Goal: Task Accomplishment & Management: Use online tool/utility

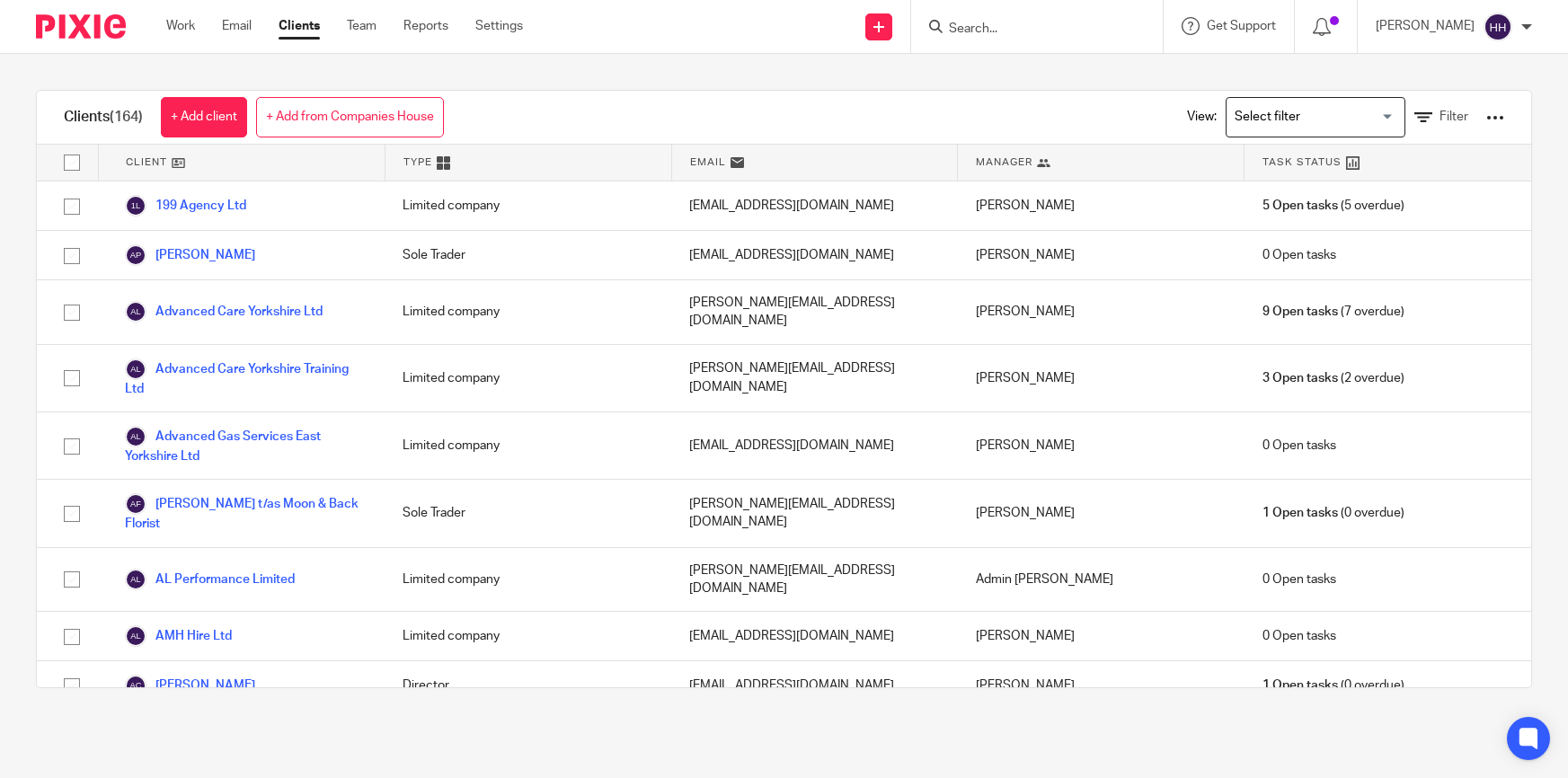
drag, startPoint x: 0, startPoint y: 0, endPoint x: 1038, endPoint y: 31, distance: 1038.5
click at [1038, 31] on input "Search" at bounding box center [1028, 29] width 161 height 17
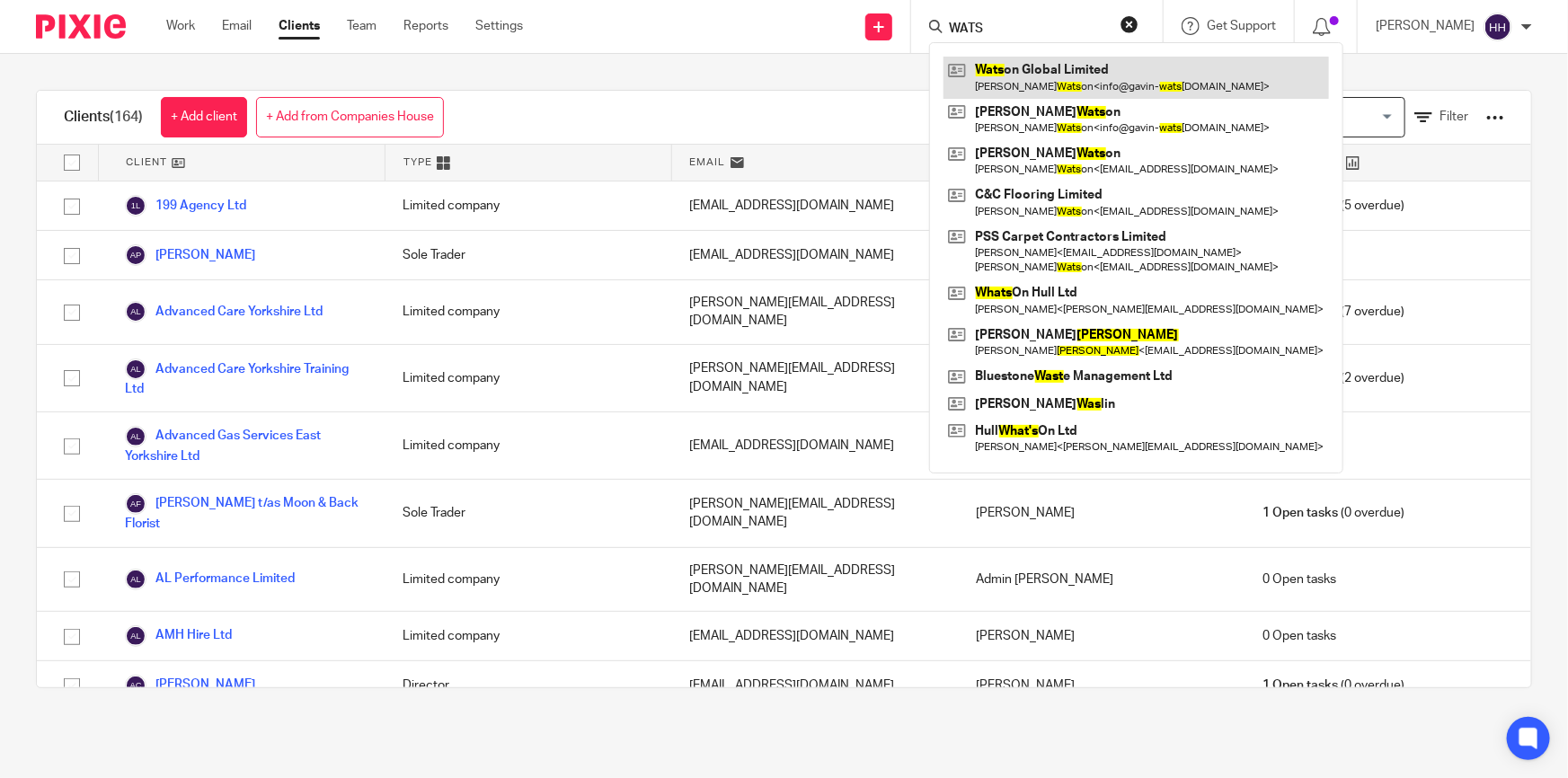
type input "WATS"
click at [1042, 57] on link at bounding box center [1136, 77] width 386 height 41
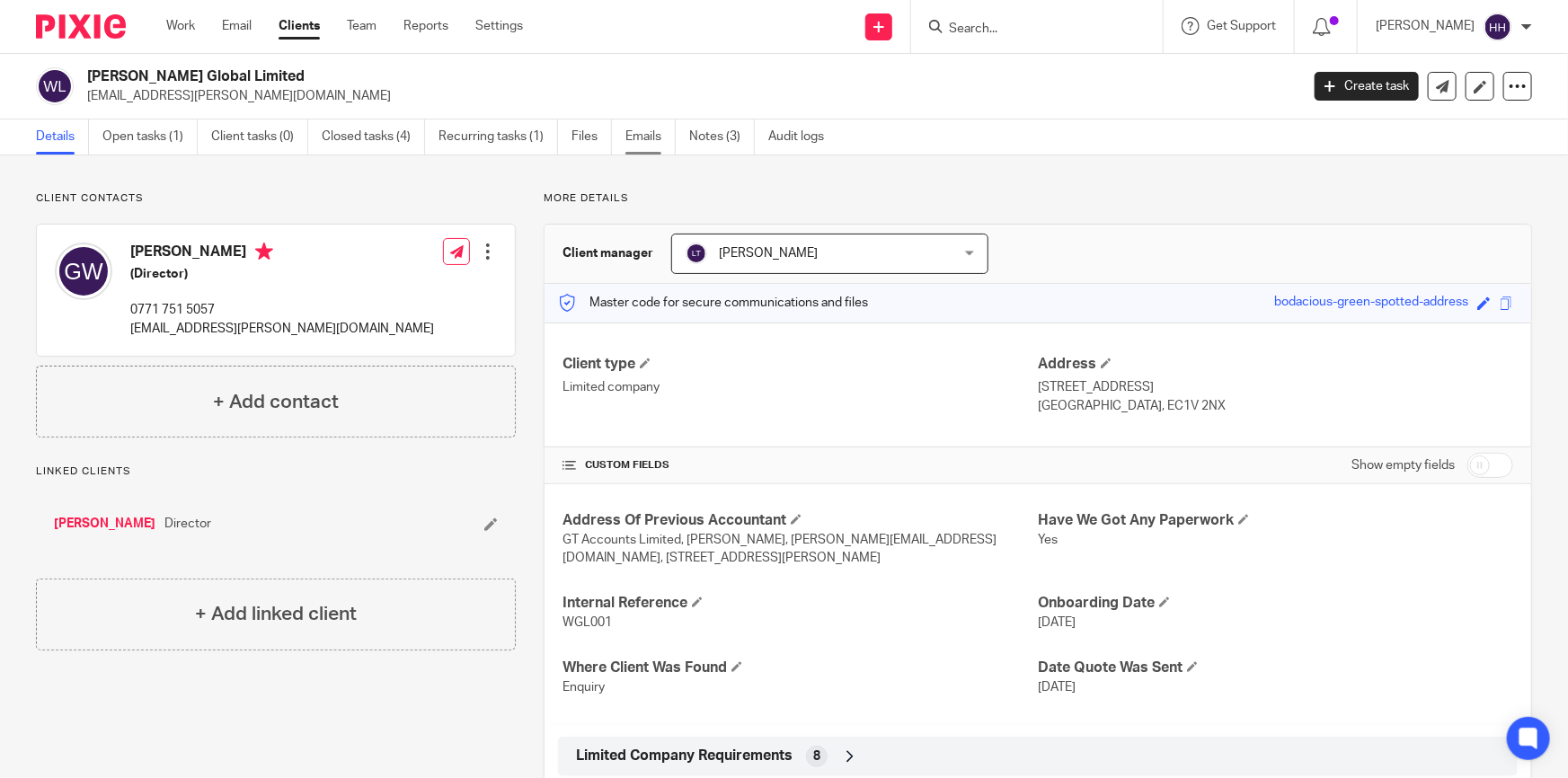
click at [657, 135] on link "Emails" at bounding box center [650, 137] width 50 height 35
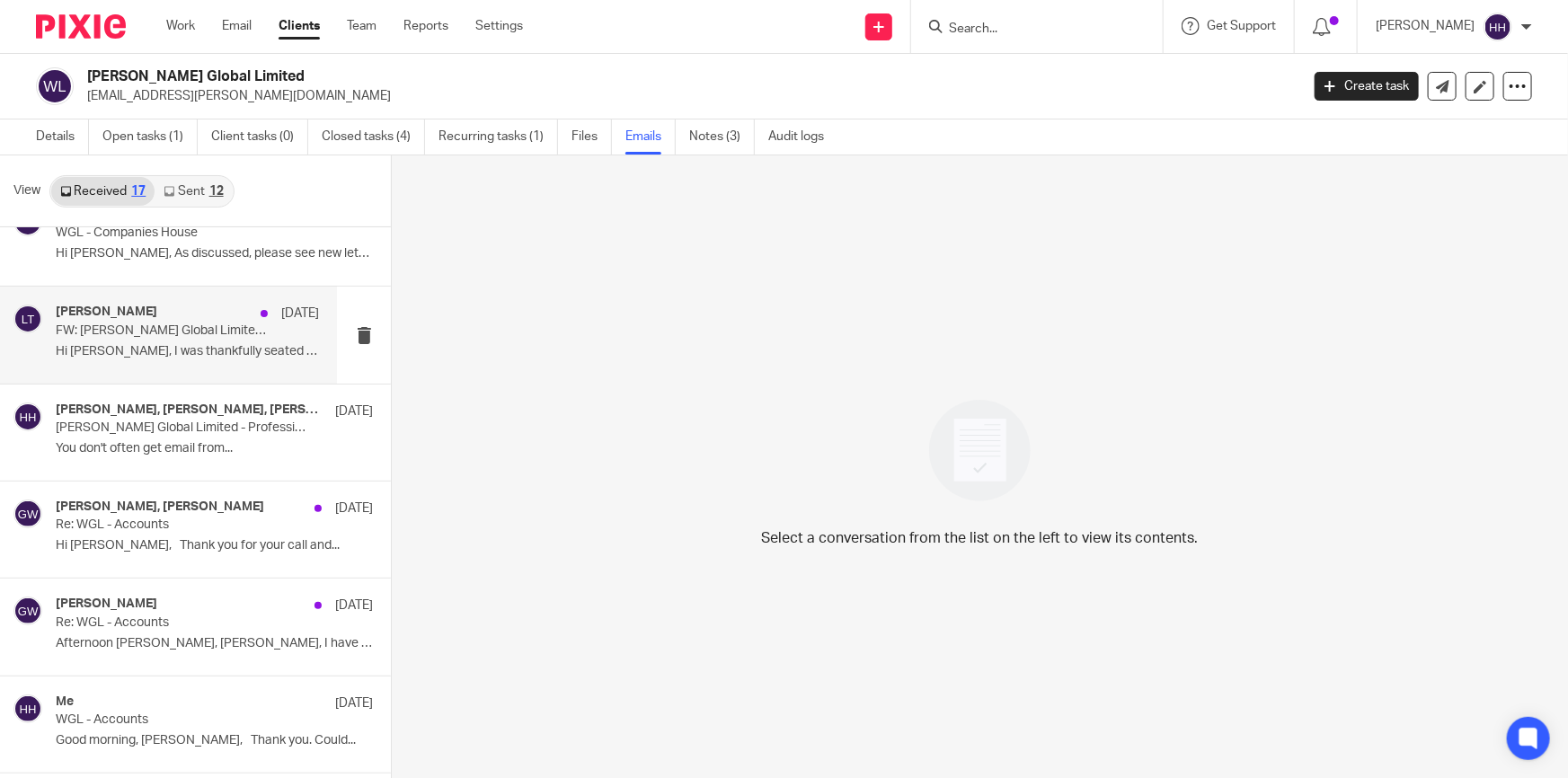
scroll to position [898, 0]
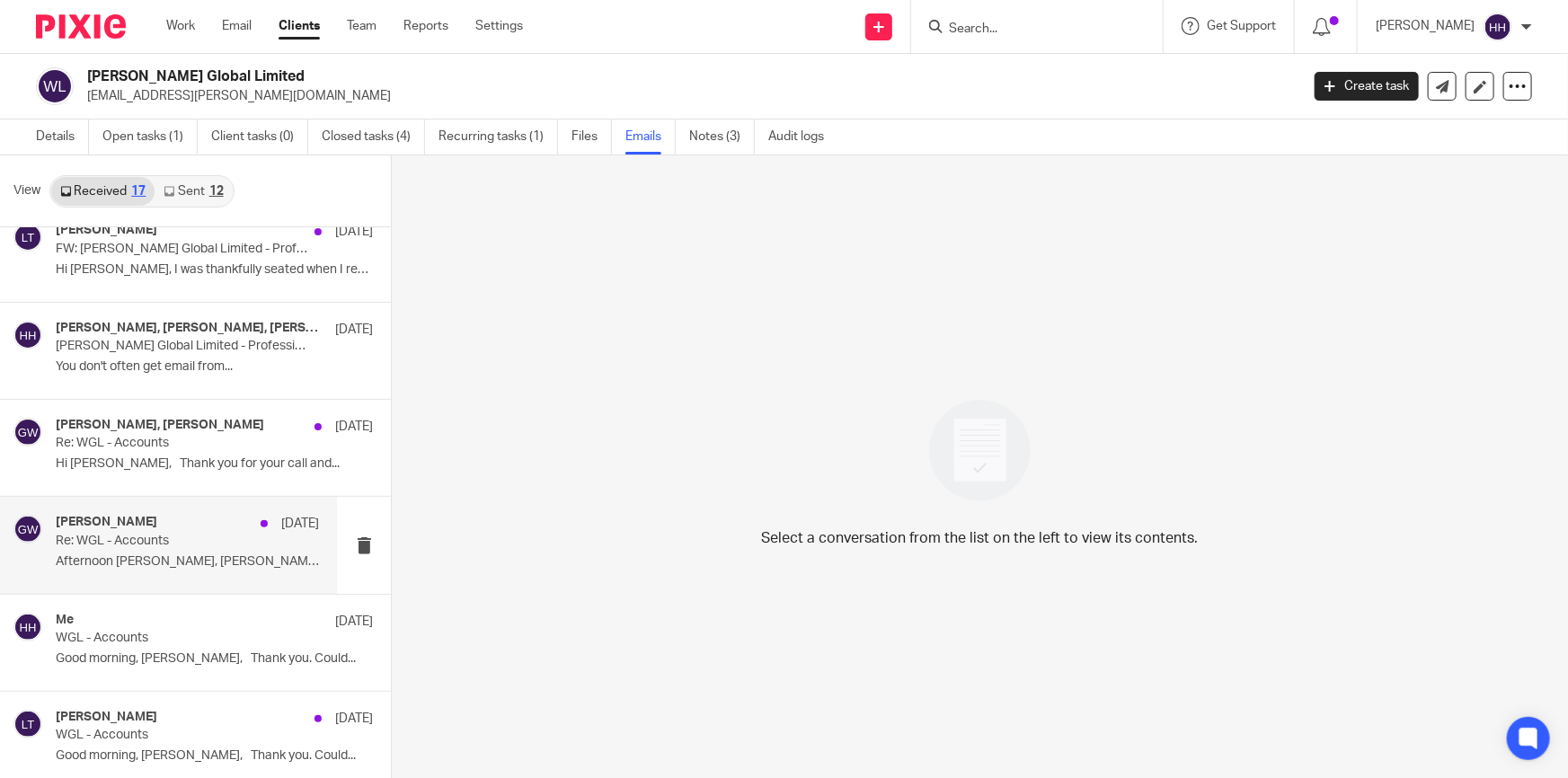
click at [148, 540] on p "Re: WGL - Accounts" at bounding box center [161, 541] width 211 height 16
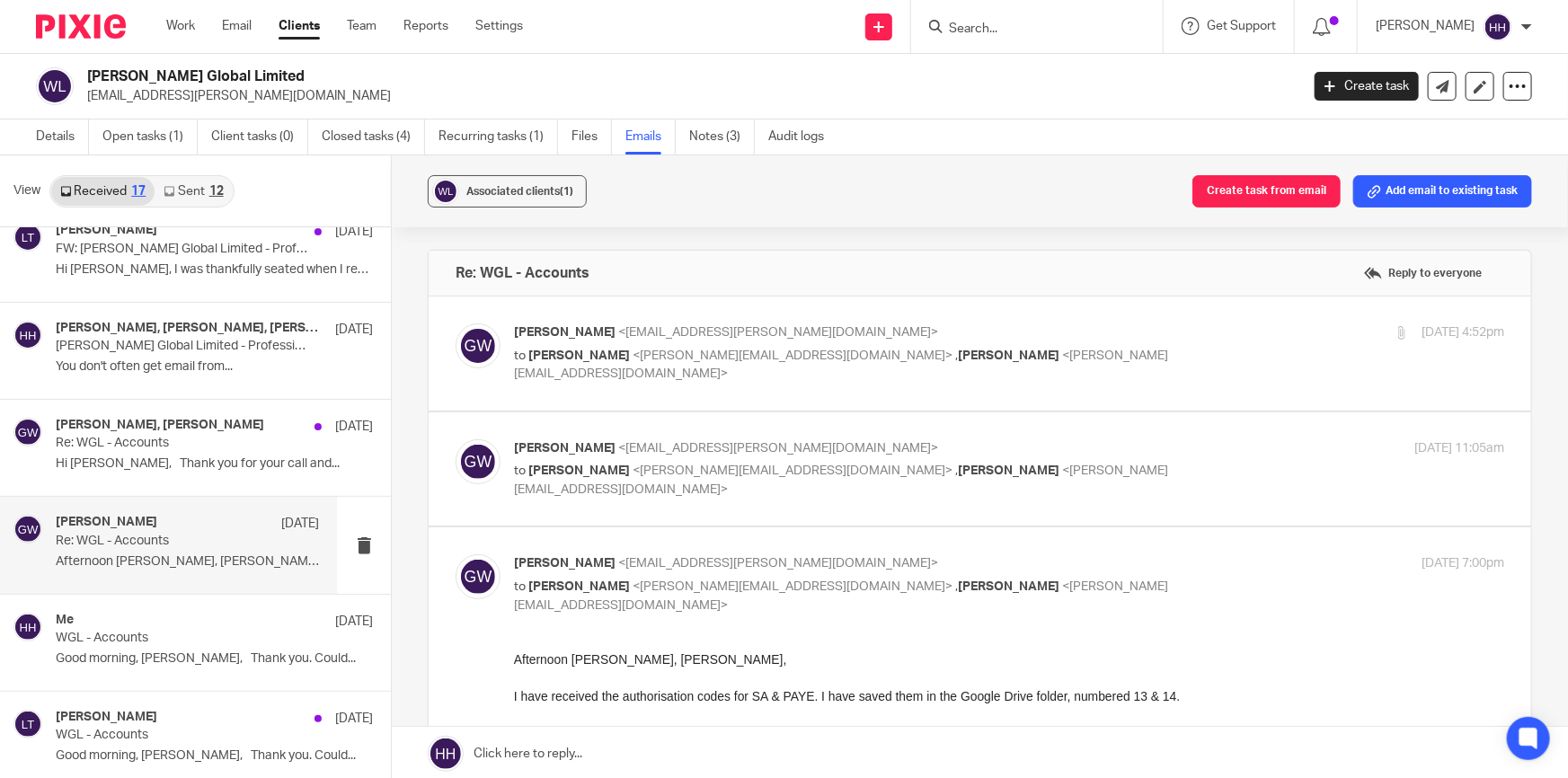
scroll to position [81, 0]
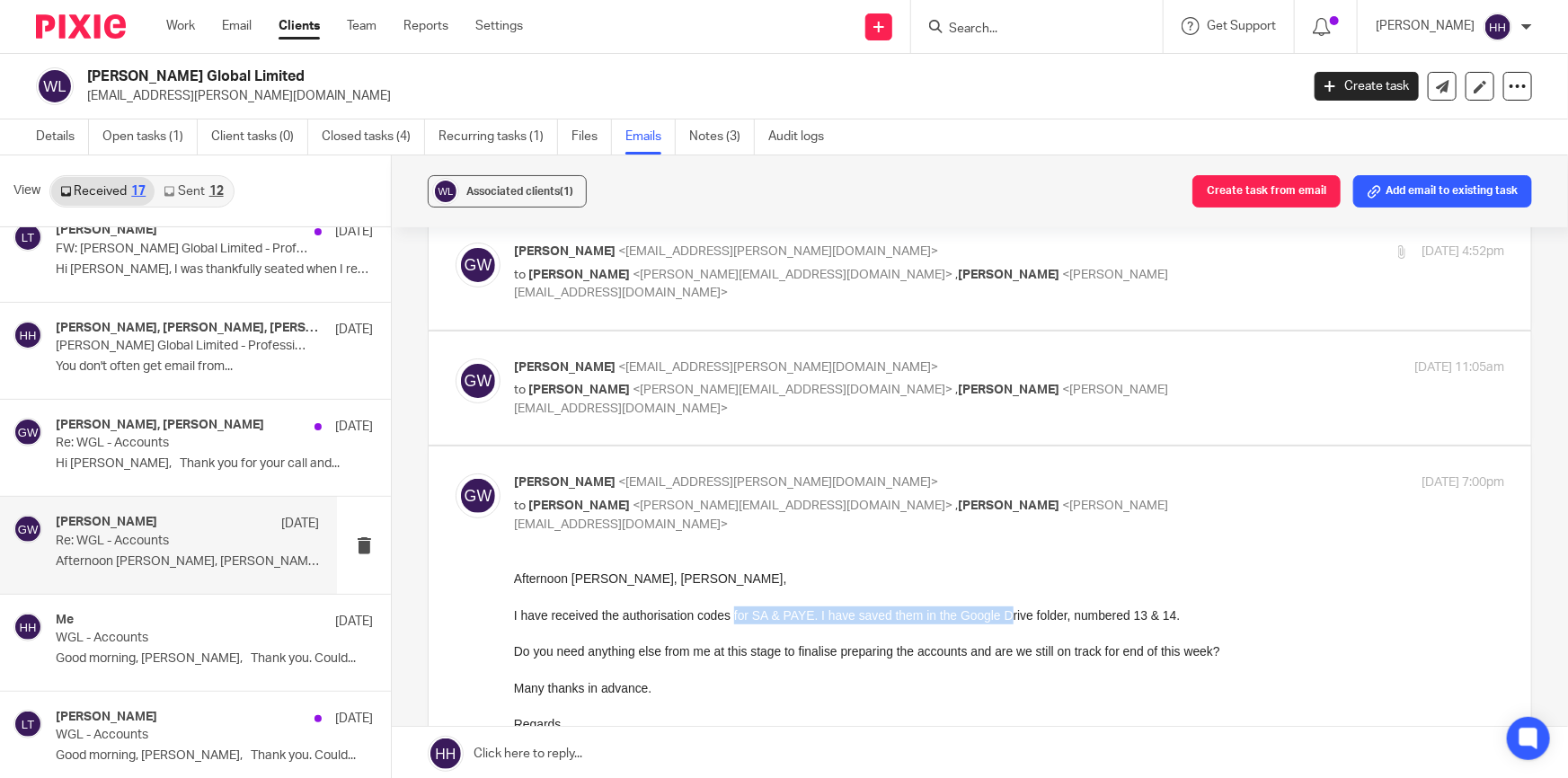
drag, startPoint x: 832, startPoint y: 612, endPoint x: 1033, endPoint y: 612, distance: 201.0
click at [1008, 612] on div "I have received the authorisation codes for SA & PAYE. I have saved them in the…" at bounding box center [1009, 616] width 991 height 18
click at [1033, 612] on div "I have received the authorisation codes for SA & PAYE. I have saved them in the…" at bounding box center [1009, 616] width 991 height 18
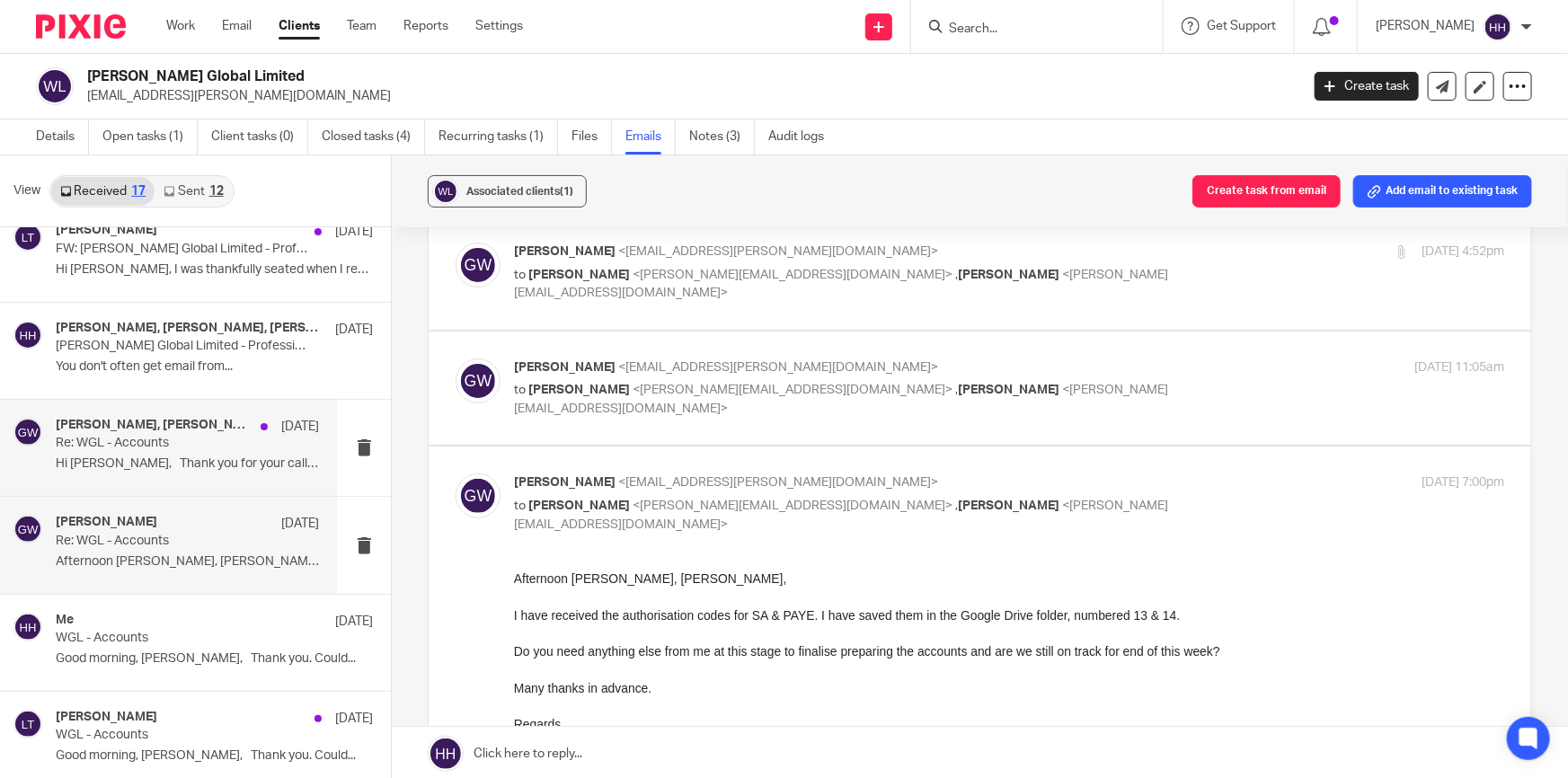
click at [177, 458] on p "Hi Liz, Thank you for your call and..." at bounding box center [187, 465] width 263 height 16
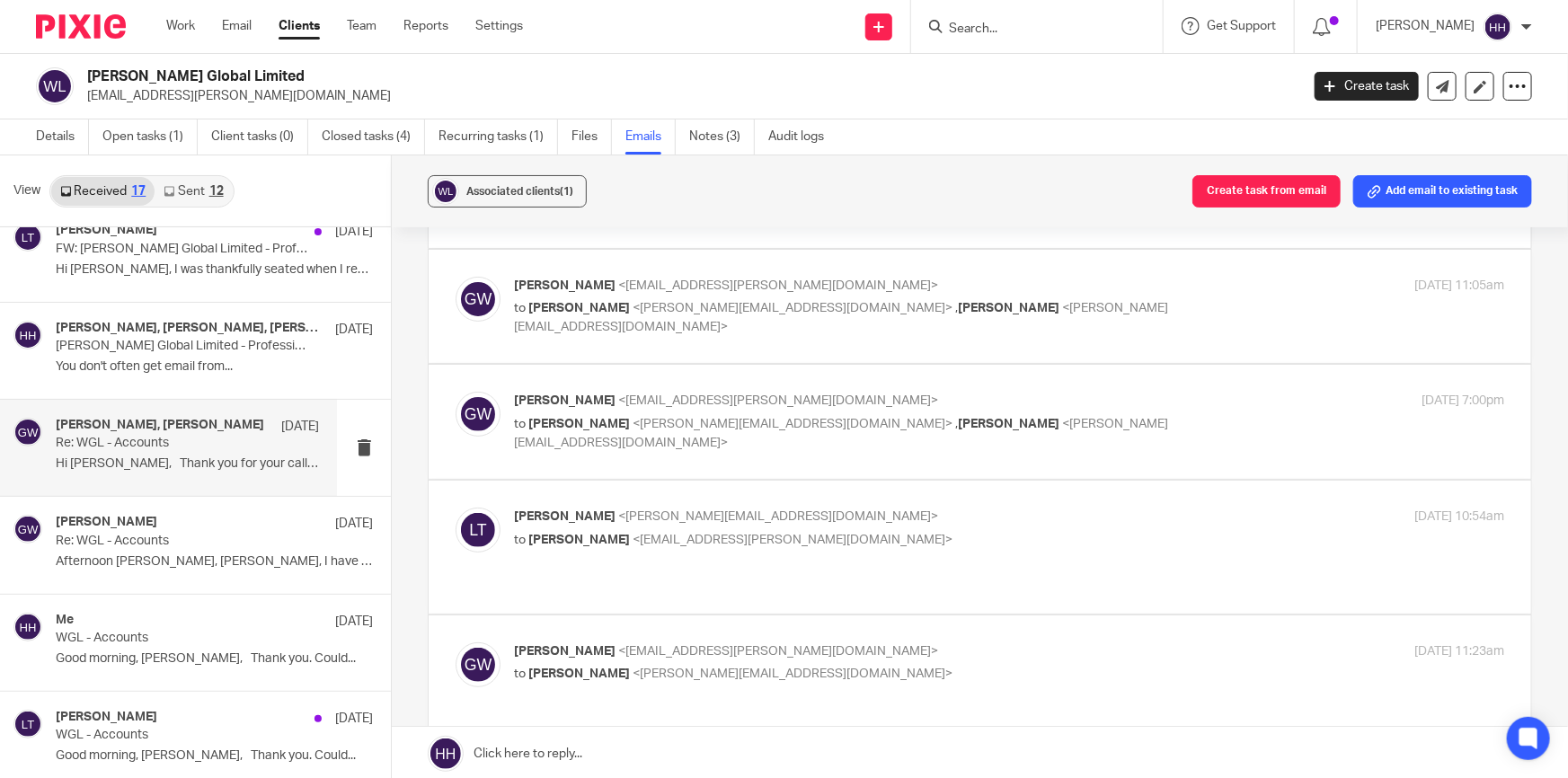
scroll to position [326, 0]
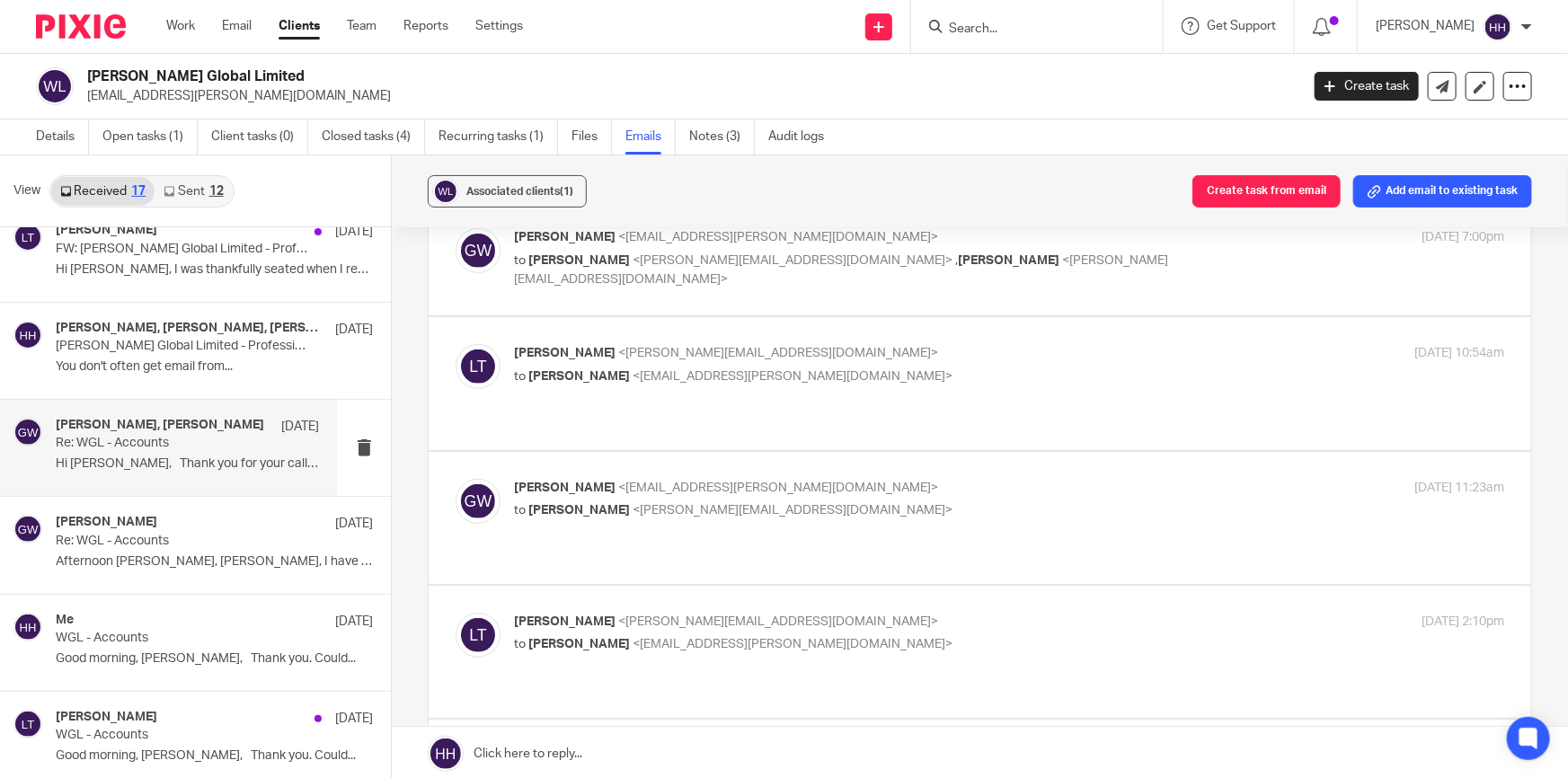
click at [831, 480] on div "Gavin Watson <info@gavin-watson.com> to Liz Turpin <liz@turpinaccounting.co.uk>" at bounding box center [844, 499] width 661 height 41
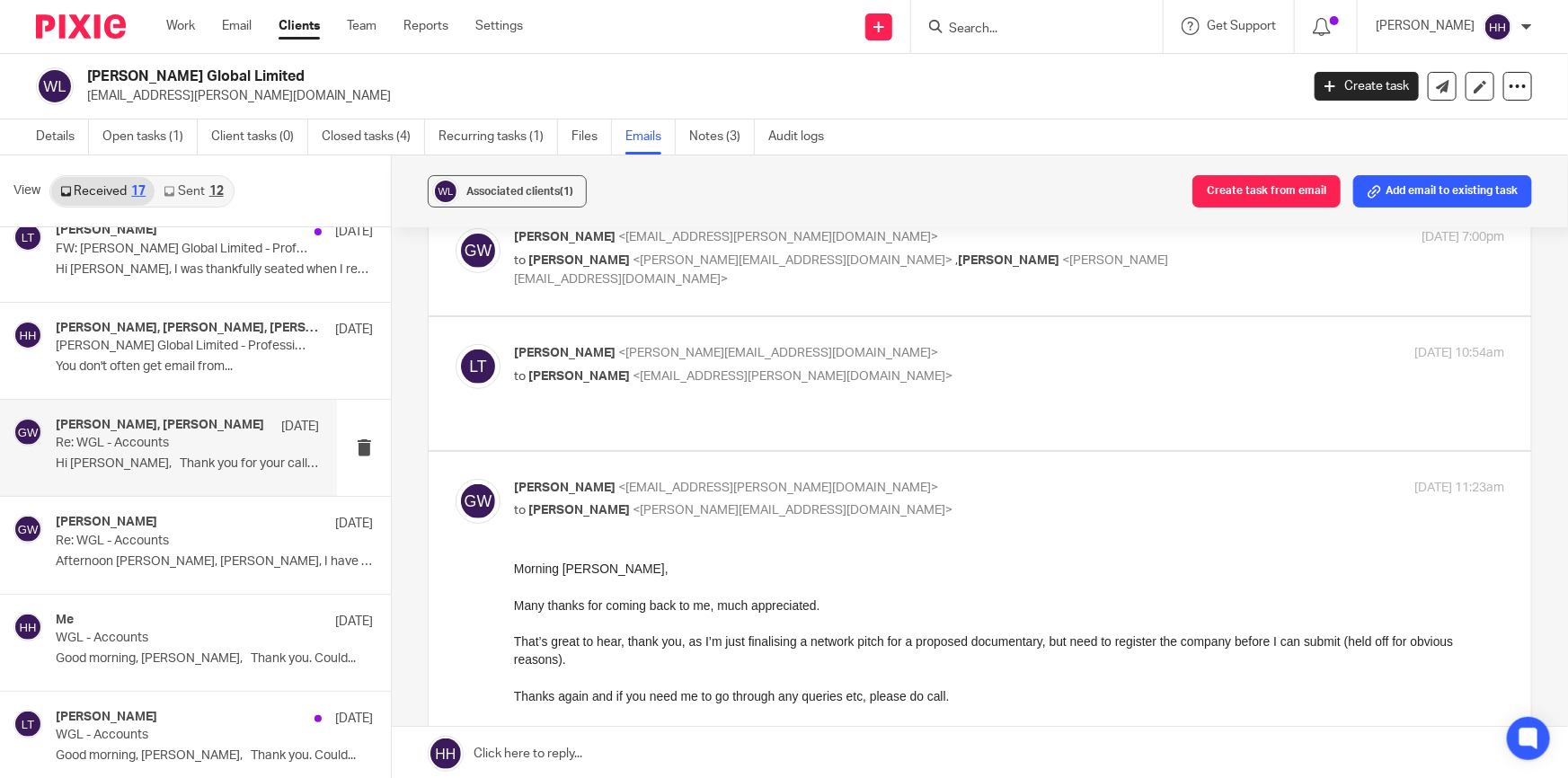
scroll to position [0, 0]
click at [826, 479] on p "Gavin Watson <info@gavin-watson.com>" at bounding box center [844, 487] width 661 height 19
checkbox input "false"
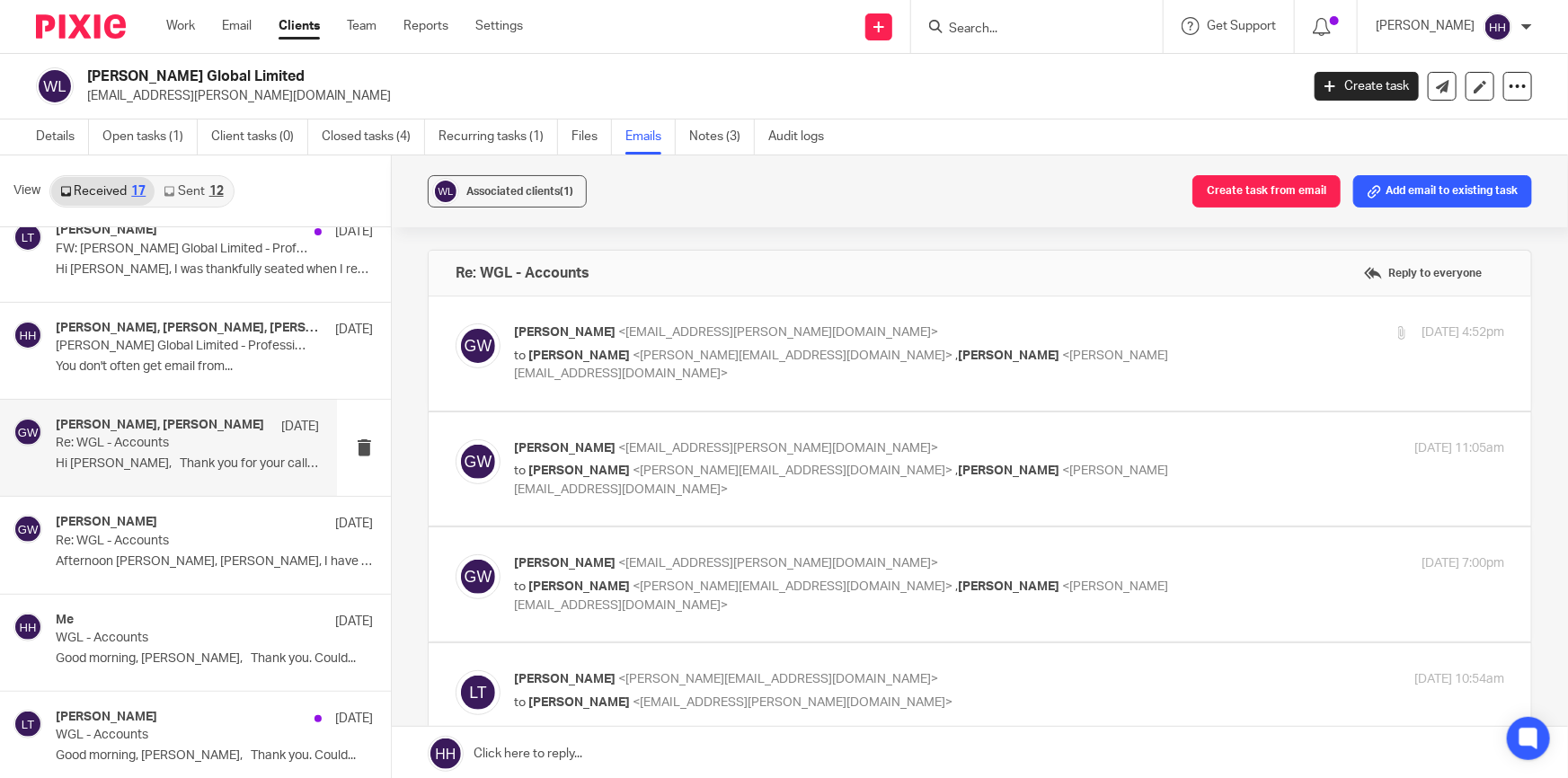
click at [1084, 341] on p "Gavin Watson <info@gavin-watson.com>" at bounding box center [844, 333] width 661 height 19
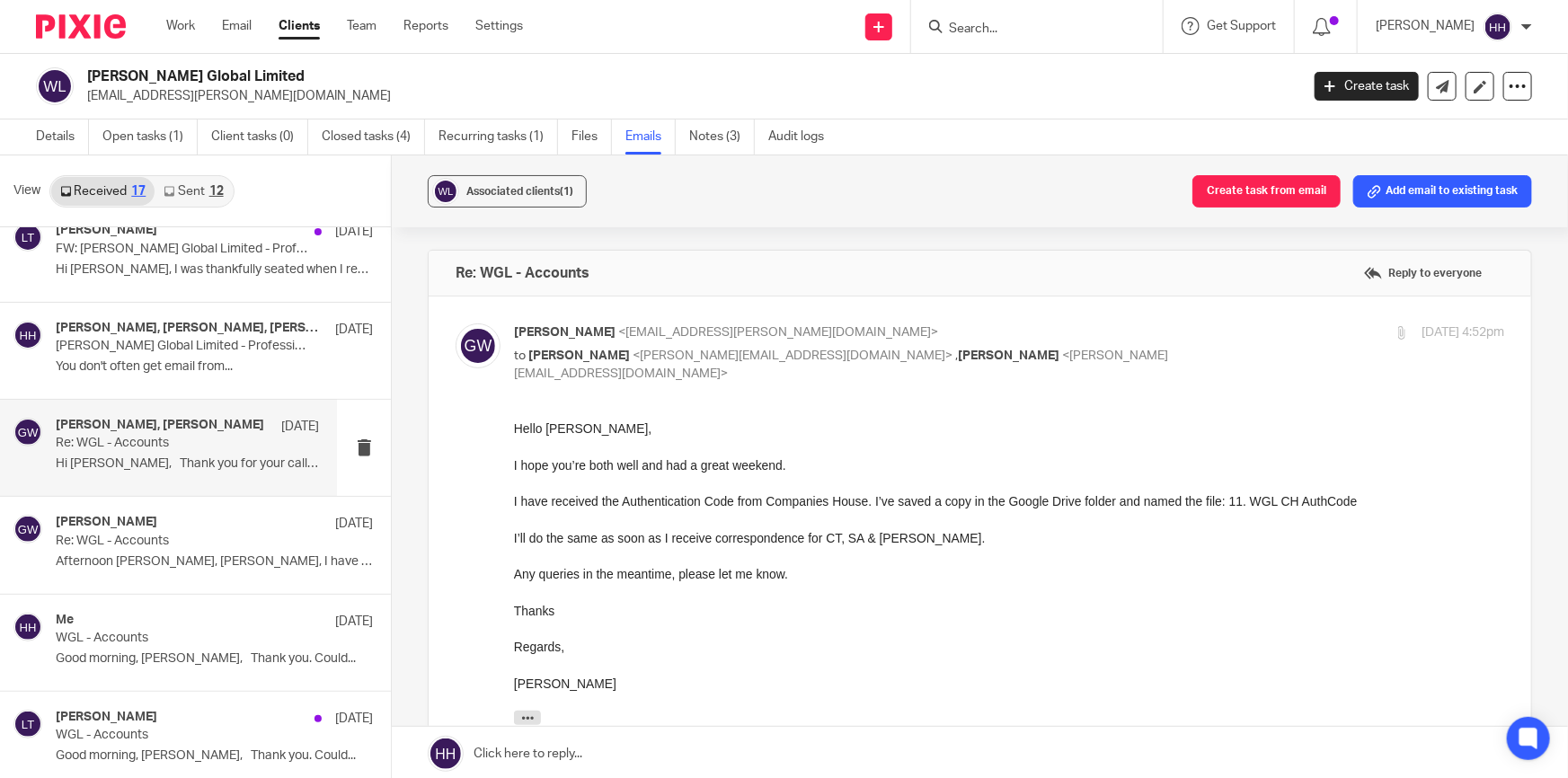
click at [1095, 338] on p "Gavin Watson <info@gavin-watson.com>" at bounding box center [844, 333] width 661 height 19
checkbox input "false"
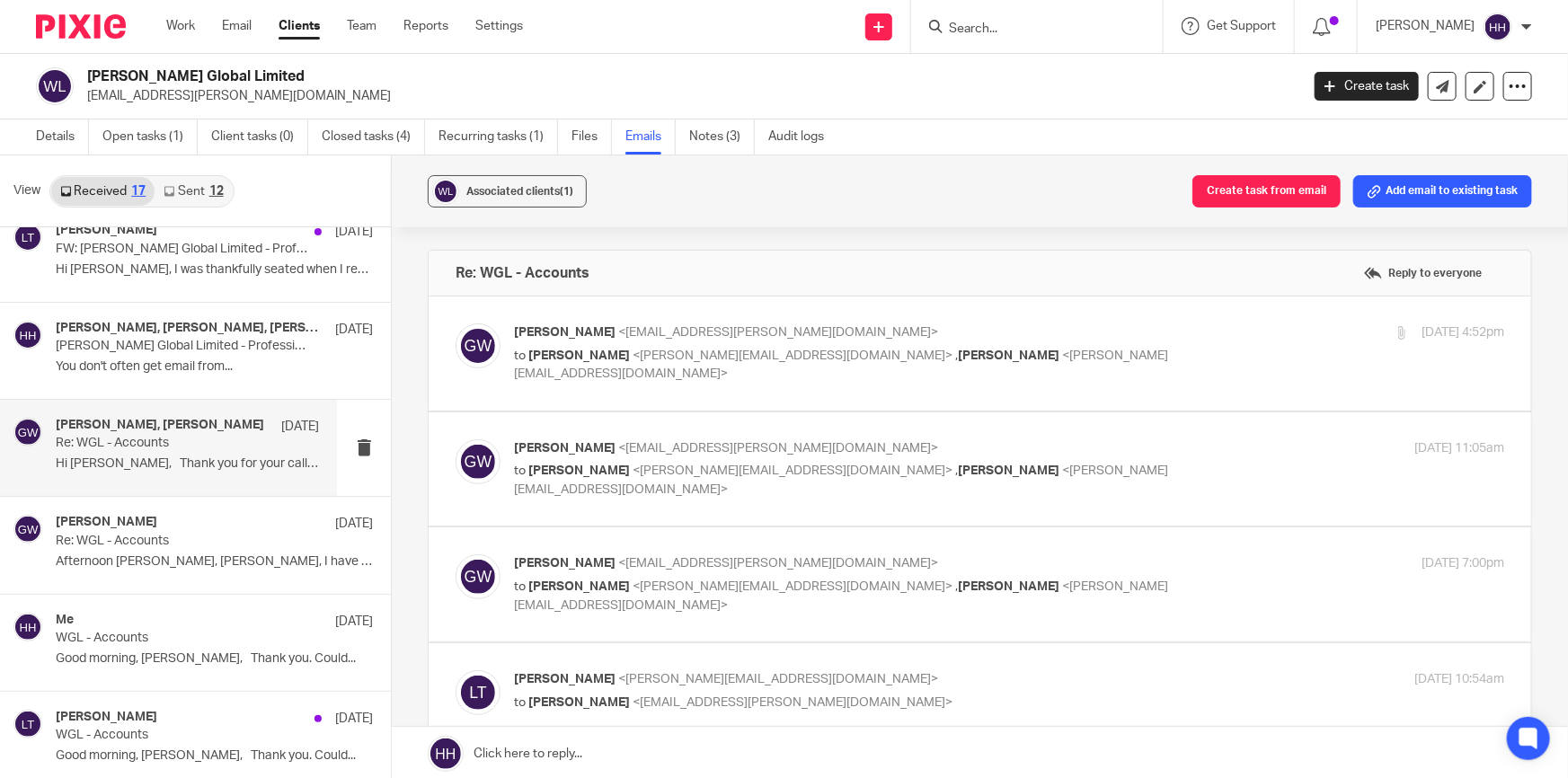
click at [1104, 443] on p "Gavin Watson <info@gavin-watson.com>" at bounding box center [844, 448] width 661 height 19
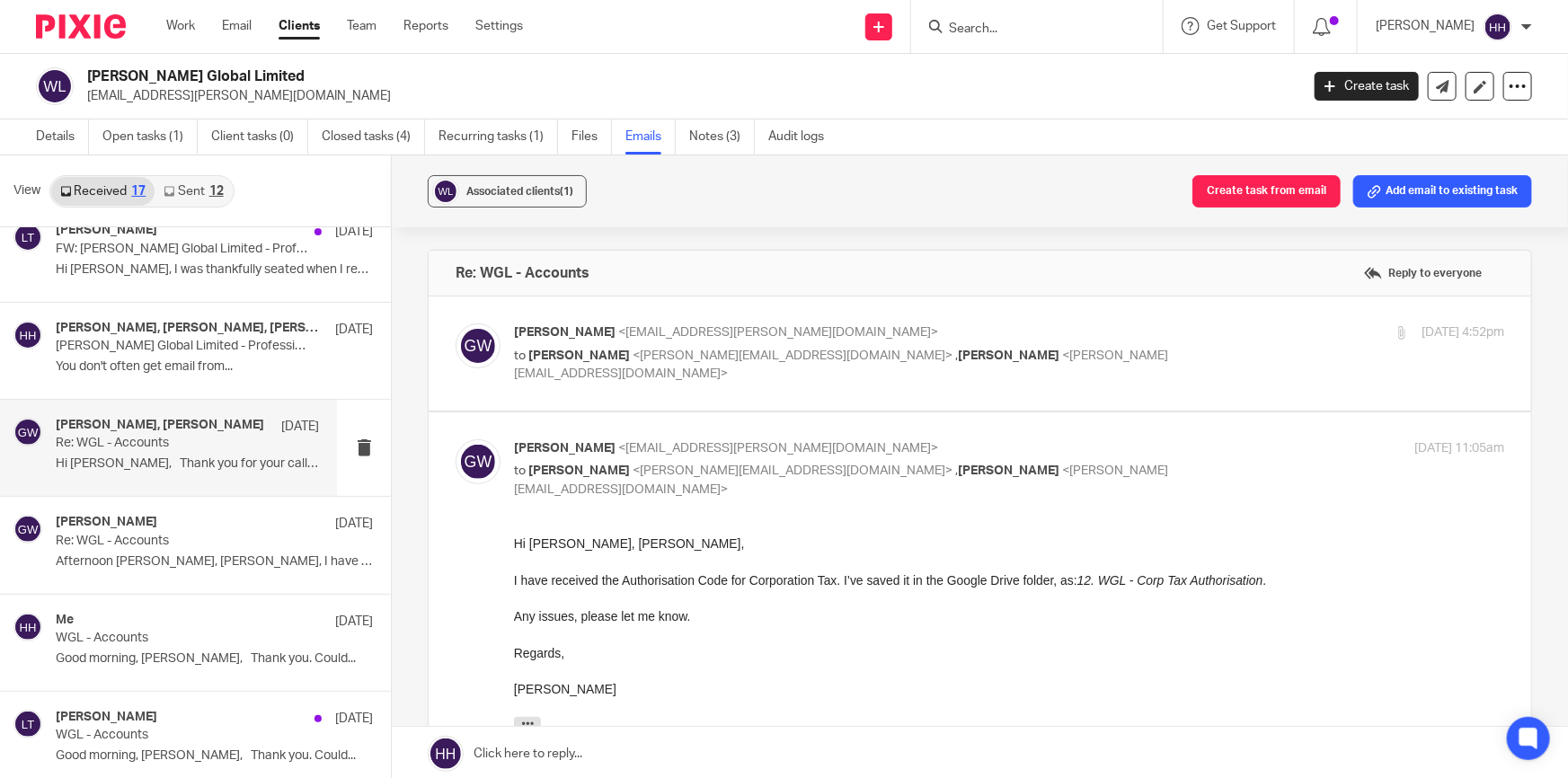
click at [1104, 454] on p "Gavin Watson <info@gavin-watson.com>" at bounding box center [844, 448] width 661 height 19
checkbox input "false"
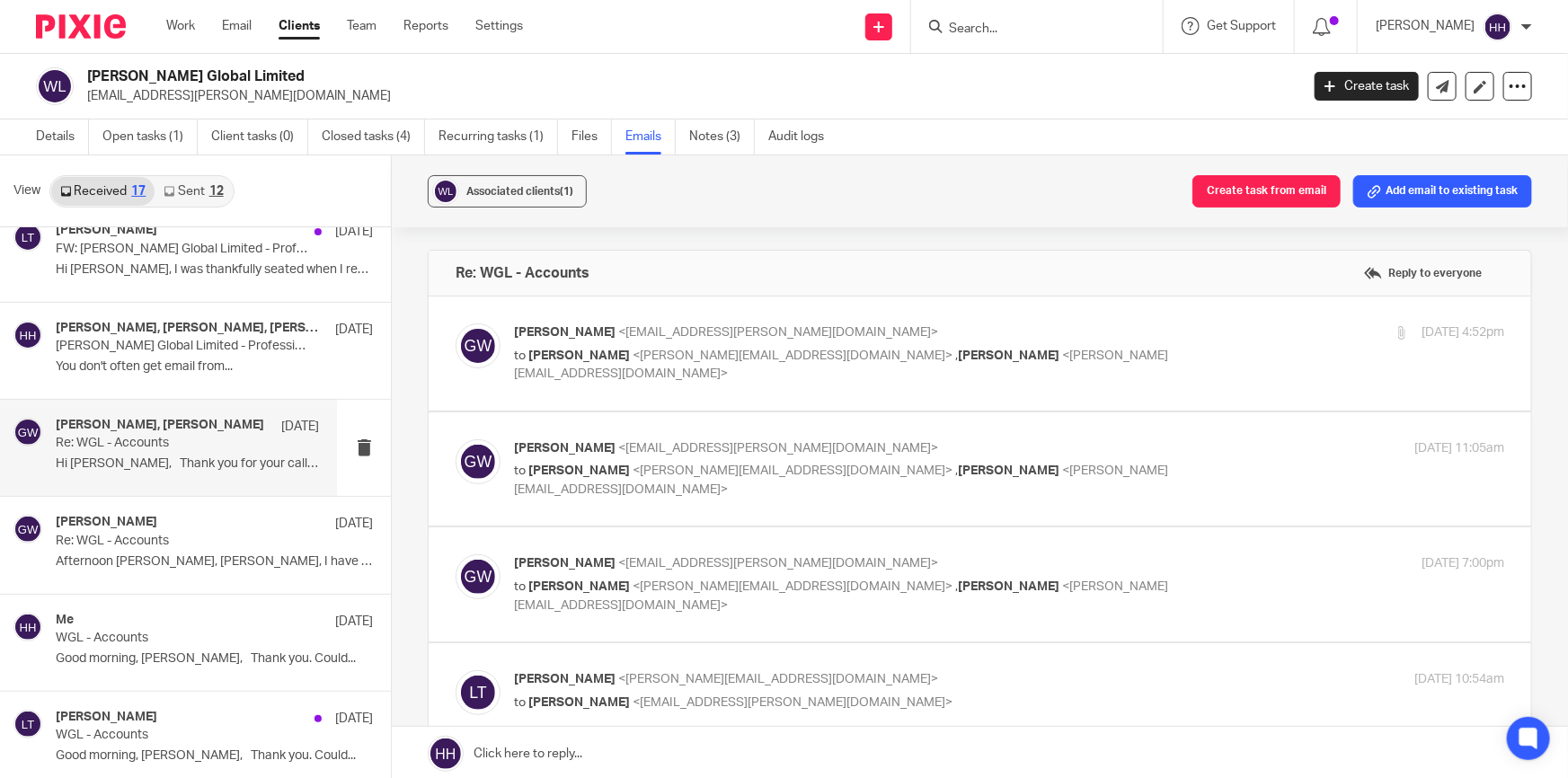
click at [1106, 580] on p "to Liz Turpin <liz@turpinaccounting.co.uk> , Hannah Hart <hannah@turpinaccounti…" at bounding box center [844, 596] width 661 height 37
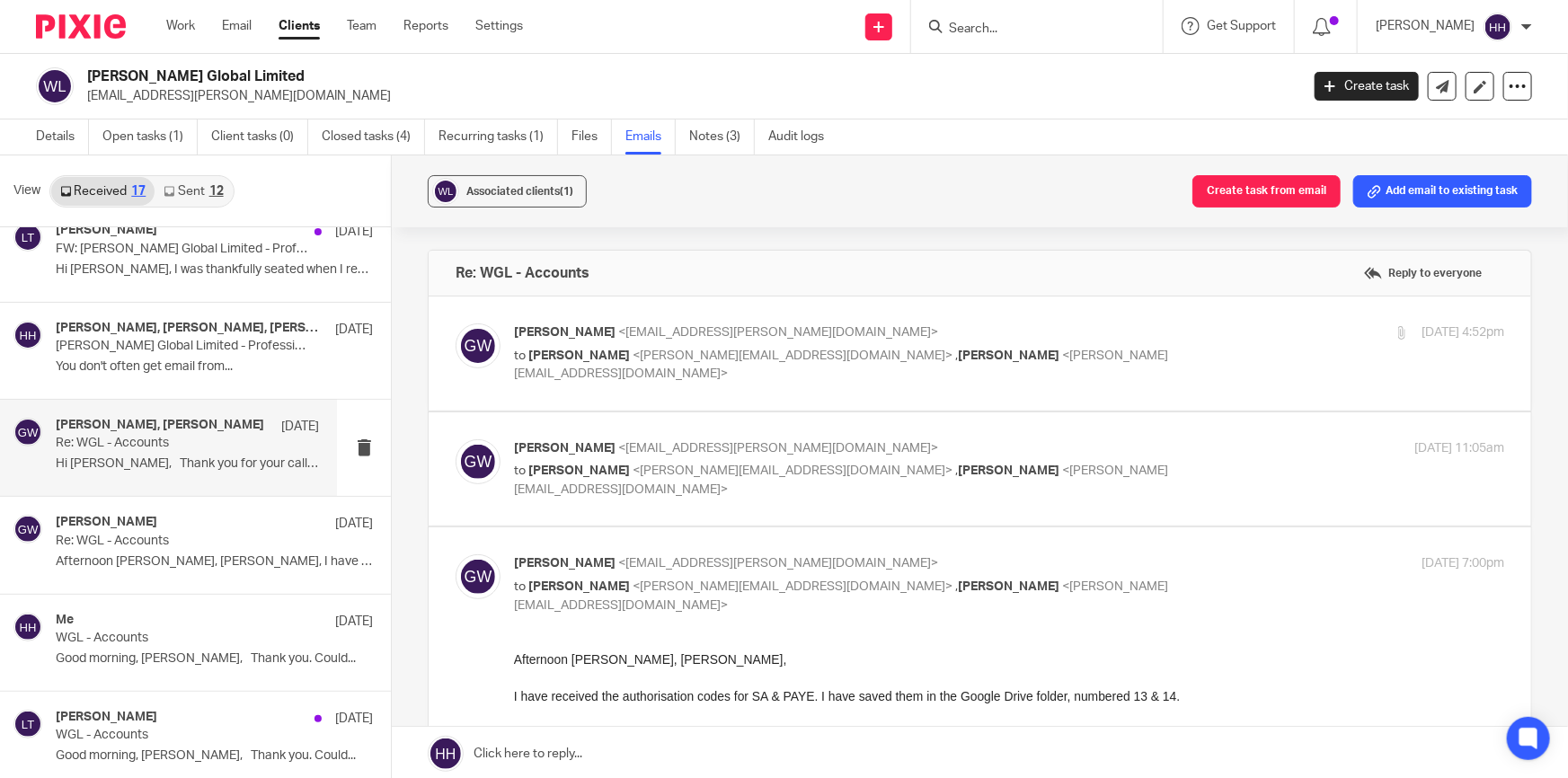
scroll to position [81, 0]
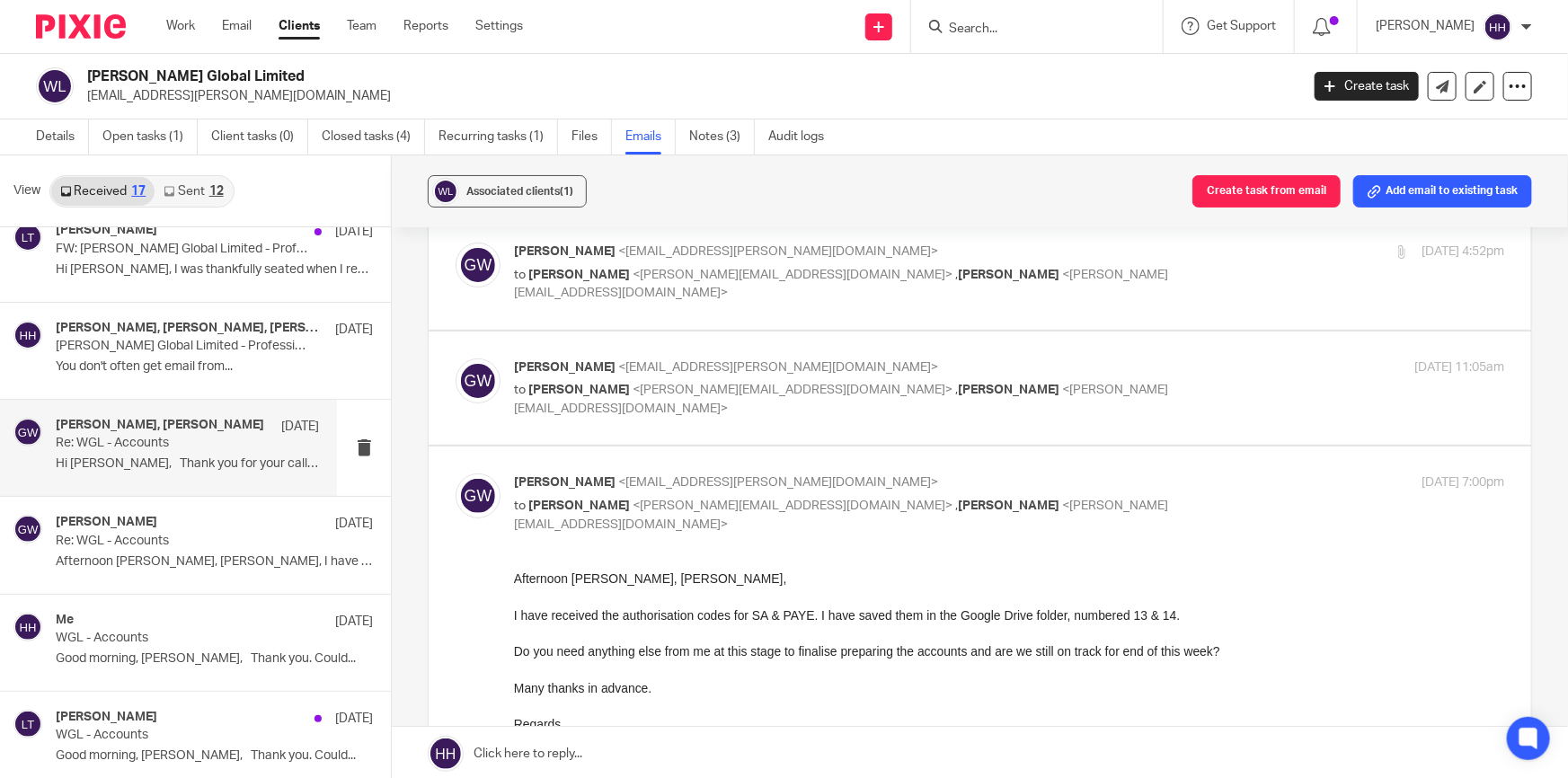
click at [1115, 507] on p "to Liz Turpin <liz@turpinaccounting.co.uk> , Hannah Hart <hannah@turpinaccounti…" at bounding box center [844, 516] width 661 height 37
checkbox input "false"
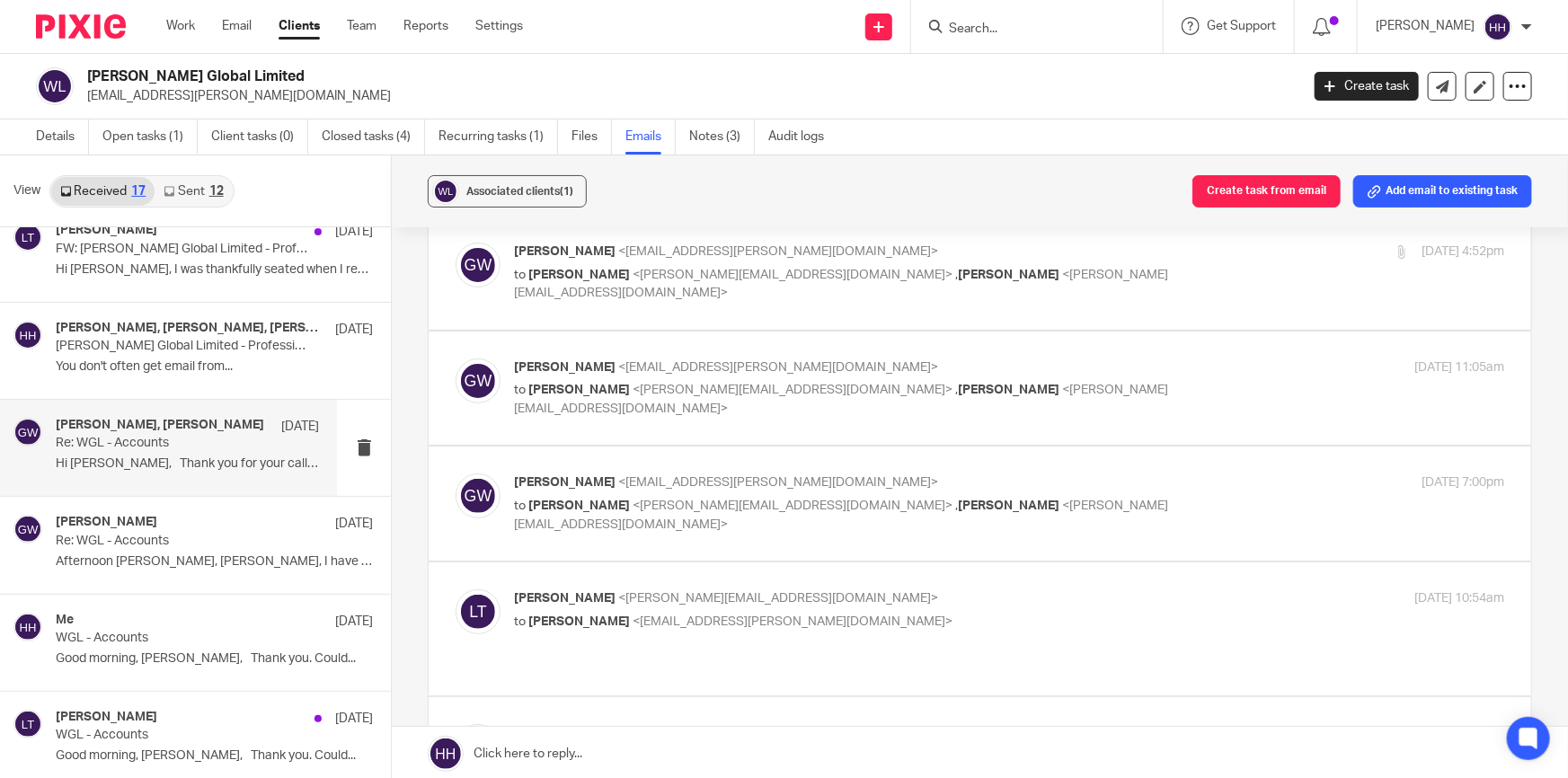
click at [1029, 611] on div "Liz Turpin <liz@turpinaccounting.co.uk> to Gavin Watson <info@gavin-watson.com>" at bounding box center [844, 610] width 661 height 41
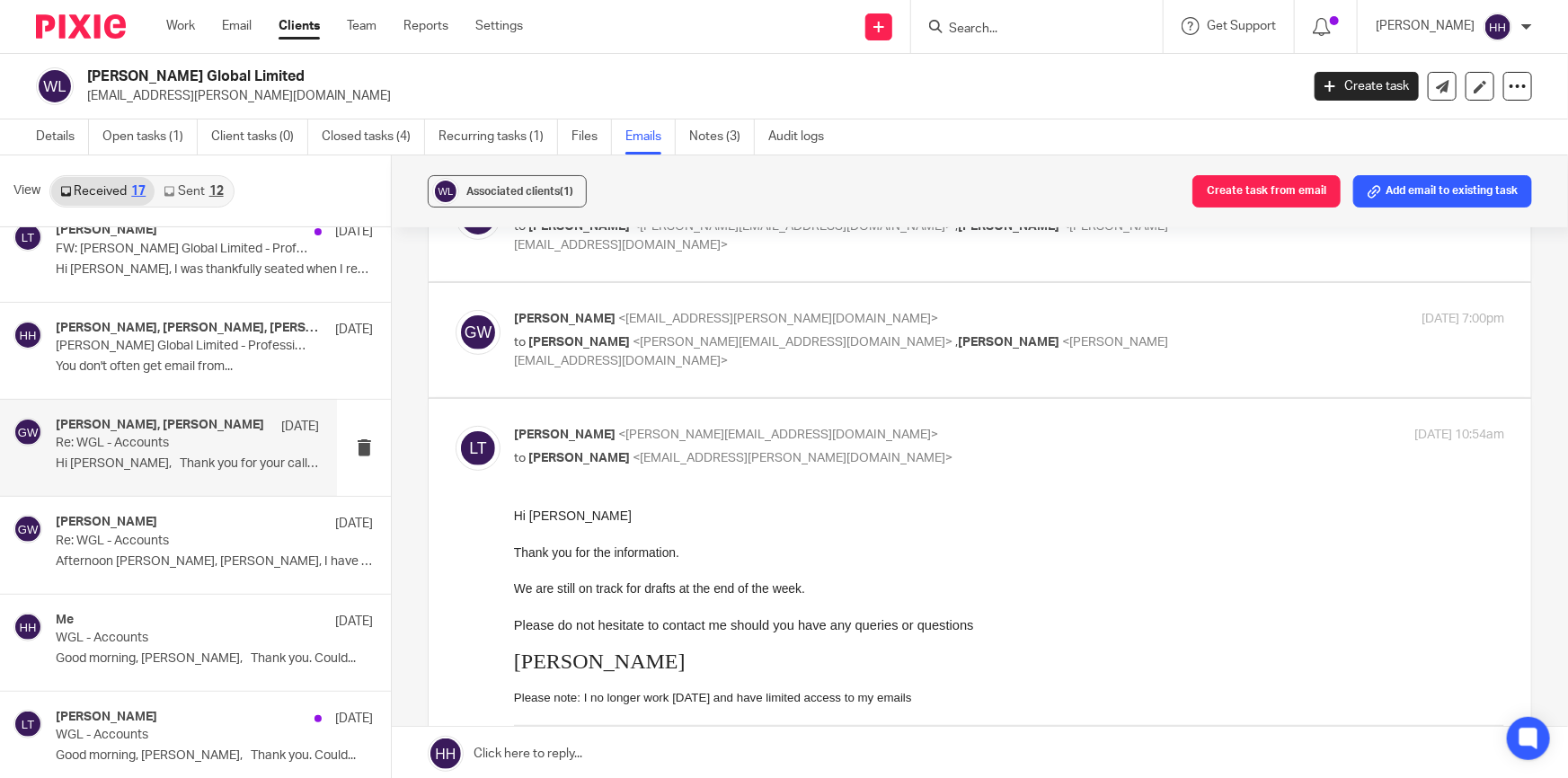
click at [871, 437] on p "Liz Turpin <liz@turpinaccounting.co.uk>" at bounding box center [844, 435] width 661 height 19
checkbox input "false"
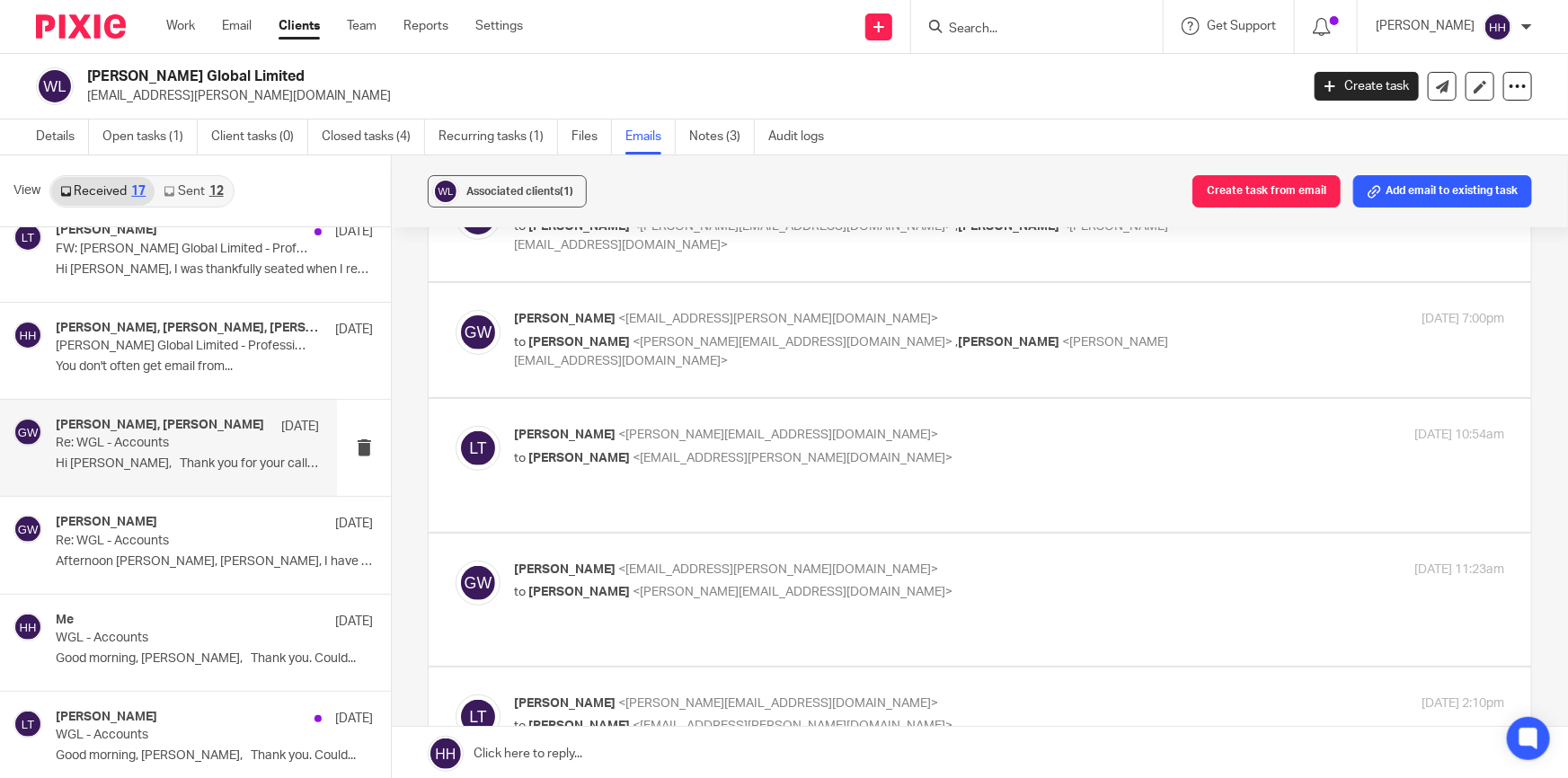
click at [889, 561] on p "Gavin Watson <info@gavin-watson.com>" at bounding box center [844, 570] width 661 height 19
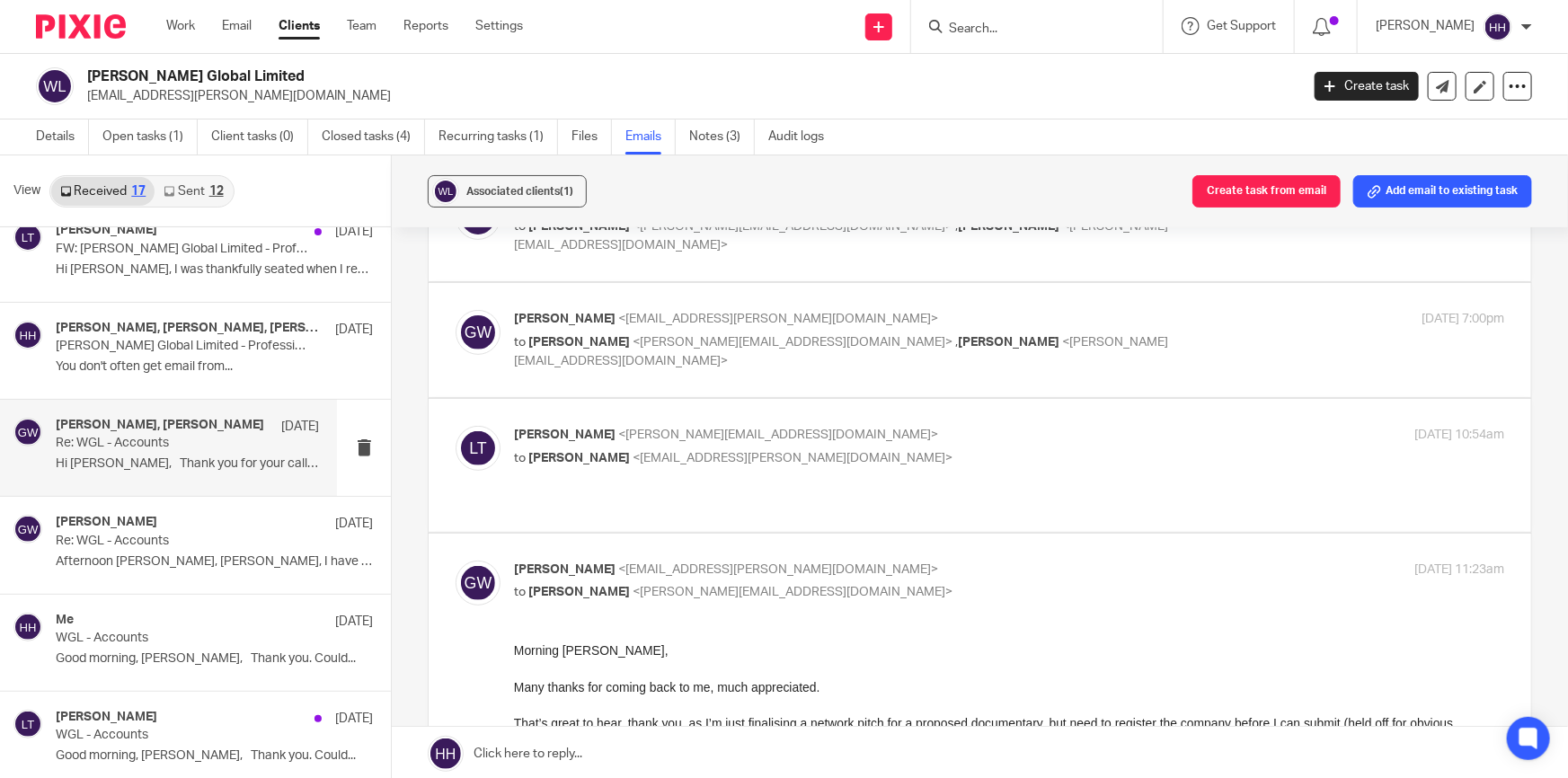
scroll to position [326, 0]
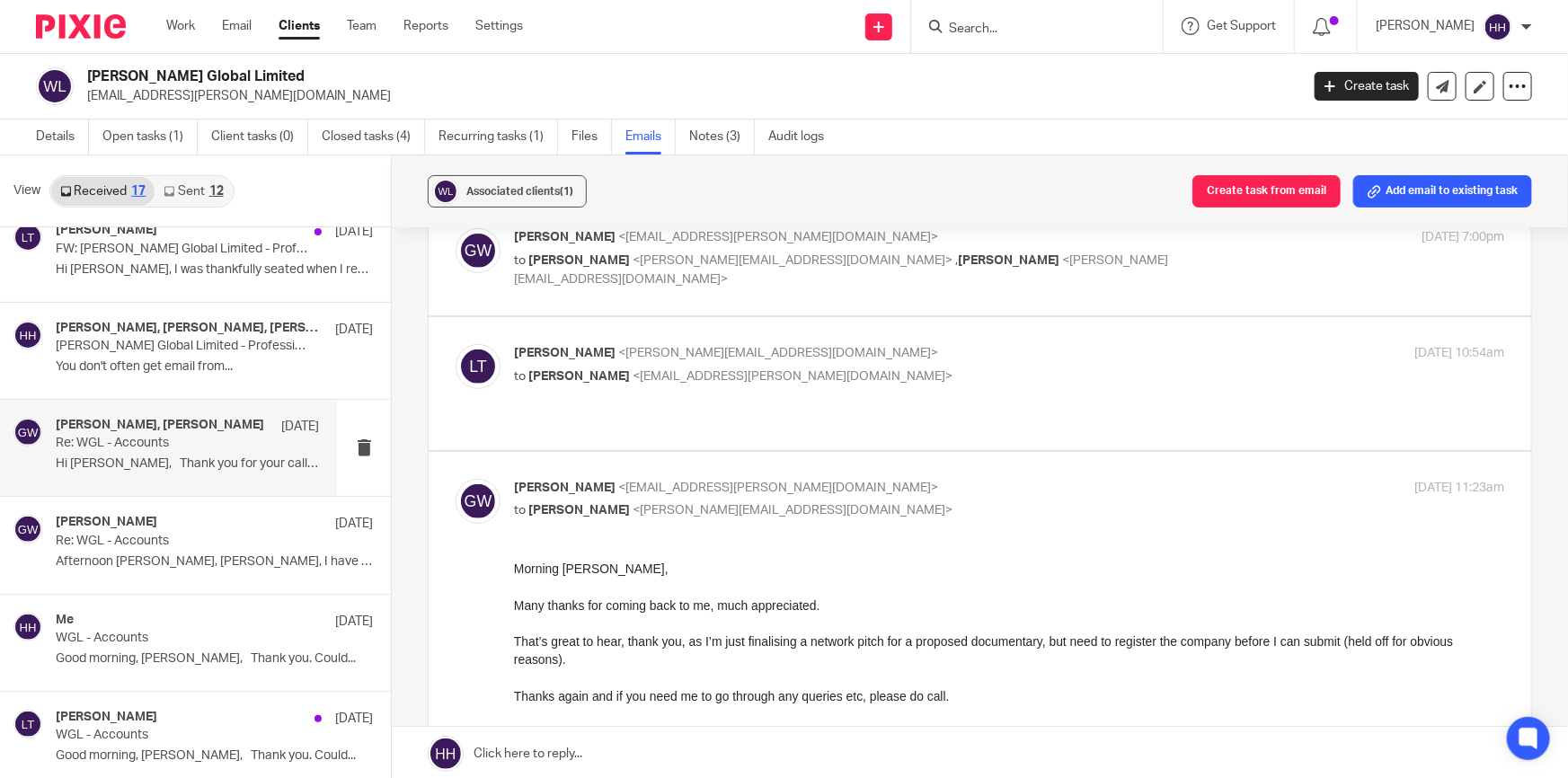
click at [870, 479] on p "Gavin Watson <info@gavin-watson.com>" at bounding box center [844, 487] width 661 height 19
checkbox input "false"
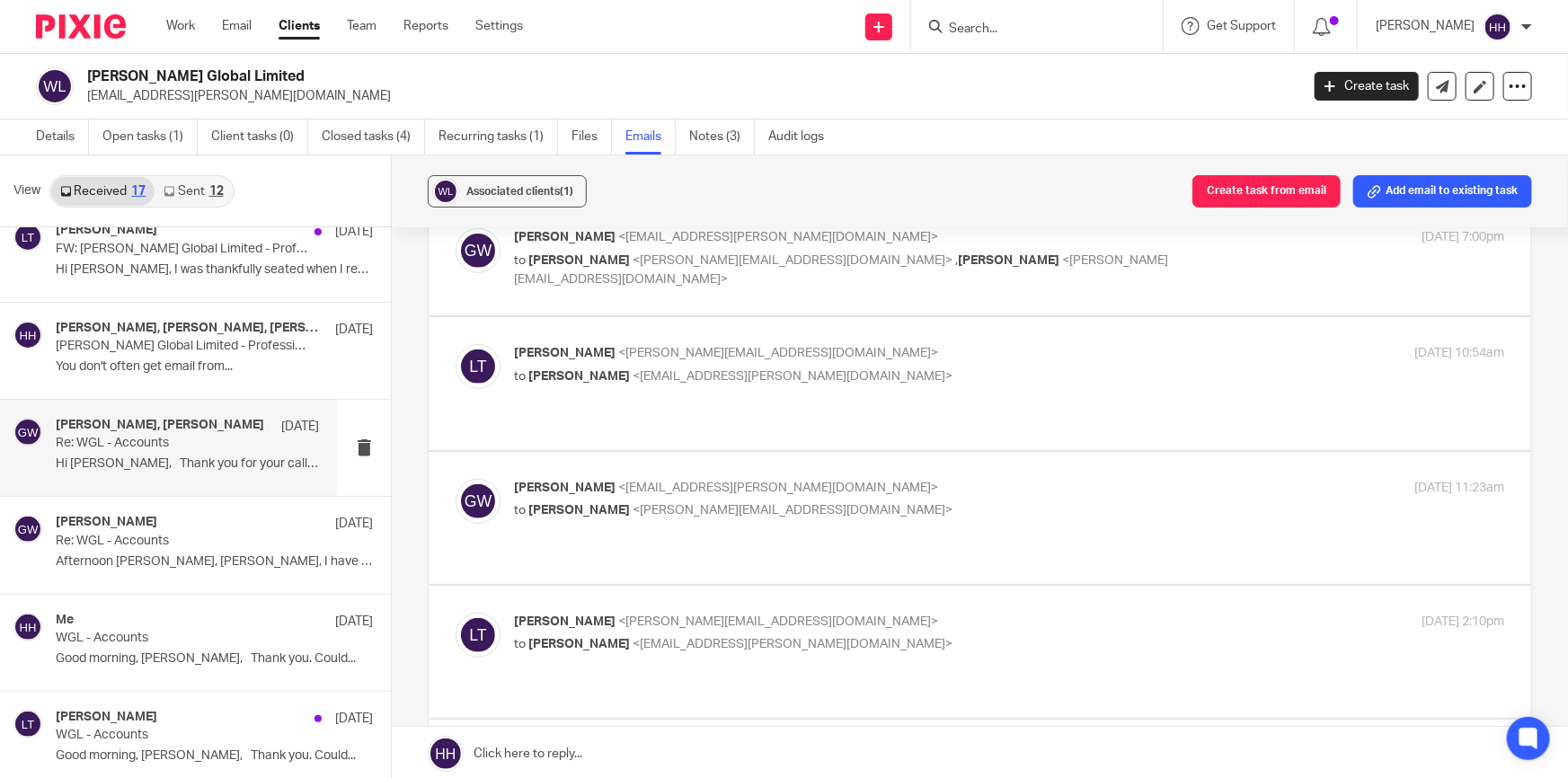
click at [849, 613] on p "Liz Turpin <liz@turpinaccounting.co.uk>" at bounding box center [844, 621] width 661 height 19
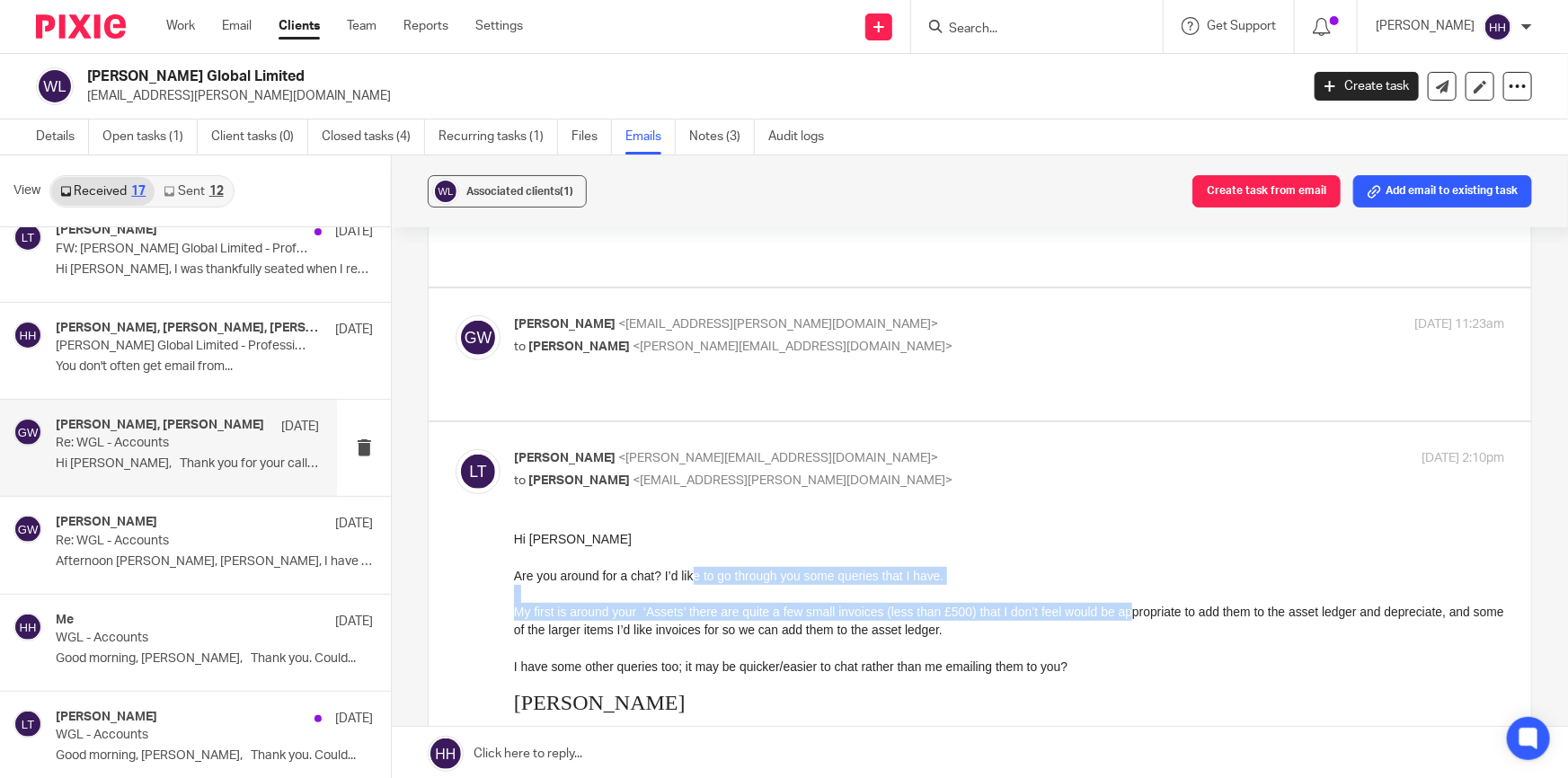
drag, startPoint x: 800, startPoint y: 572, endPoint x: 1136, endPoint y: 612, distance: 338.4
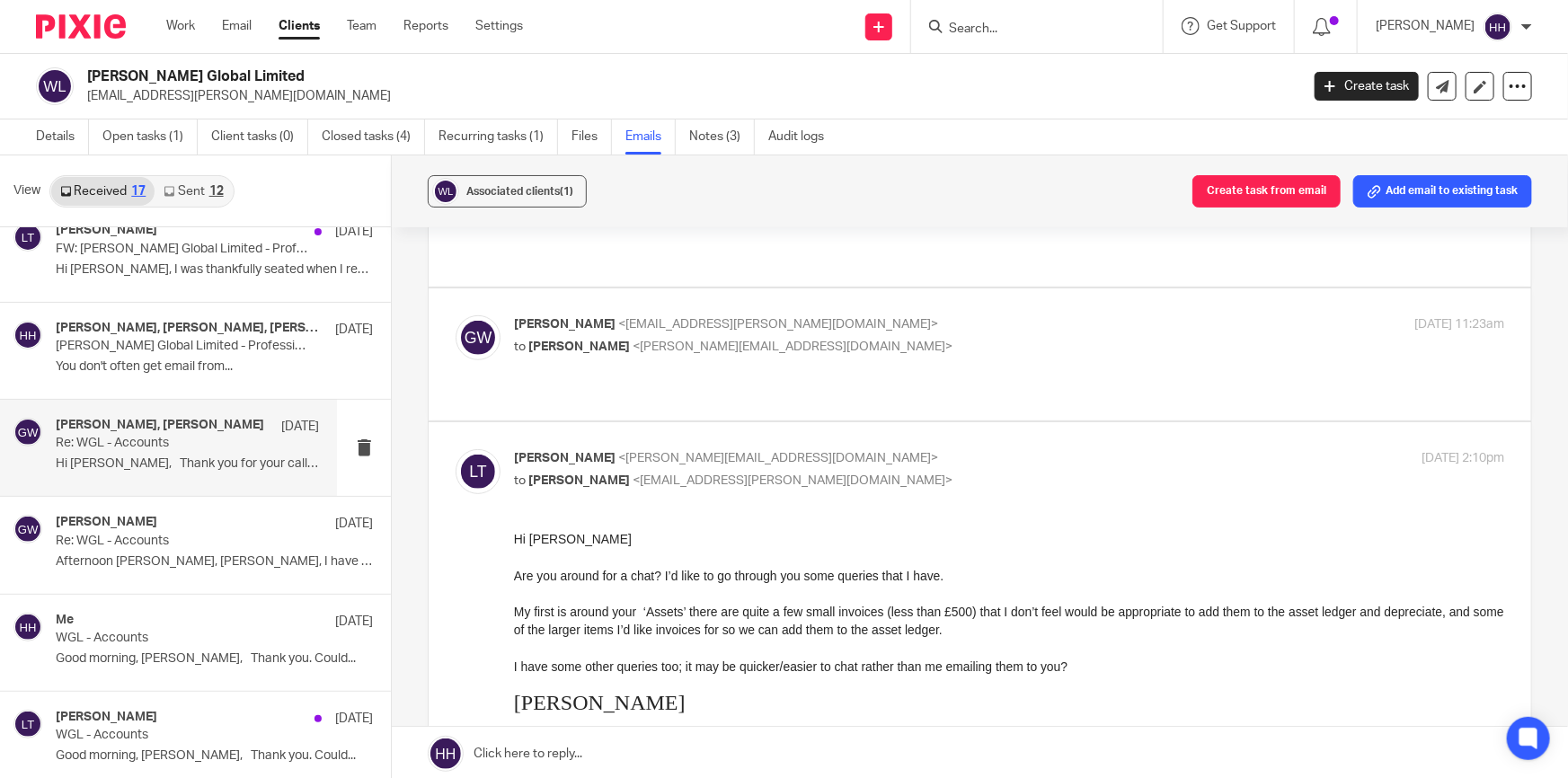
click at [1141, 612] on span "My first is around your ‘Assets’ there are quite a few small invoices (less tha…" at bounding box center [1009, 619] width 991 height 32
click at [967, 449] on p "Liz Turpin <liz@turpinaccounting.co.uk>" at bounding box center [844, 458] width 661 height 19
checkbox input "false"
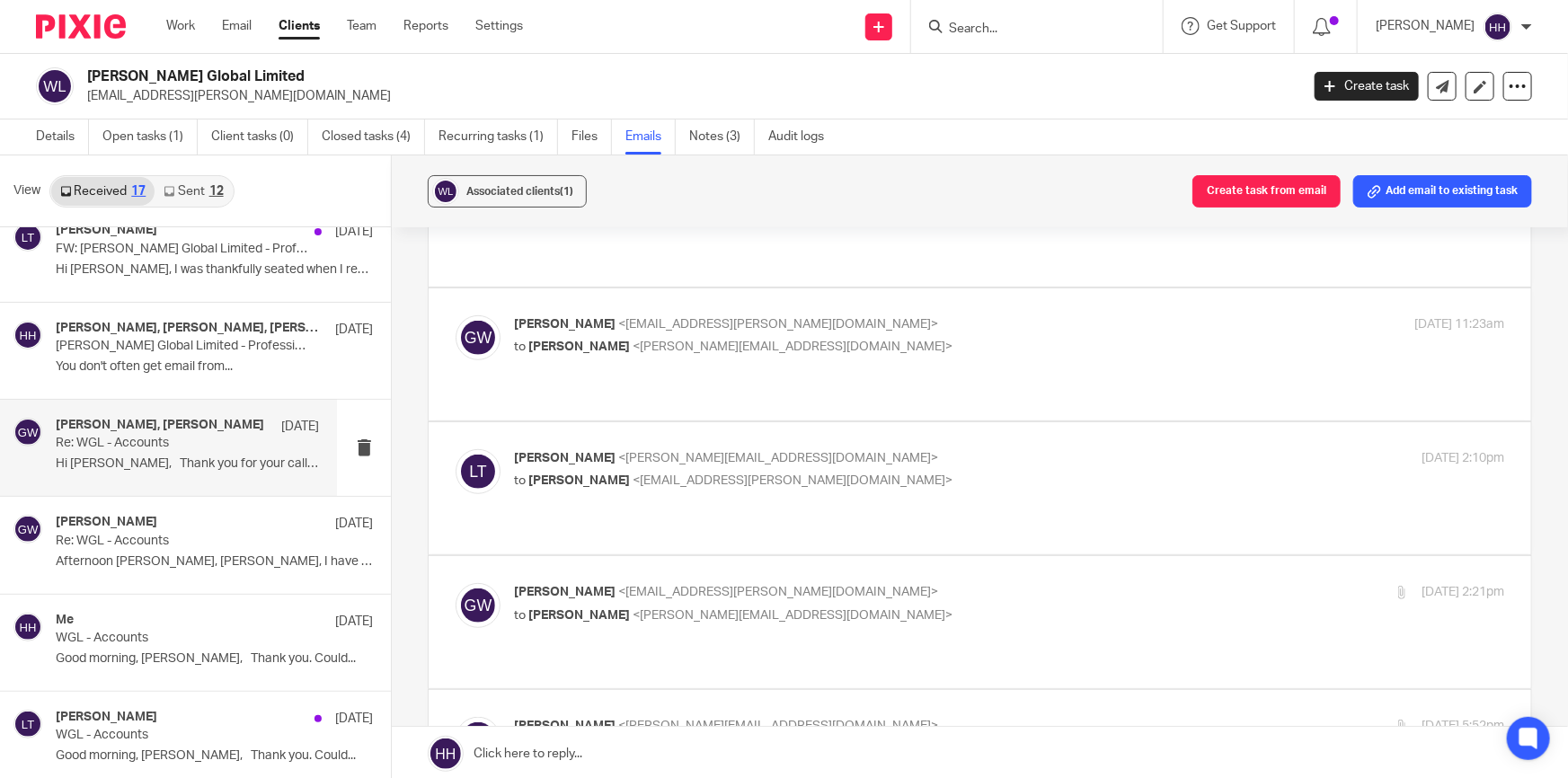
click at [908, 556] on label at bounding box center [980, 621] width 1103 height 132
click at [456, 582] on input "checkbox" at bounding box center [455, 582] width 1 height 1
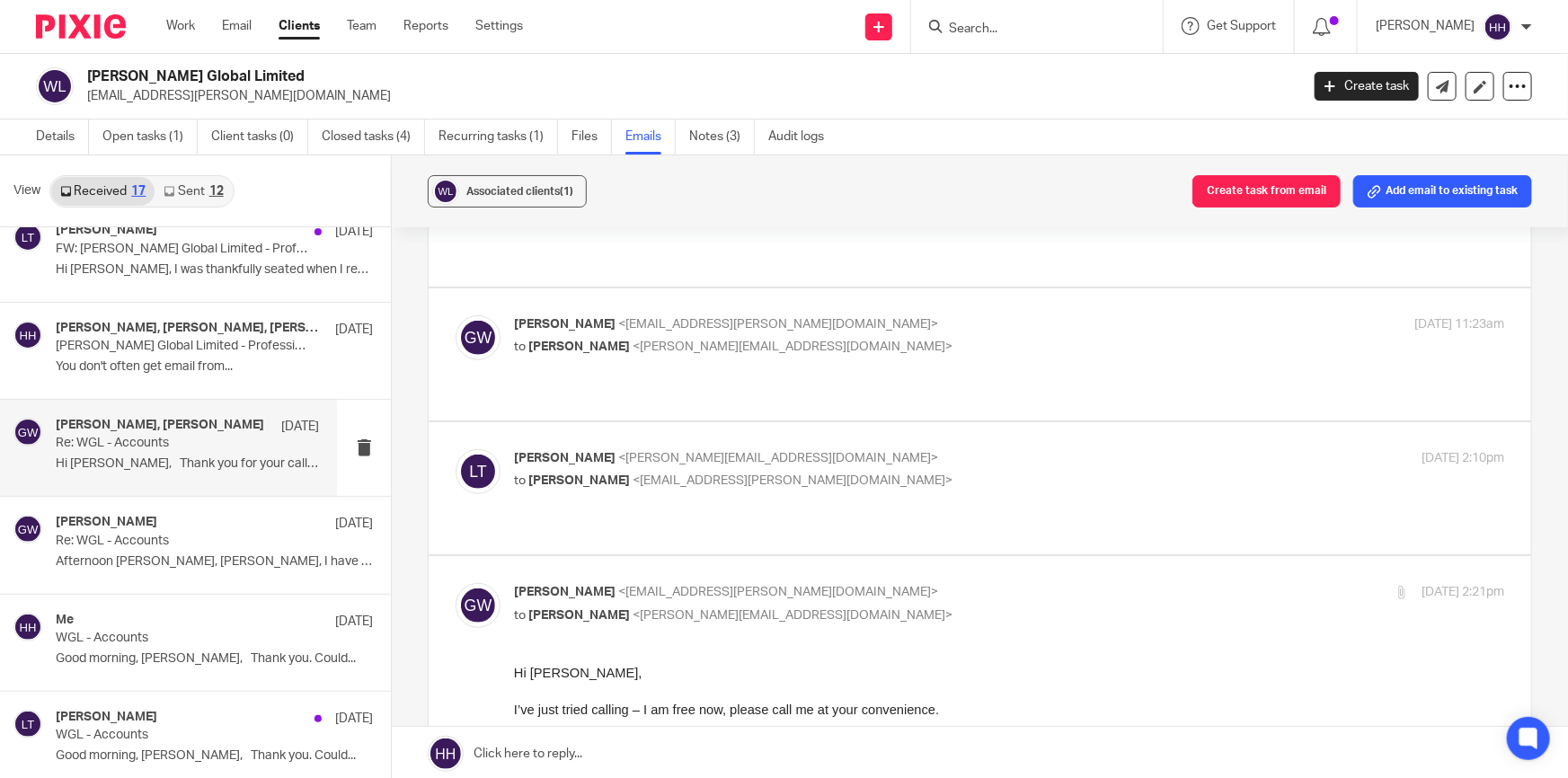
checkbox input "false"
click at [888, 690] on label at bounding box center [980, 755] width 1103 height 132
click at [456, 716] on input "checkbox" at bounding box center [455, 716] width 1 height 1
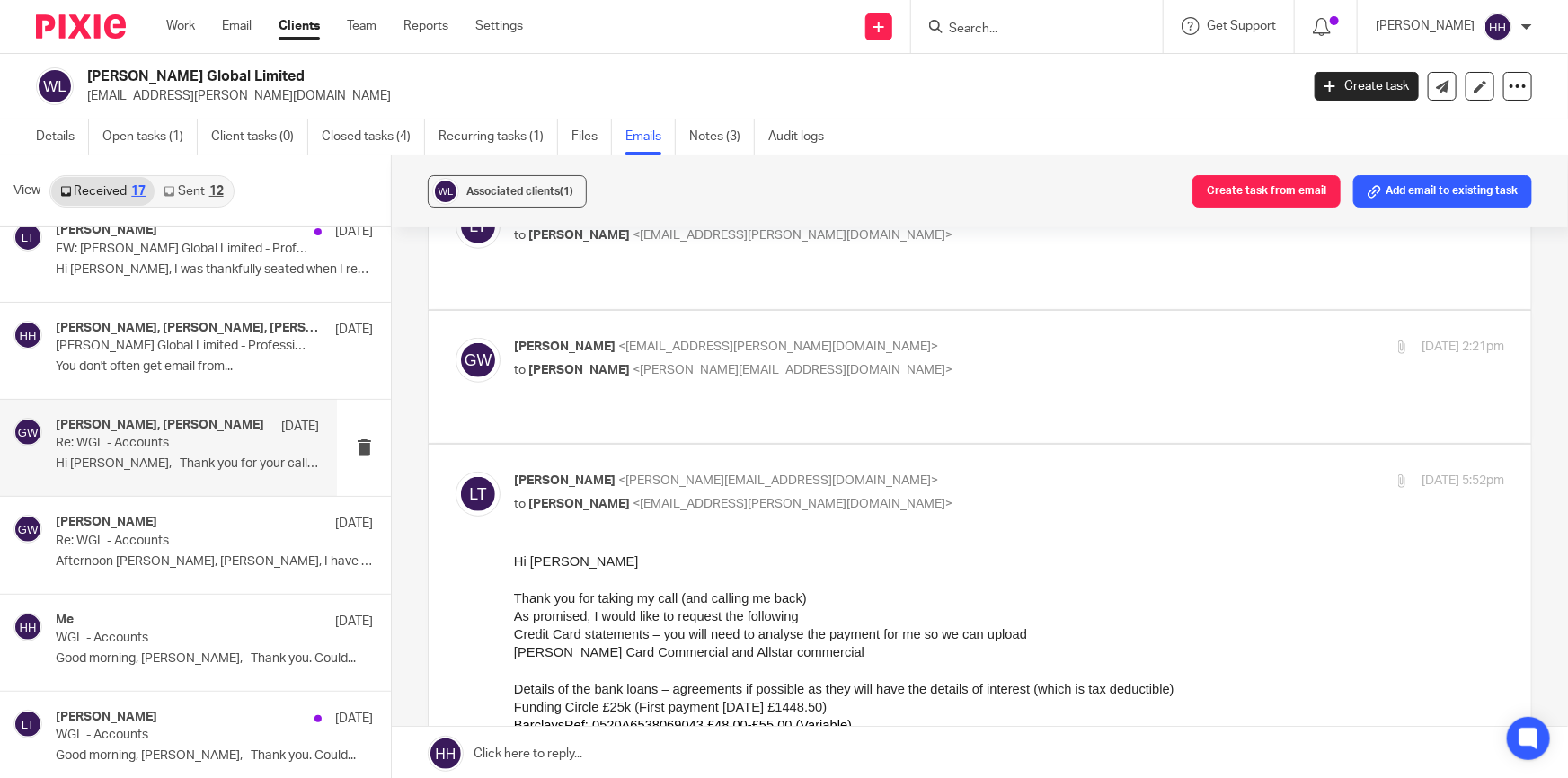
scroll to position [817, 0]
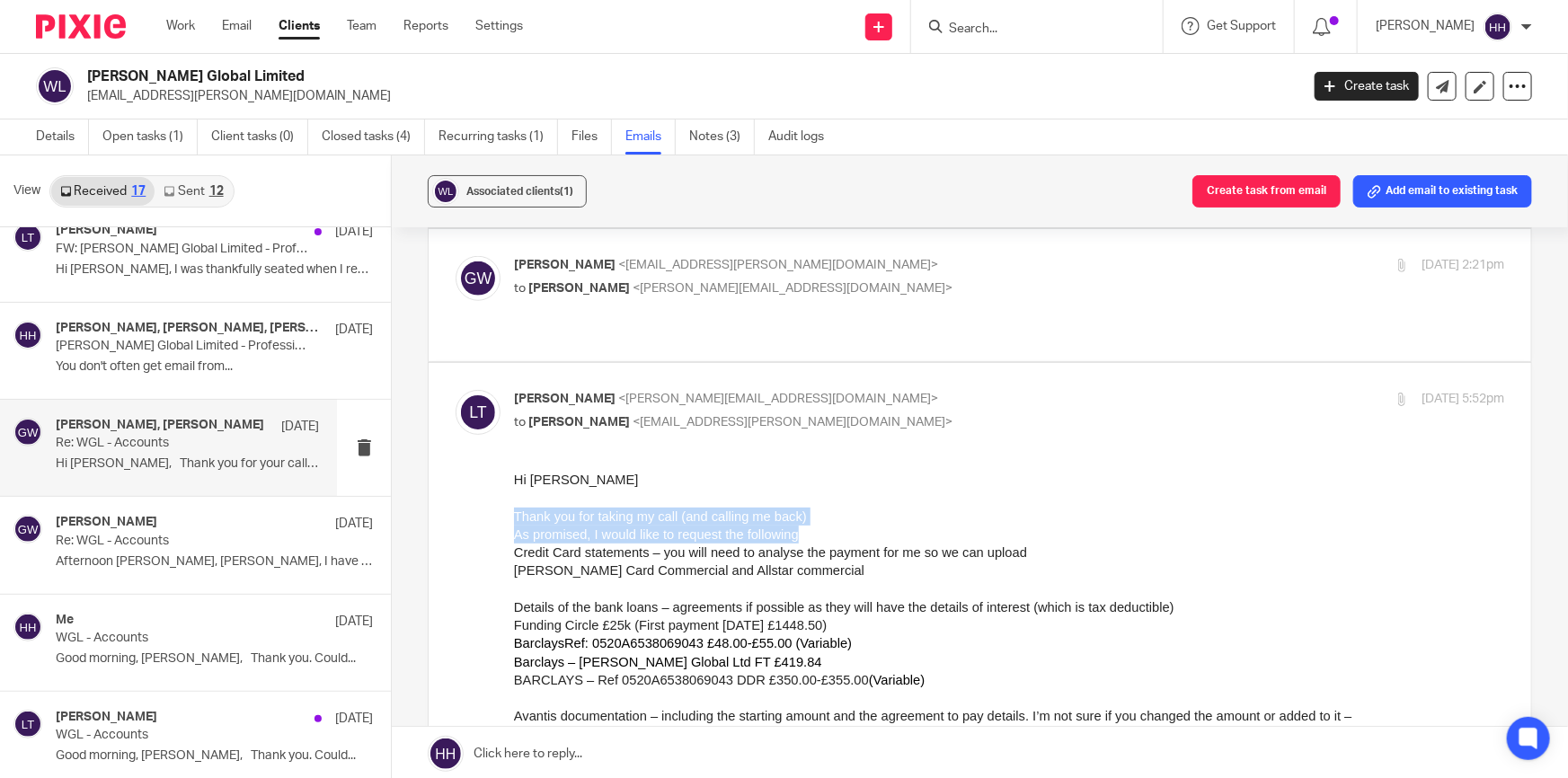
drag, startPoint x: 680, startPoint y: 506, endPoint x: 811, endPoint y: 526, distance: 132.5
click at [747, 530] on span "As promised, I would like to request the following" at bounding box center [656, 534] width 285 height 15
click at [655, 535] on span "As promised, I would like to request the following" at bounding box center [656, 534] width 285 height 15
click at [858, 390] on p "Liz Turpin <liz@turpinaccounting.co.uk>" at bounding box center [844, 399] width 661 height 19
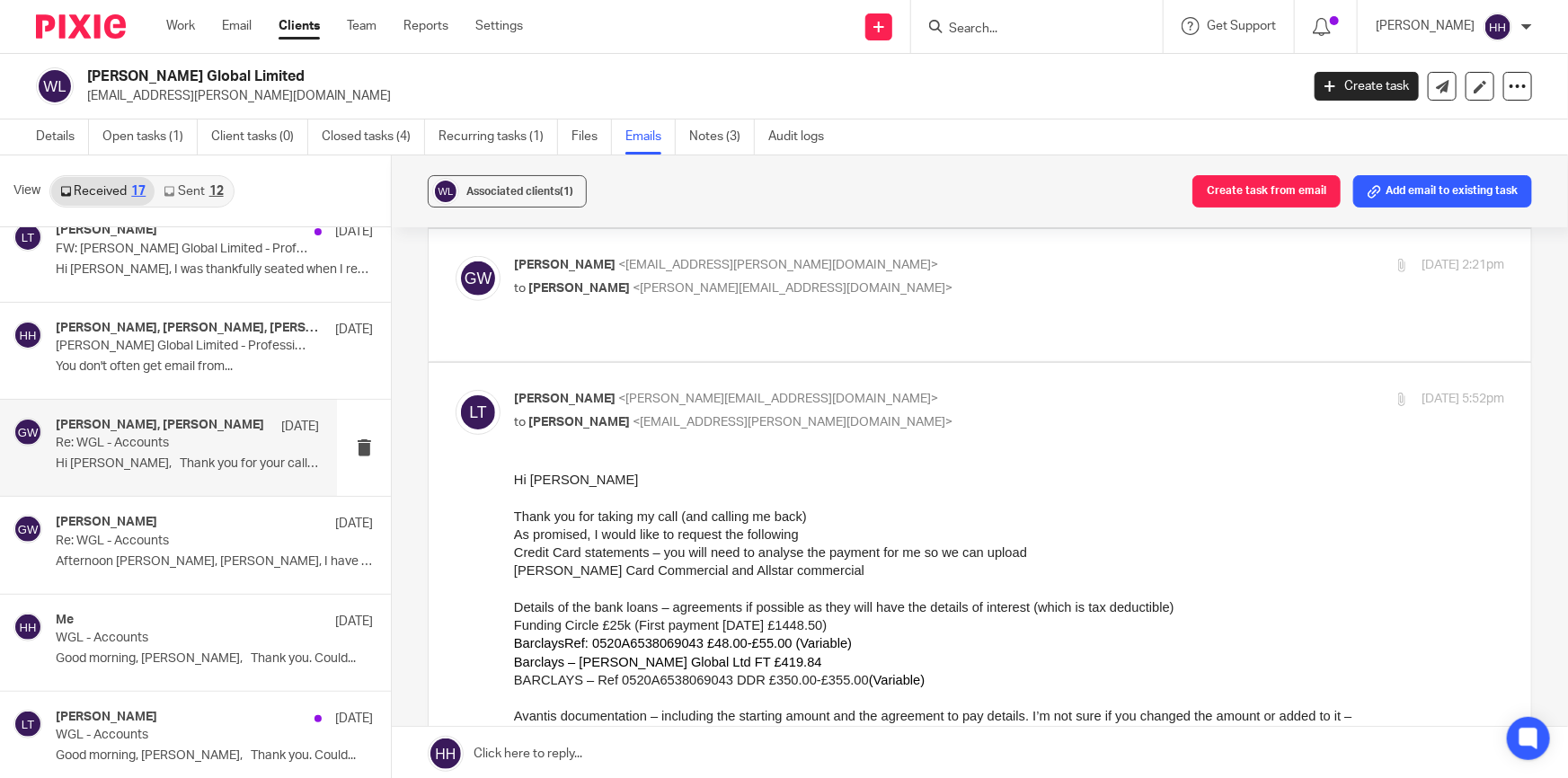
checkbox input "false"
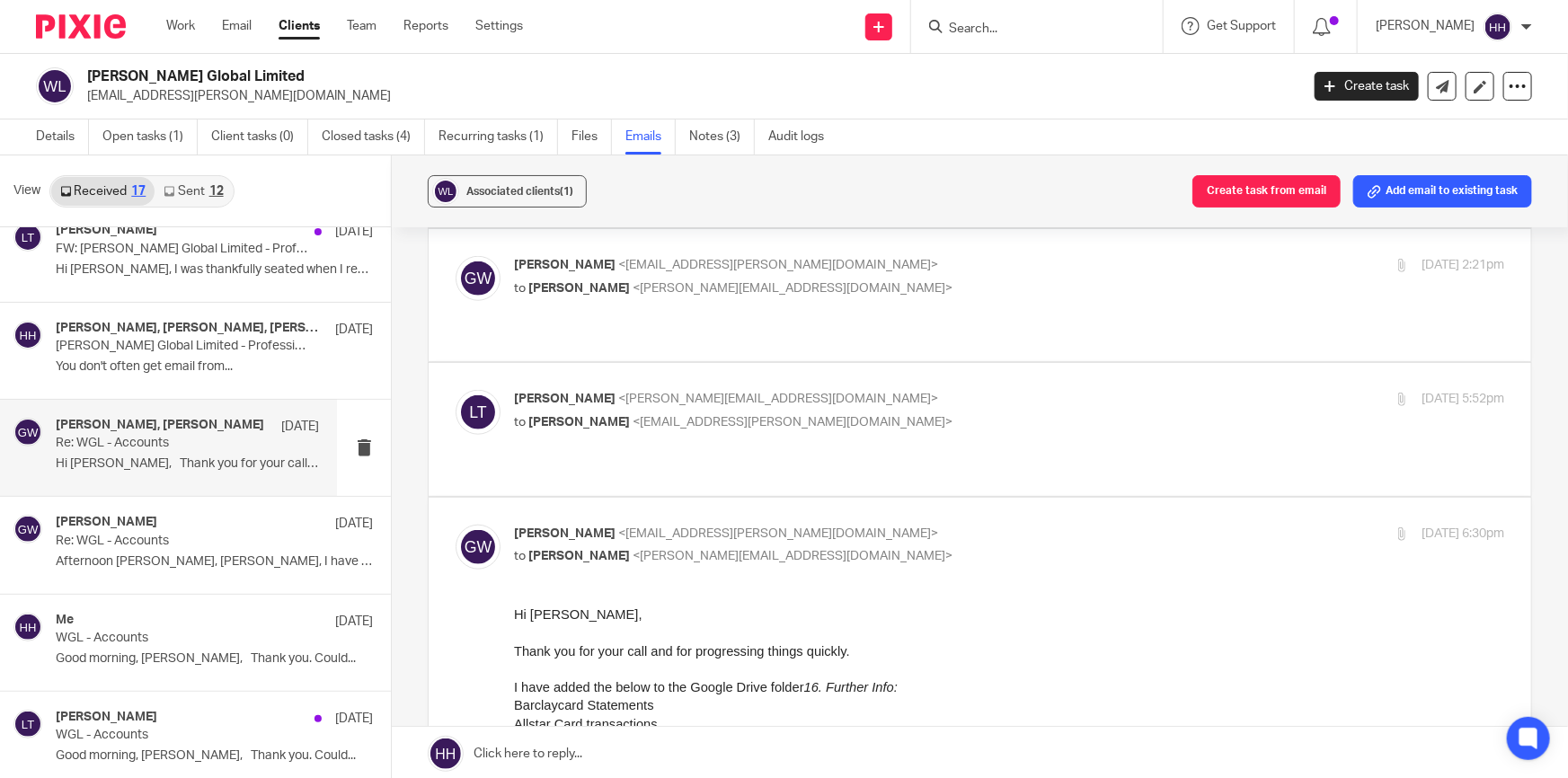
click at [835, 525] on p "Gavin Watson <info@gavin-watson.com>" at bounding box center [844, 533] width 661 height 19
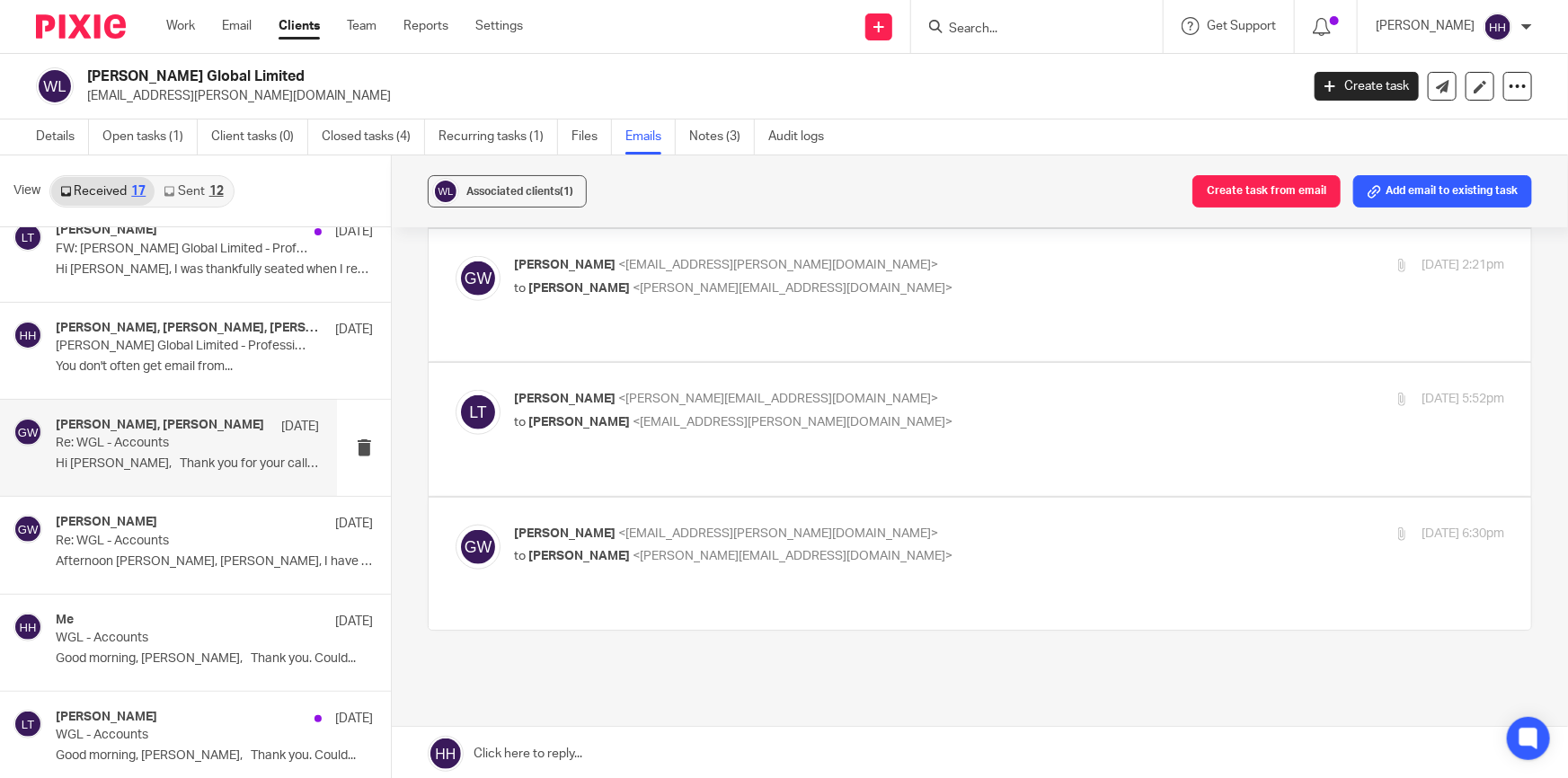
scroll to position [728, 0]
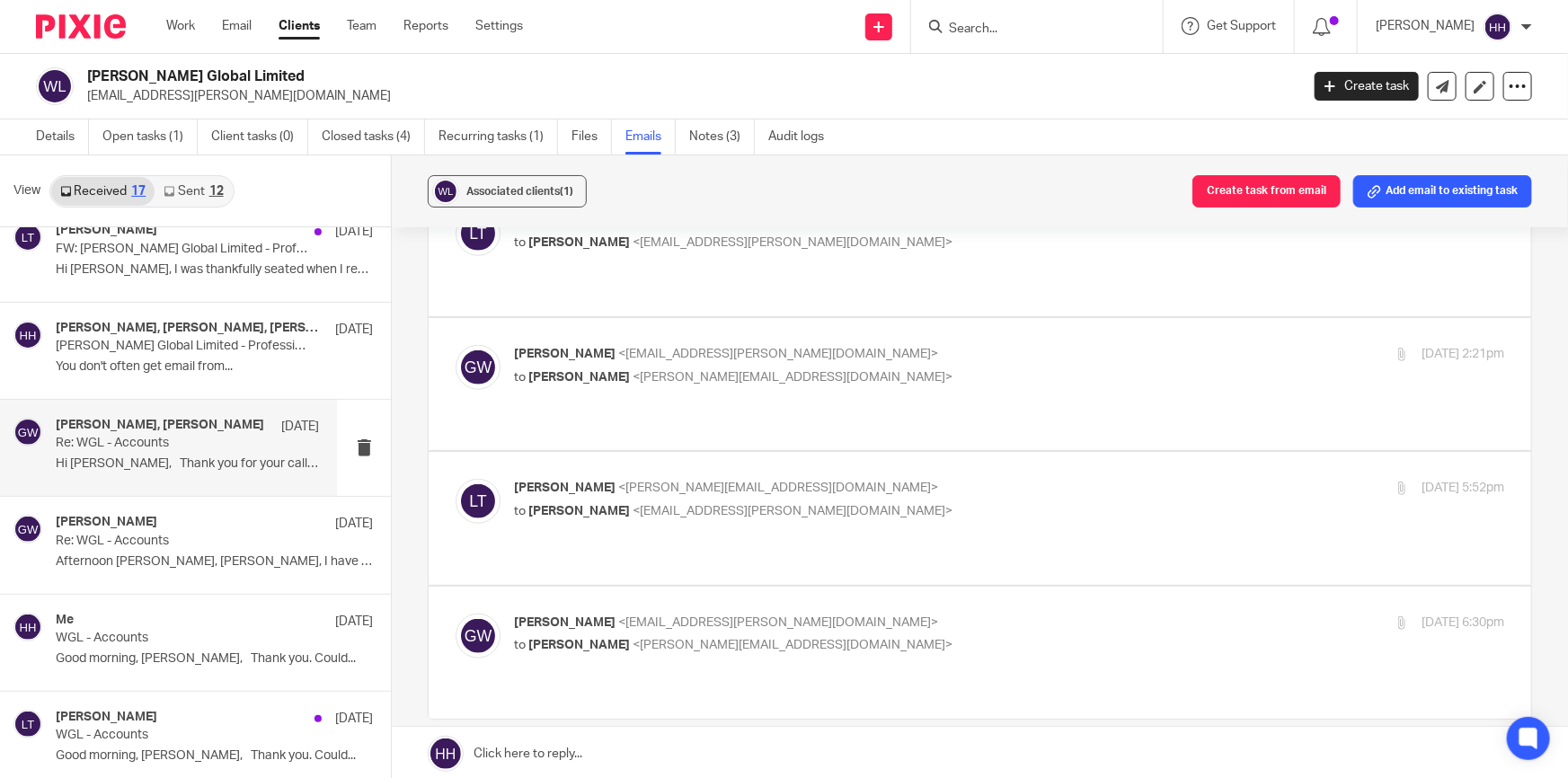
click at [889, 587] on label at bounding box center [980, 653] width 1103 height 132
click at [456, 613] on input "checkbox" at bounding box center [455, 613] width 1 height 1
checkbox input "true"
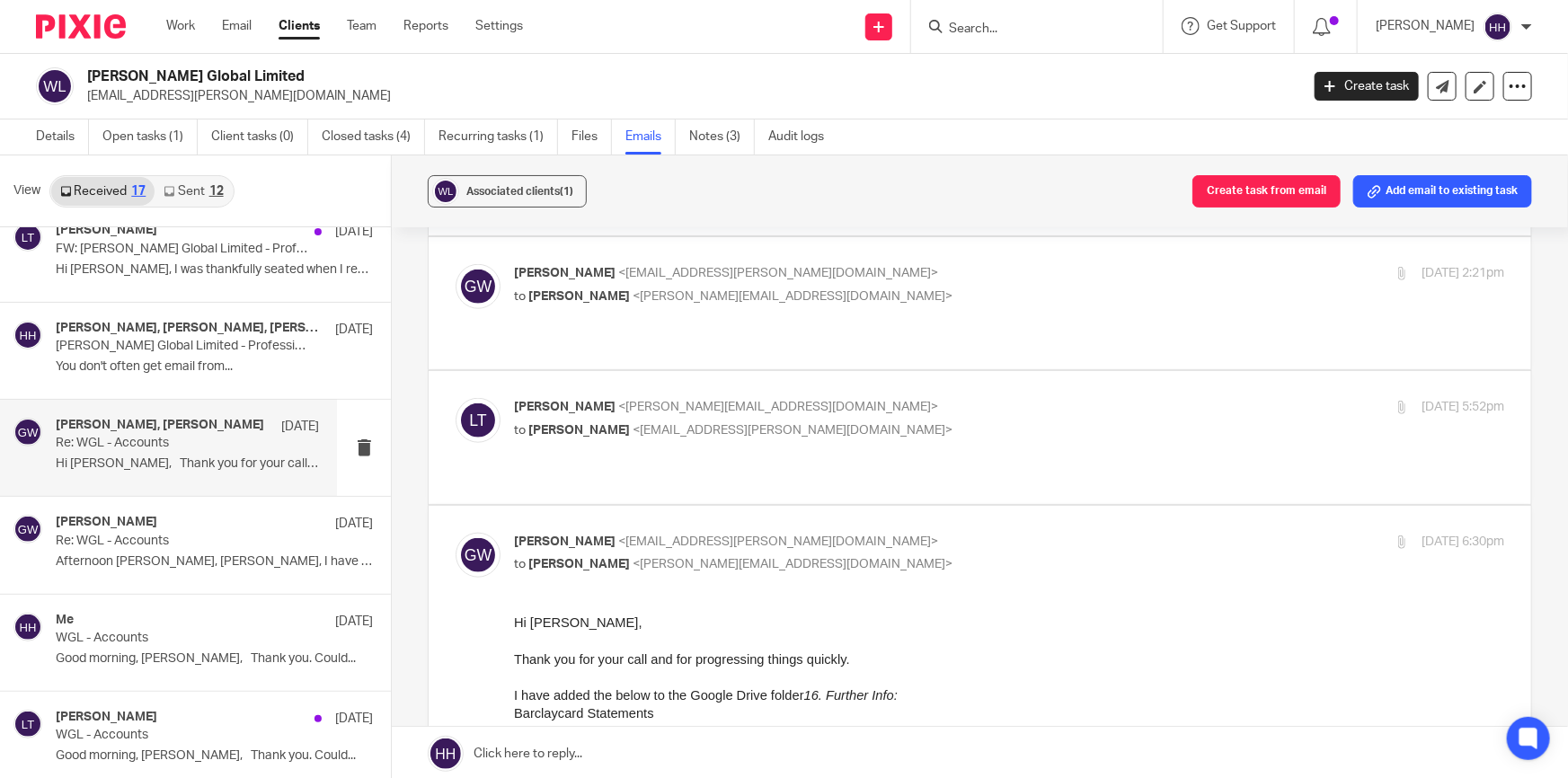
scroll to position [891, 0]
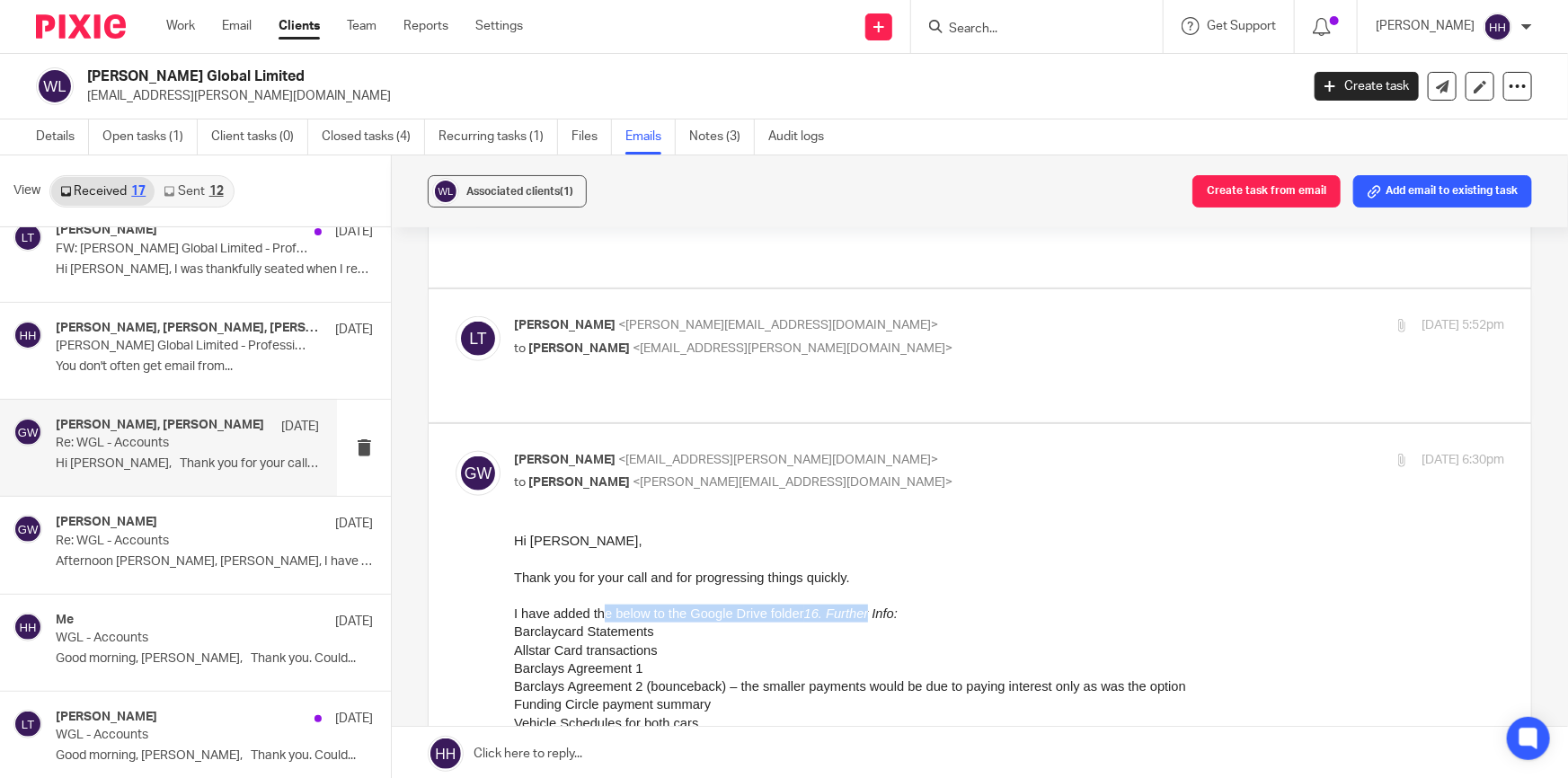
drag, startPoint x: 681, startPoint y: 614, endPoint x: 881, endPoint y: 614, distance: 200.0
click at [871, 614] on span "I have added the below to the Google Drive folder 16. Further Info:" at bounding box center [706, 613] width 384 height 15
click at [881, 614] on icon "16. Further Info:" at bounding box center [852, 613] width 94 height 15
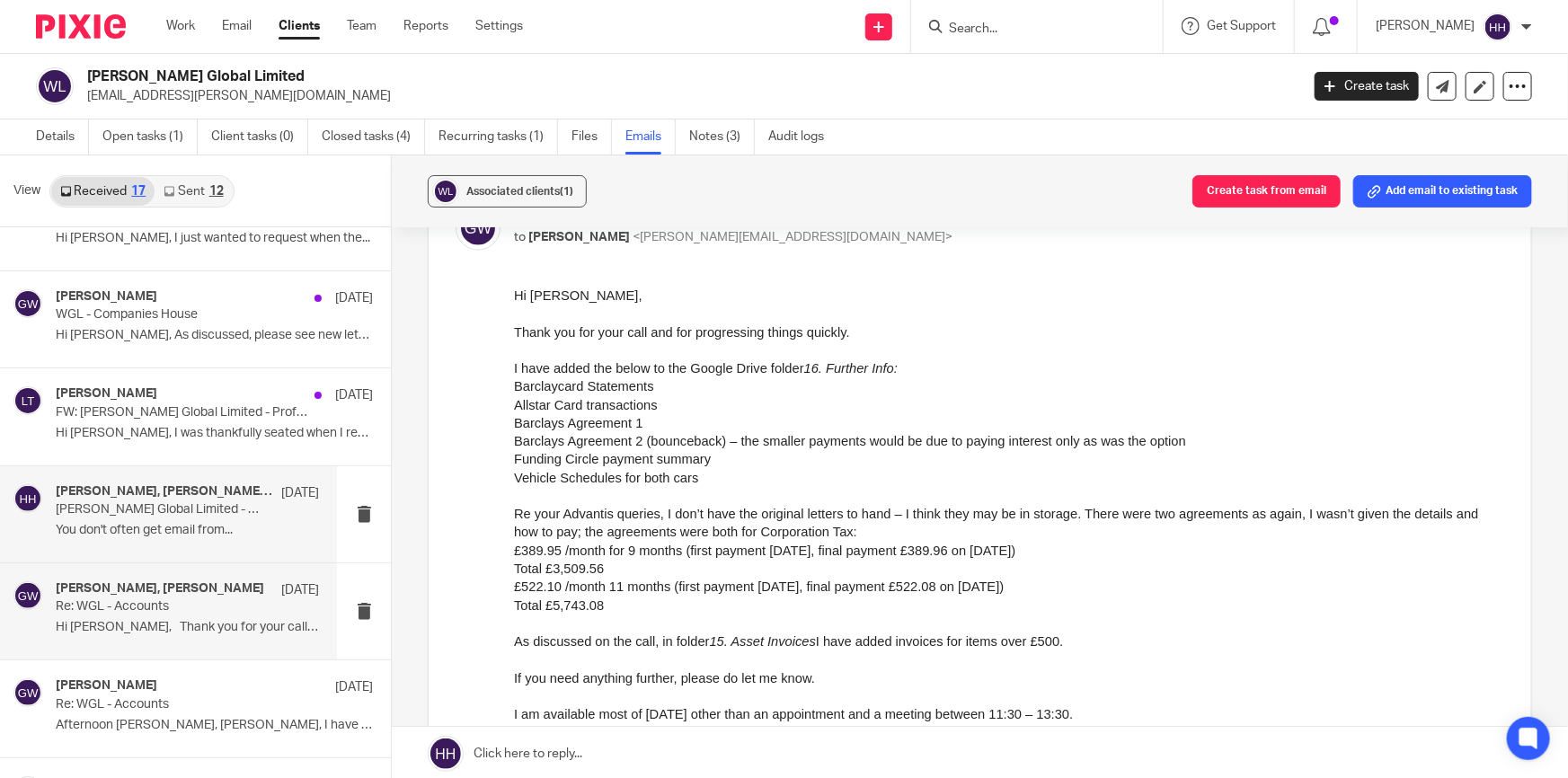
scroll to position [572, 0]
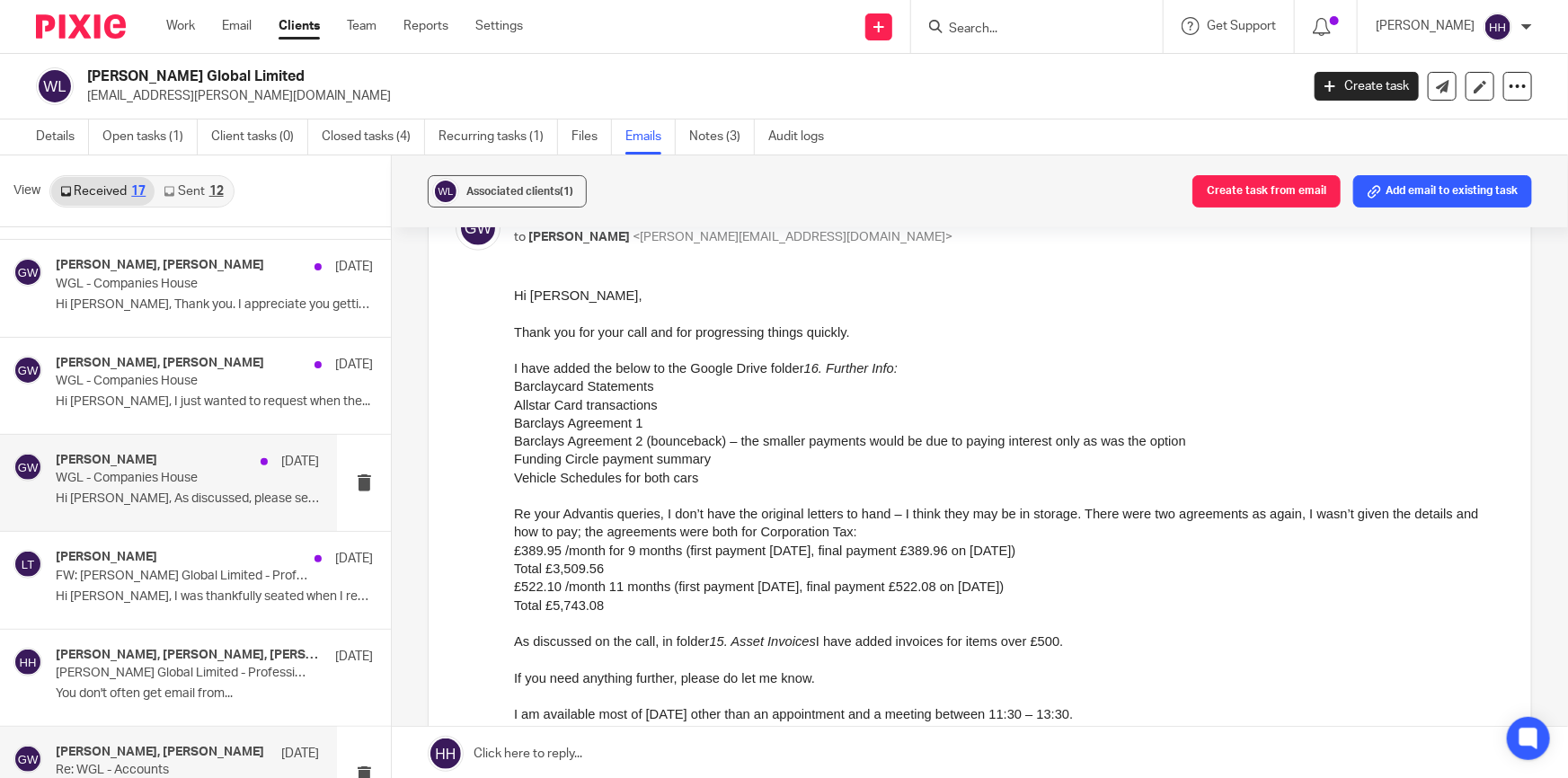
click at [184, 495] on p "Hi Liz, As discussed, please see new letter..." at bounding box center [187, 499] width 263 height 16
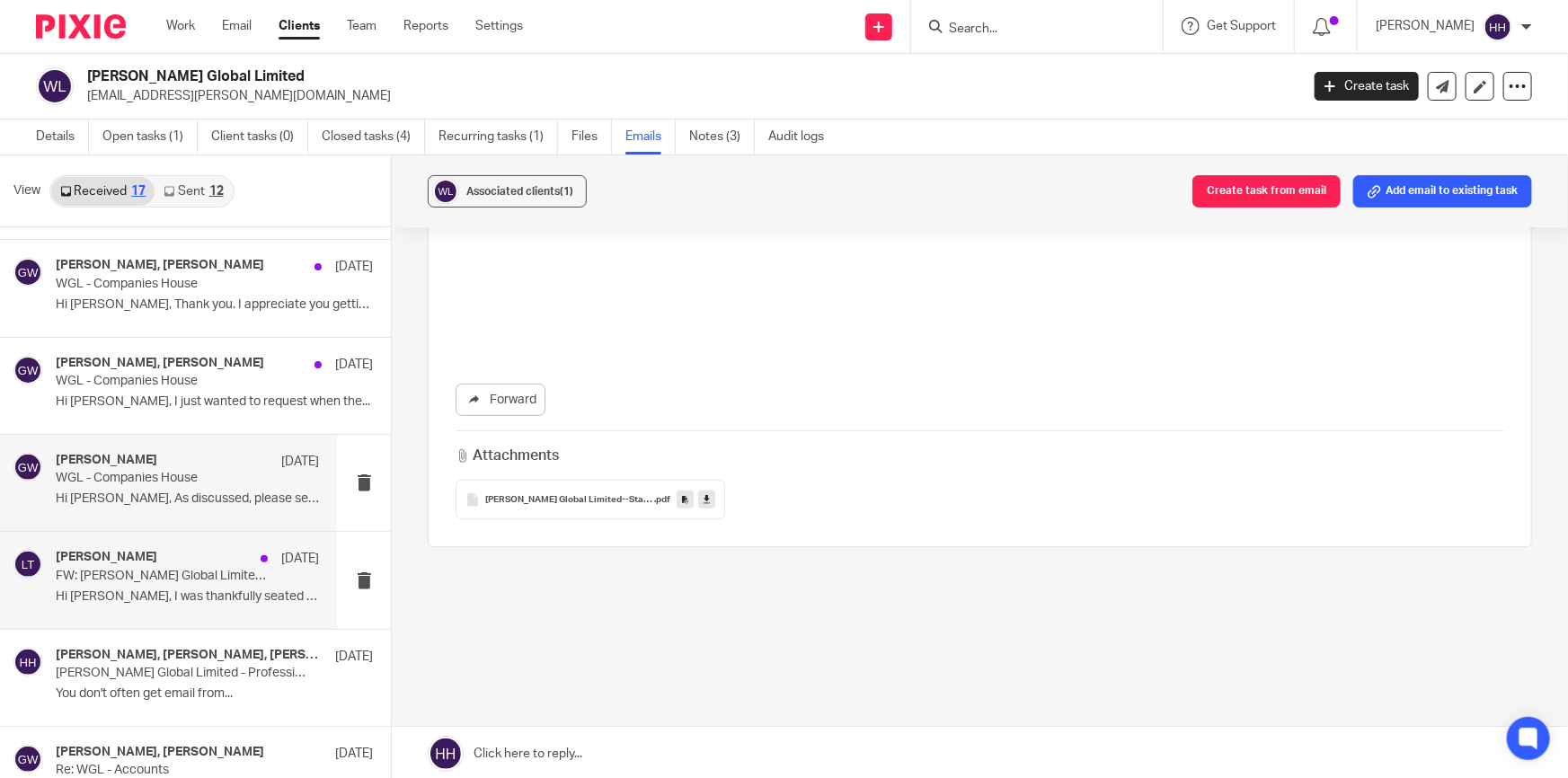
scroll to position [0, 0]
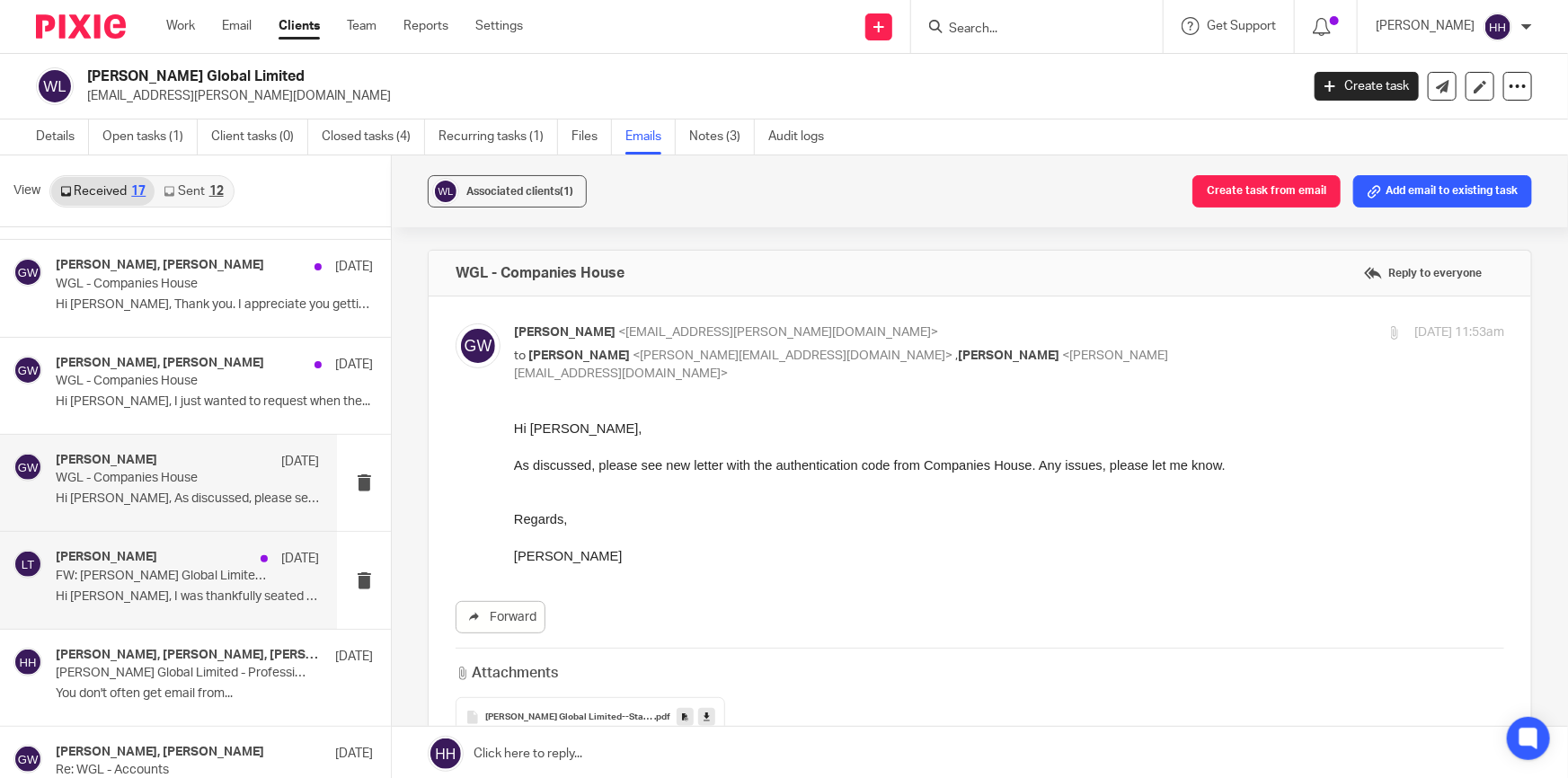
click at [187, 561] on div "Liz Turpin 26 Mar" at bounding box center [187, 559] width 263 height 18
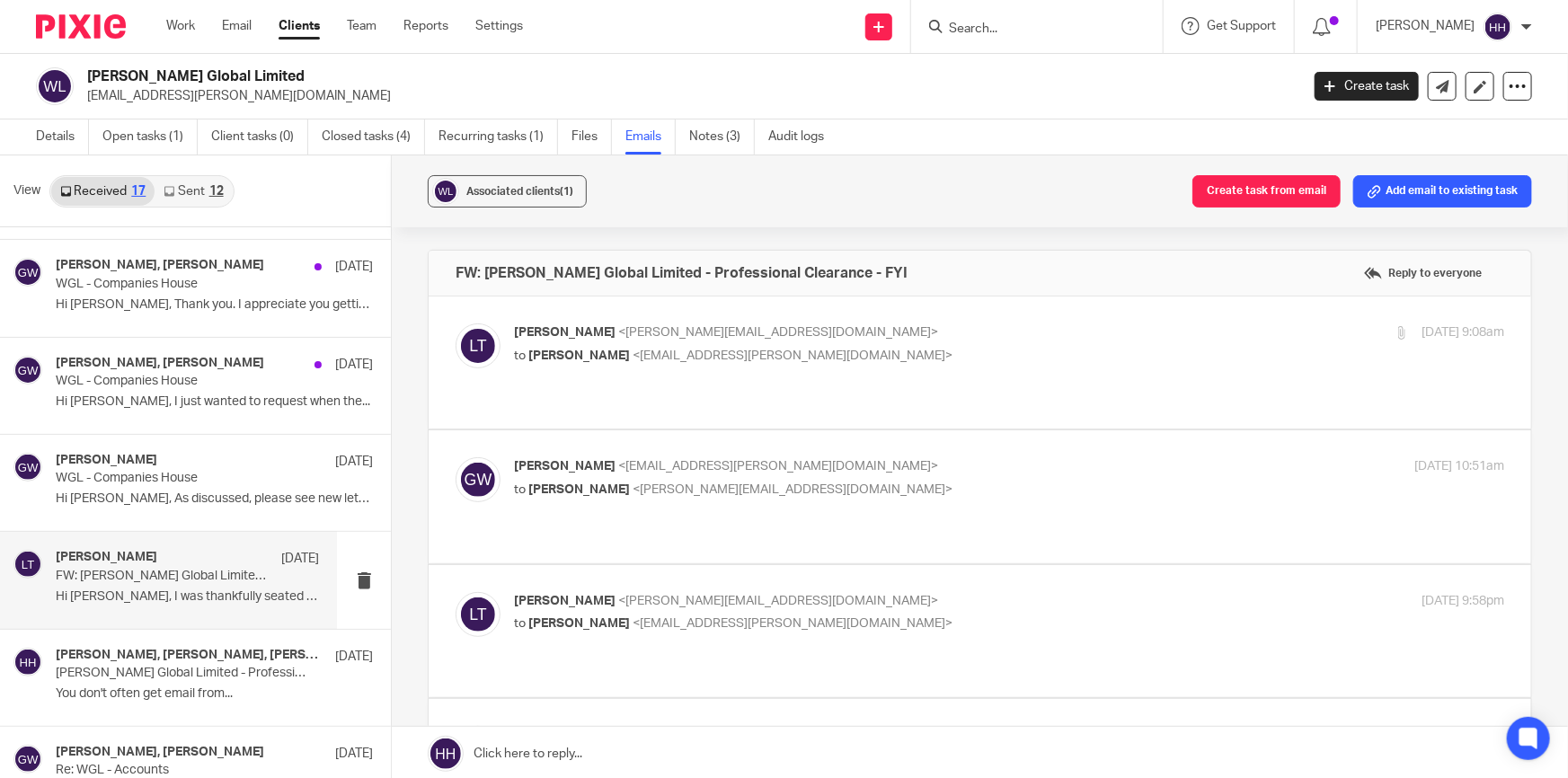
click at [837, 365] on div "Liz Turpin <liz@turpinaccounting.co.uk> to Gavin Watson <info@gavin-watson.com>…" at bounding box center [1009, 346] width 991 height 45
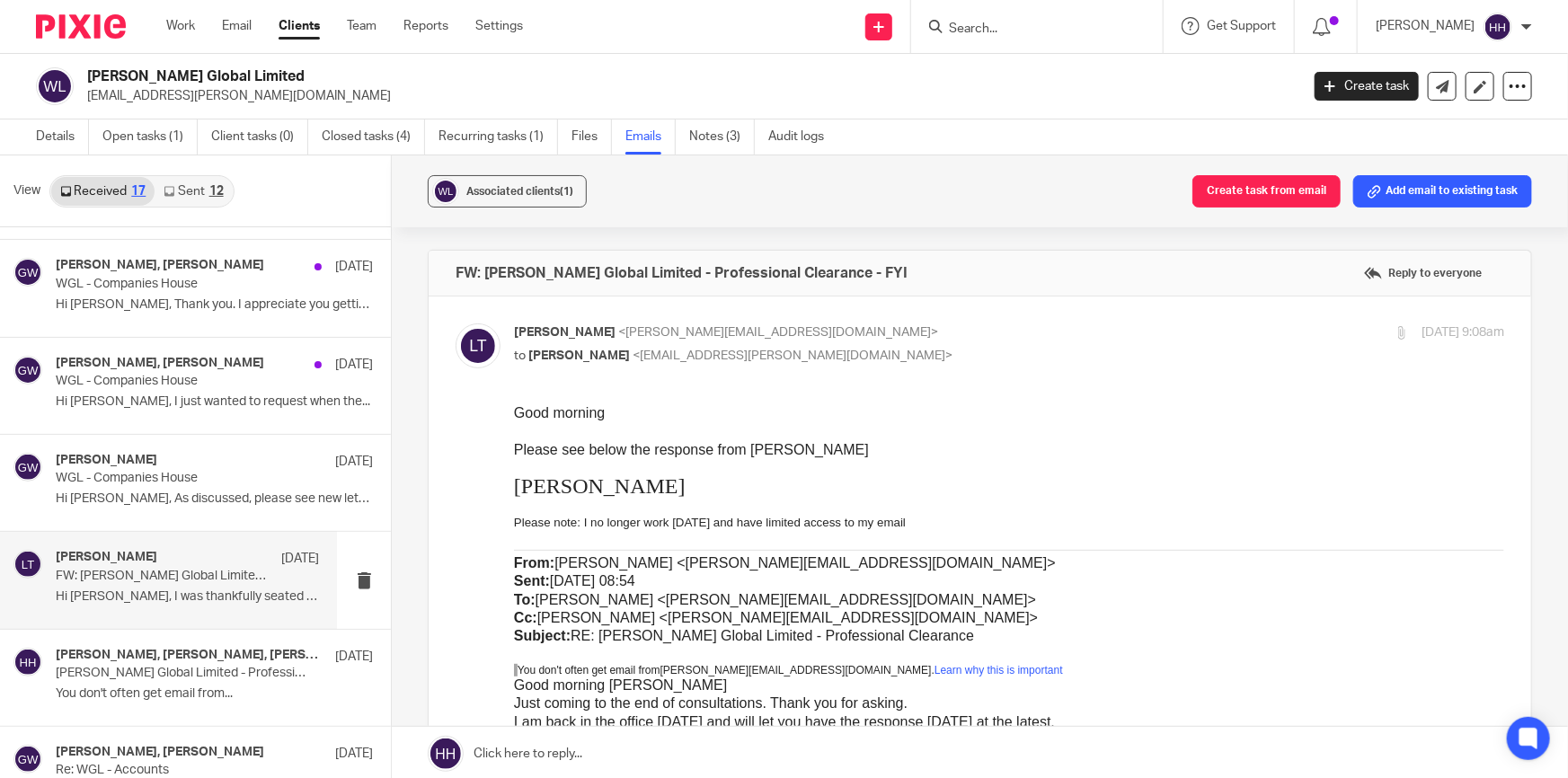
click at [866, 344] on div "Liz Turpin <liz@turpinaccounting.co.uk> to Gavin Watson <info@gavin-watson.com>" at bounding box center [844, 344] width 661 height 41
checkbox input "false"
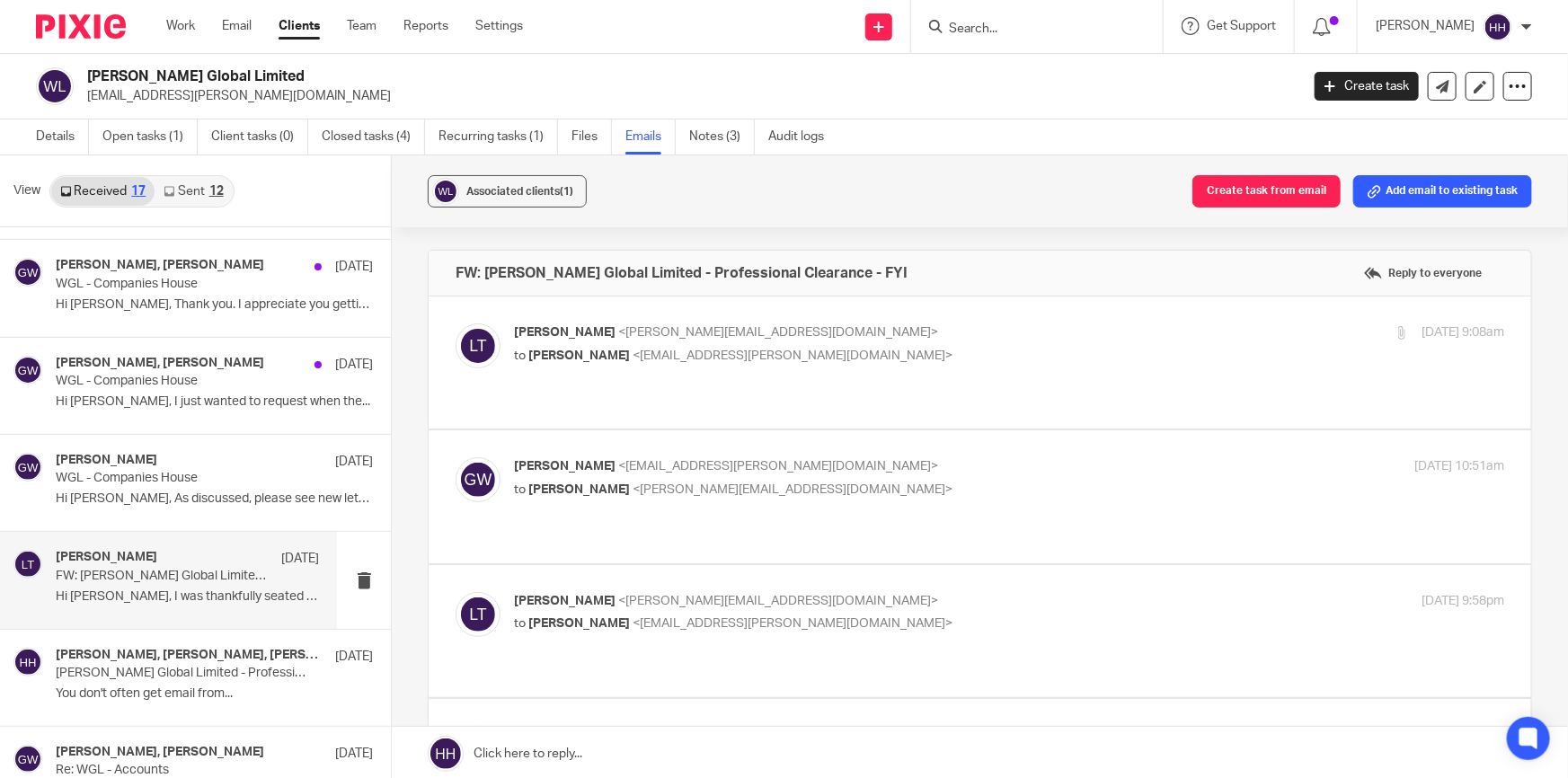
click at [896, 457] on p "Gavin Watson <info@gavin-watson.com>" at bounding box center [844, 466] width 661 height 19
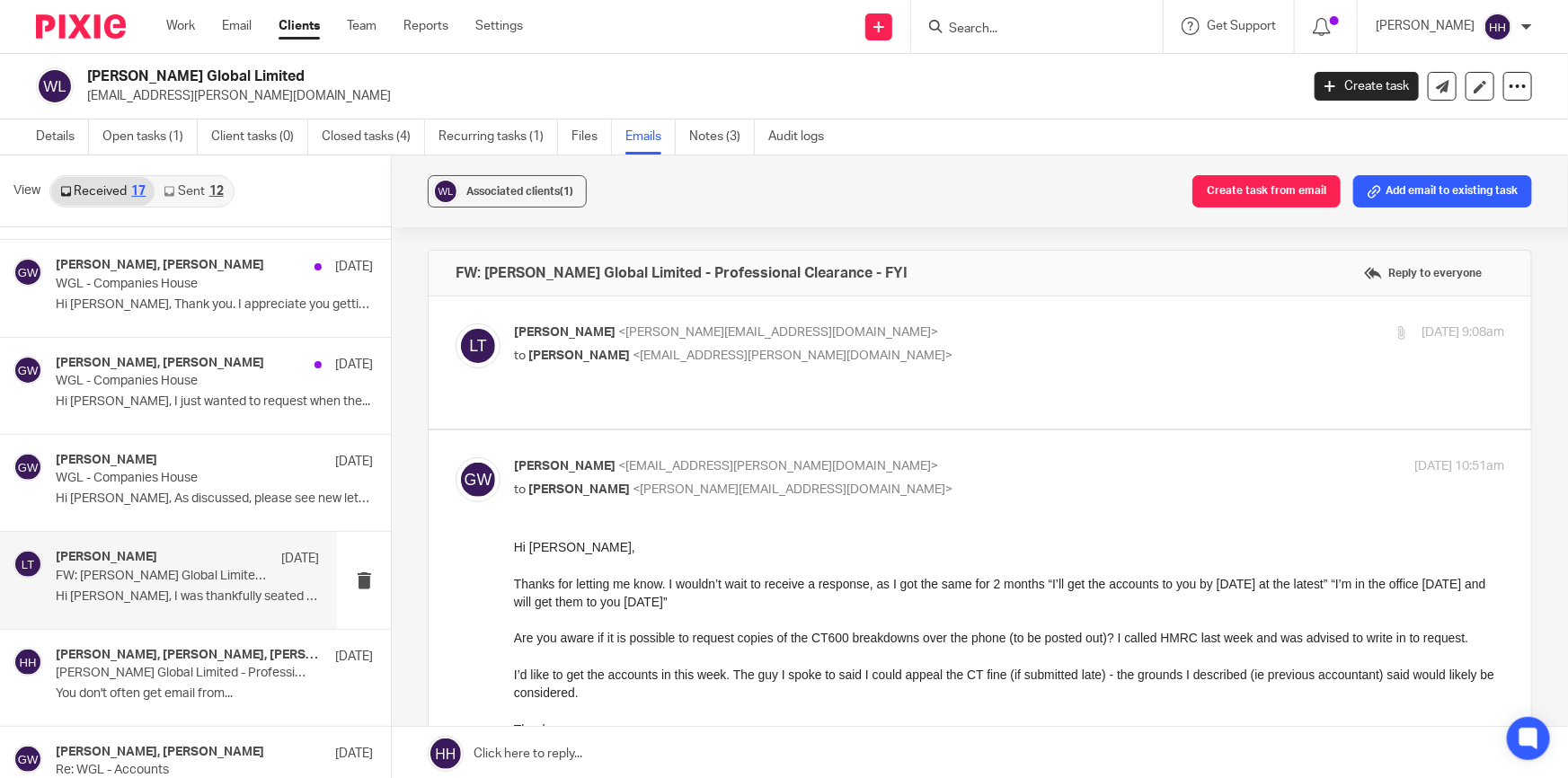
click at [844, 457] on p "Gavin Watson <info@gavin-watson.com>" at bounding box center [844, 466] width 661 height 19
checkbox input "false"
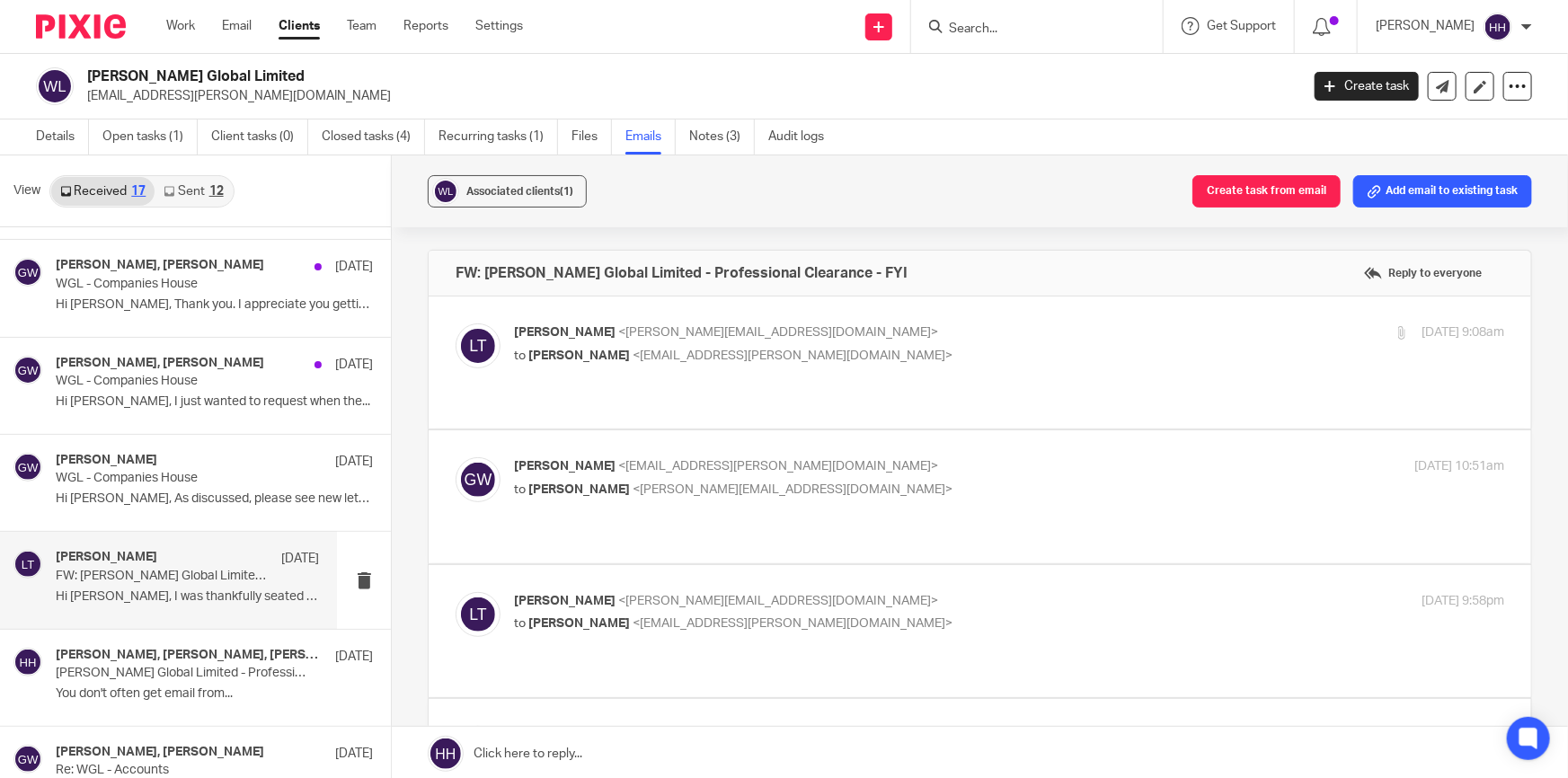
click at [841, 566] on label at bounding box center [980, 631] width 1103 height 132
click at [456, 591] on input "checkbox" at bounding box center [455, 591] width 1 height 1
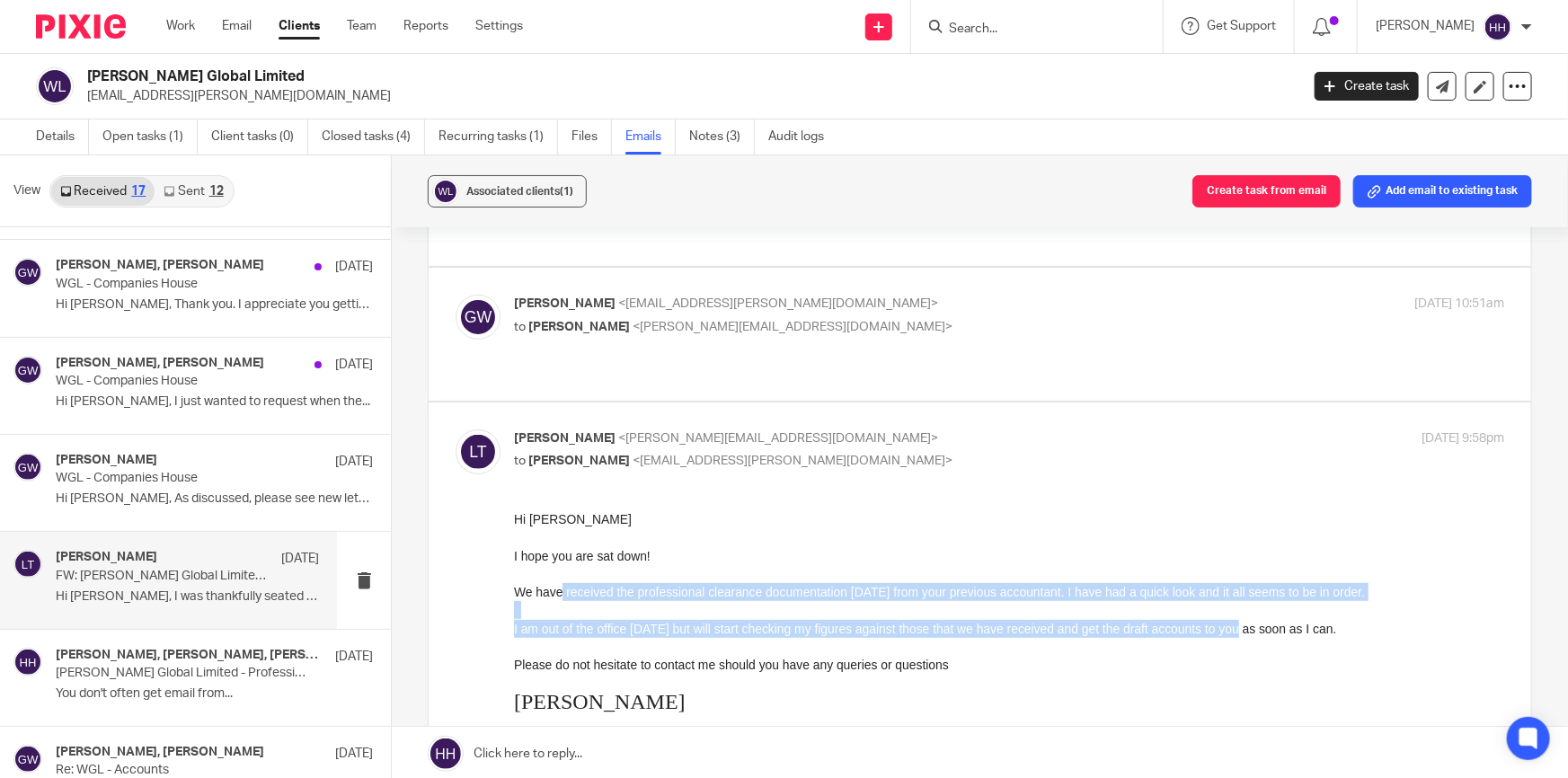
drag, startPoint x: 560, startPoint y: 595, endPoint x: 1257, endPoint y: 624, distance: 697.6
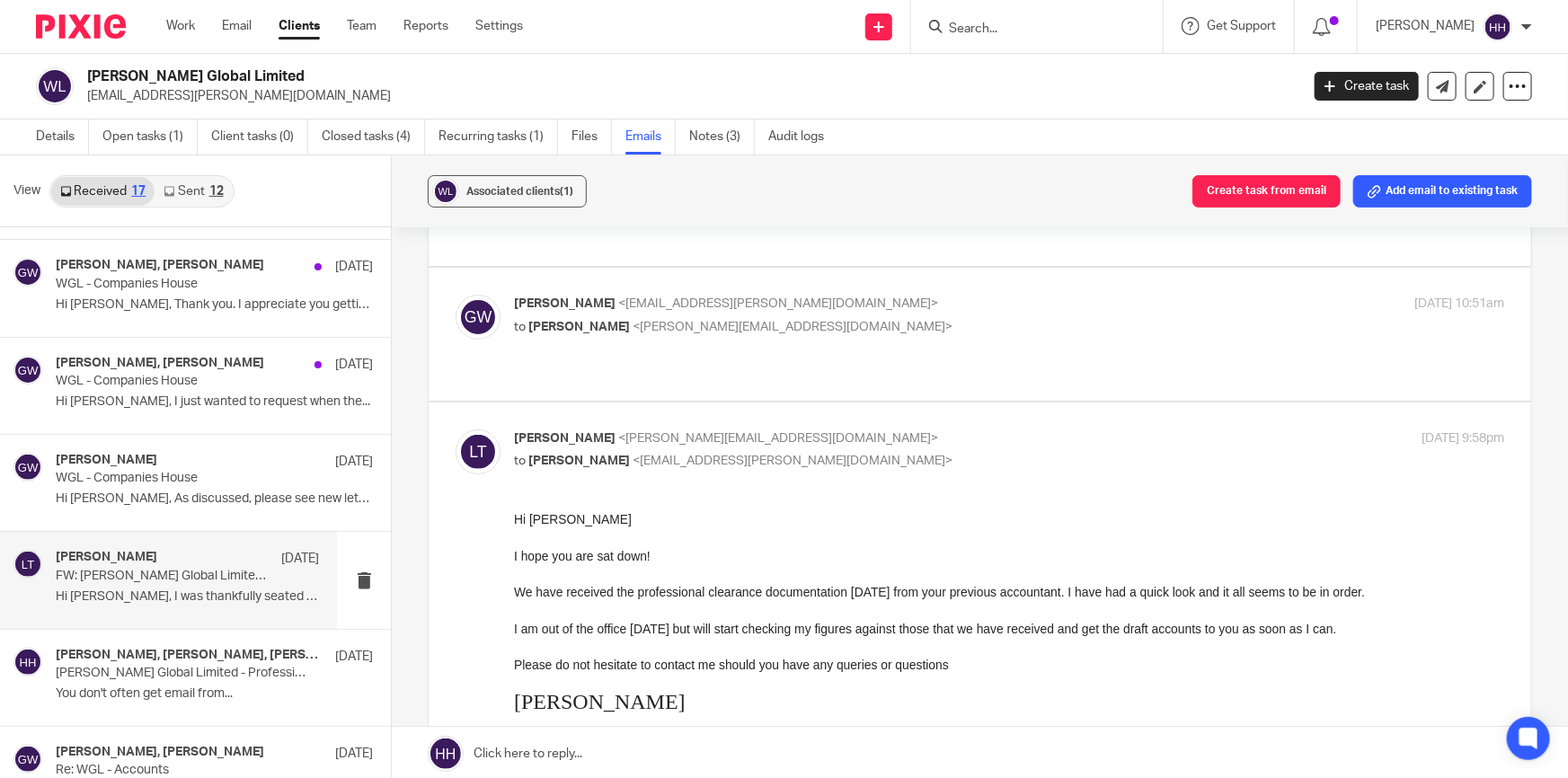
click at [1262, 625] on span "I am out of the office today but will start checking my figures against those t…" at bounding box center [925, 628] width 822 height 15
click at [456, 429] on input "checkbox" at bounding box center [455, 429] width 1 height 1
checkbox input "false"
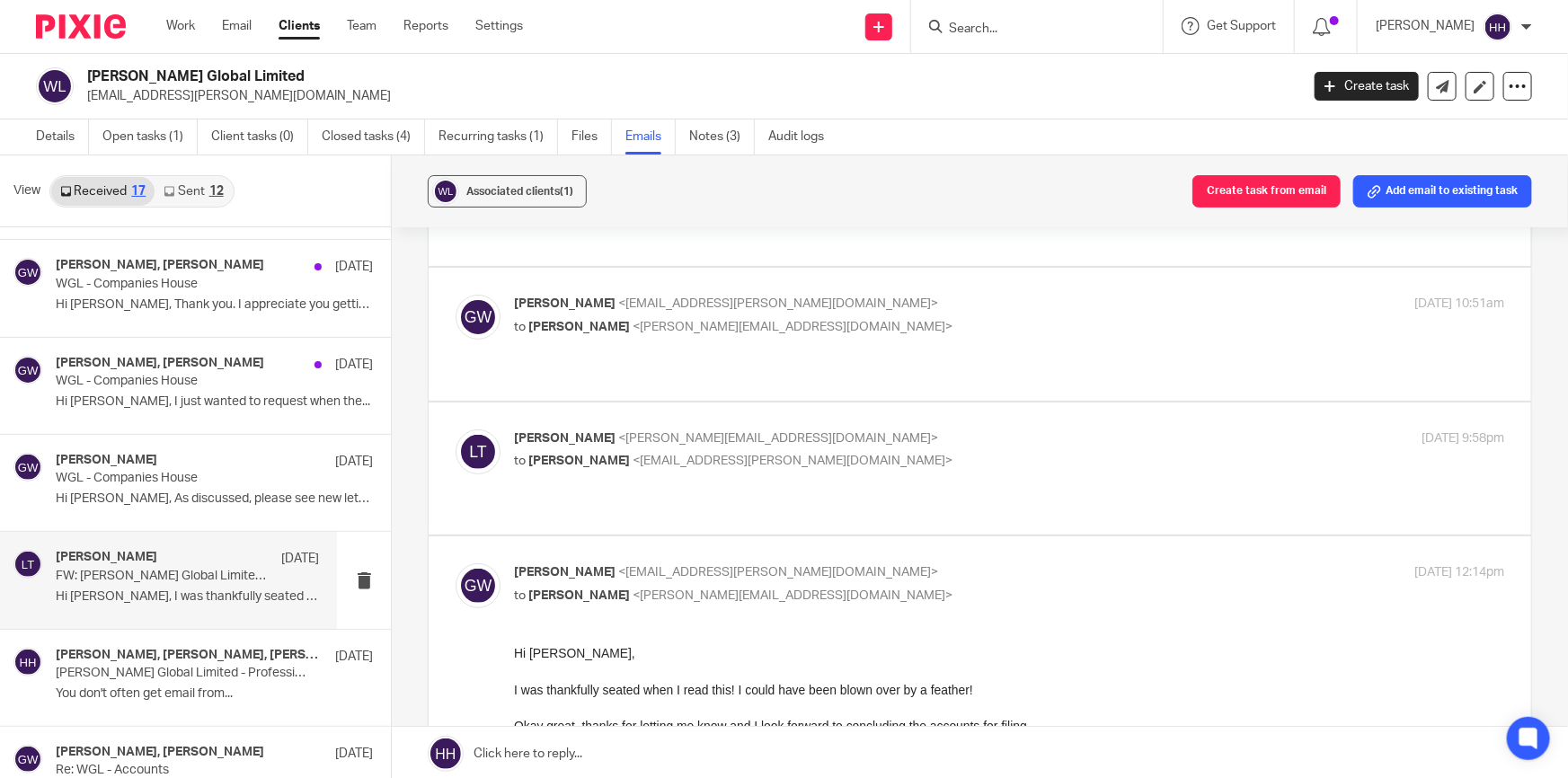
scroll to position [245, 0]
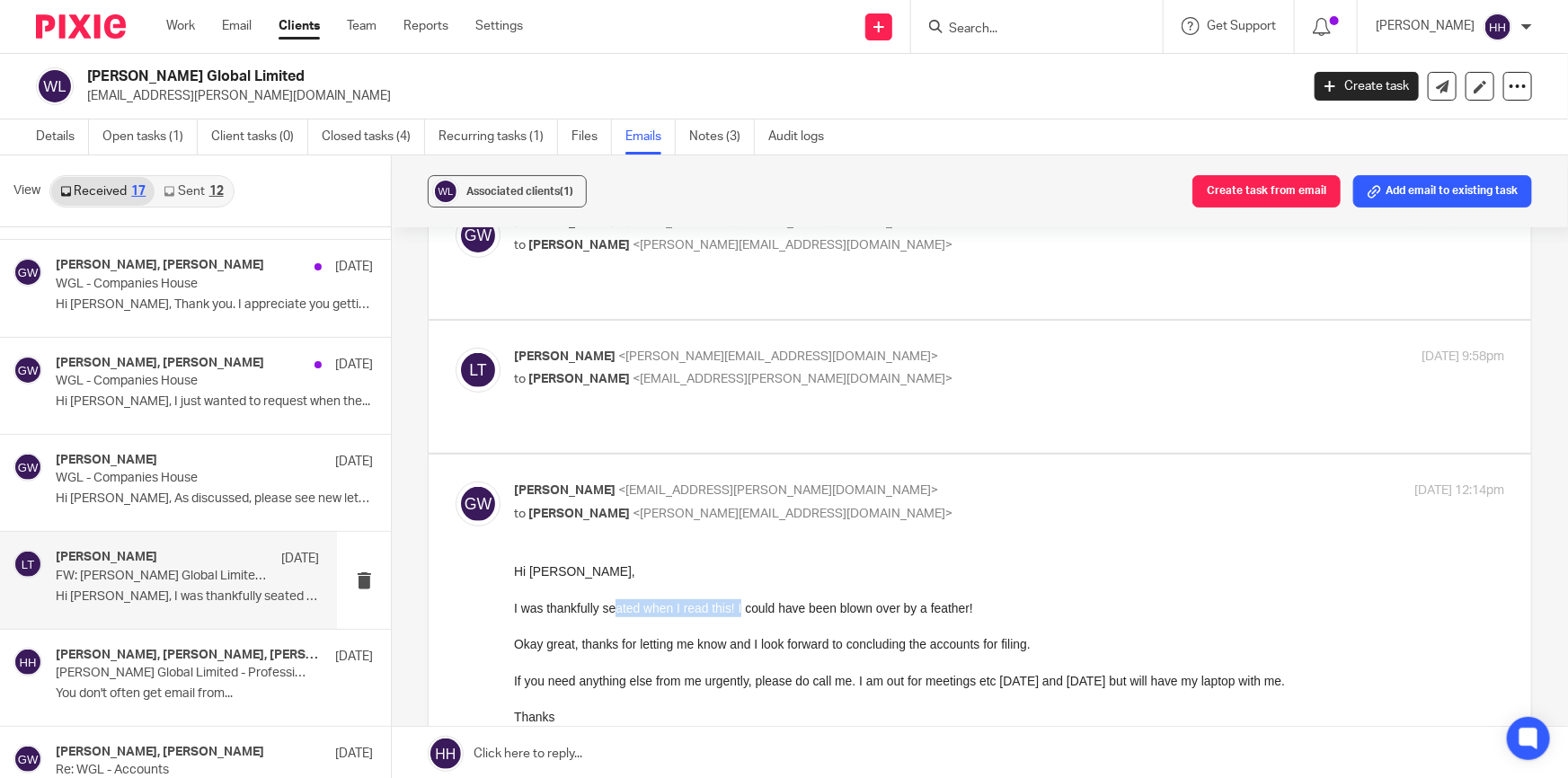
drag, startPoint x: 615, startPoint y: 611, endPoint x: 741, endPoint y: 610, distance: 126.0
click at [740, 610] on div "I was thankfully seated when I read this! I could have been blown over by a fea…" at bounding box center [1009, 608] width 991 height 18
click at [789, 611] on div "I was thankfully seated when I read this! I could have been blown over by a fea…" at bounding box center [1009, 608] width 991 height 18
drag, startPoint x: 606, startPoint y: 638, endPoint x: 805, endPoint y: 639, distance: 199.0
click at [769, 642] on div "Okay great, thanks for letting me know and I look forward to concluding the acc…" at bounding box center [1009, 643] width 991 height 18
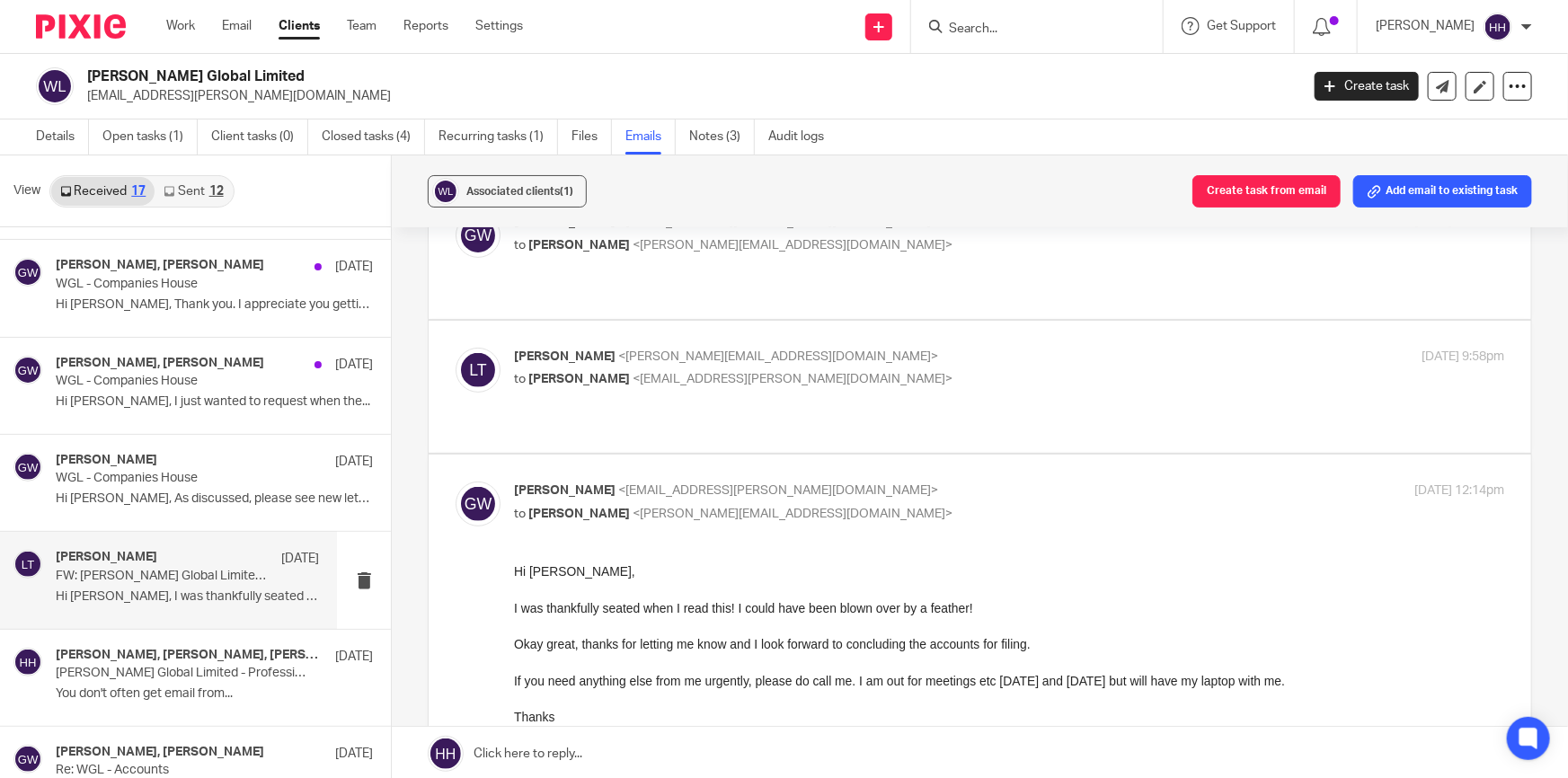
click at [813, 638] on div "Okay great, thanks for letting me know and I look forward to concluding the acc…" at bounding box center [1009, 643] width 991 height 18
click at [456, 481] on input "checkbox" at bounding box center [455, 481] width 1 height 1
checkbox input "false"
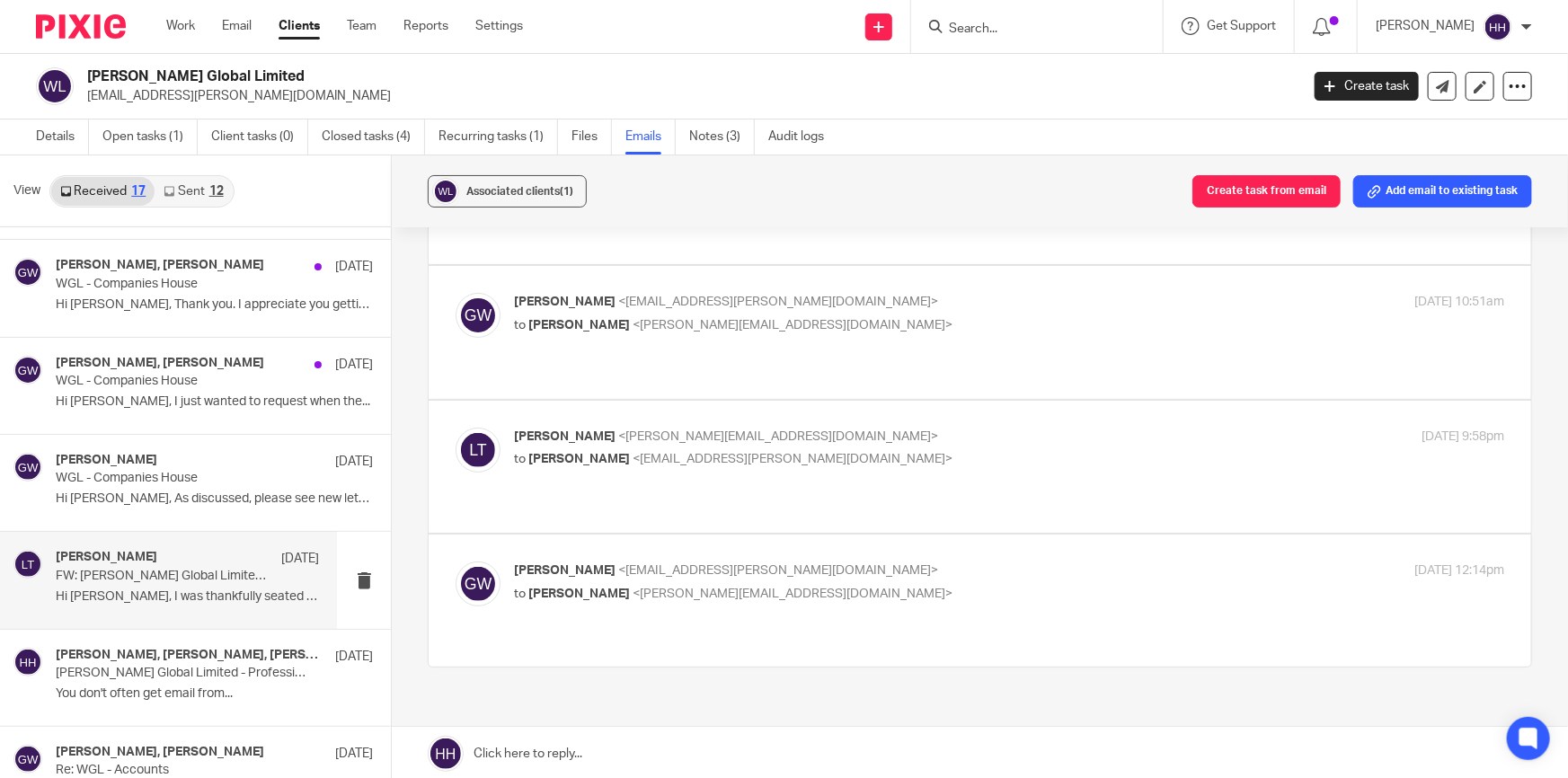
scroll to position [0, 0]
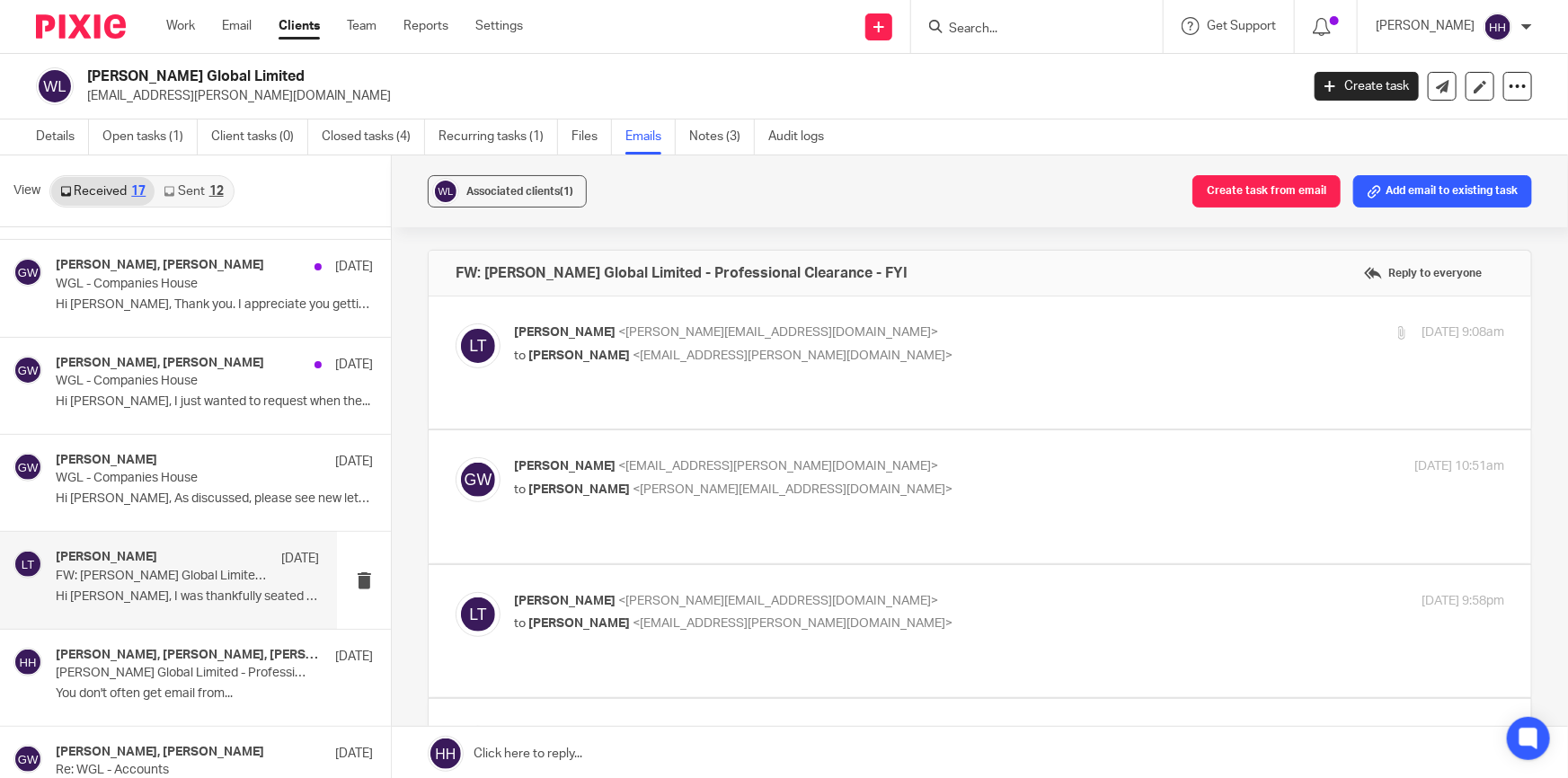
click at [851, 341] on p "Liz Turpin <liz@turpinaccounting.co.uk>" at bounding box center [844, 333] width 661 height 19
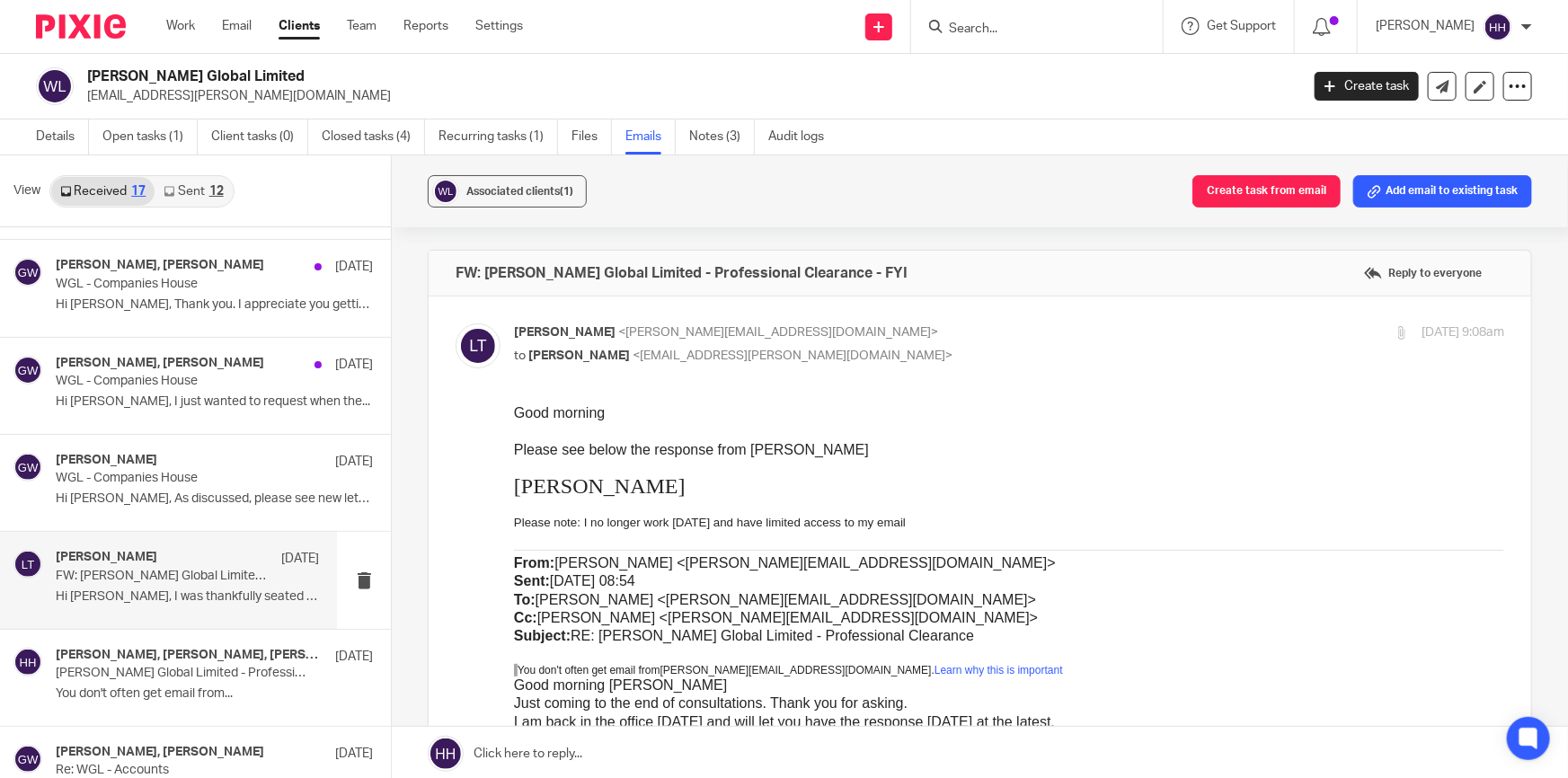
click at [851, 341] on p "Liz Turpin <liz@turpinaccounting.co.uk>" at bounding box center [844, 333] width 661 height 19
checkbox input "false"
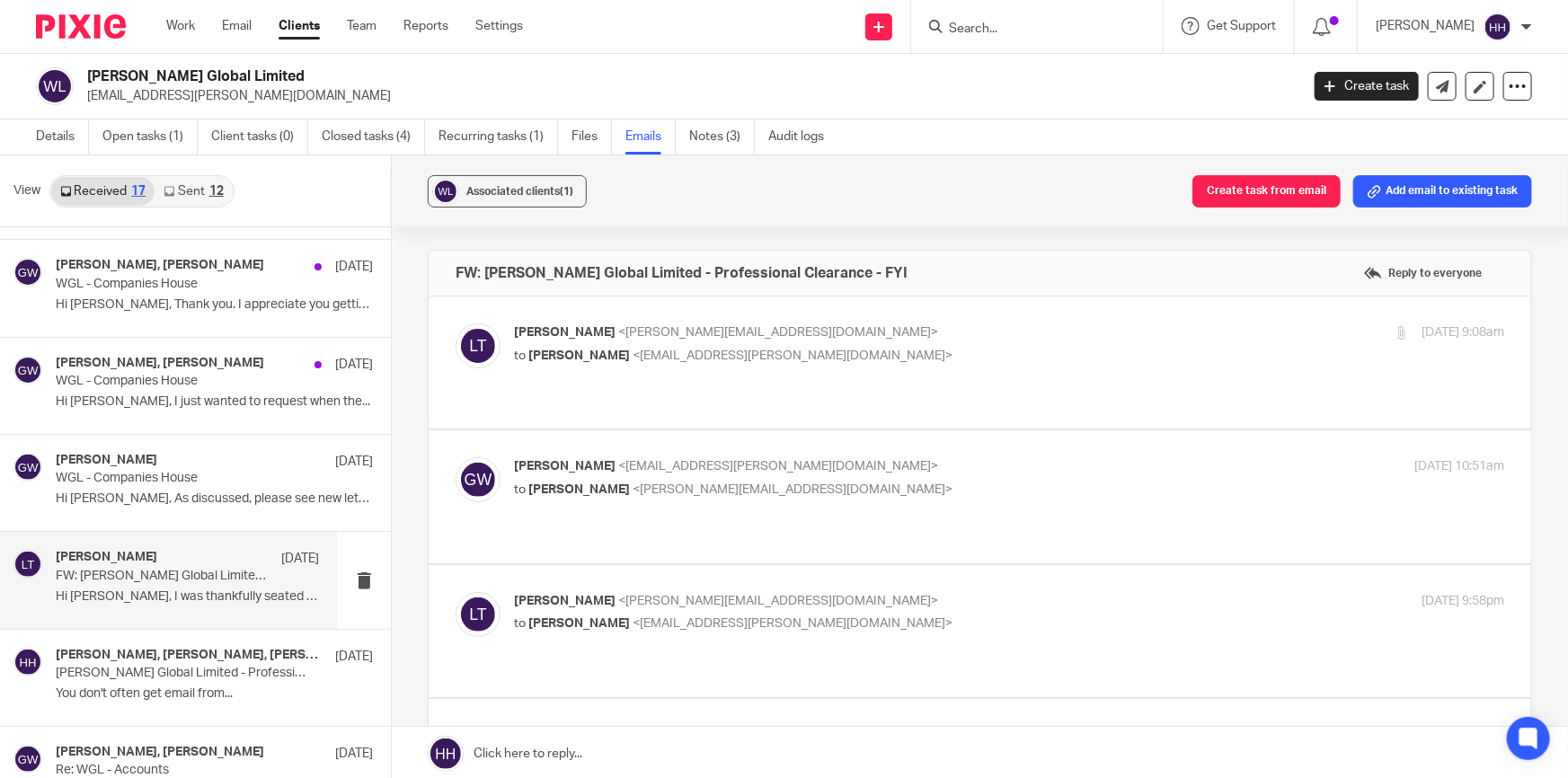
click at [847, 457] on p "Gavin Watson <info@gavin-watson.com>" at bounding box center [844, 466] width 661 height 19
checkbox input "true"
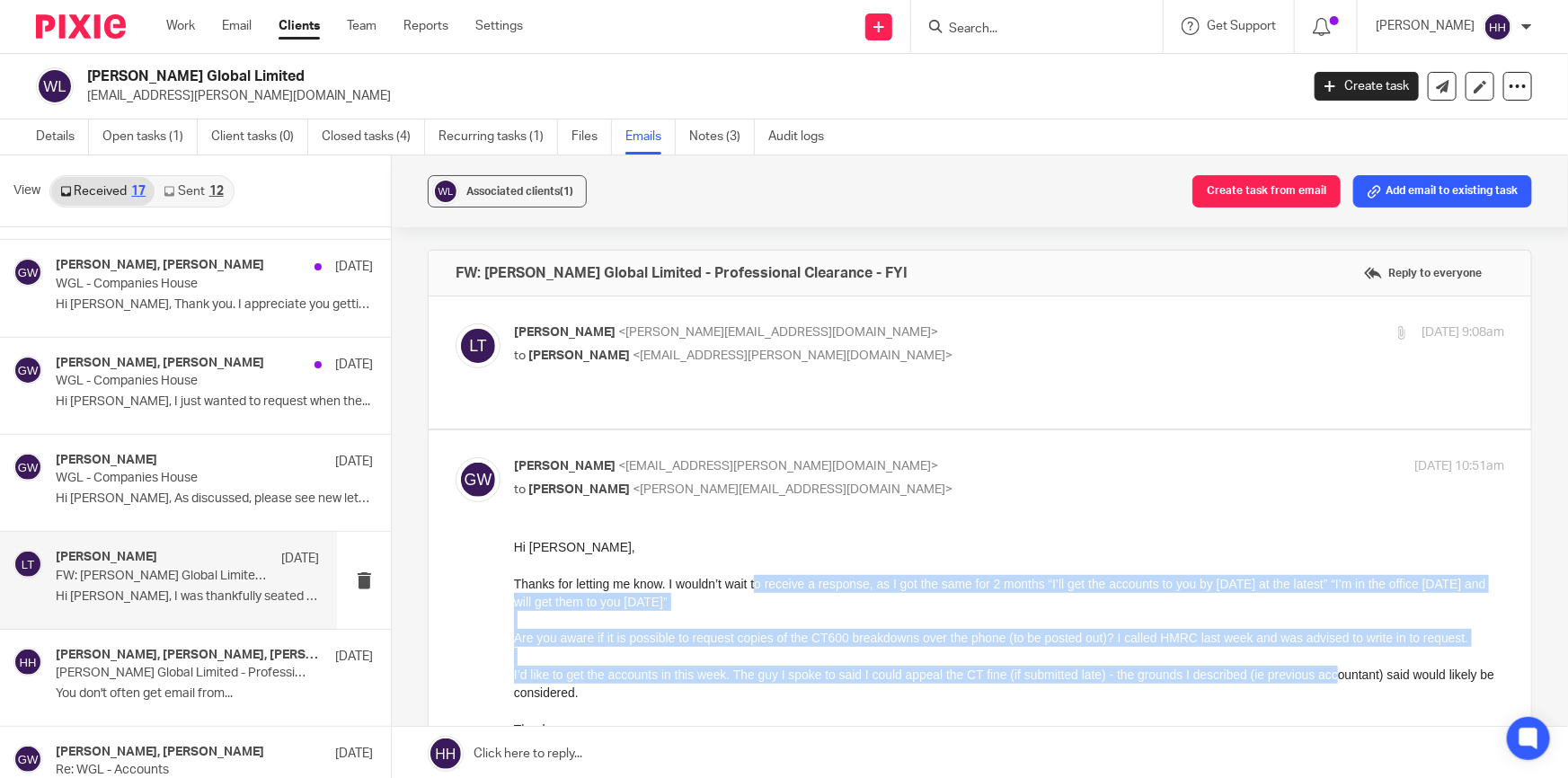
drag, startPoint x: 759, startPoint y: 580, endPoint x: 1311, endPoint y: 670, distance: 559.3
click at [874, 670] on div "I’d like to get the accounts in this week. The guy I spoke to said I could appe…" at bounding box center [1009, 684] width 991 height 37
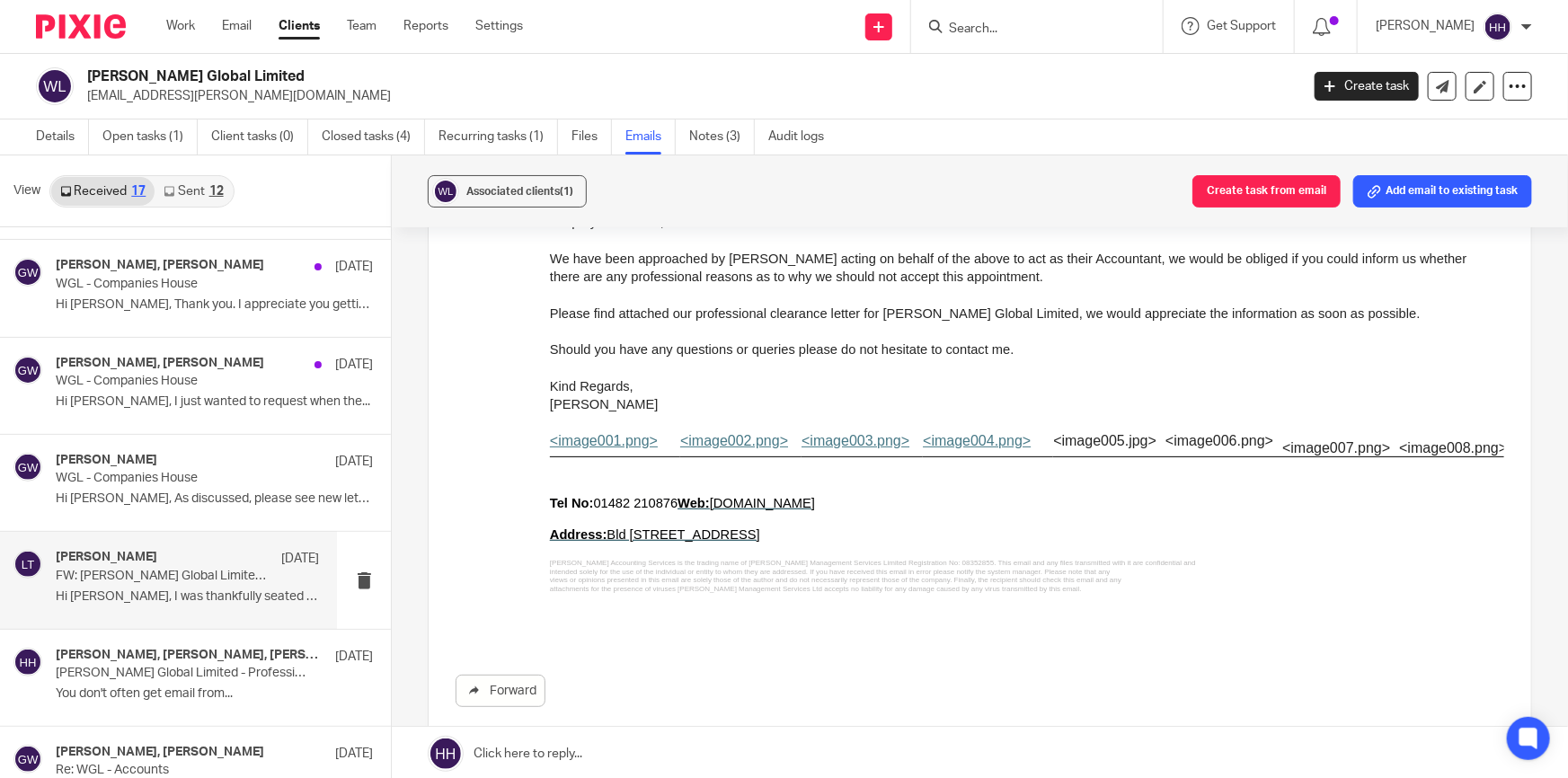
scroll to position [2450, 0]
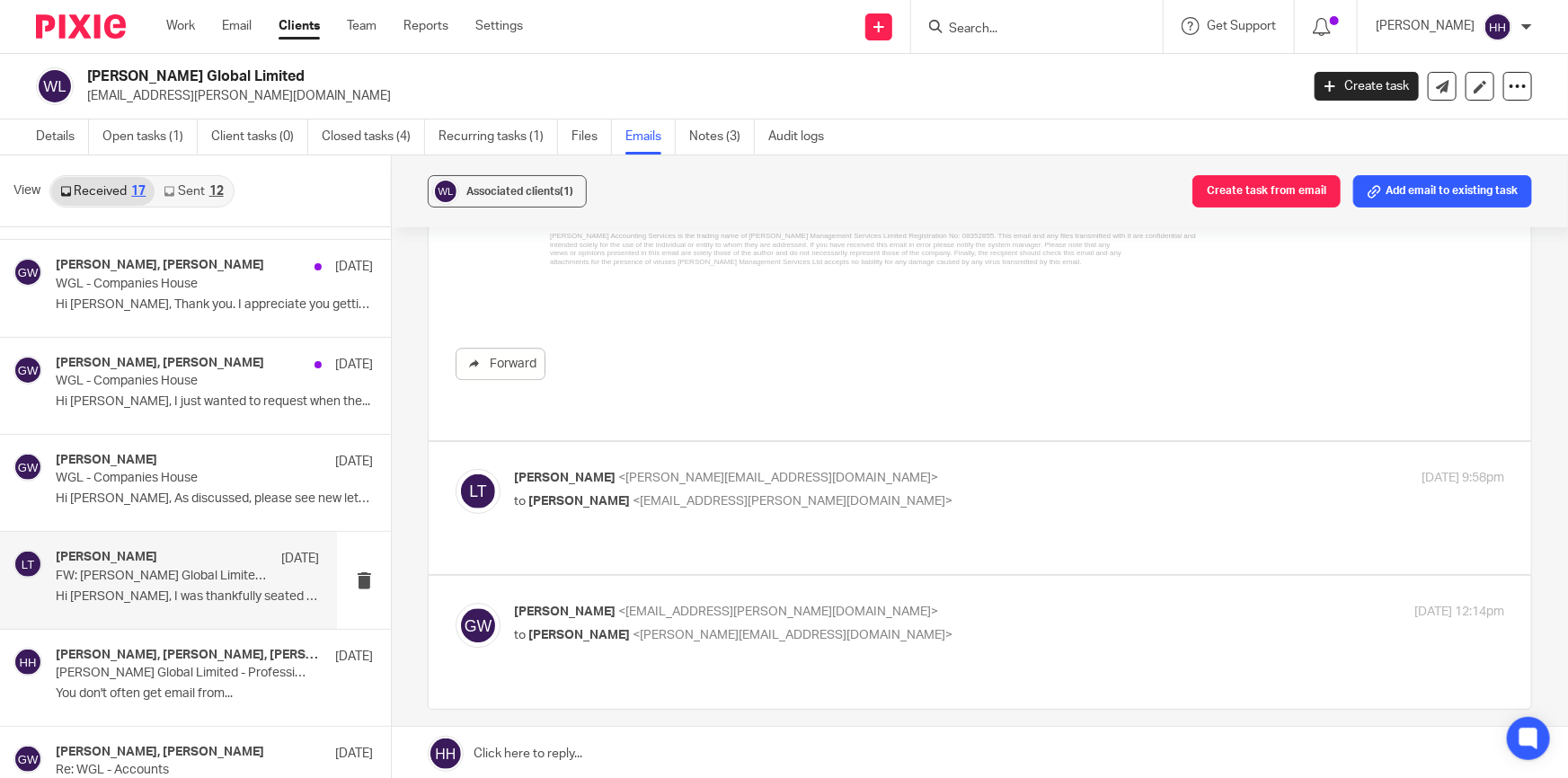
click at [828, 492] on p "to Gavin Watson <info@gavin-watson.com>" at bounding box center [844, 501] width 661 height 19
checkbox input "true"
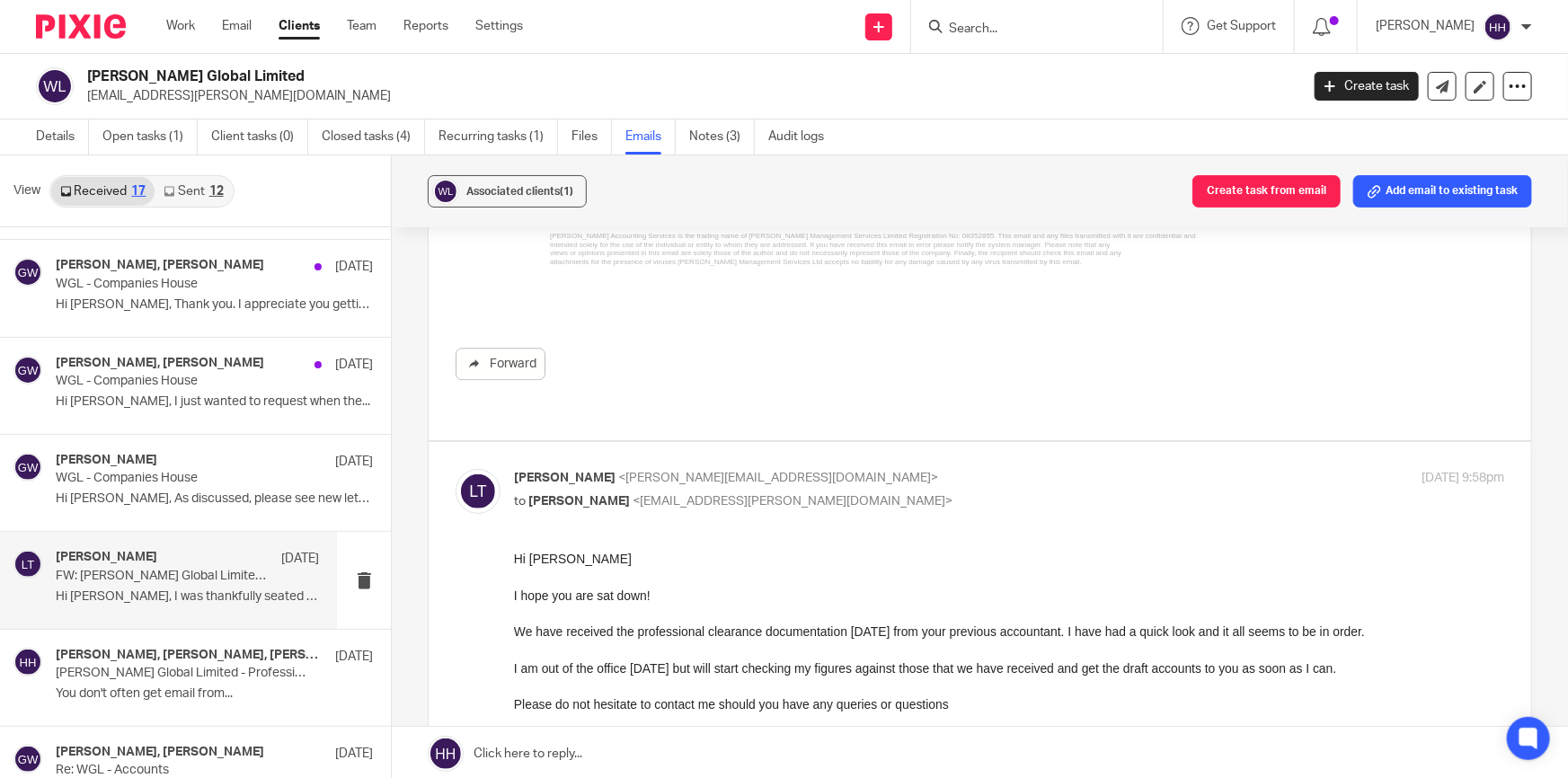
scroll to position [0, 0]
drag, startPoint x: 773, startPoint y: 632, endPoint x: 1008, endPoint y: 631, distance: 235.0
click at [992, 631] on span "We have received the professional clearance documentation today from your previ…" at bounding box center [940, 630] width 852 height 15
click at [1036, 631] on span "We have received the professional clearance documentation today from your previ…" at bounding box center [940, 630] width 852 height 15
click at [187, 453] on div "Gavin Watson 31 Mar" at bounding box center [187, 462] width 263 height 18
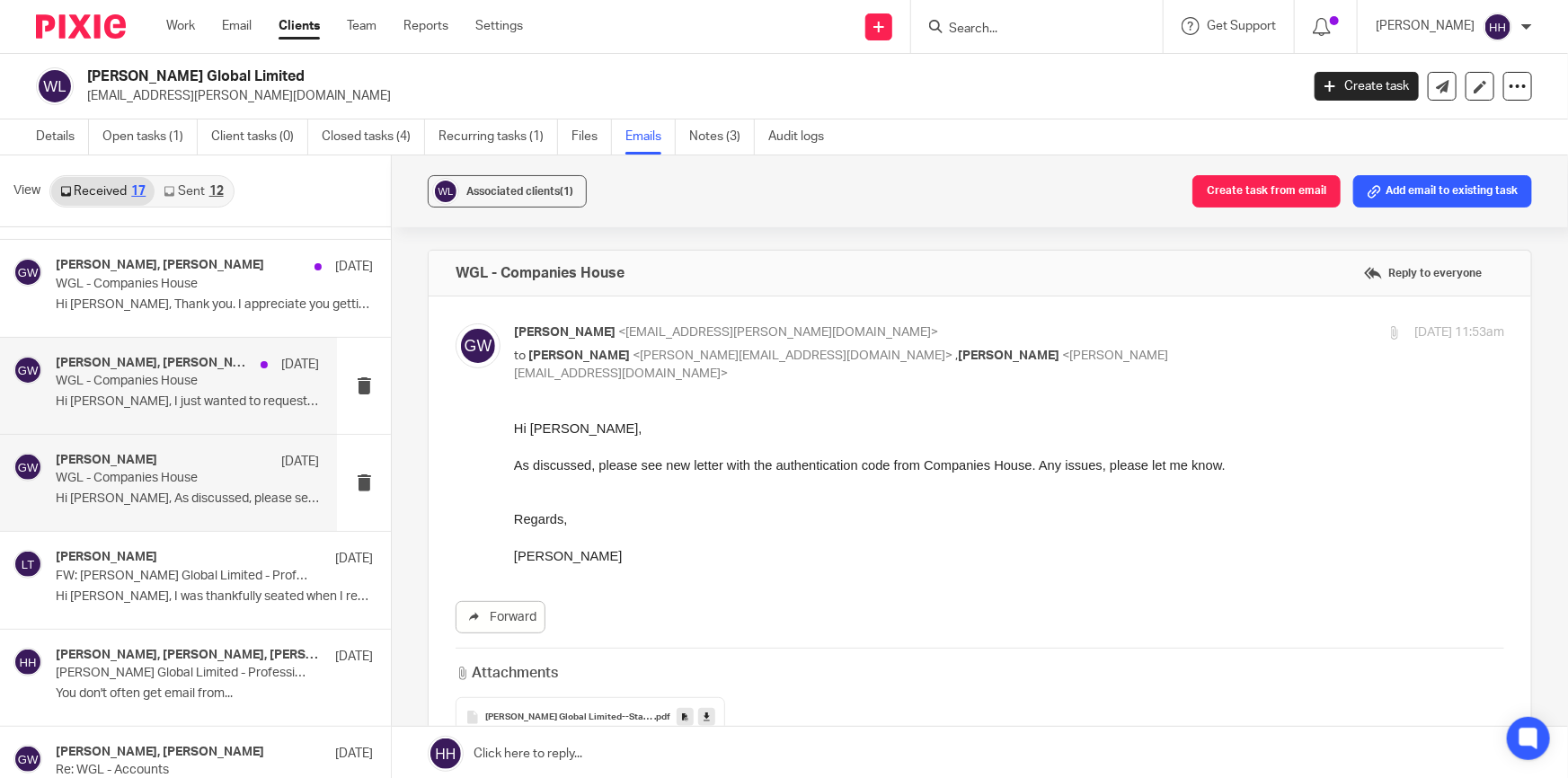
click at [199, 367] on h4 "Liz Turpin, Gavin Watson" at bounding box center [154, 364] width 196 height 16
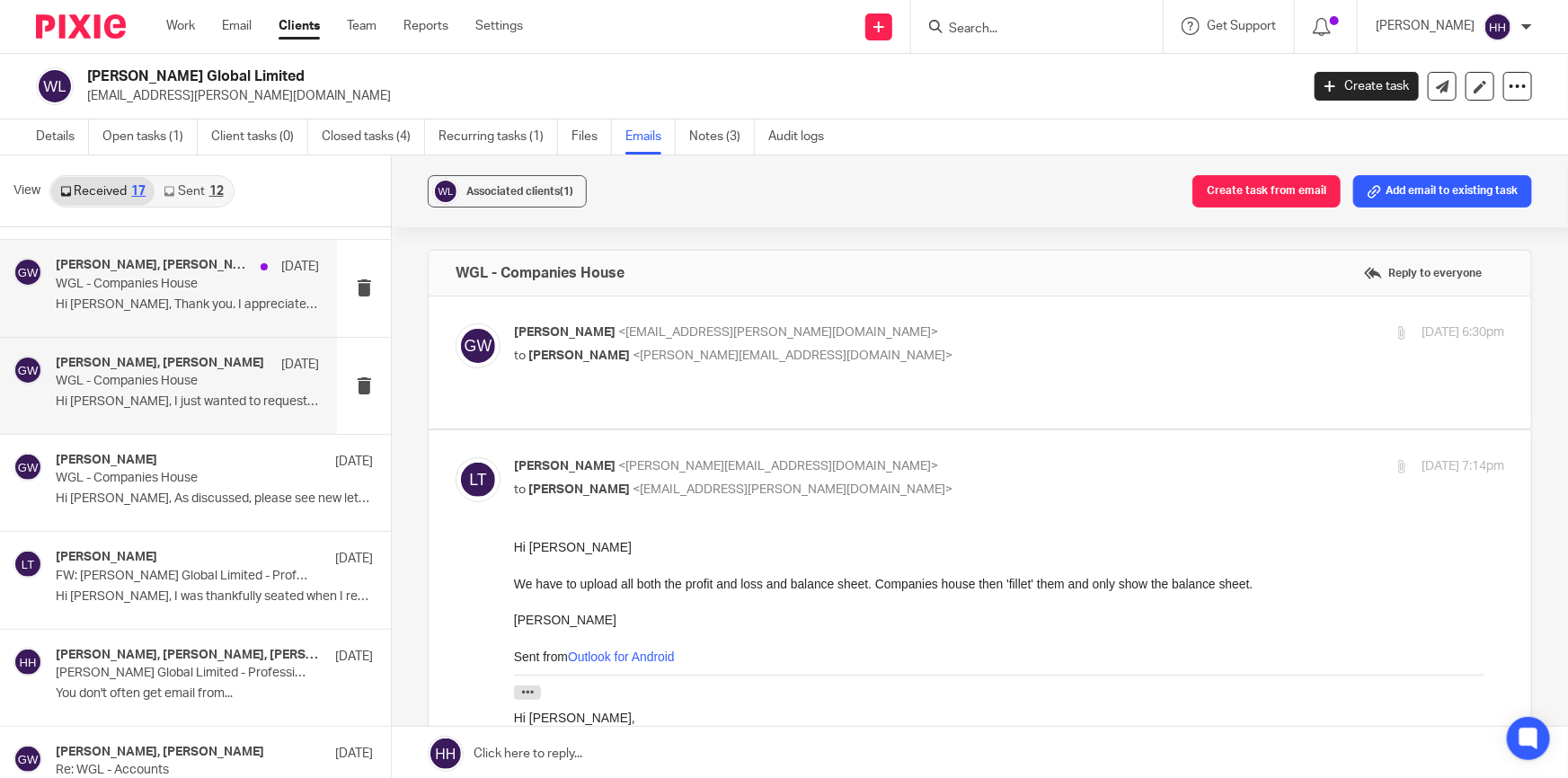
click at [212, 277] on p "WGL - Companies House" at bounding box center [161, 285] width 211 height 16
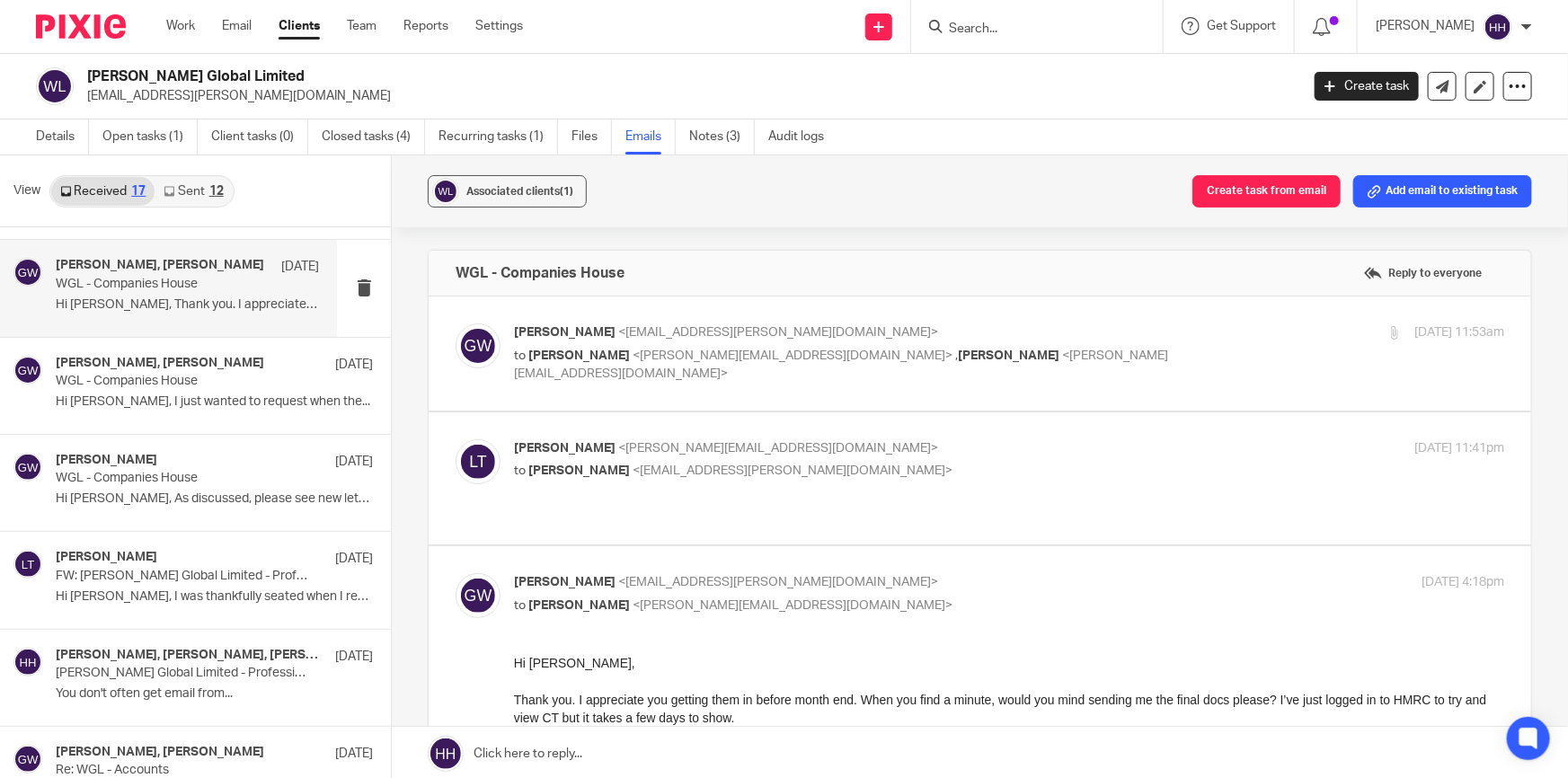
scroll to position [81, 0]
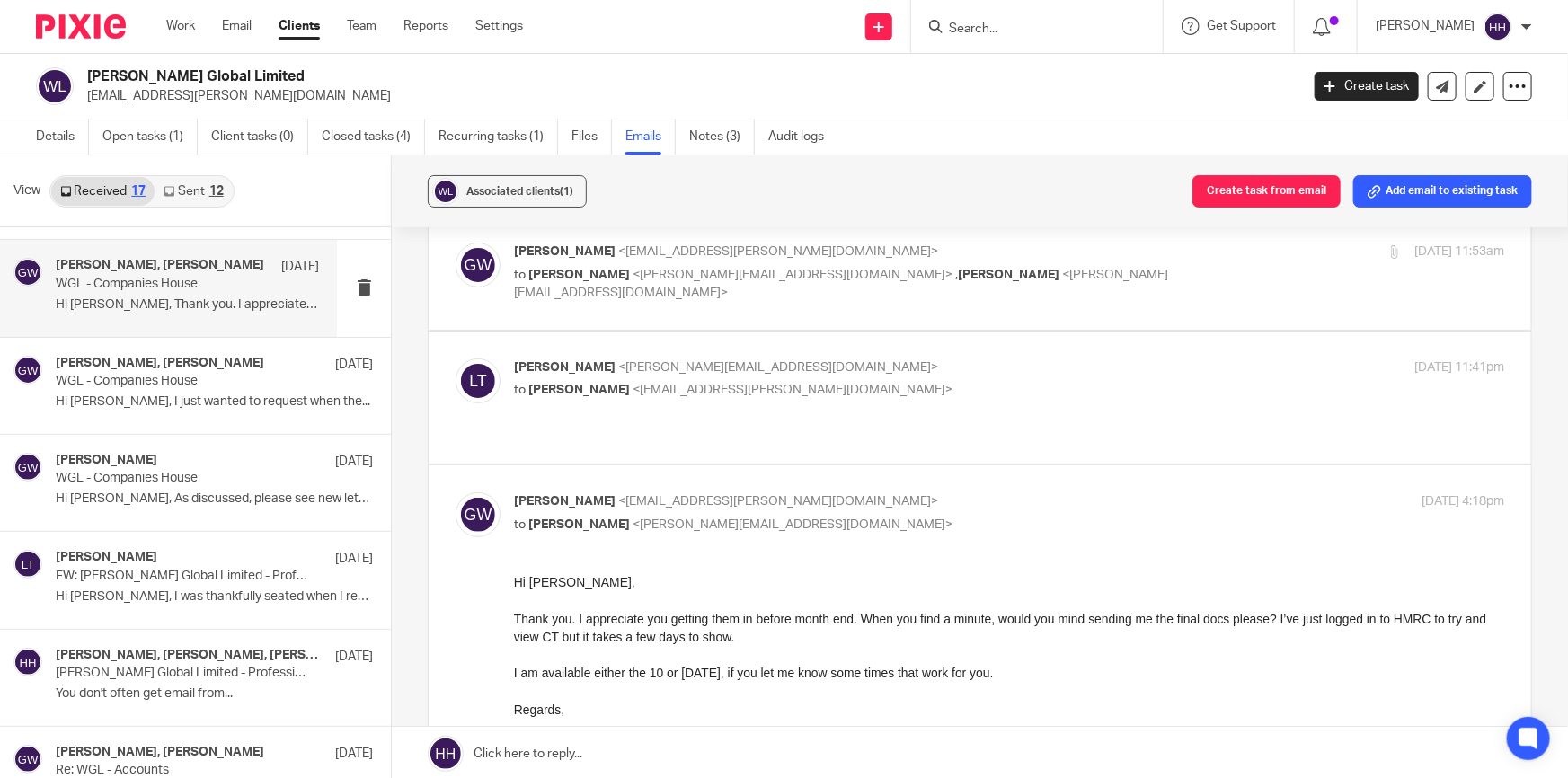
drag, startPoint x: 894, startPoint y: 618, endPoint x: 1427, endPoint y: 638, distance: 533.4
click at [1430, 638] on div "Thank you. I appreciate you getting them in before month end. When you find a m…" at bounding box center [1009, 628] width 991 height 37
click at [1326, 650] on div at bounding box center [1009, 654] width 991 height 18
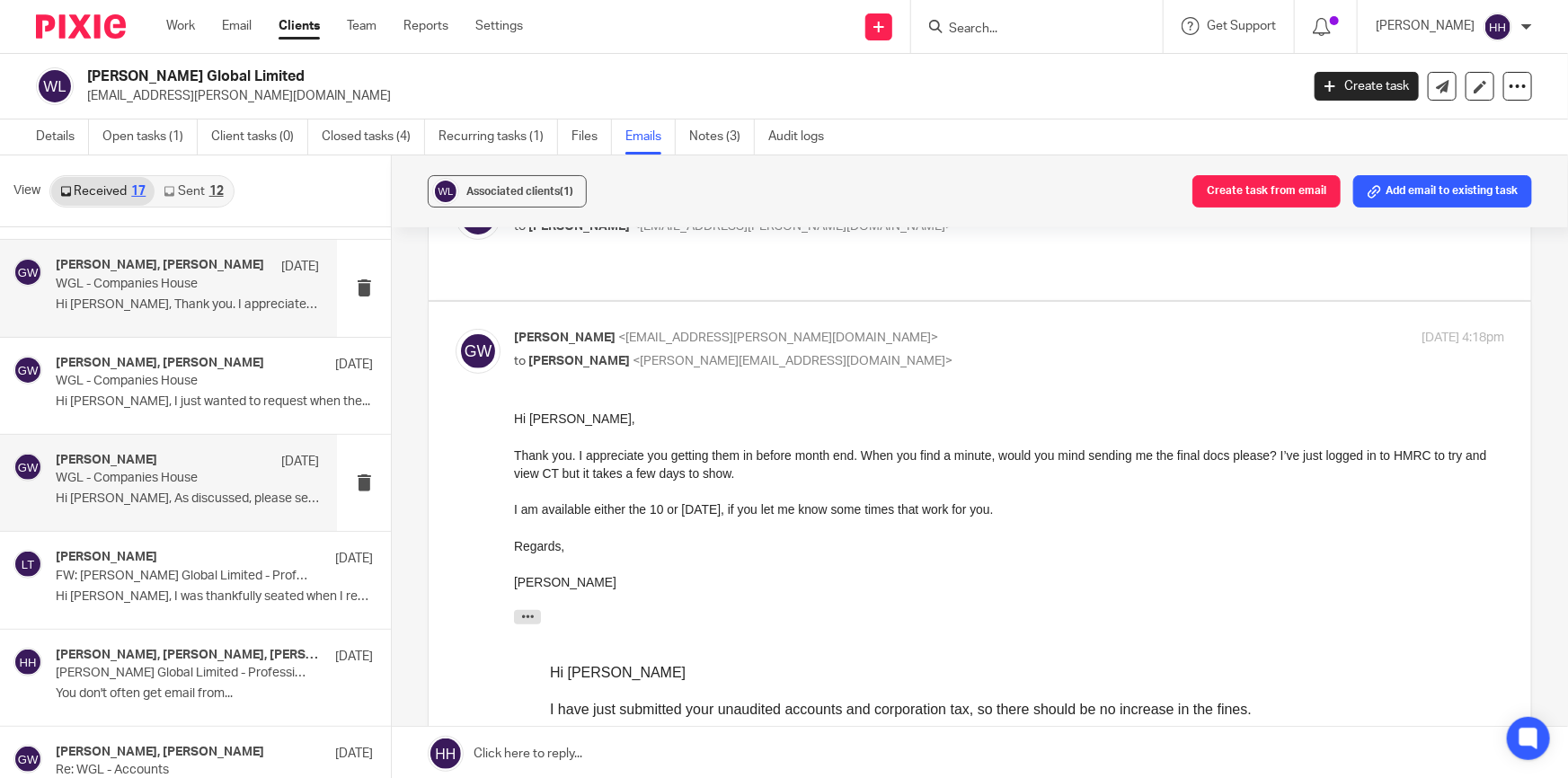
scroll to position [408, 0]
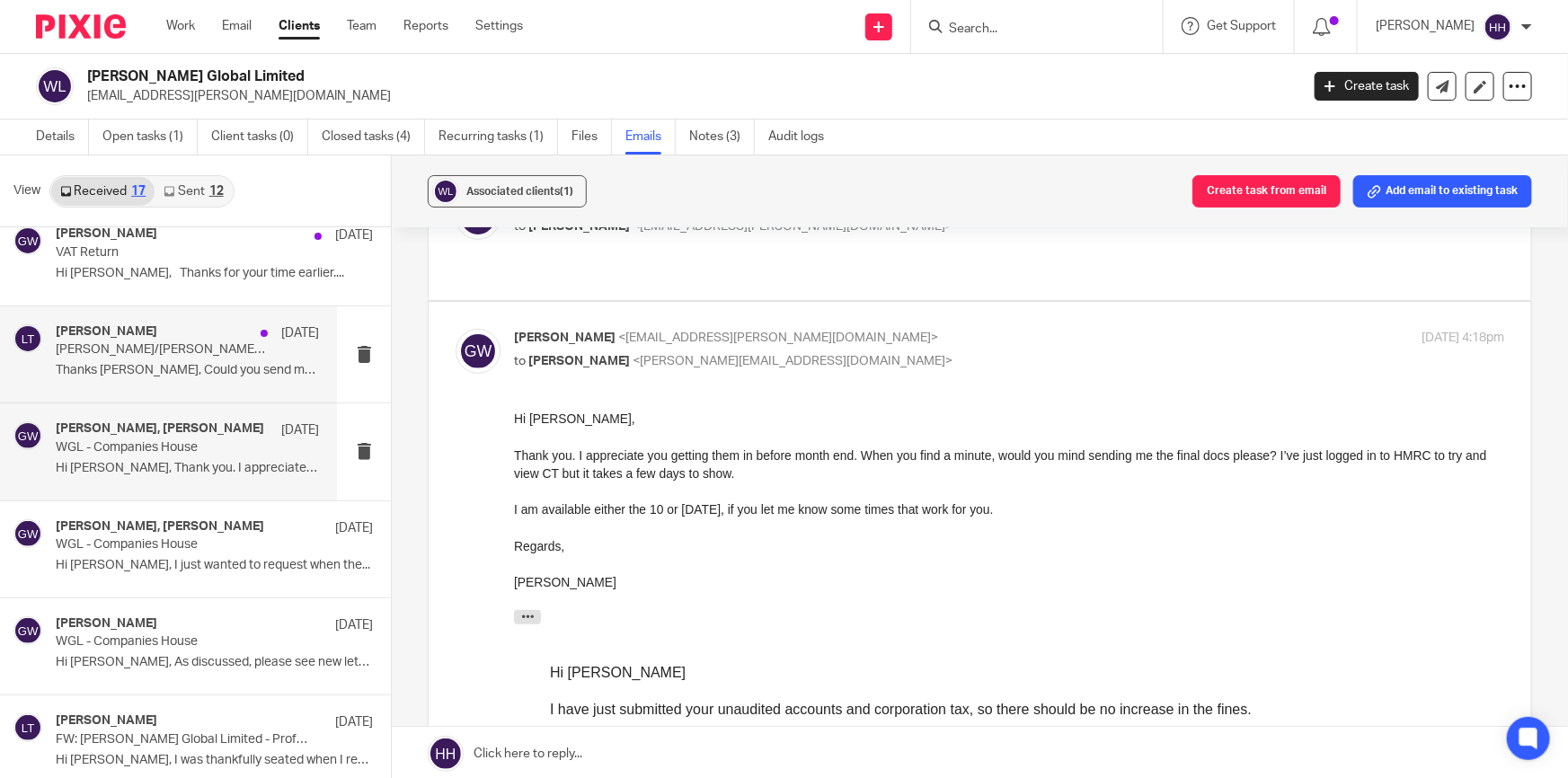
click at [154, 374] on p "Thanks Liz, Could you send me a copy of the..." at bounding box center [187, 371] width 263 height 16
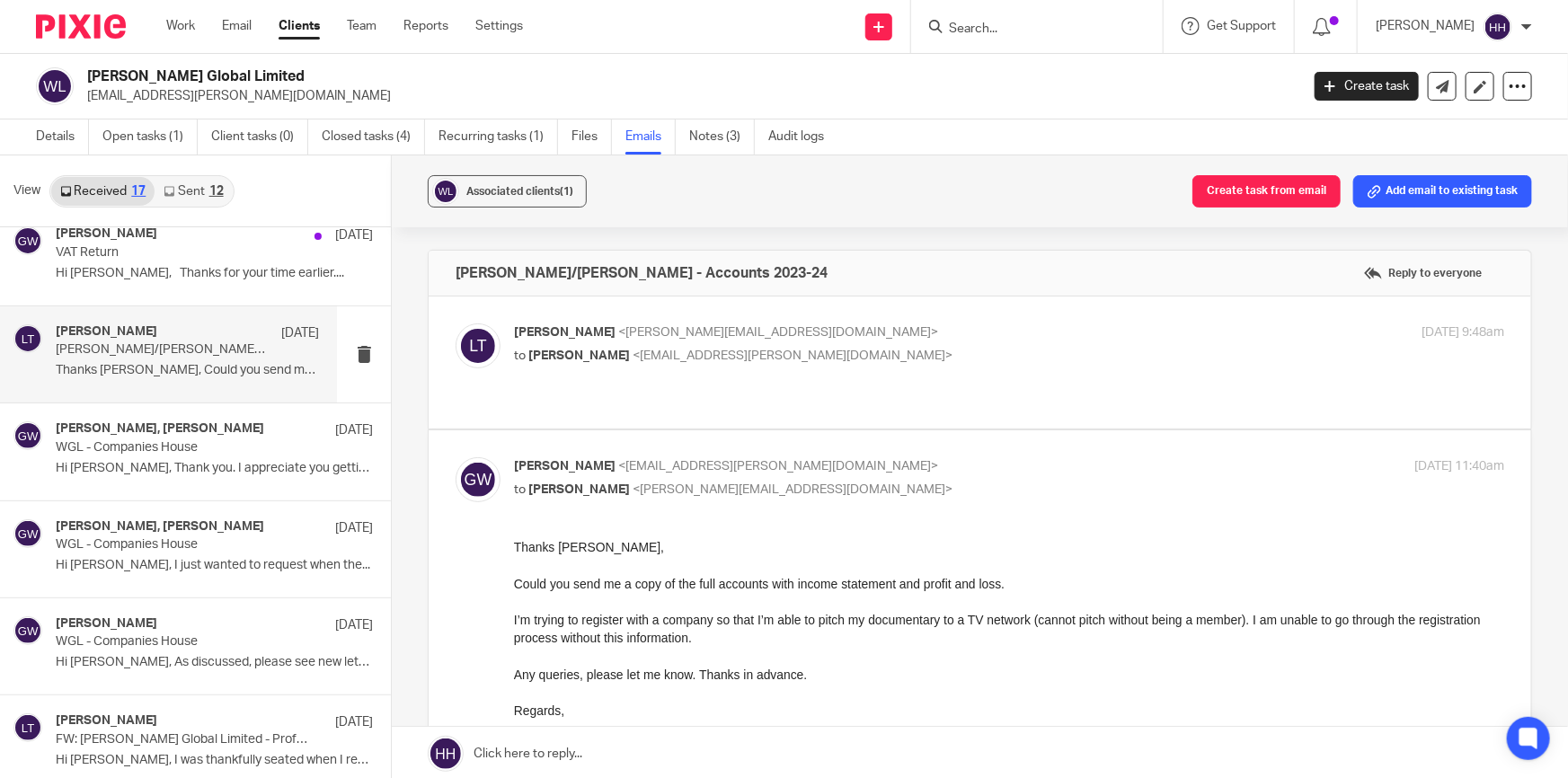
scroll to position [0, 0]
drag, startPoint x: 828, startPoint y: 580, endPoint x: 1001, endPoint y: 580, distance: 173.0
click at [1001, 580] on div "Could you send me a copy of the full accounts with income statement and profit …" at bounding box center [1009, 584] width 991 height 18
click at [1002, 581] on div "Could you send me a copy of the full accounts with income statement and profit …" at bounding box center [1009, 584] width 991 height 18
click at [954, 357] on p "to Gavin Watson <info@gavin-watson.com>" at bounding box center [844, 355] width 661 height 19
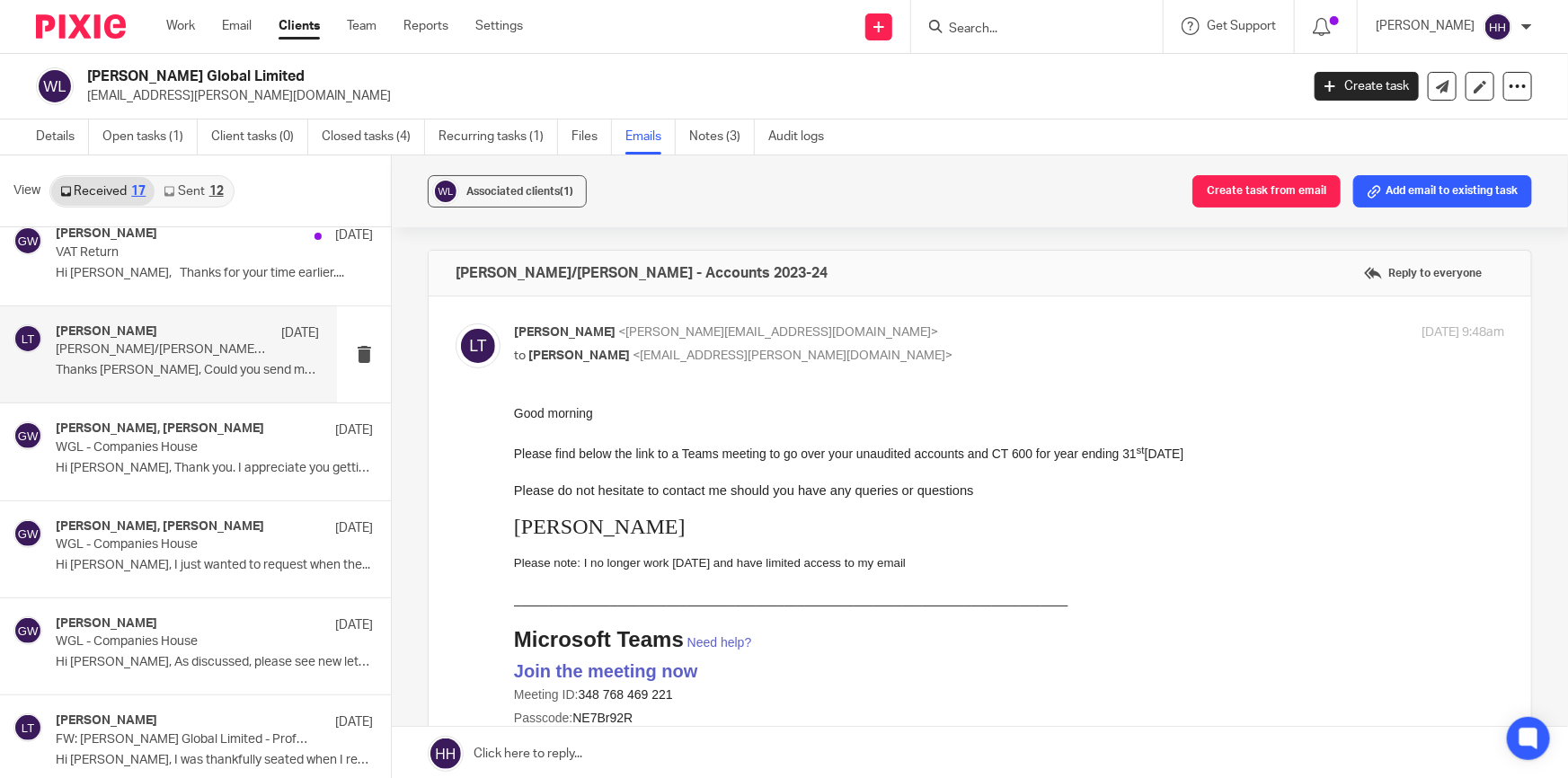
click at [954, 357] on p "to Gavin Watson <info@gavin-watson.com>" at bounding box center [844, 355] width 661 height 19
checkbox input "false"
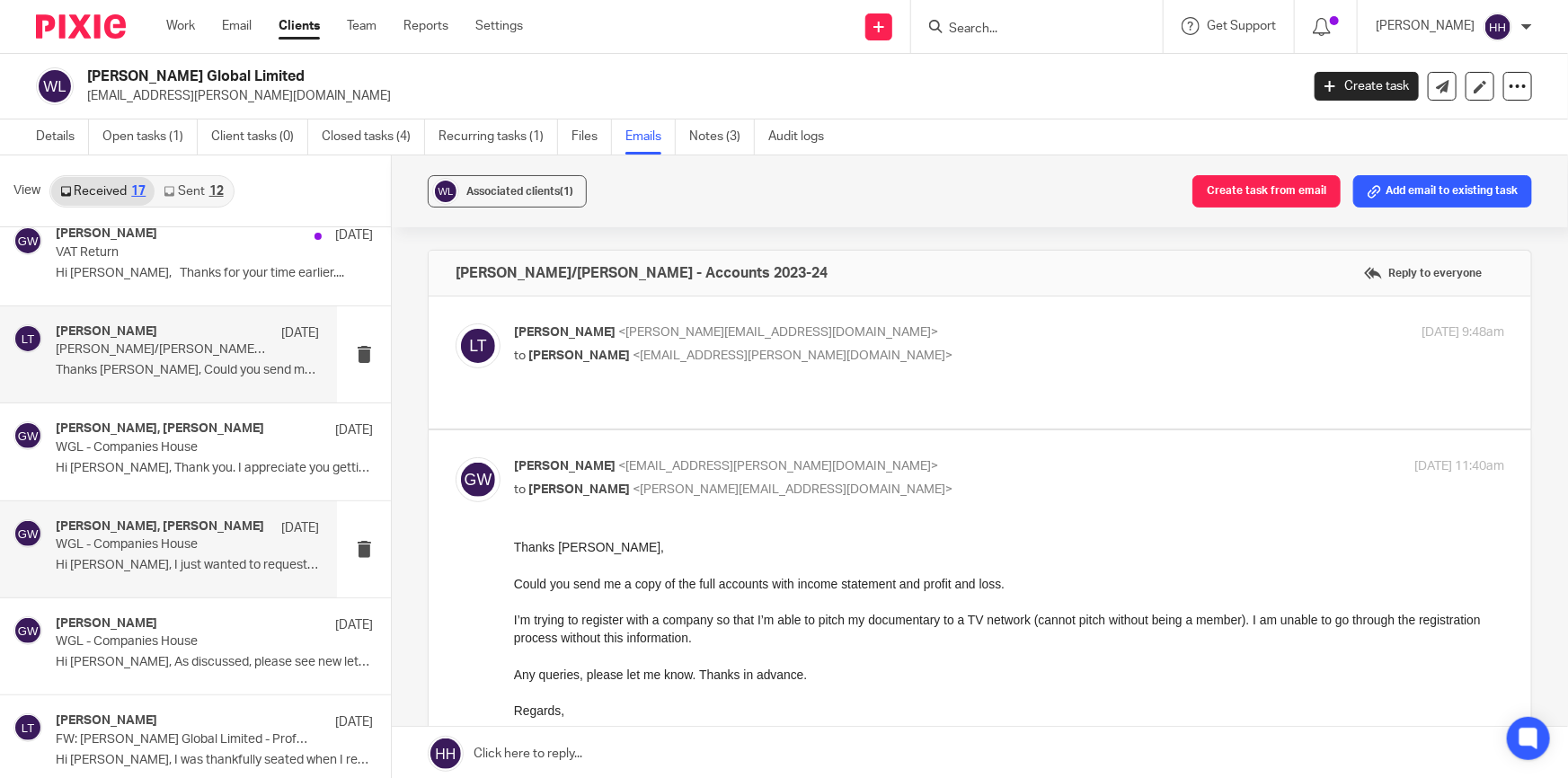
scroll to position [245, 0]
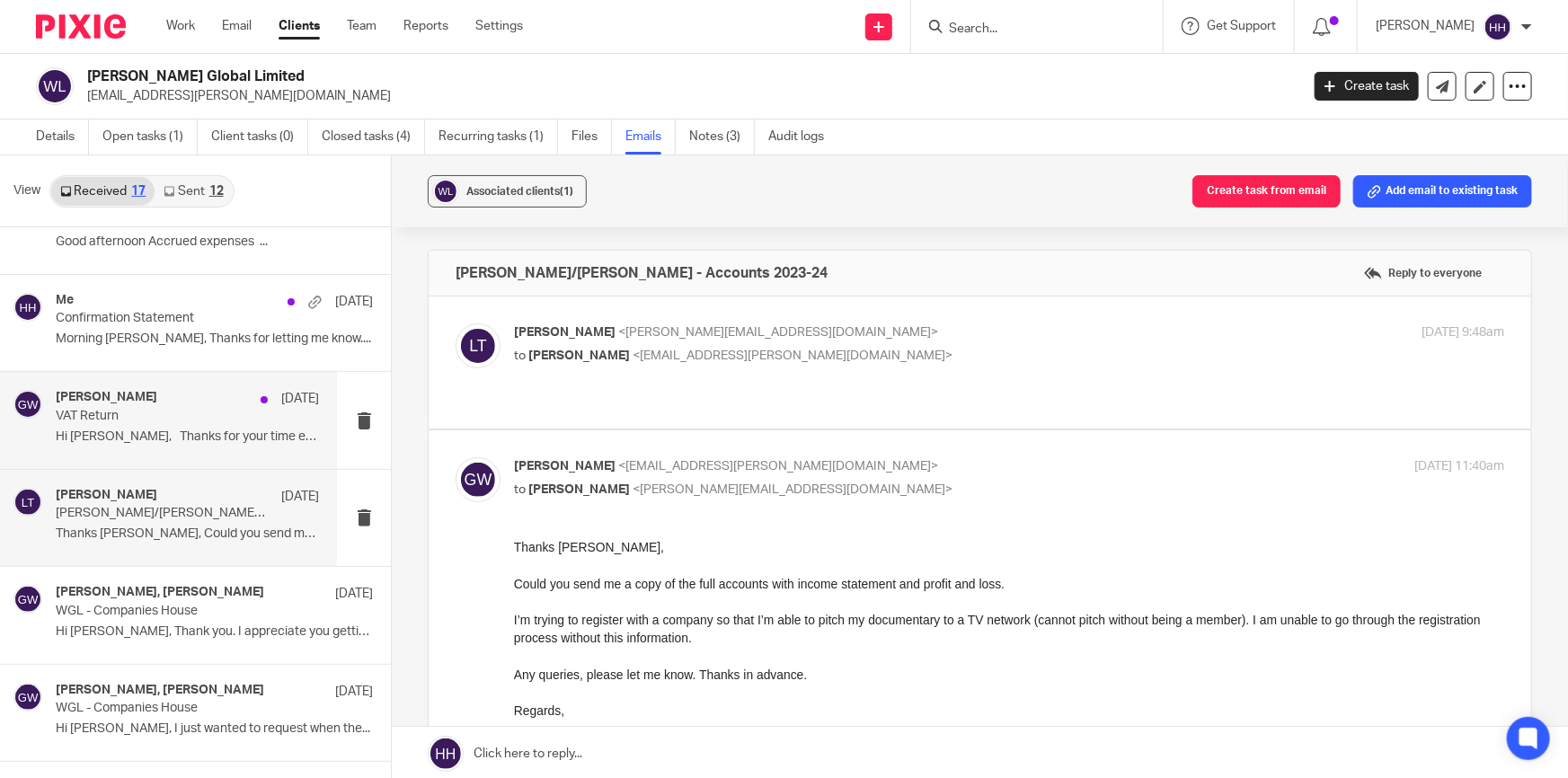
click at [165, 437] on p "Hi Liz, Thanks for your time earlier...." at bounding box center [187, 437] width 263 height 16
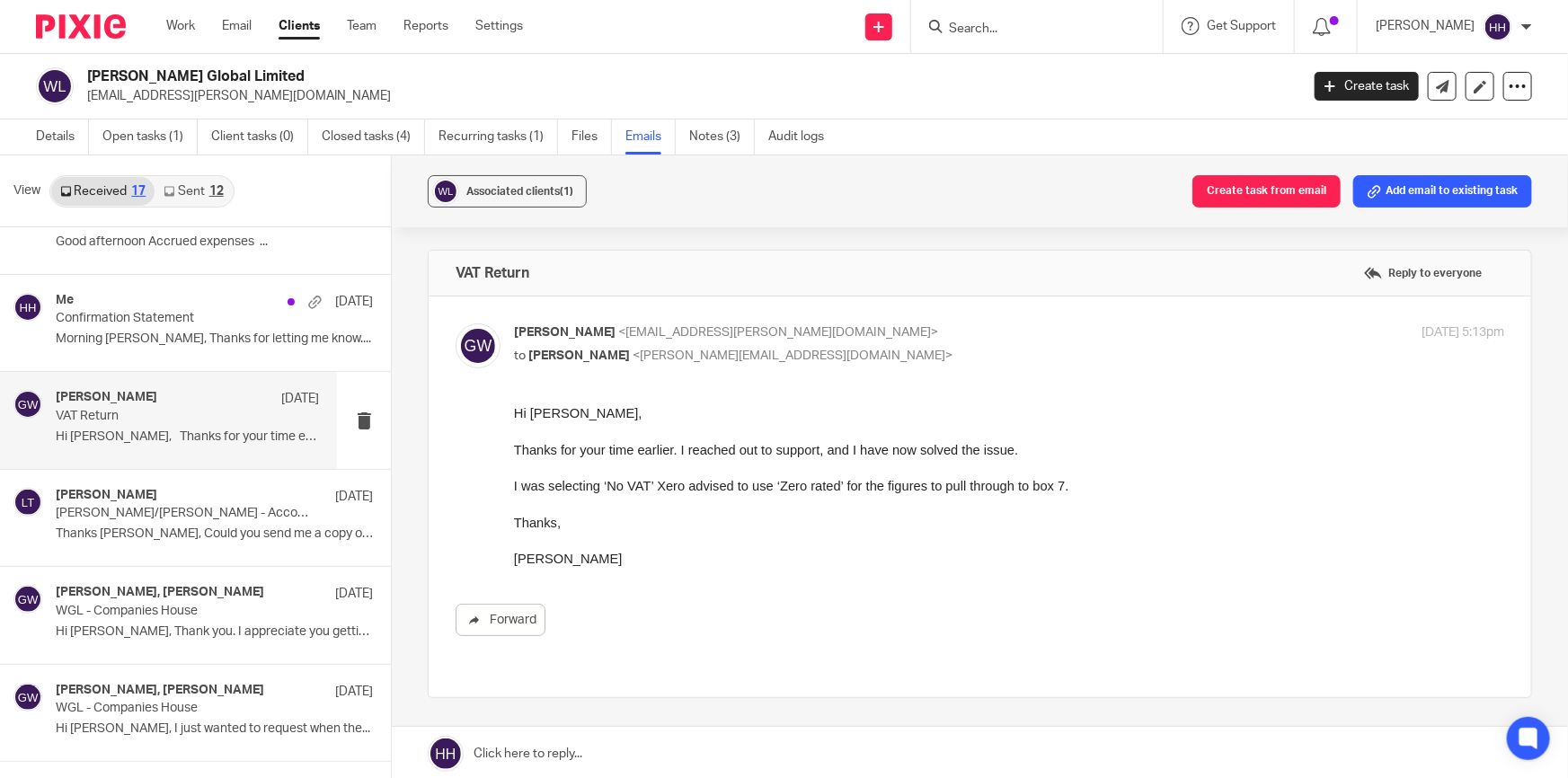
scroll to position [0, 0]
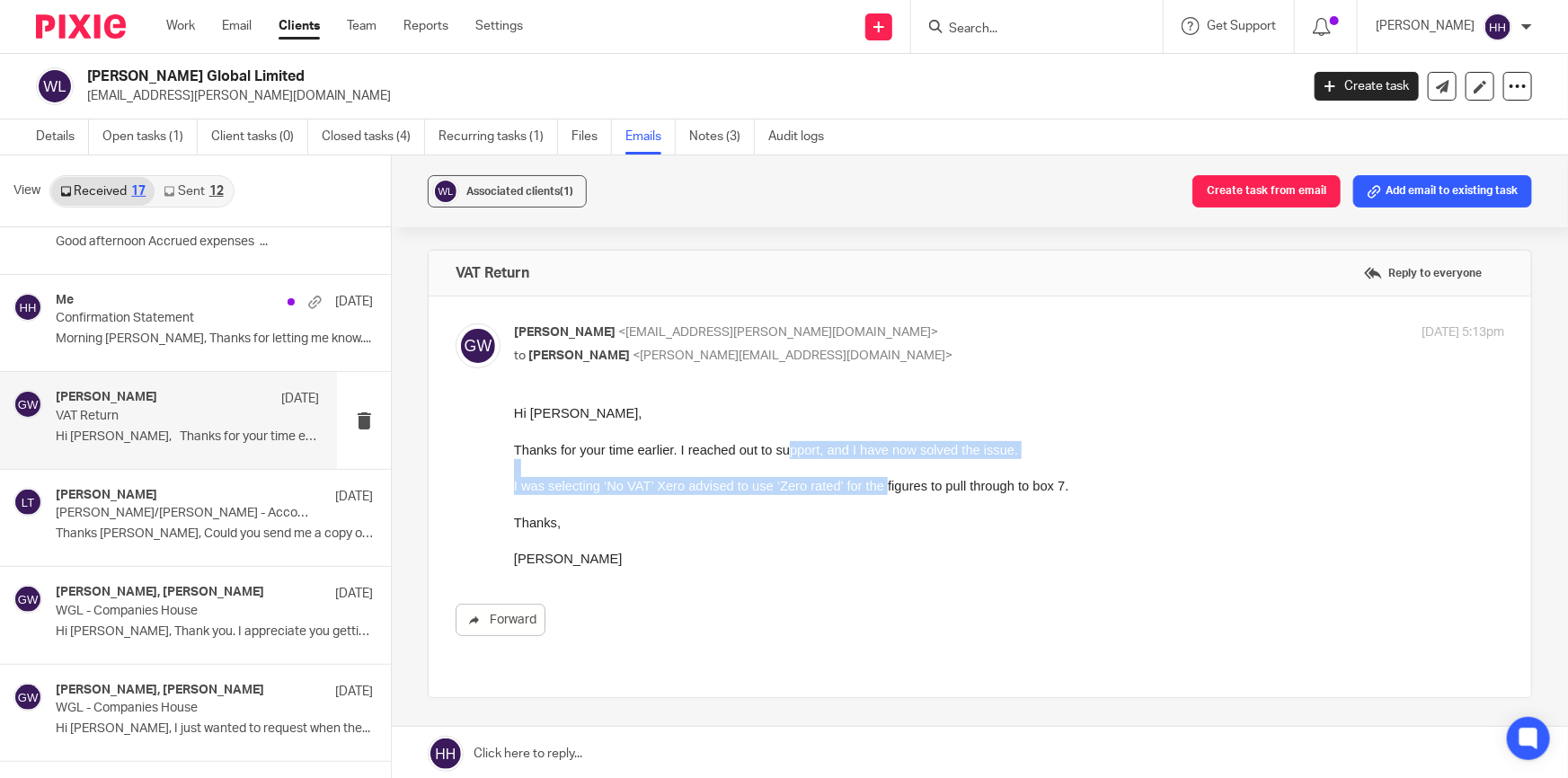
drag, startPoint x: 798, startPoint y: 449, endPoint x: 902, endPoint y: 487, distance: 110.7
click at [888, 485] on div "Hi Liz, Thanks for your time earlier. I reached out to support, and I have now …" at bounding box center [1009, 484] width 991 height 163
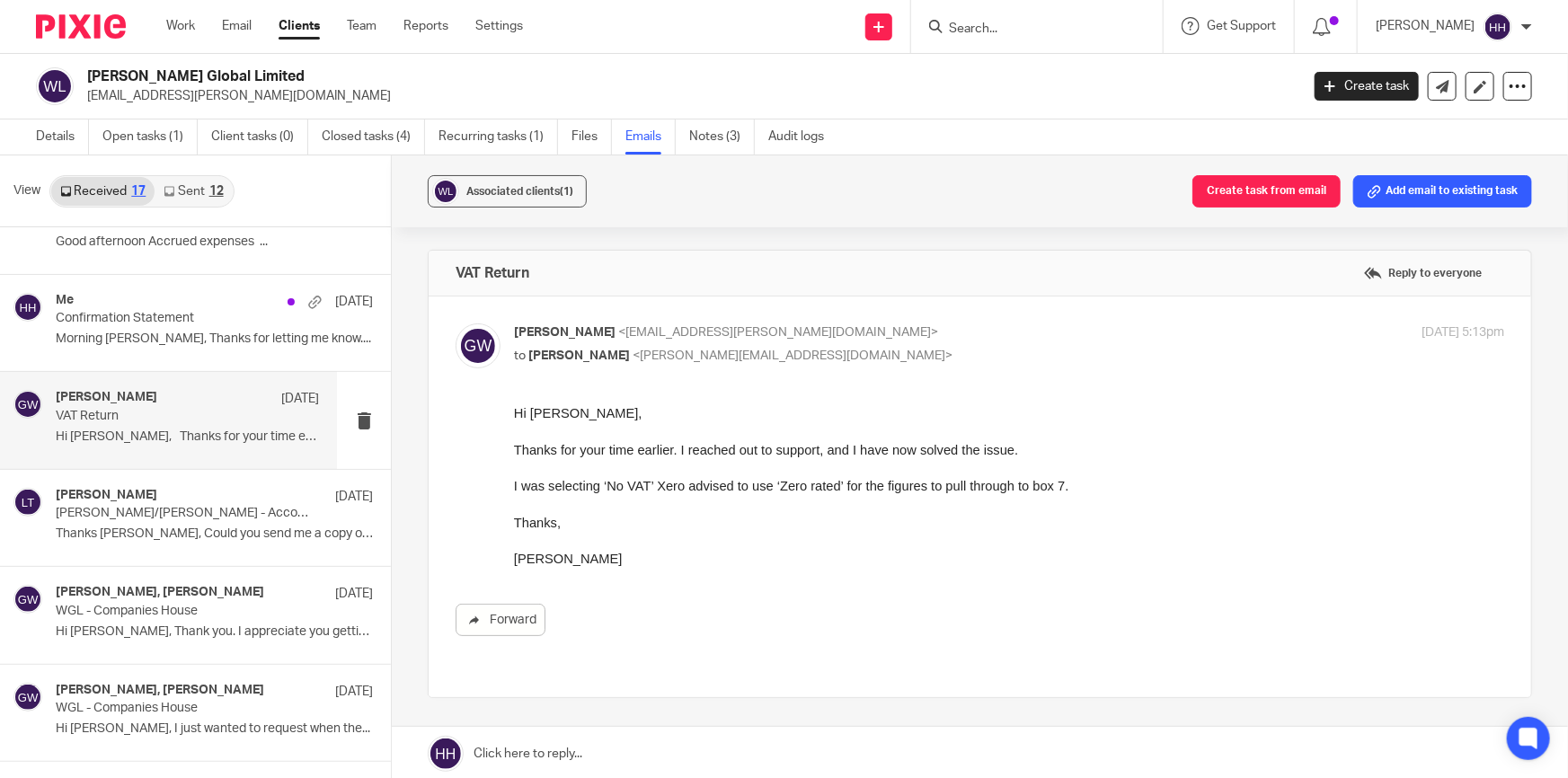
click at [922, 488] on span "I was selecting ‘No VAT’ Xero advised to use ‘Zero rated’ for the figures to pu…" at bounding box center [792, 485] width 556 height 15
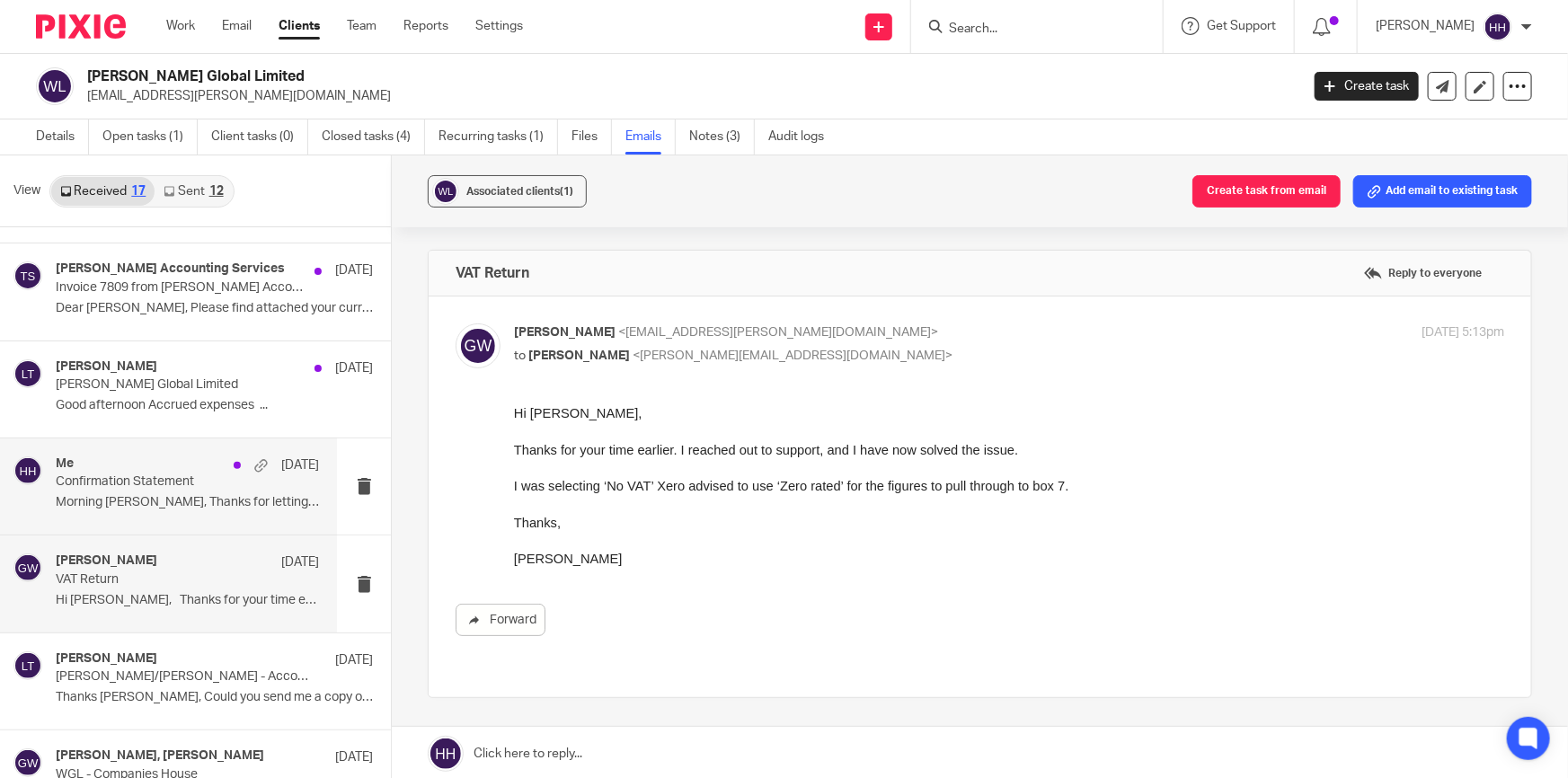
click at [182, 472] on div "Me 22 May" at bounding box center [187, 466] width 263 height 18
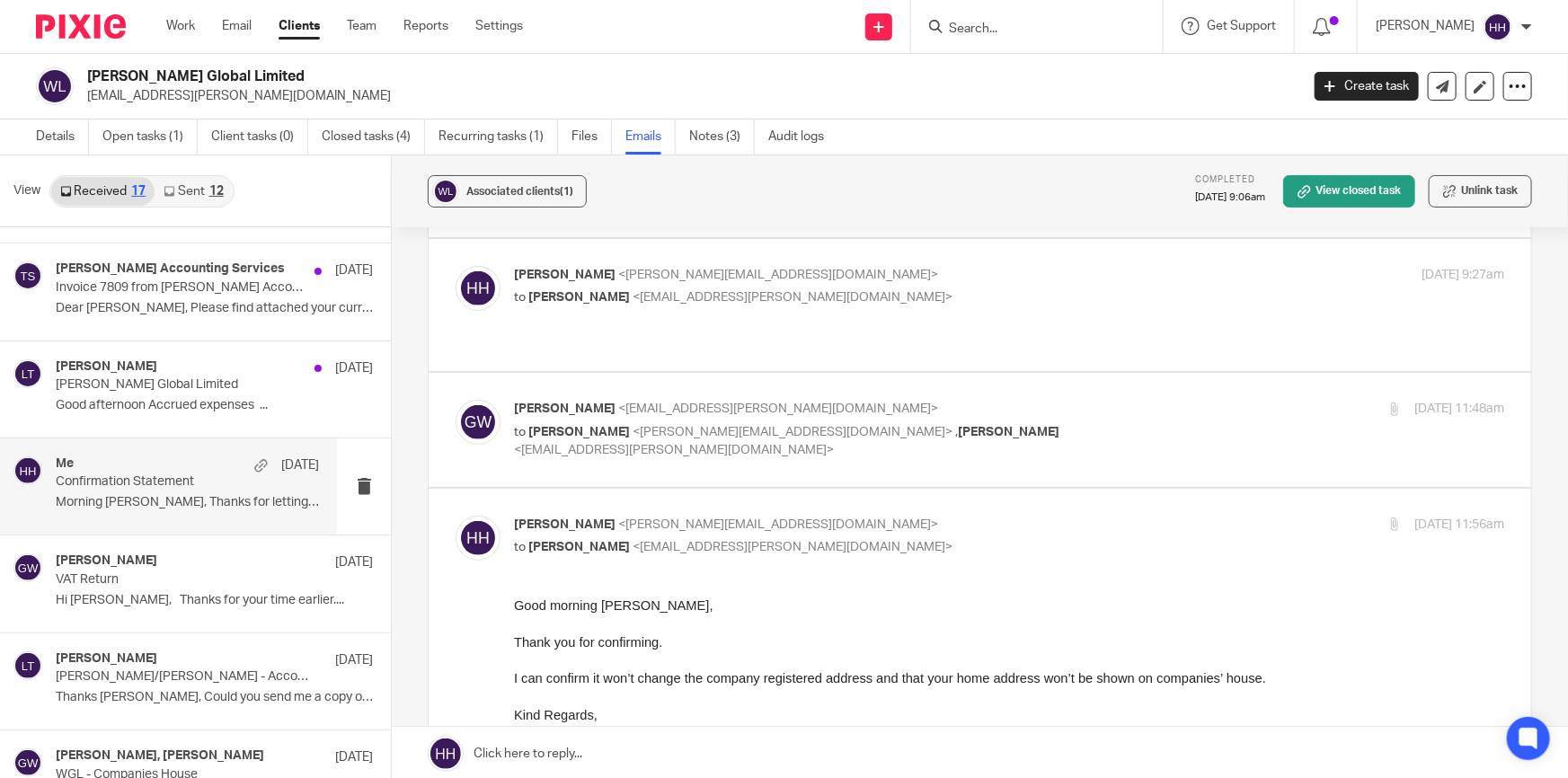
scroll to position [408, 0]
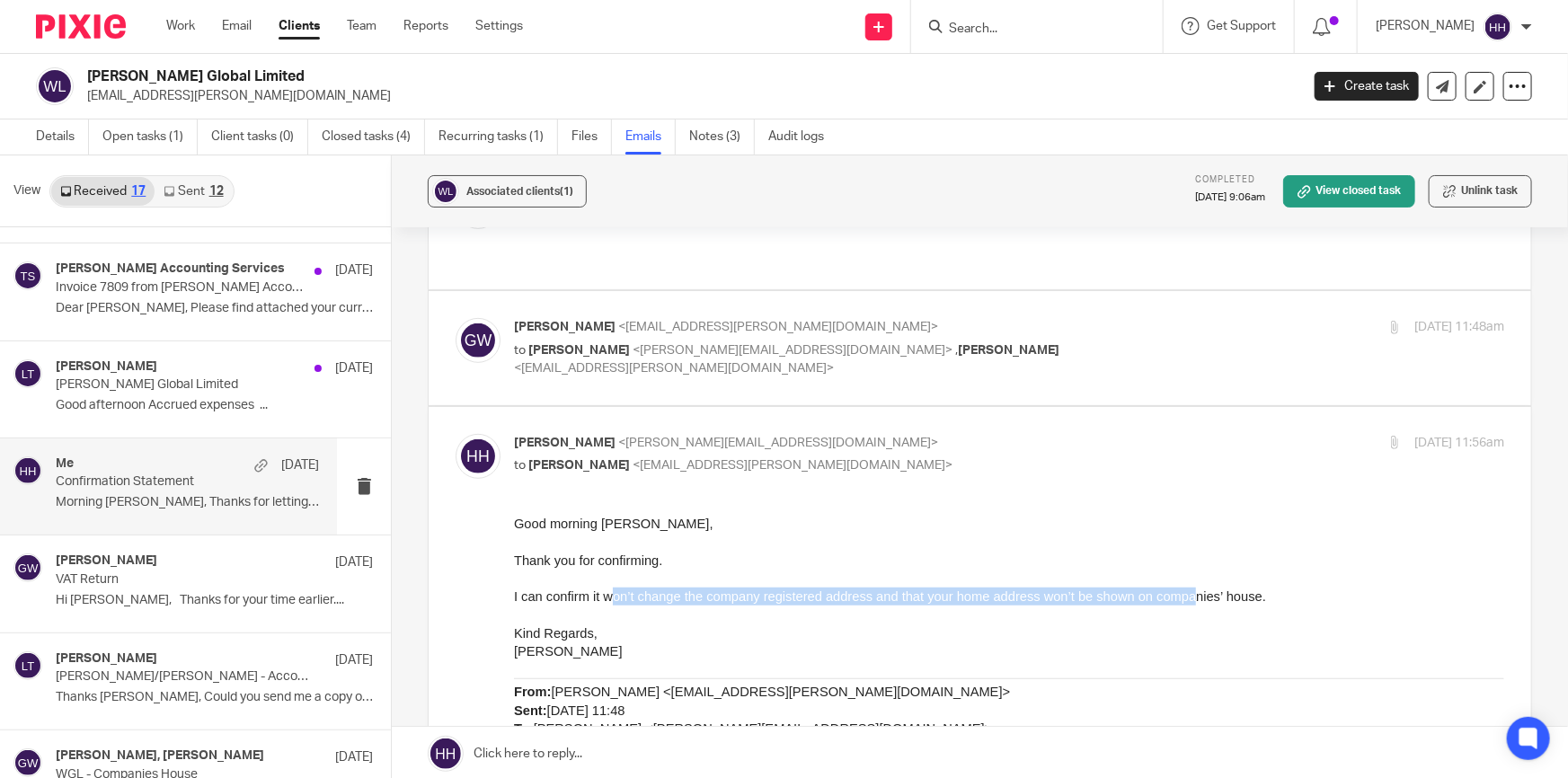
drag, startPoint x: 616, startPoint y: 597, endPoint x: 1199, endPoint y: 595, distance: 583.0
click at [1199, 595] on span "I can confirm it won’t change the company registered address and that your home…" at bounding box center [890, 595] width 753 height 15
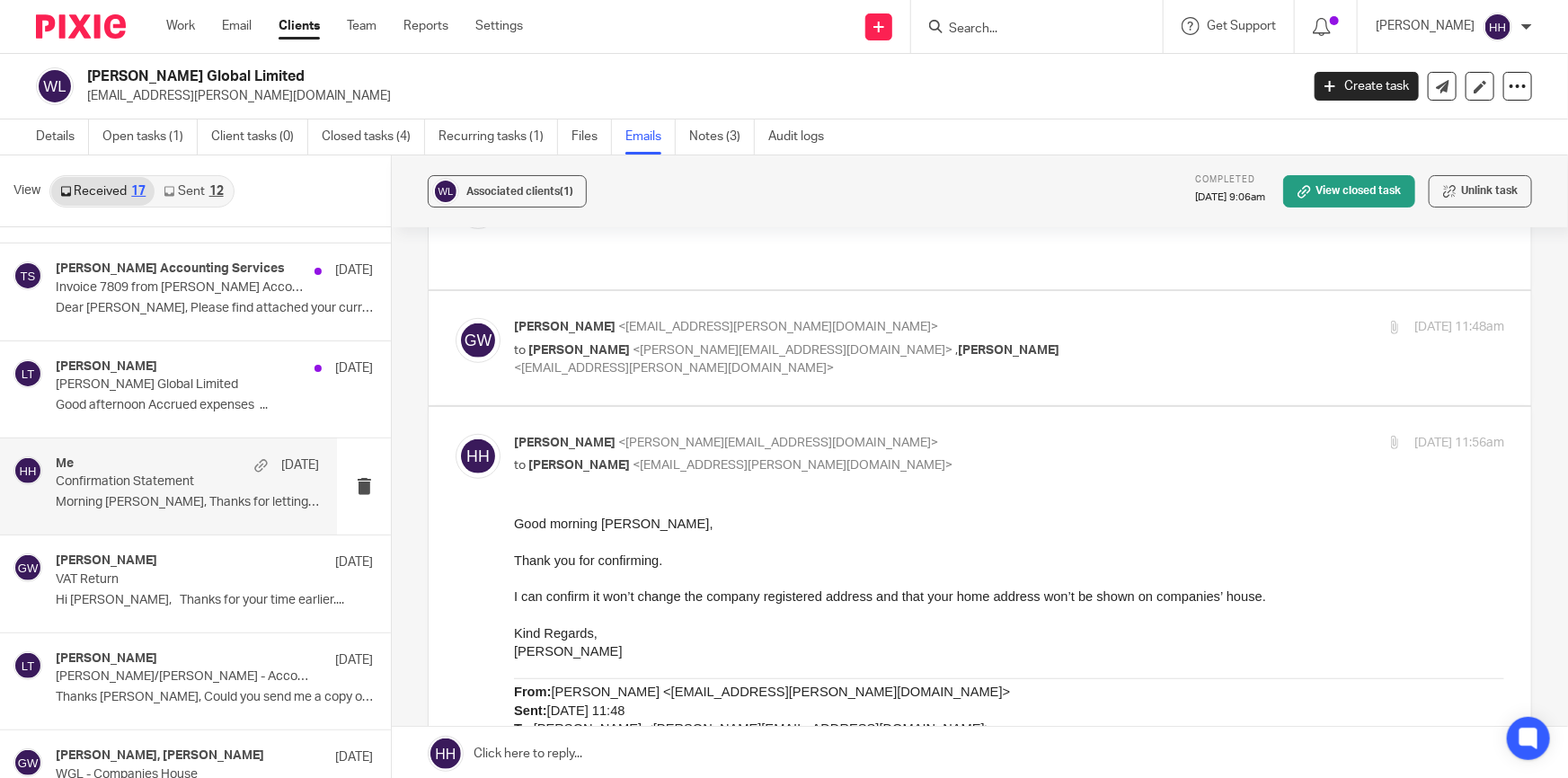
click at [1217, 595] on span "I can confirm it won’t change the company registered address and that your home…" at bounding box center [890, 595] width 753 height 15
click at [963, 457] on p "to Gavin Watson <info@gavin-watson.com>" at bounding box center [844, 466] width 661 height 19
checkbox input "false"
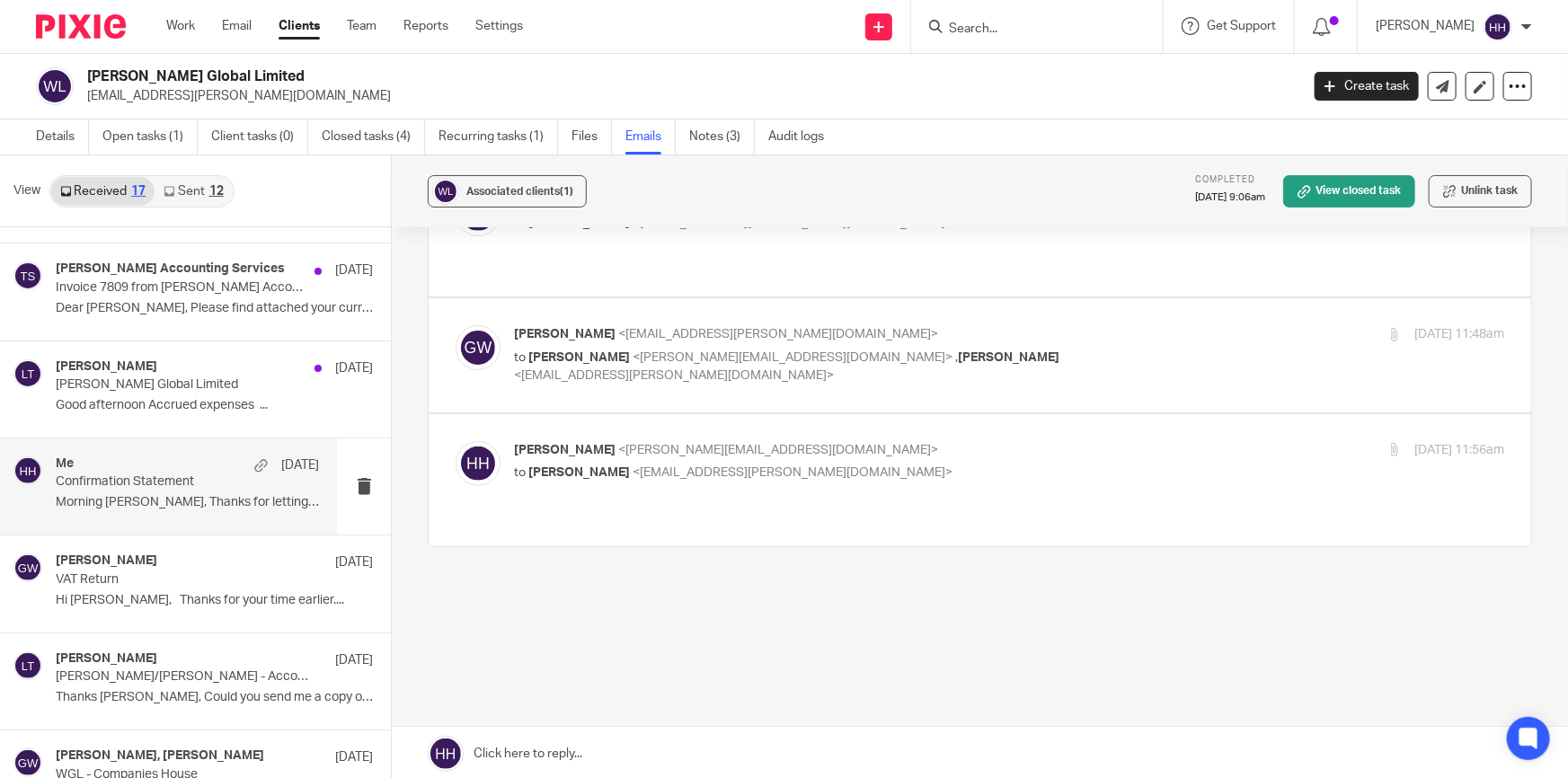
scroll to position [310, 0]
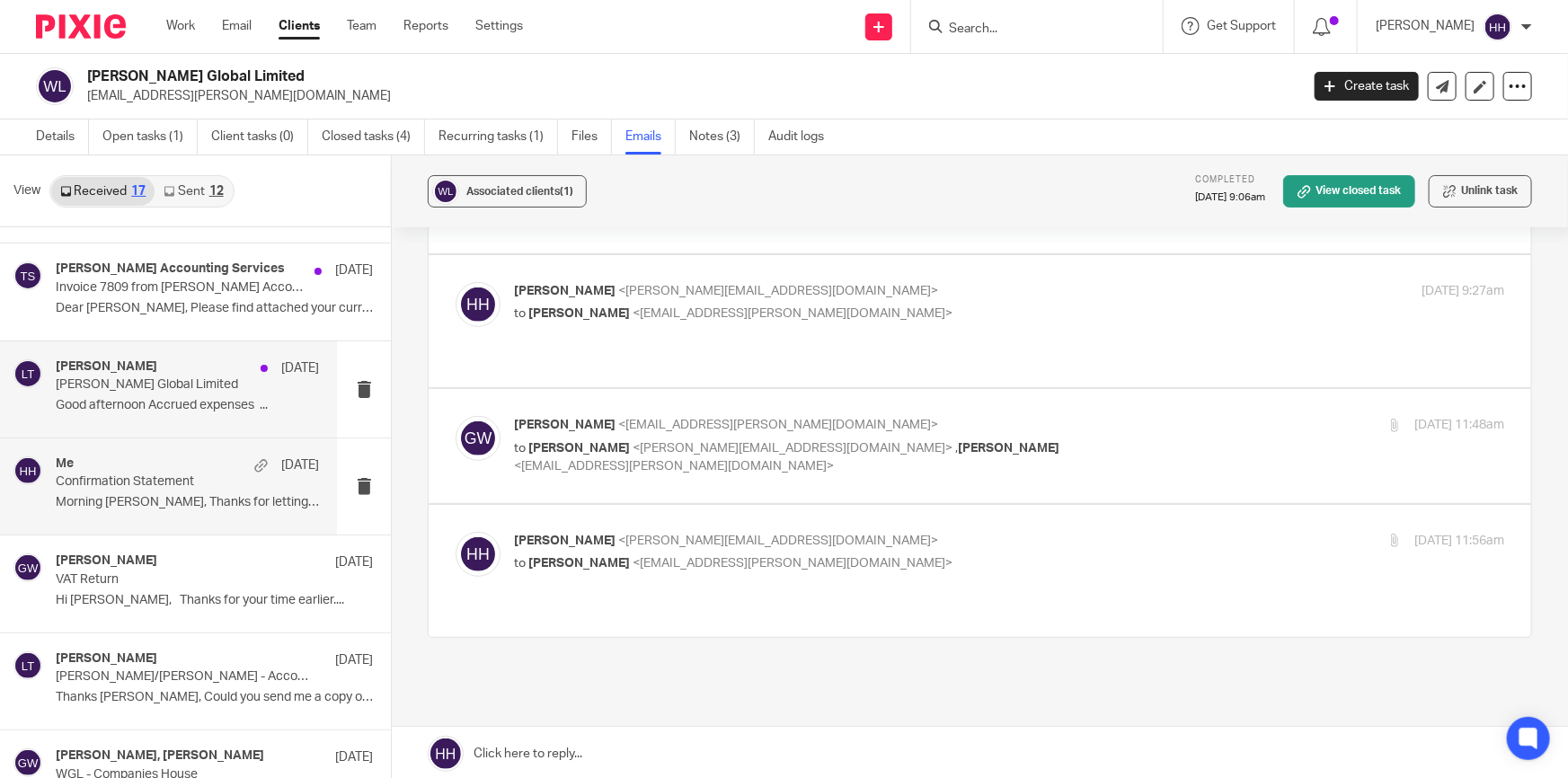
click at [188, 374] on div "Liz Turpin 22 May" at bounding box center [187, 368] width 263 height 18
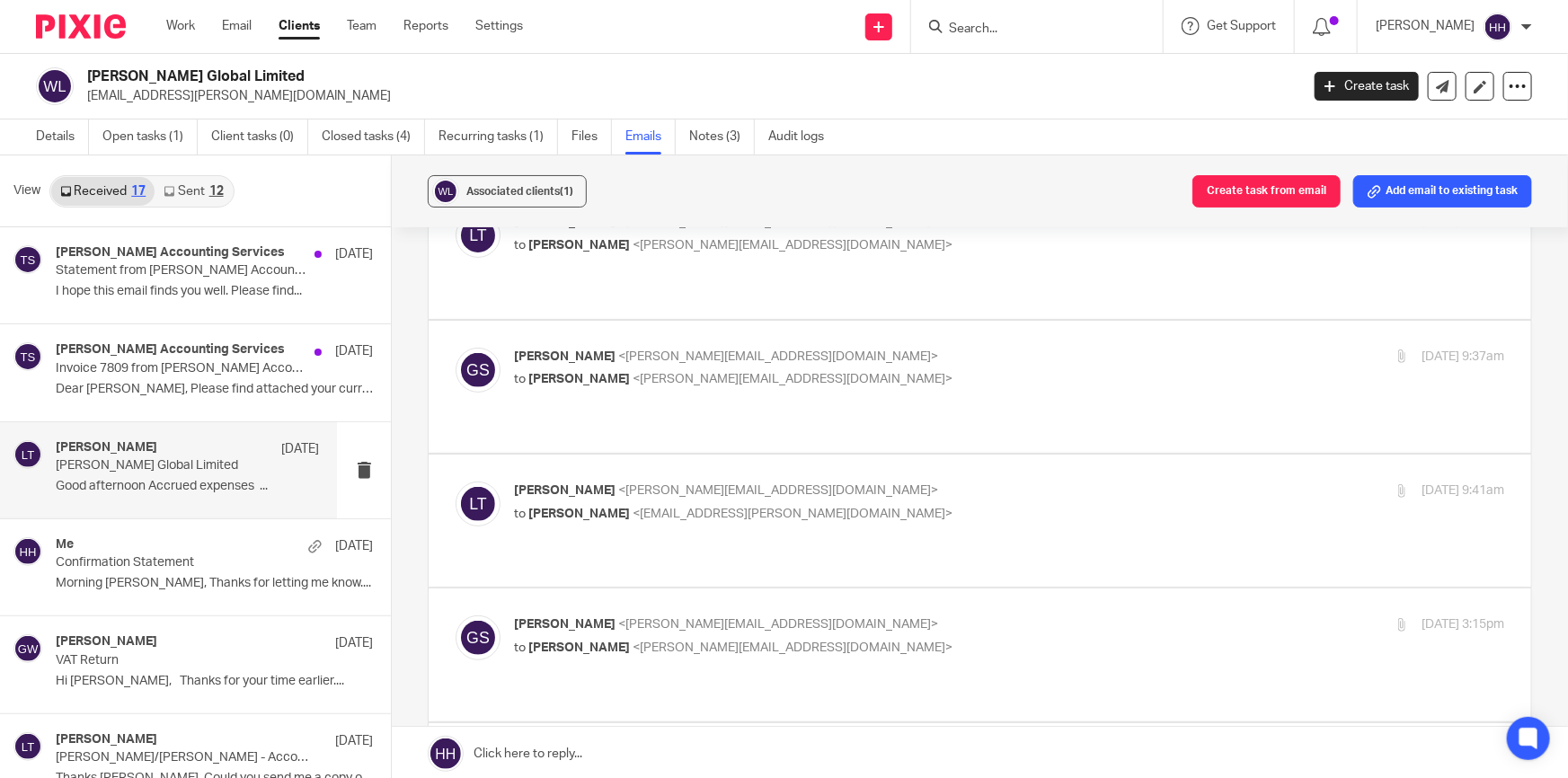
scroll to position [0, 0]
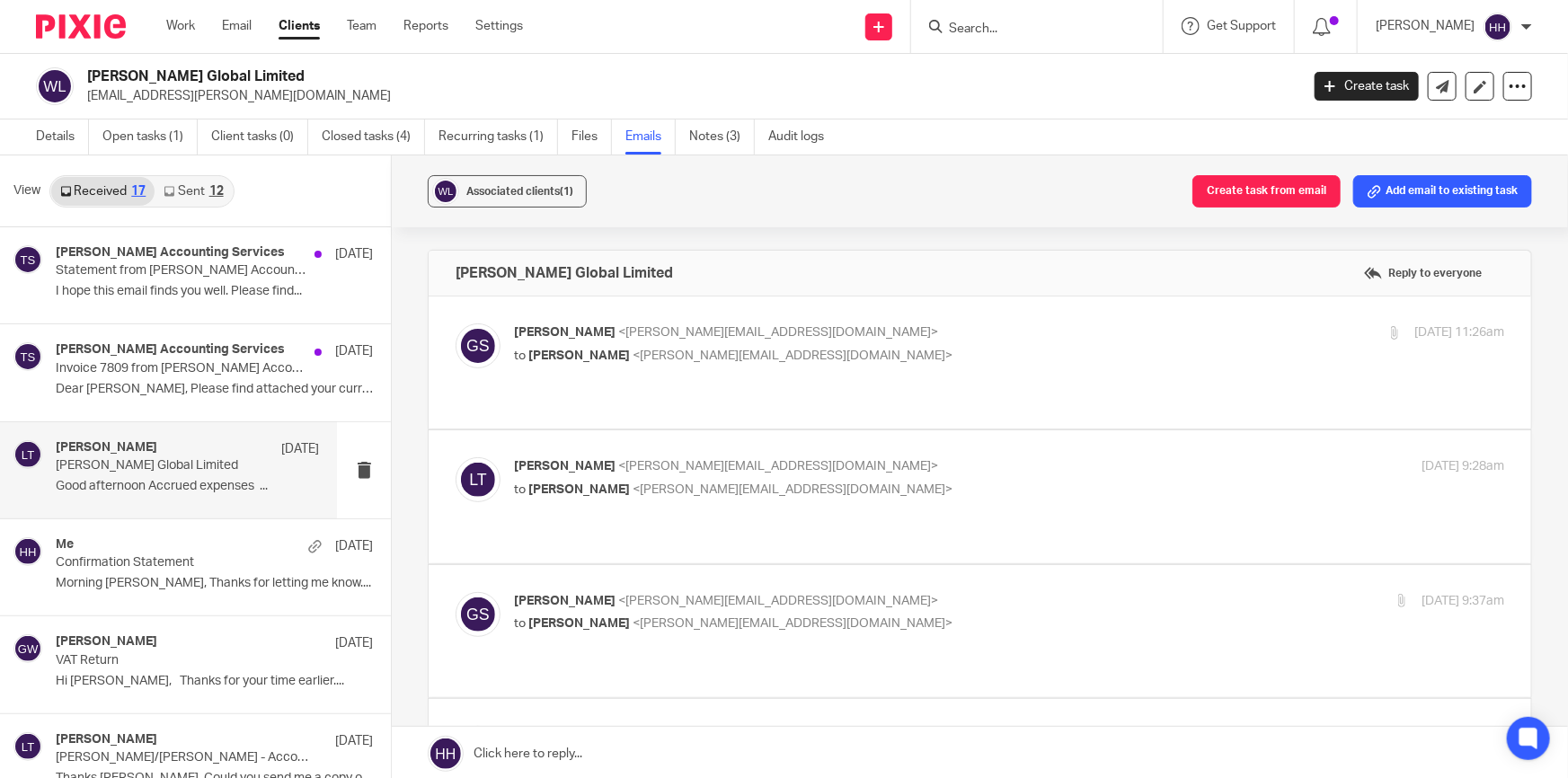
click at [826, 331] on p "Graham Slesser <graham@gtaccounts.com>" at bounding box center [844, 333] width 661 height 19
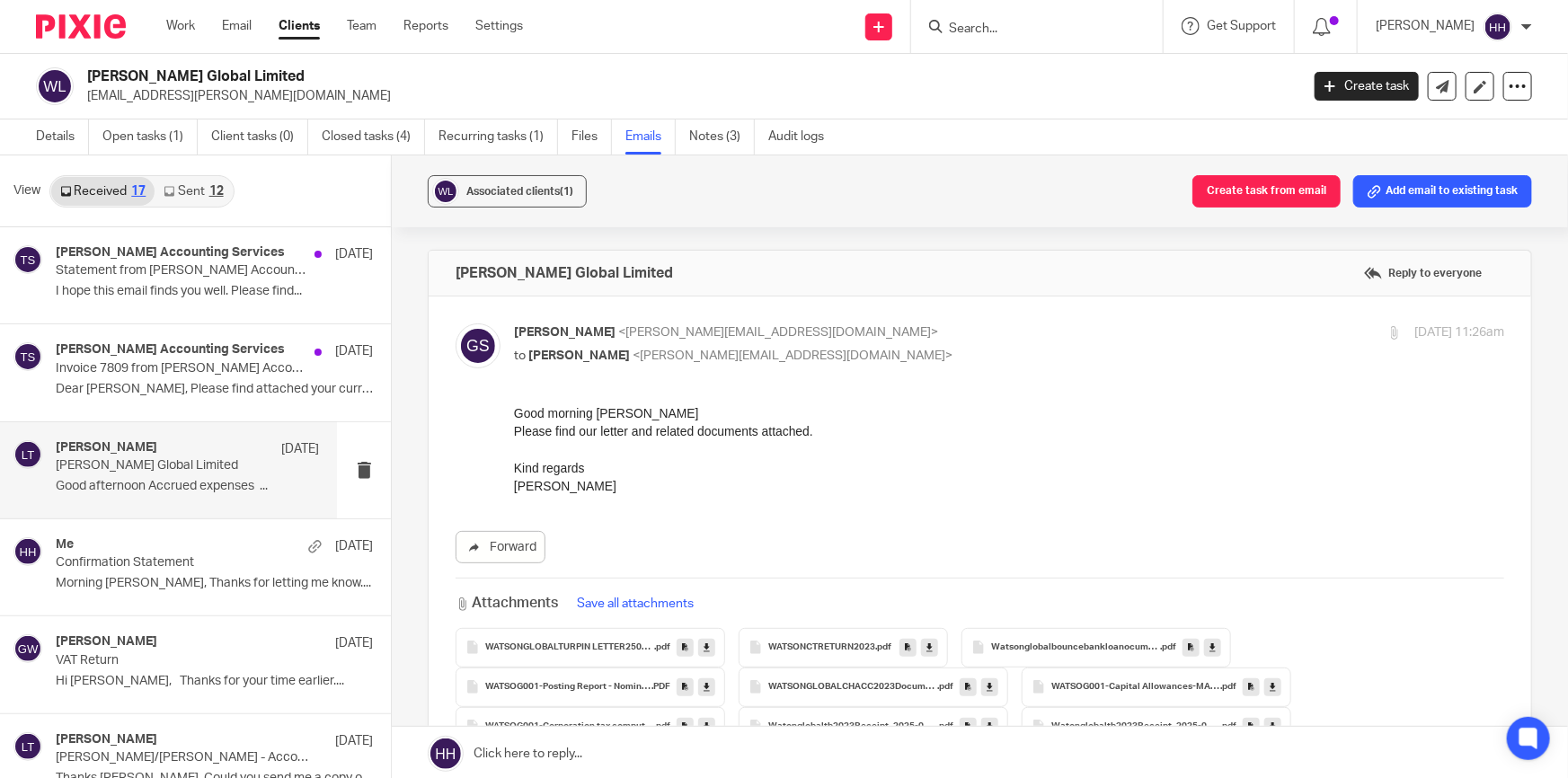
click at [843, 337] on p "Graham Slesser <graham@gtaccounts.com>" at bounding box center [844, 333] width 661 height 19
checkbox input "false"
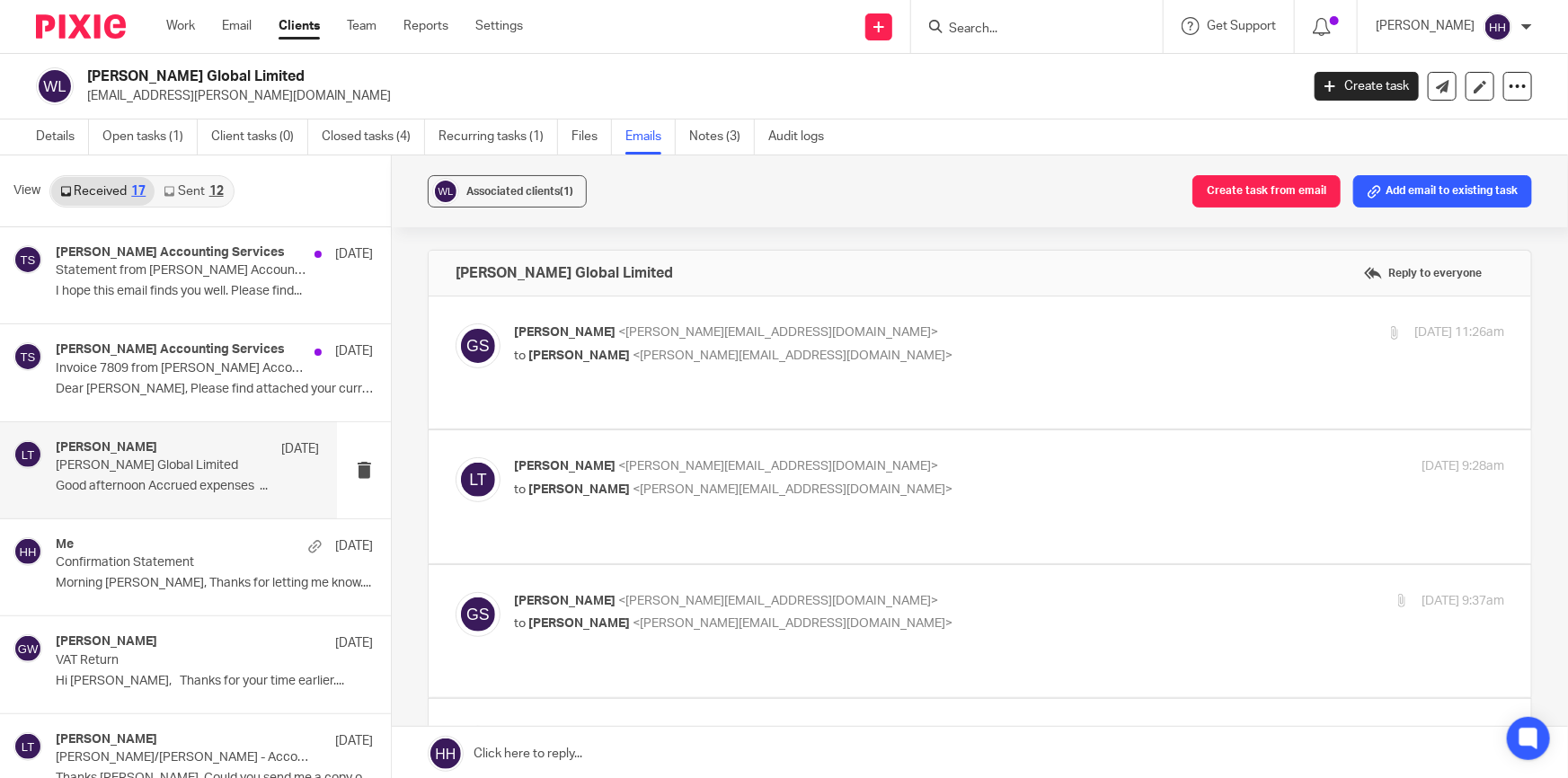
click at [885, 481] on p "to Graham Slesser <graham@gtaccounts.com>" at bounding box center [844, 489] width 661 height 19
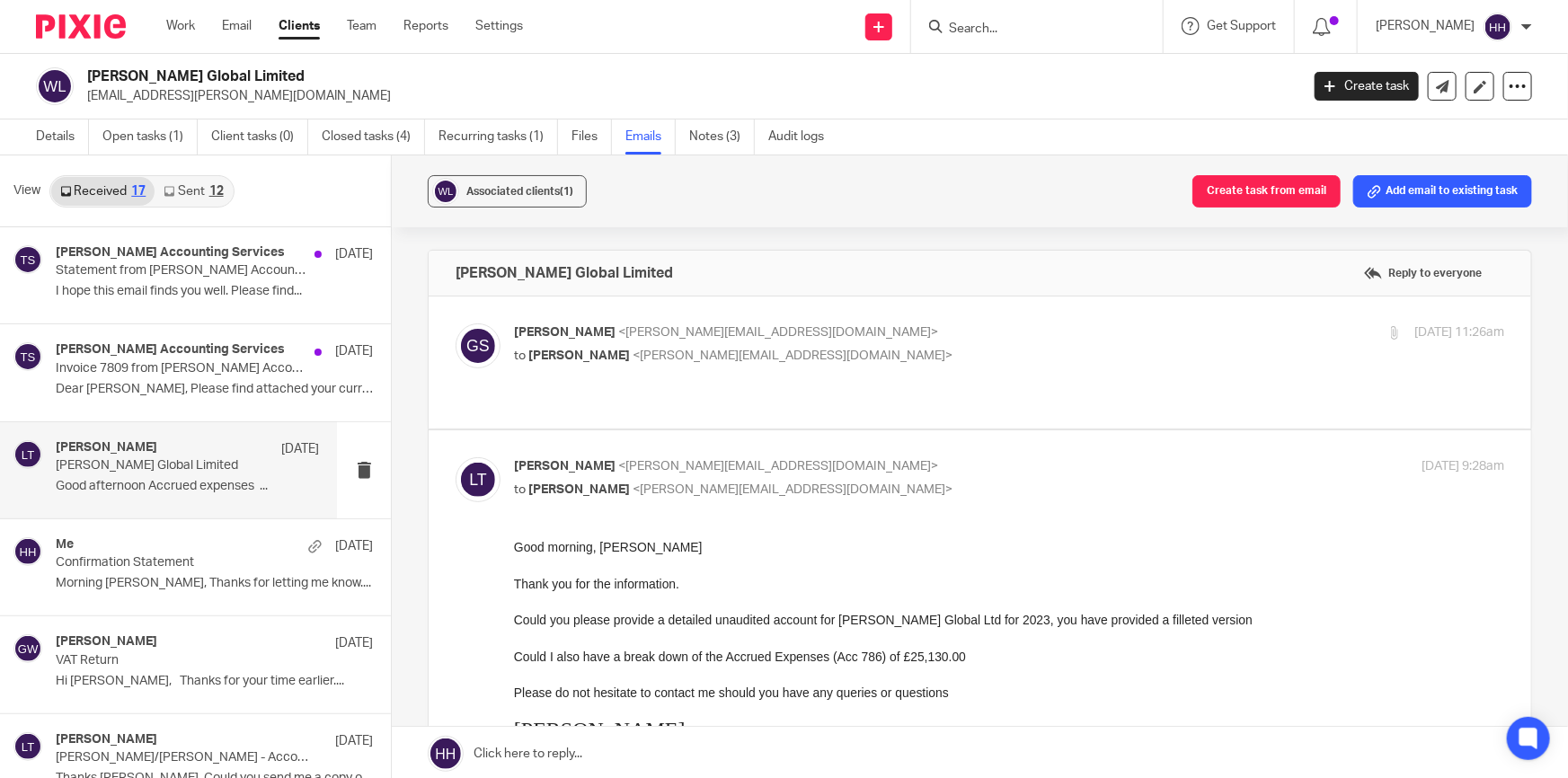
click at [875, 457] on p "Liz Turpin <liz@turpinaccounting.co.uk>" at bounding box center [844, 466] width 661 height 19
checkbox input "false"
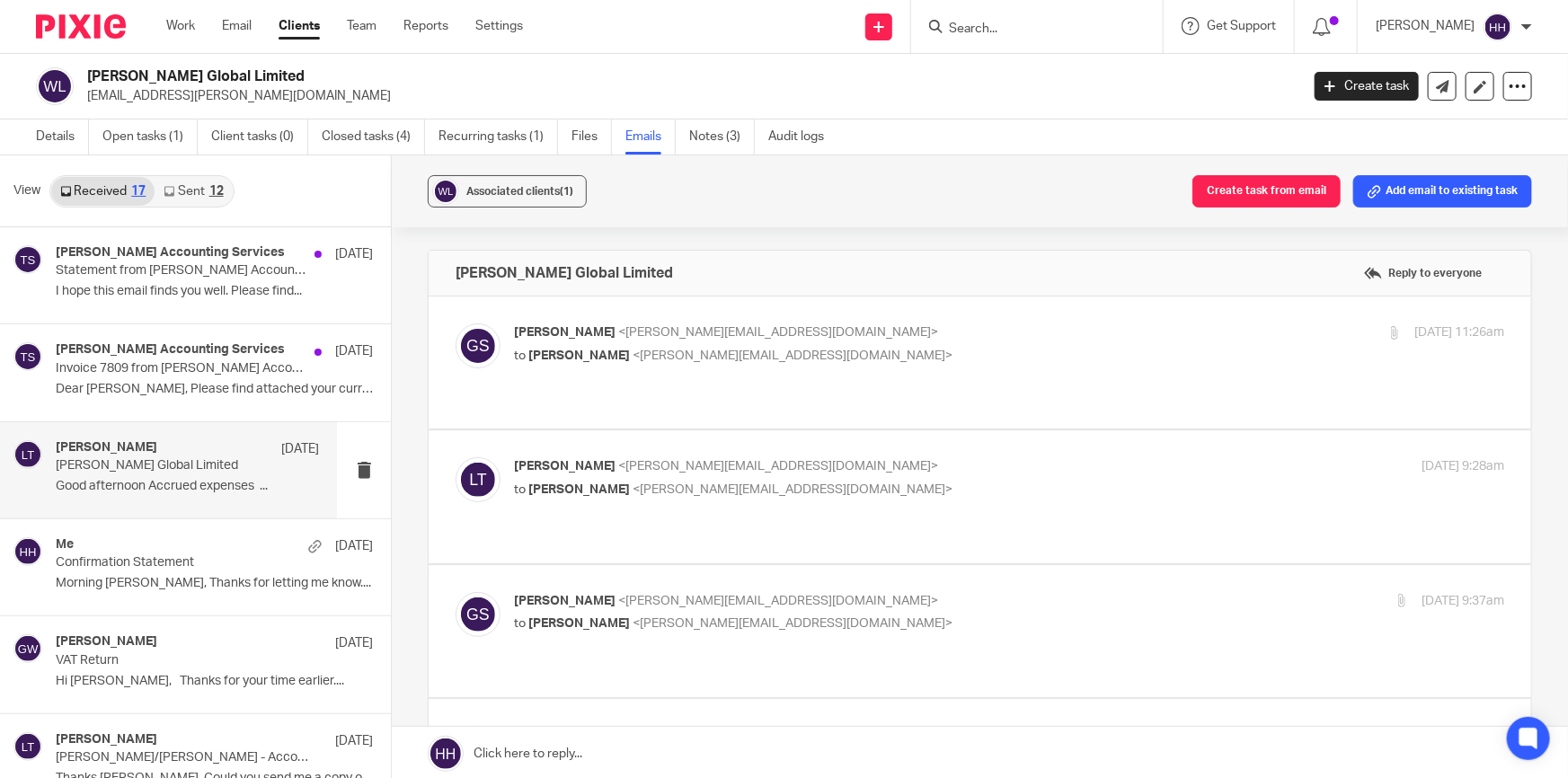
click at [869, 592] on p "Graham Slesser <graham@gtaccounts.com>" at bounding box center [844, 601] width 661 height 19
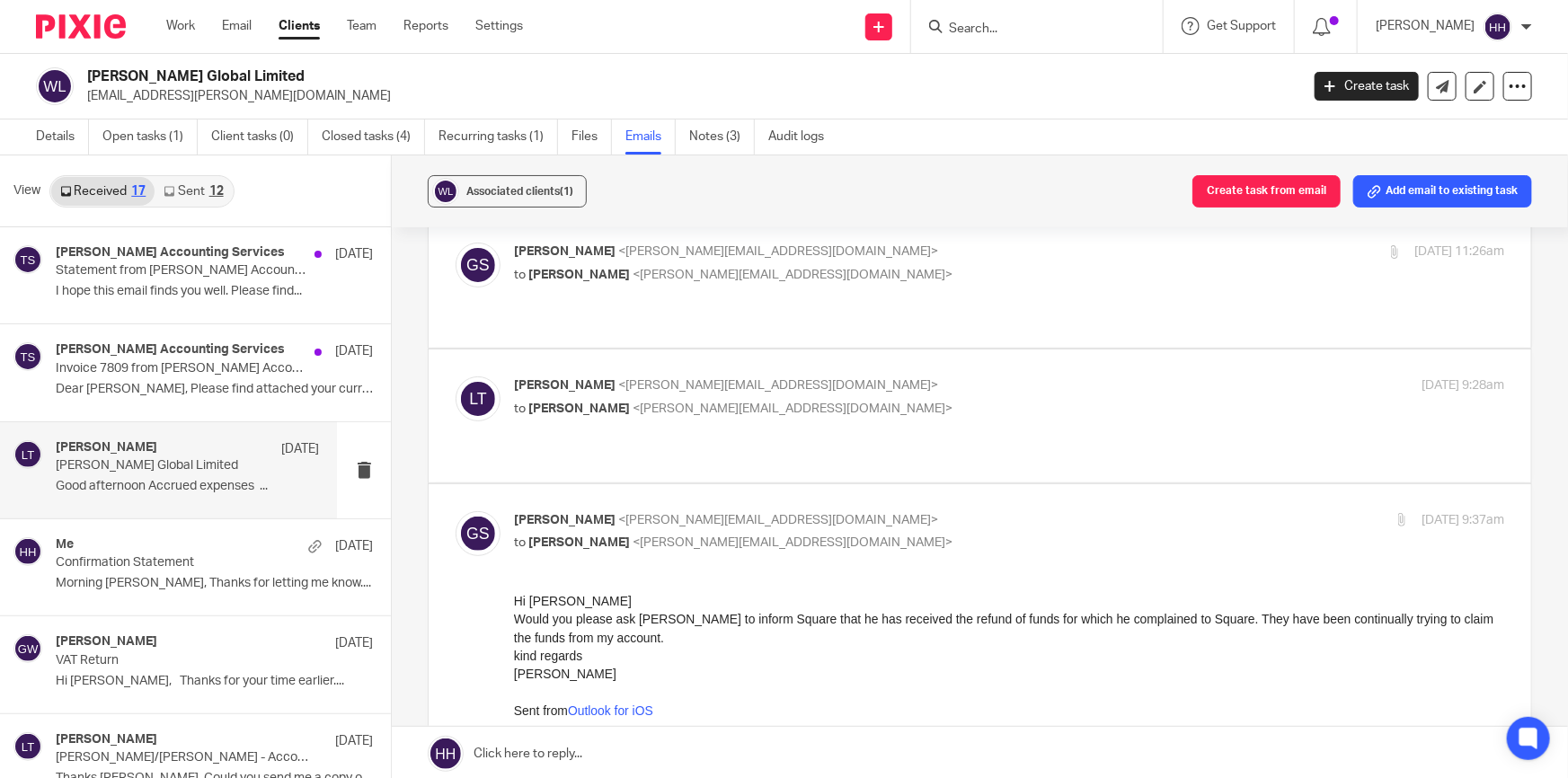
scroll to position [162, 0]
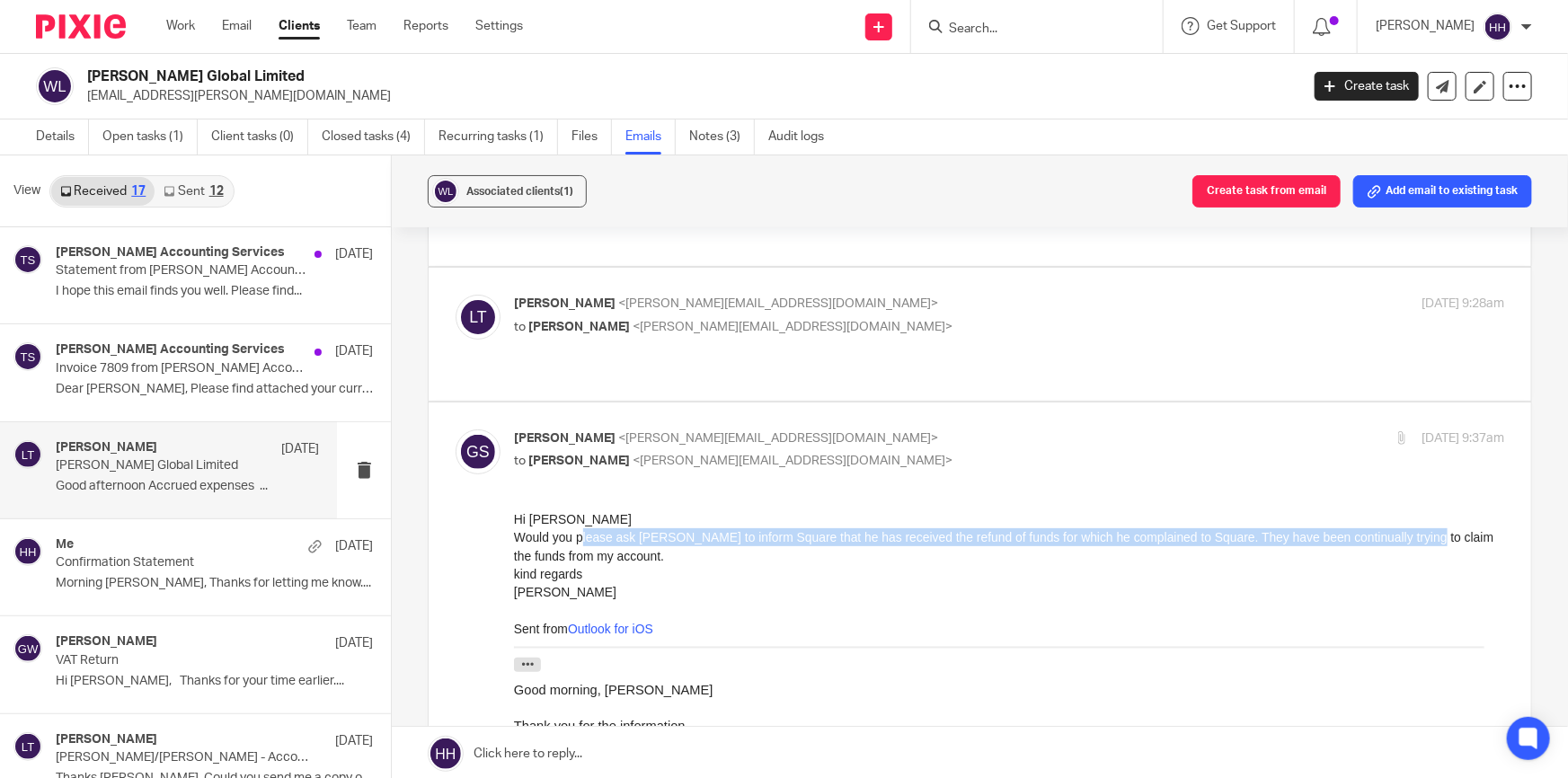
drag, startPoint x: 580, startPoint y: 538, endPoint x: 1422, endPoint y: 533, distance: 842.0
click at [1422, 533] on div "Would you please ask Mr Watson to inform Square that he has received the refund…" at bounding box center [1009, 546] width 991 height 37
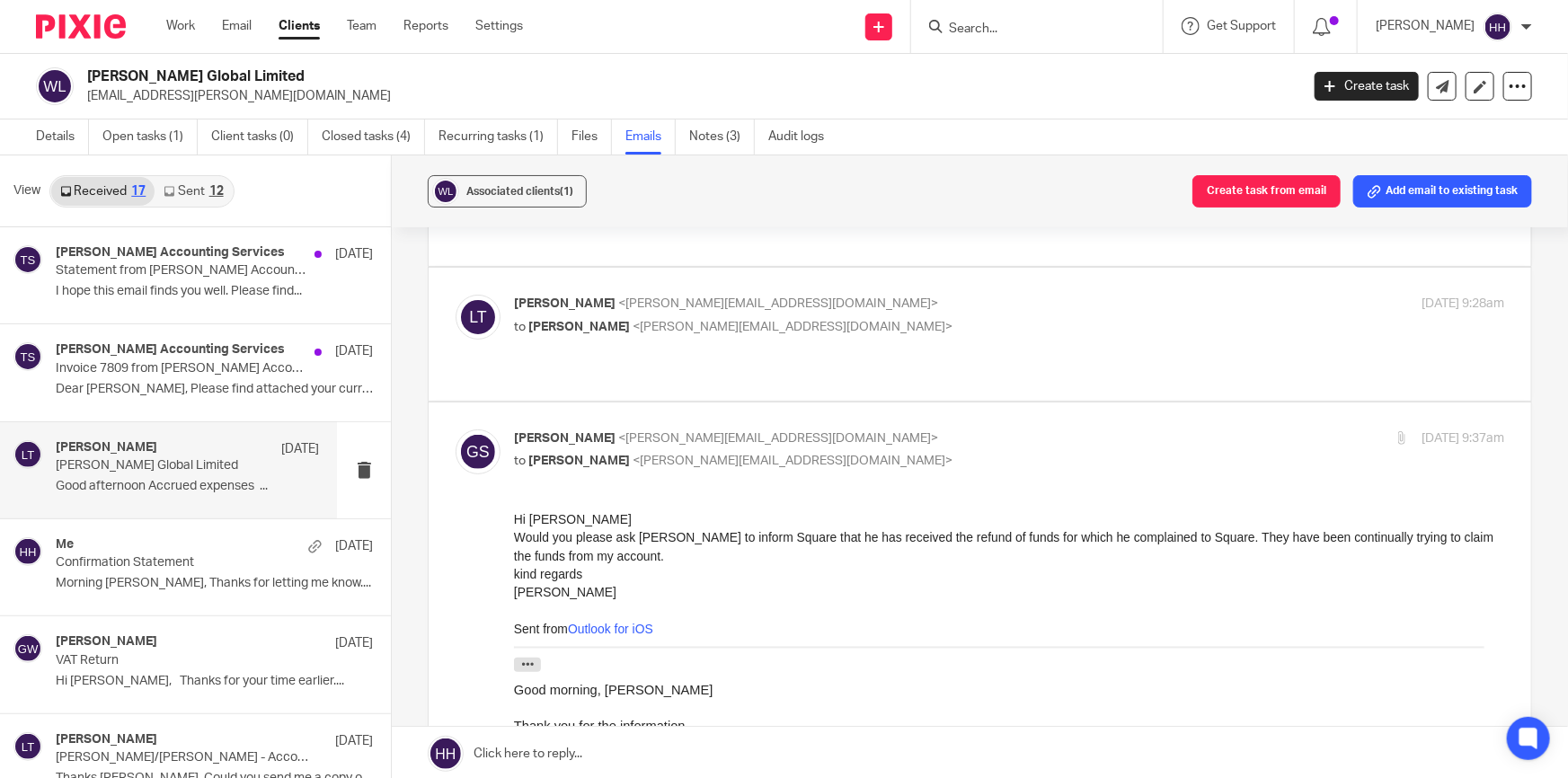
click at [1433, 536] on div "Would you please ask Mr Watson to inform Square that he has received the refund…" at bounding box center [1009, 546] width 991 height 37
click at [880, 452] on p "to Liz Turpin <liz@turpinaccounting.co.uk>" at bounding box center [844, 461] width 661 height 19
checkbox input "false"
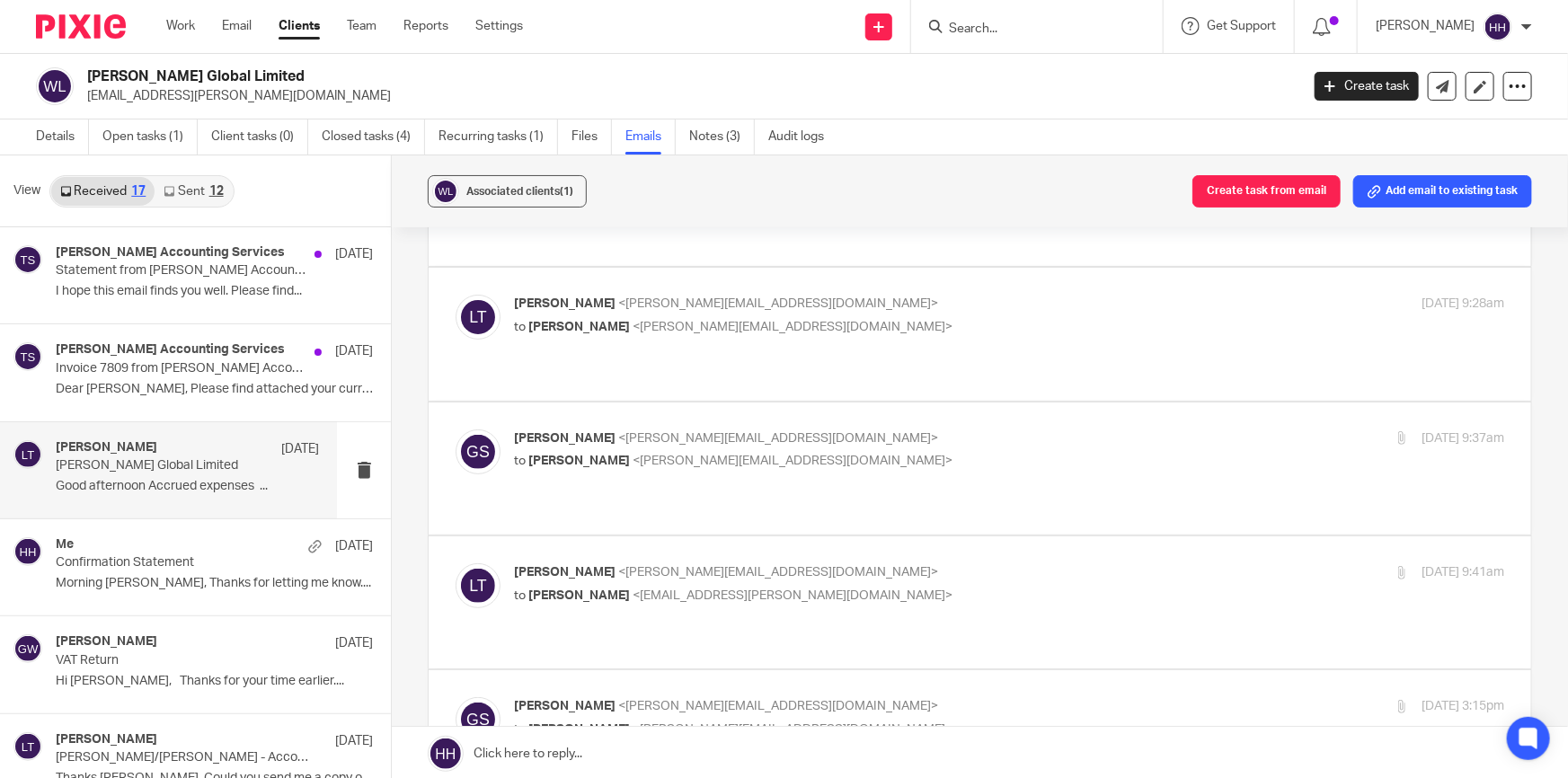
click at [888, 564] on div "Liz Turpin <liz@turpinaccounting.co.uk> to Gavin Watson <info@gavin-watson.com>" at bounding box center [844, 584] width 661 height 41
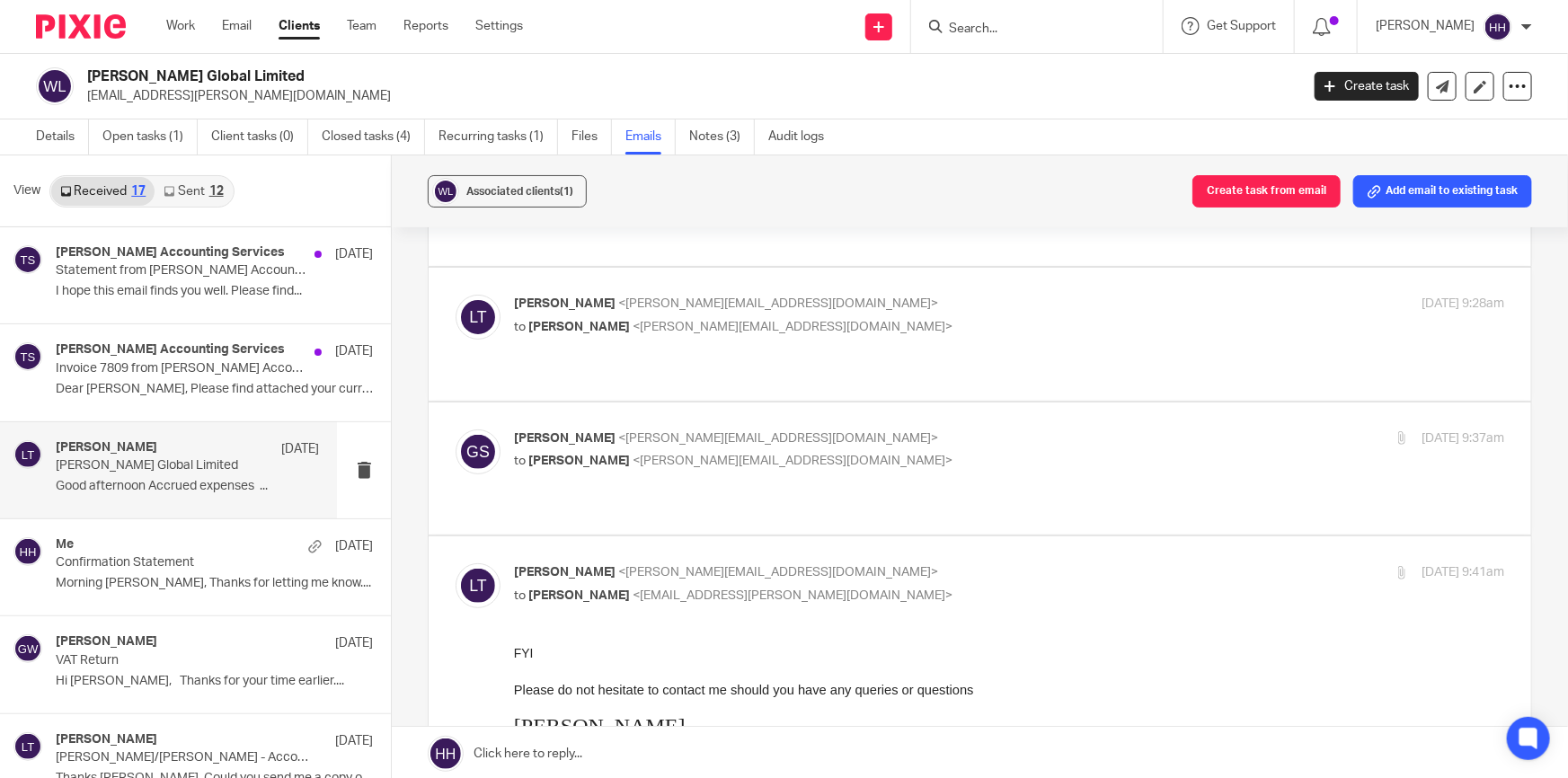
scroll to position [0, 0]
click at [888, 564] on div "Liz Turpin <liz@turpinaccounting.co.uk> to Gavin Watson <info@gavin-watson.com>" at bounding box center [844, 584] width 661 height 41
checkbox input "false"
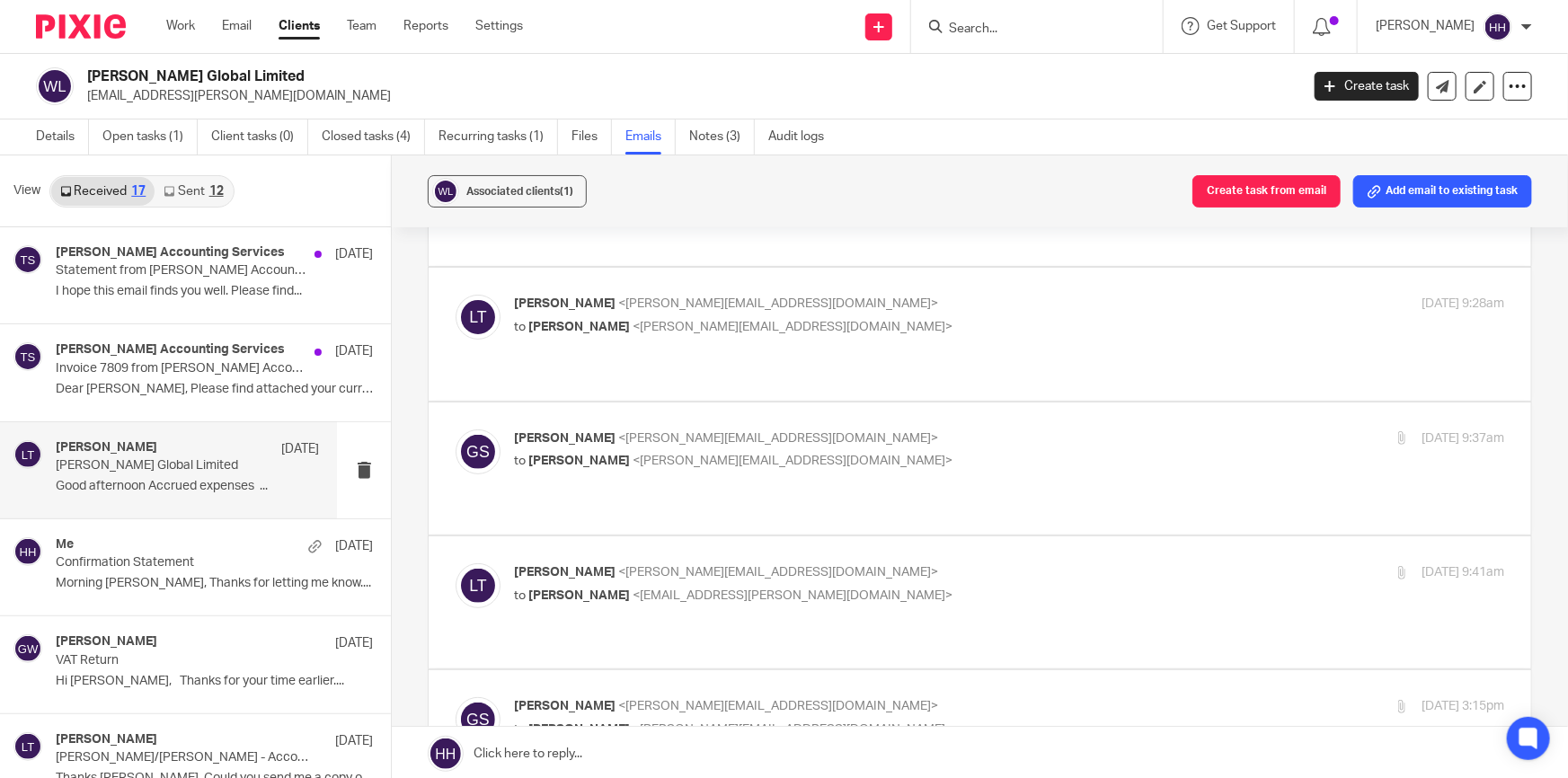
click at [884, 670] on label at bounding box center [980, 736] width 1103 height 132
click at [456, 697] on input "checkbox" at bounding box center [455, 697] width 1 height 1
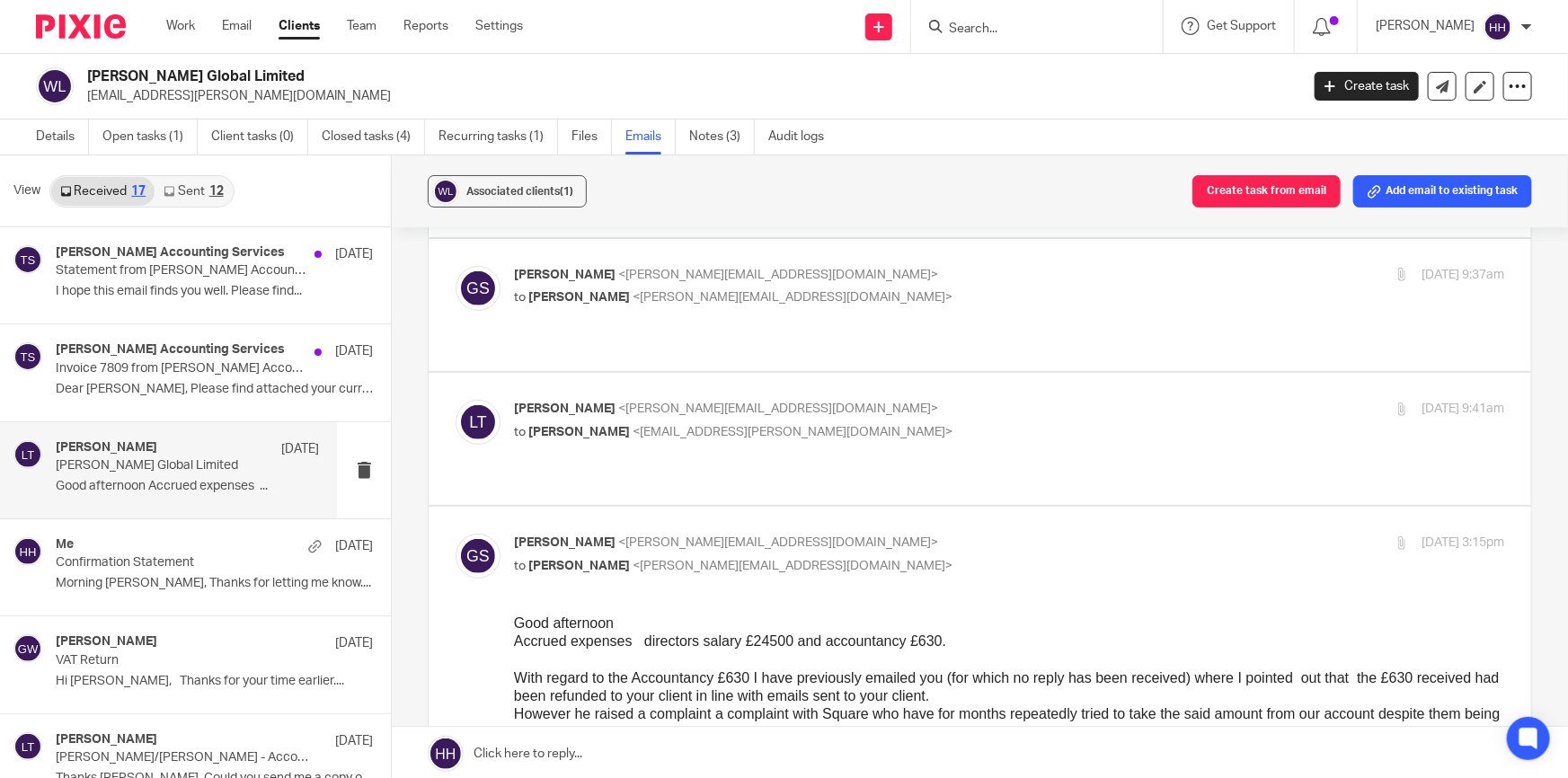
scroll to position [408, 0]
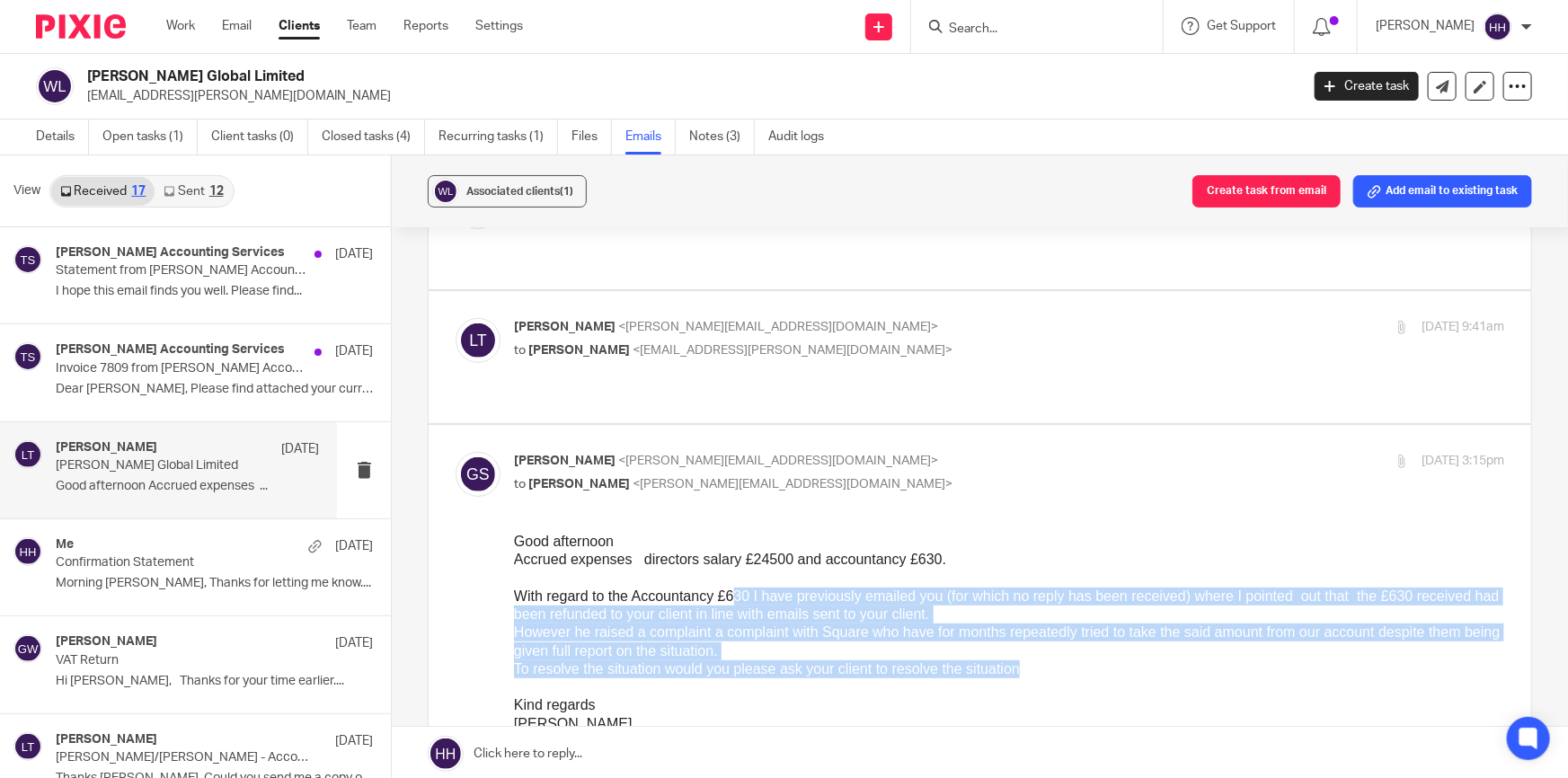
drag, startPoint x: 733, startPoint y: 592, endPoint x: 1239, endPoint y: 644, distance: 508.7
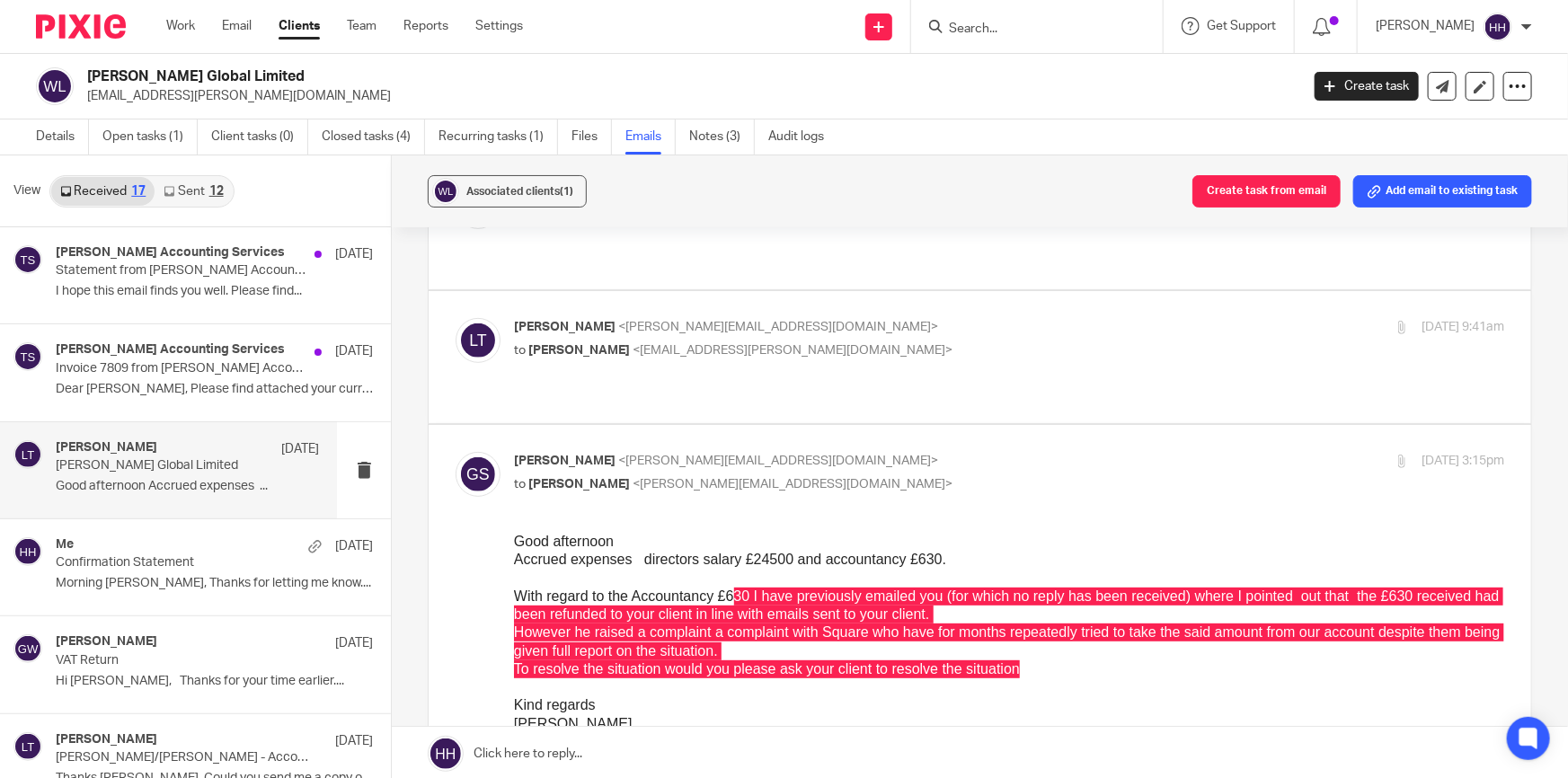
click at [983, 452] on p "Graham Slesser <graham@gtaccounts.com>" at bounding box center [844, 461] width 661 height 19
checkbox input "false"
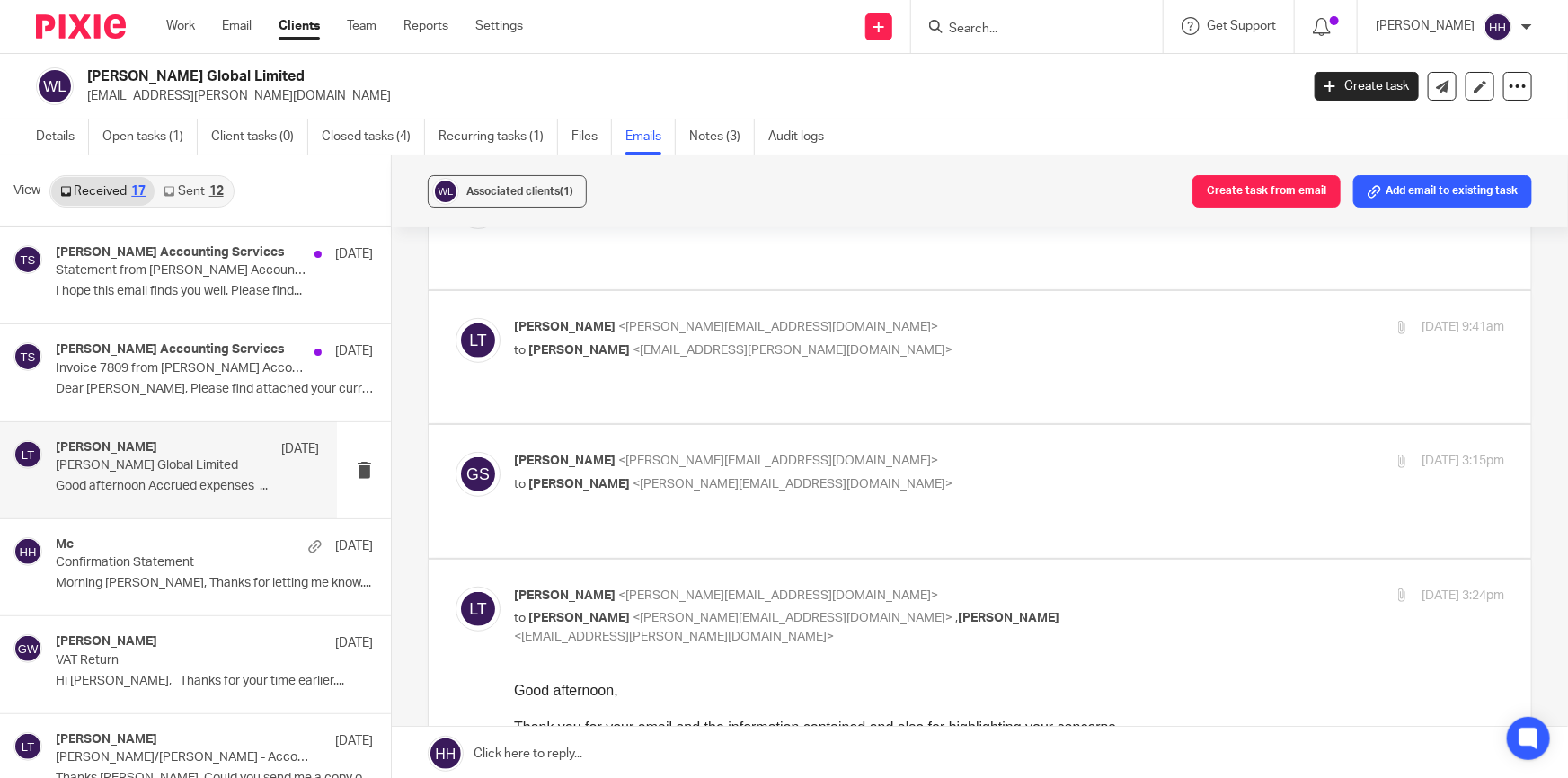
click at [1117, 587] on p "Liz Turpin <liz@turpinaccounting.co.uk>" at bounding box center [844, 596] width 661 height 19
checkbox input "false"
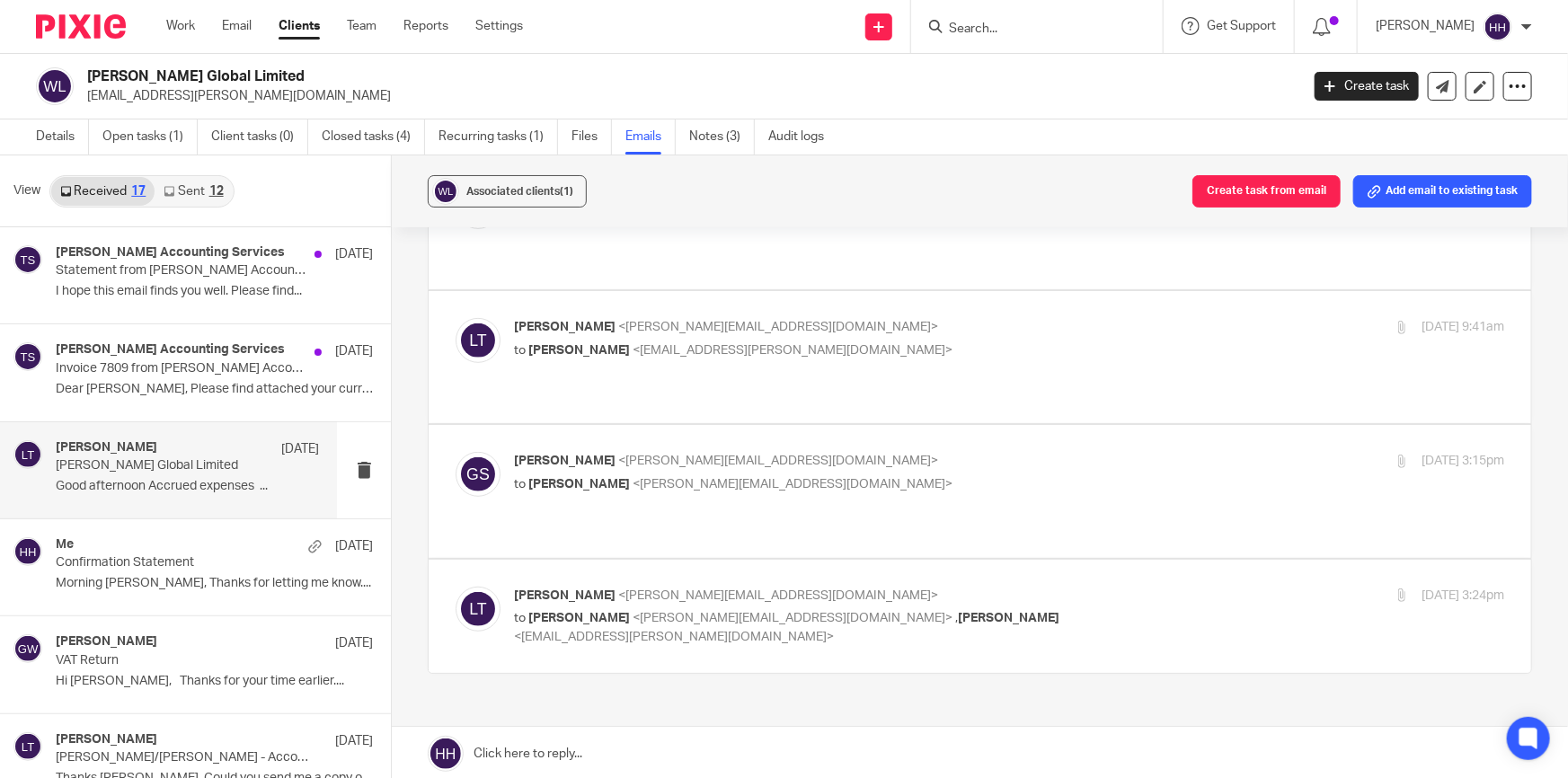
scroll to position [380, 0]
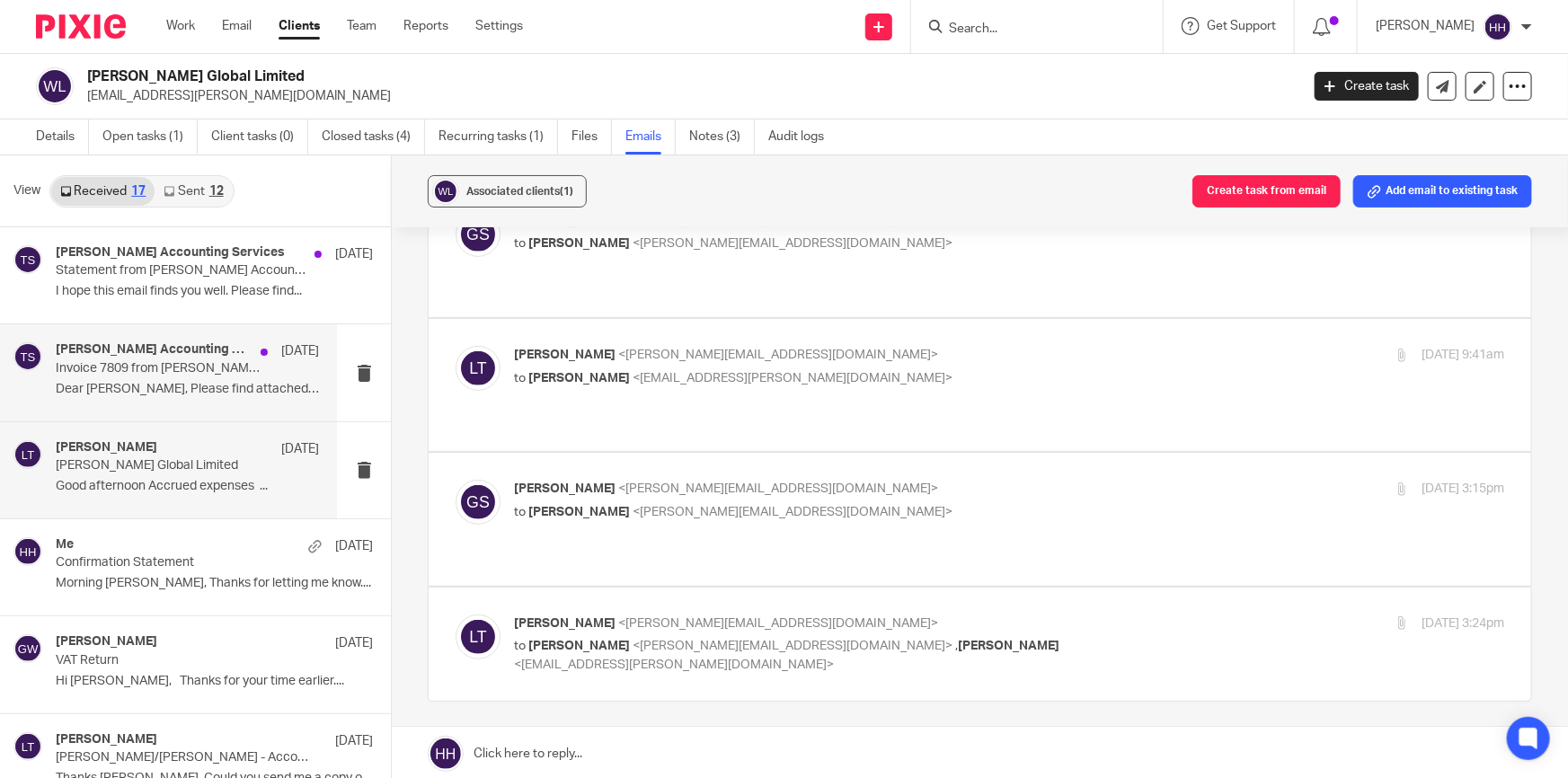
click at [194, 382] on p "Dear Gavin, Please find attached your current..." at bounding box center [187, 389] width 263 height 16
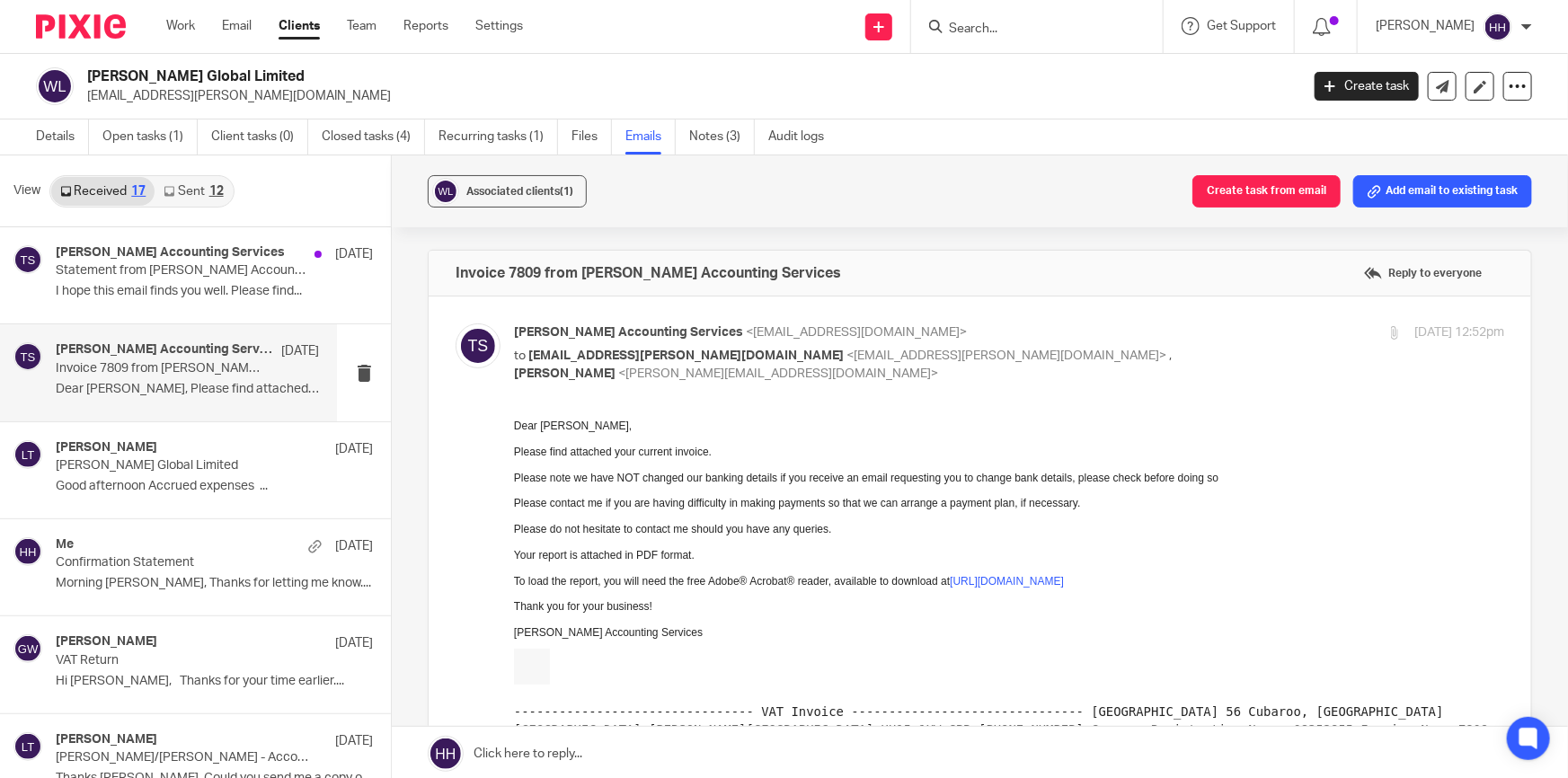
scroll to position [0, 0]
click at [193, 193] on link "Sent 12" at bounding box center [193, 191] width 77 height 28
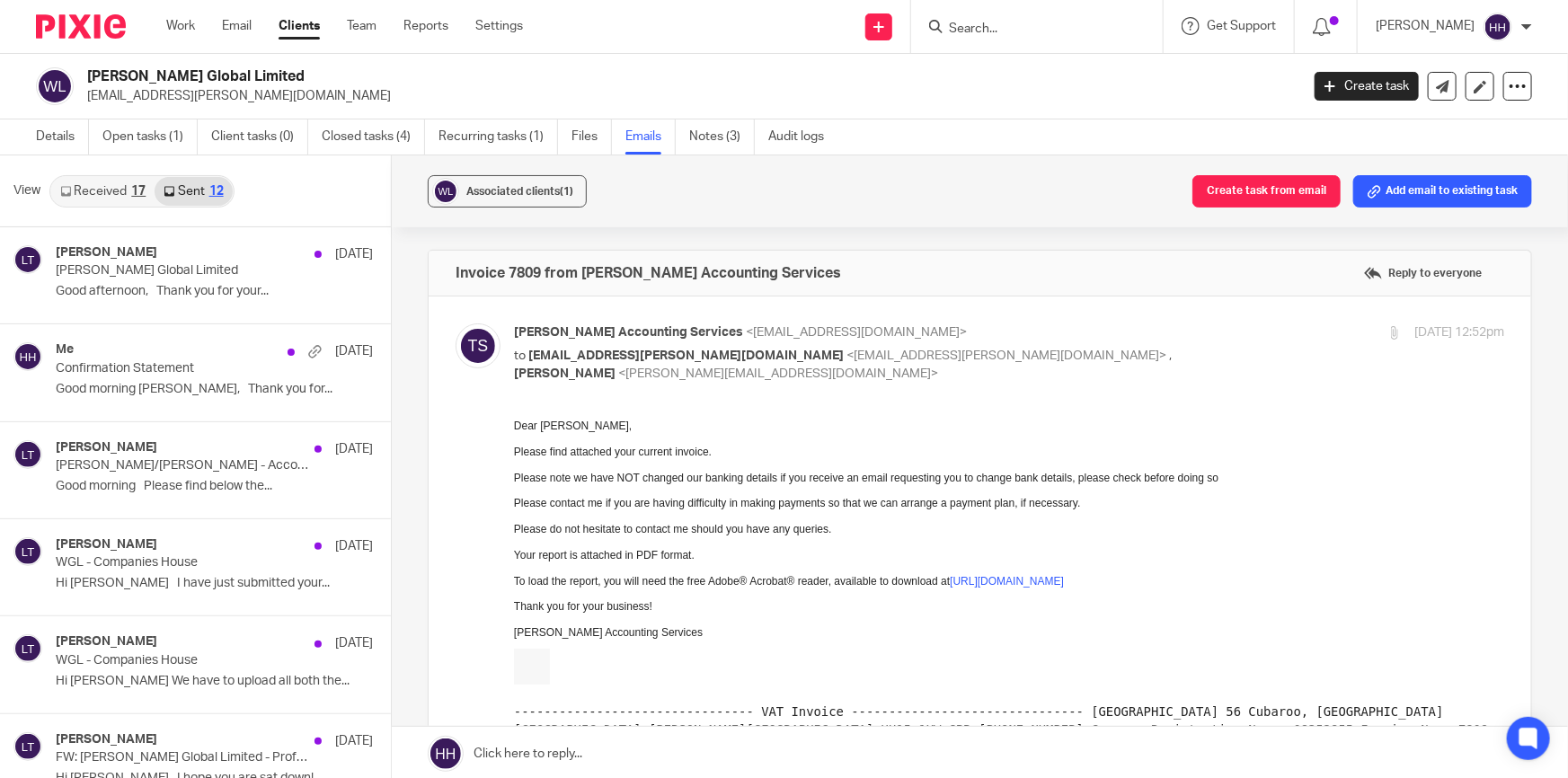
scroll to position [2, 0]
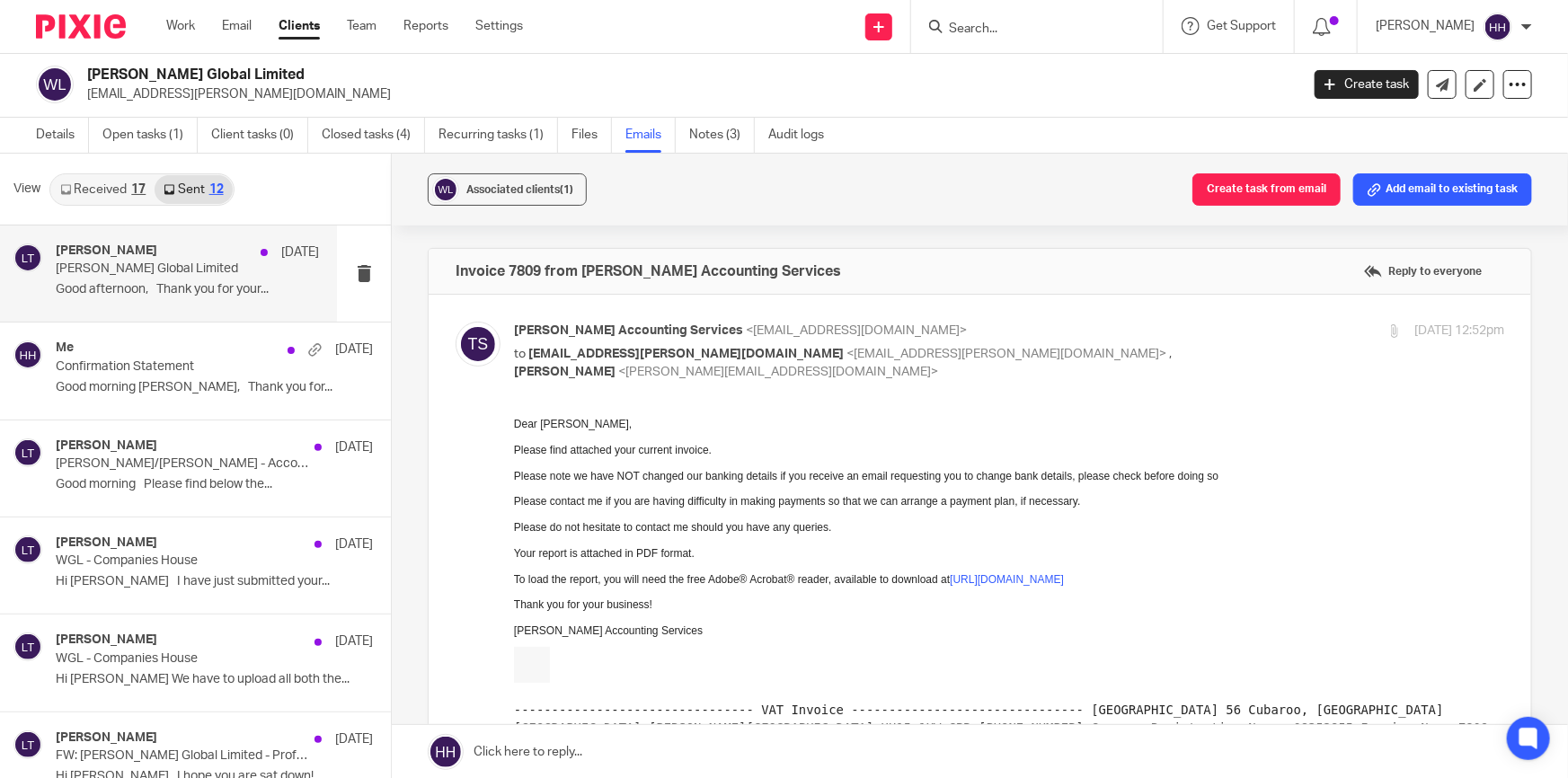
click at [159, 271] on p "[PERSON_NAME] Global Limited" at bounding box center [161, 269] width 211 height 16
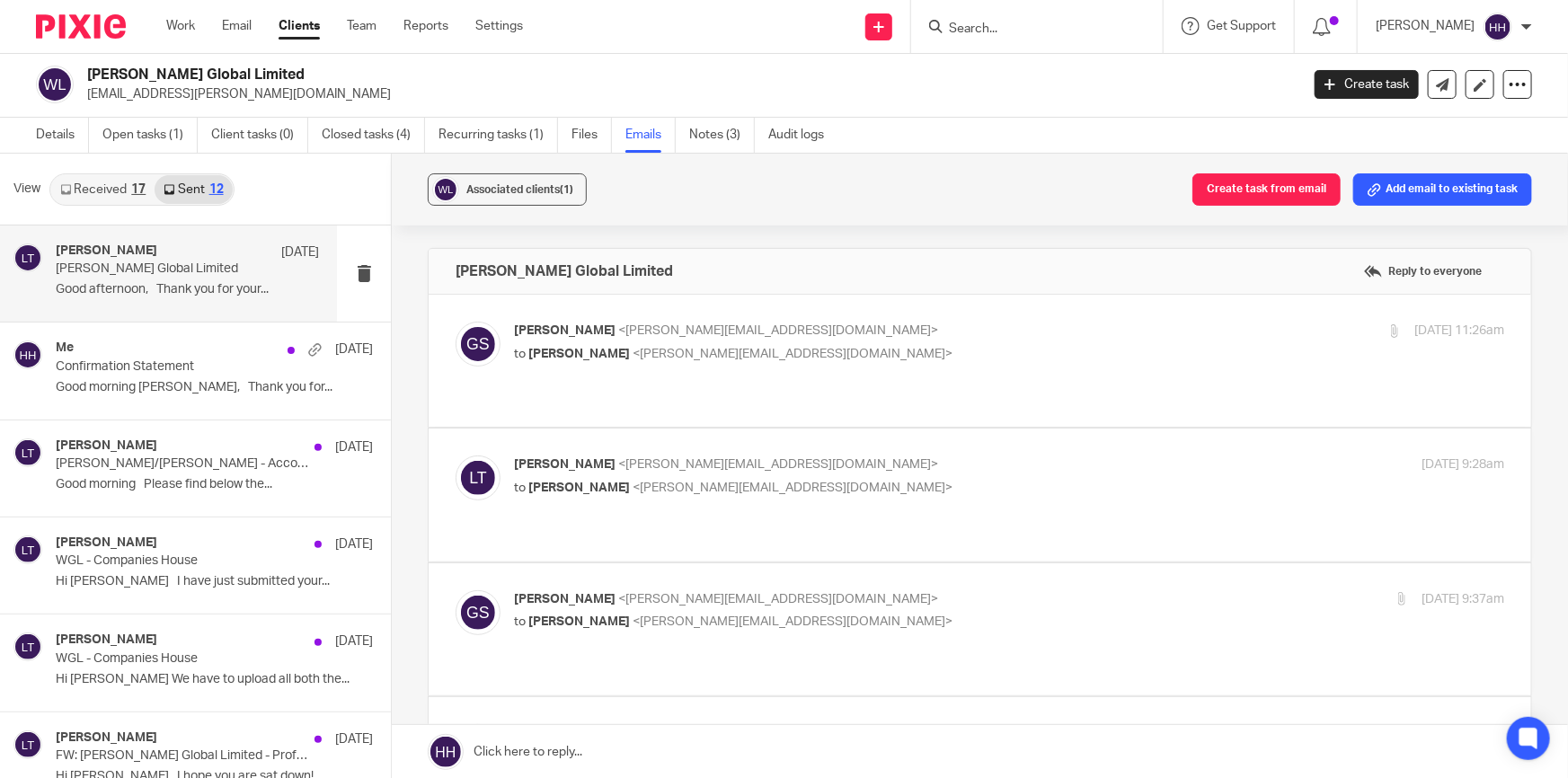
scroll to position [0, 0]
click at [791, 335] on p "Graham Slesser <graham@gtaccounts.com>" at bounding box center [844, 331] width 661 height 19
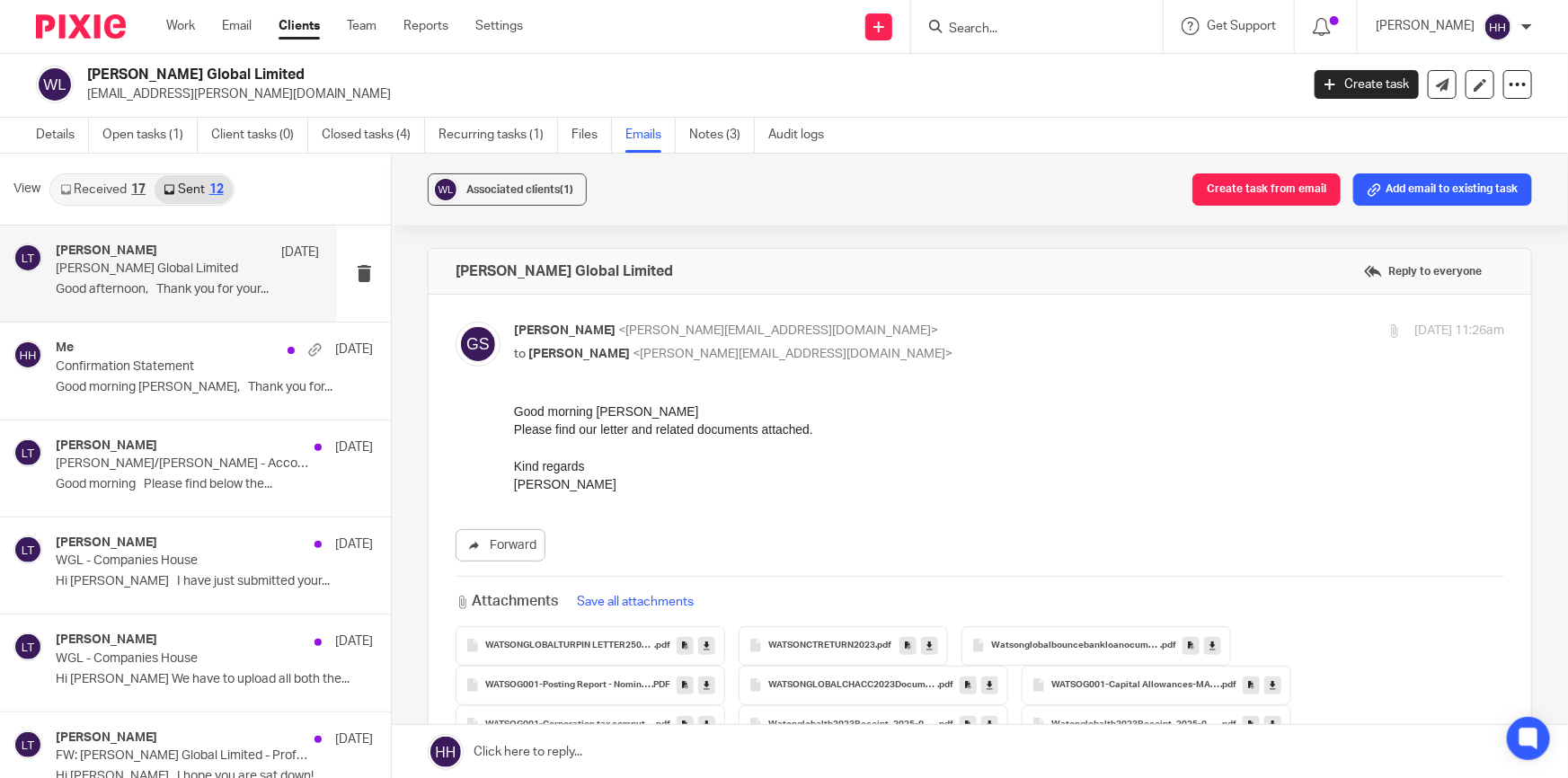
click at [862, 337] on p "Graham Slesser <graham@gtaccounts.com>" at bounding box center [844, 331] width 661 height 19
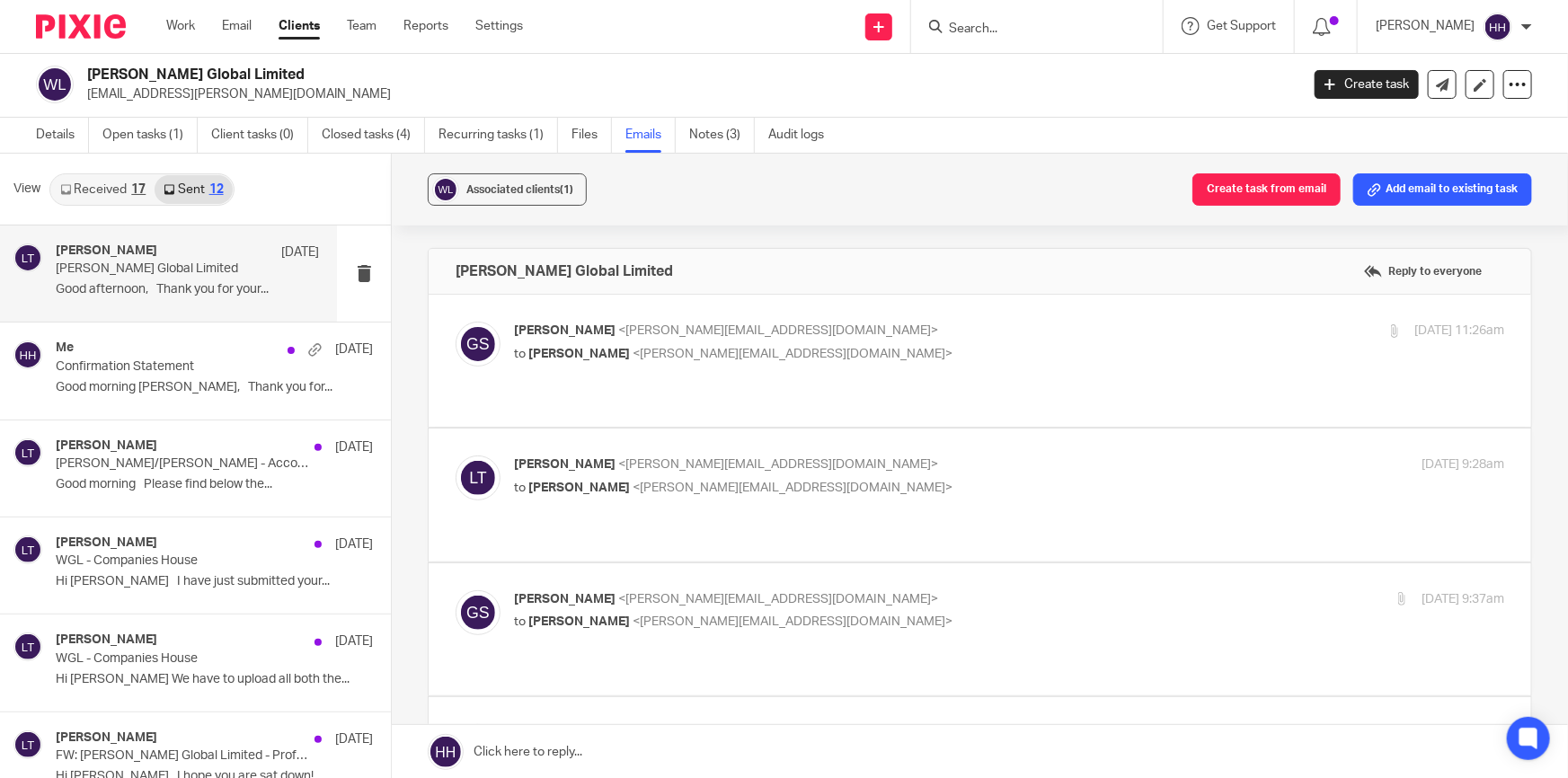
click at [850, 347] on p "to Liz Turpin <liz@turpinaccounting.co.uk>" at bounding box center [844, 354] width 661 height 19
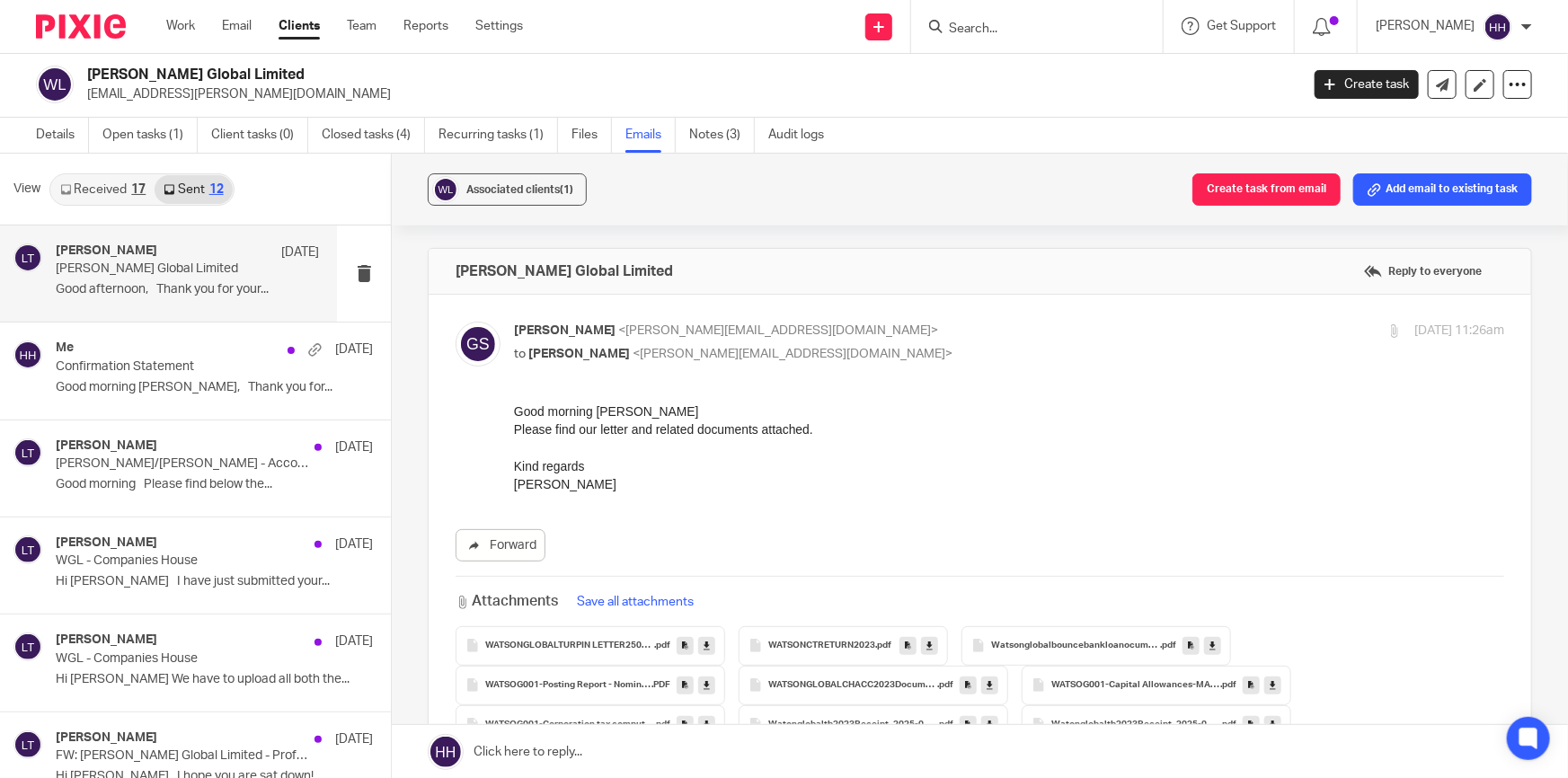
click at [931, 357] on p "to Liz Turpin <liz@turpinaccounting.co.uk>" at bounding box center [844, 354] width 661 height 19
checkbox input "false"
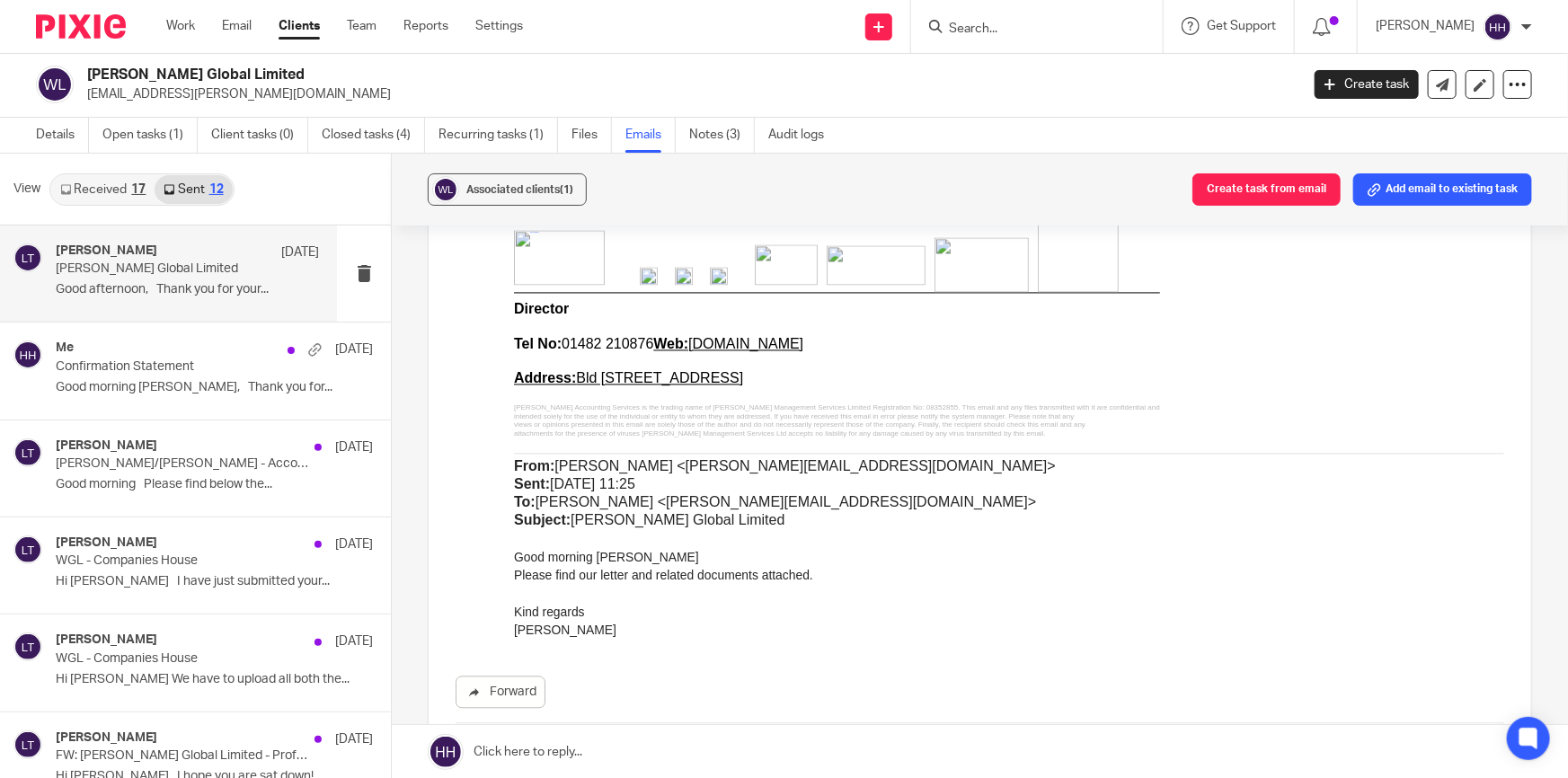
scroll to position [2044, 0]
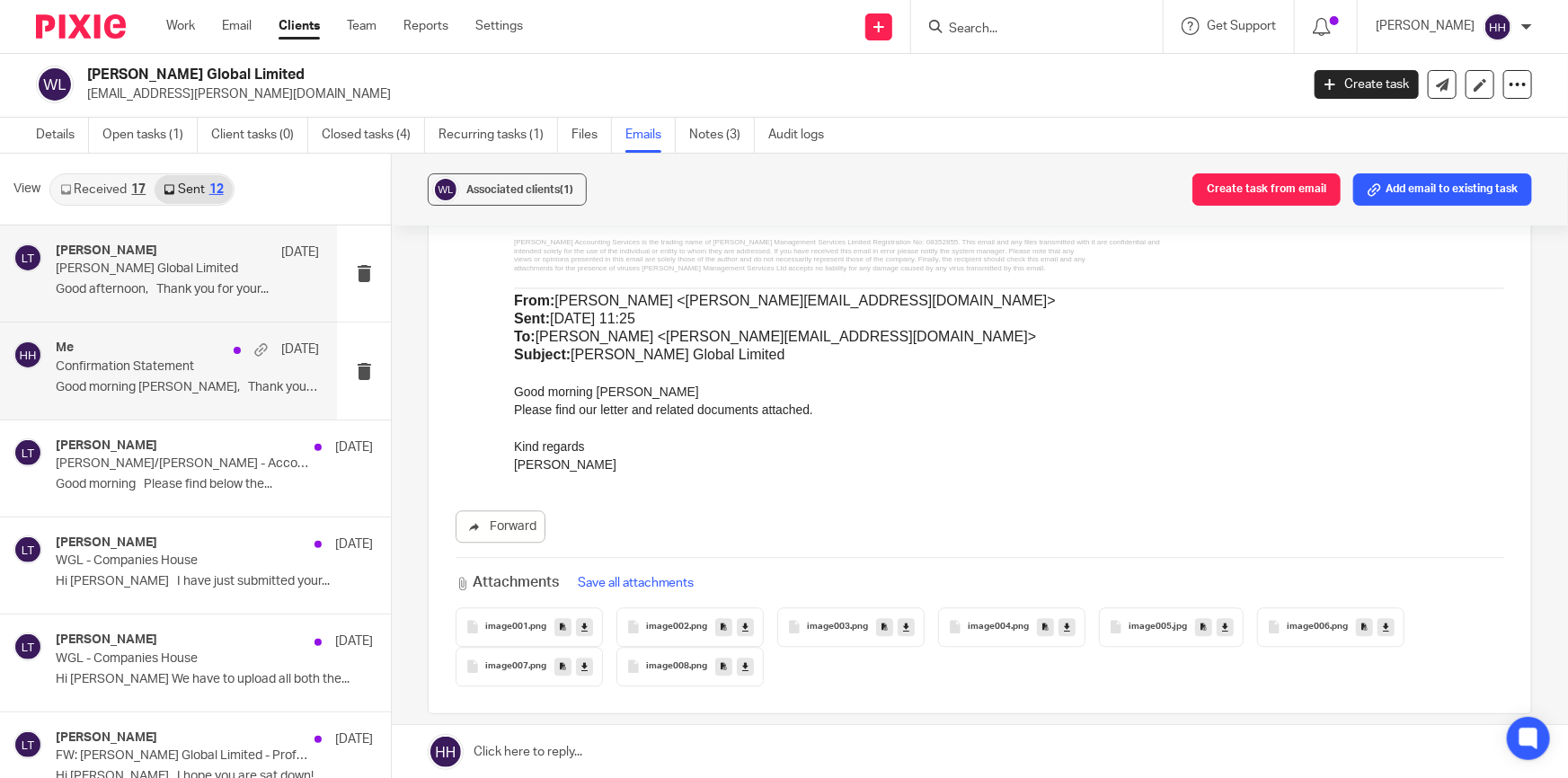
click at [121, 350] on div "Me 22 May" at bounding box center [187, 349] width 263 height 18
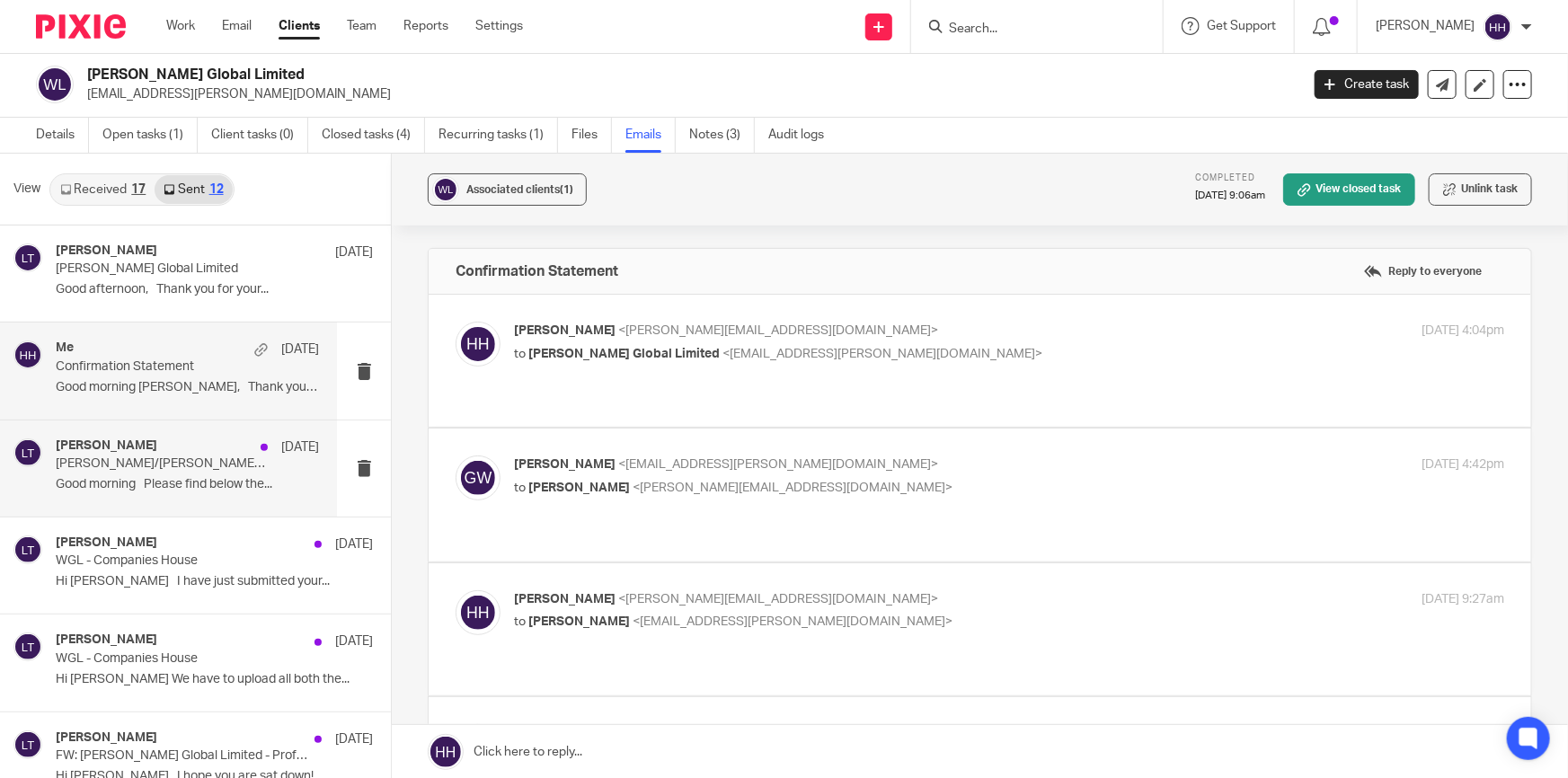
scroll to position [0, 0]
click at [123, 468] on p "Gavin Watson/Liz Turpin - Accounts 2023-24" at bounding box center [161, 465] width 211 height 16
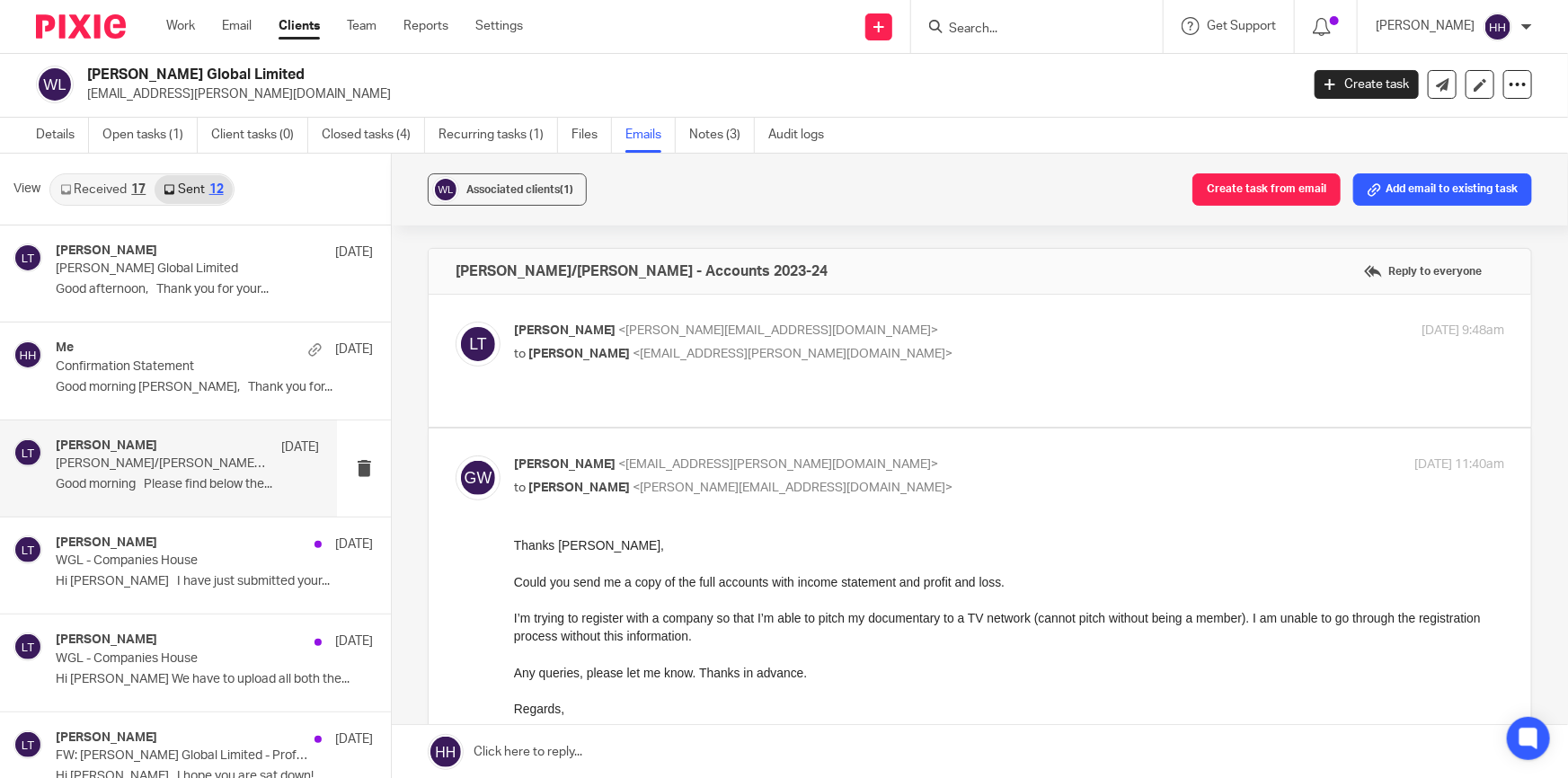
click at [854, 334] on p "Liz Turpin <liz@turpinaccounting.co.uk>" at bounding box center [844, 331] width 661 height 19
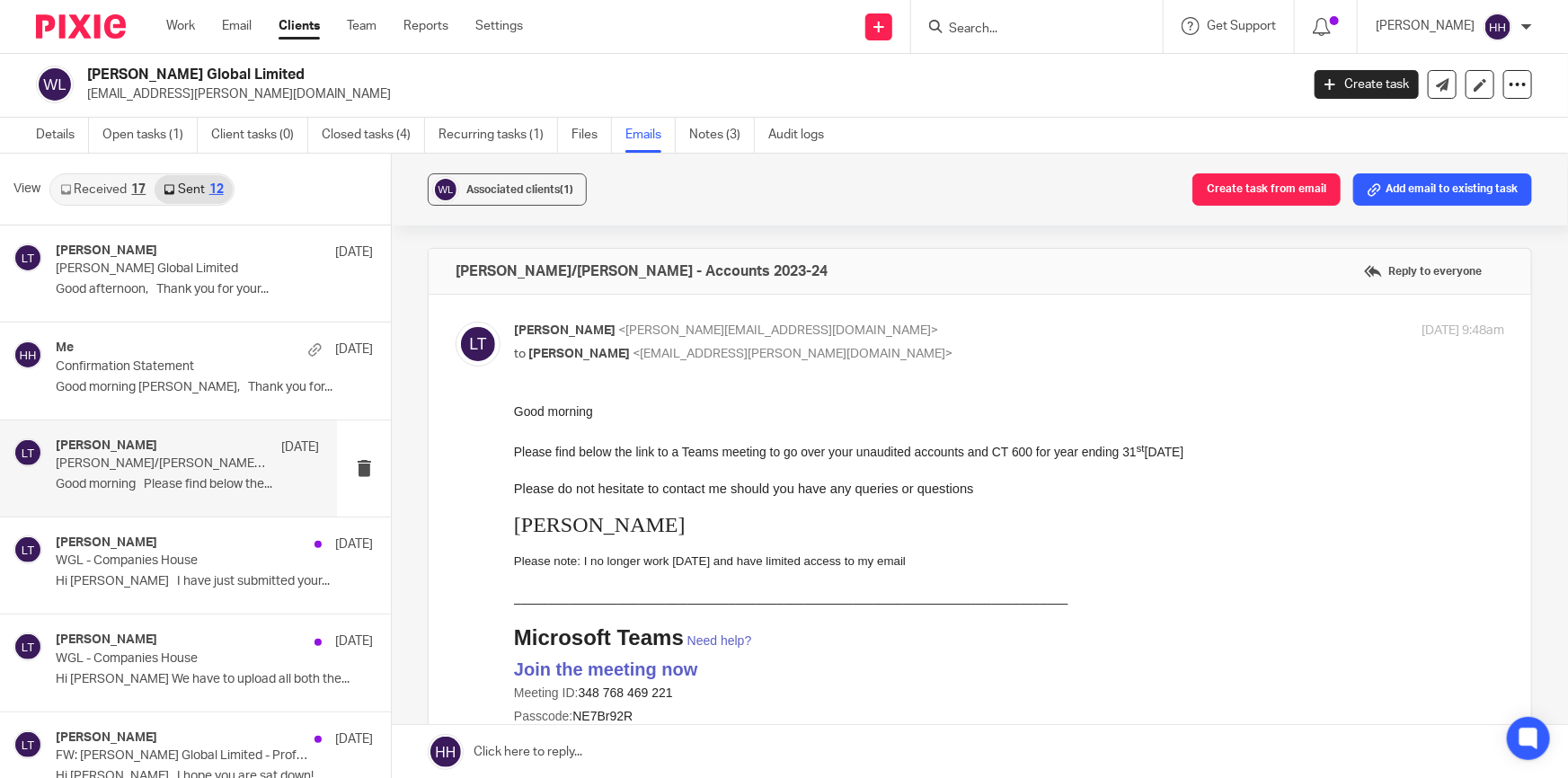
click at [905, 337] on p "Liz Turpin <liz@turpinaccounting.co.uk>" at bounding box center [844, 331] width 661 height 19
checkbox input "false"
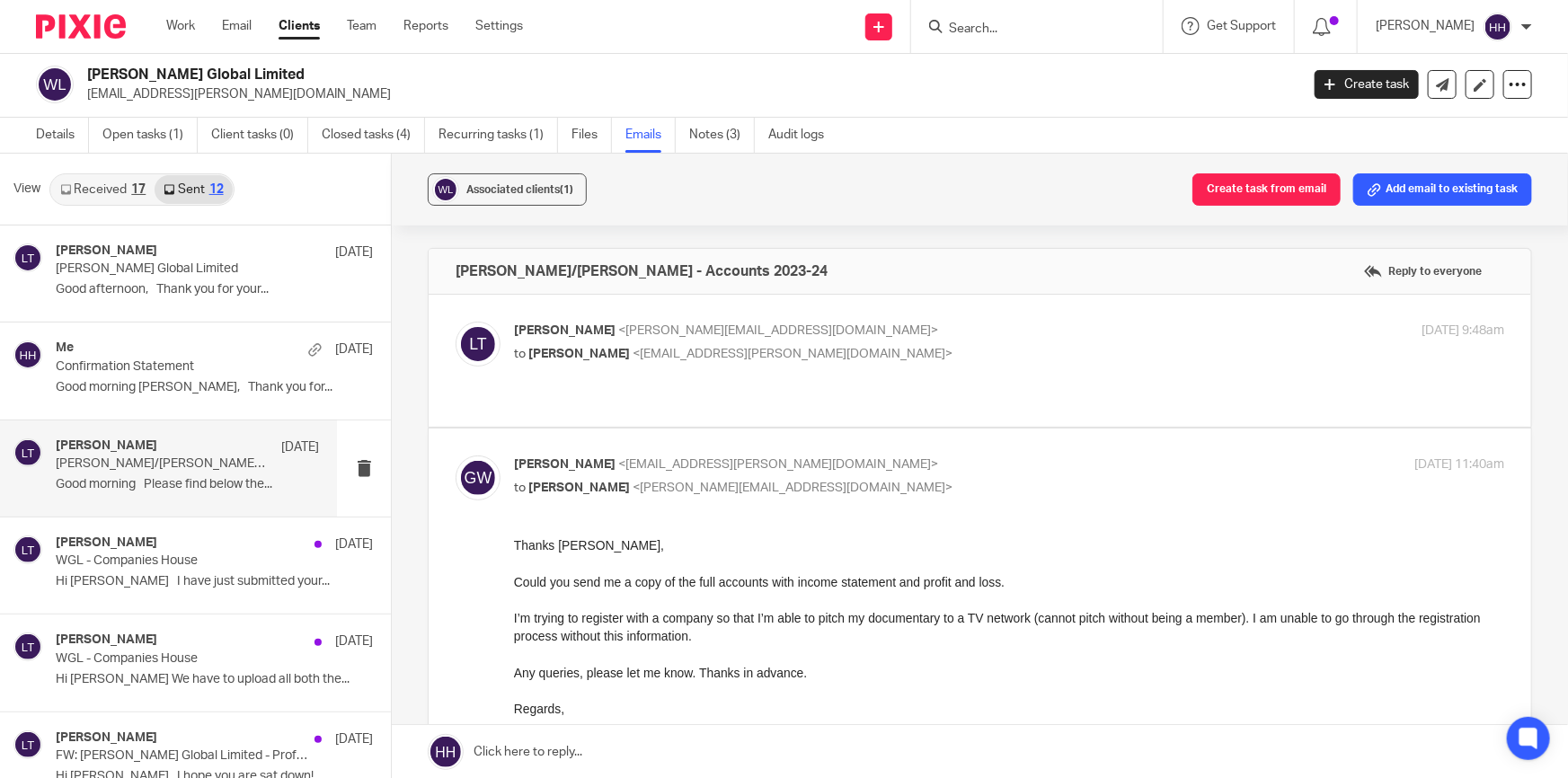
click at [899, 456] on p "Gavin Watson <info@gavin-watson.com>" at bounding box center [844, 465] width 661 height 19
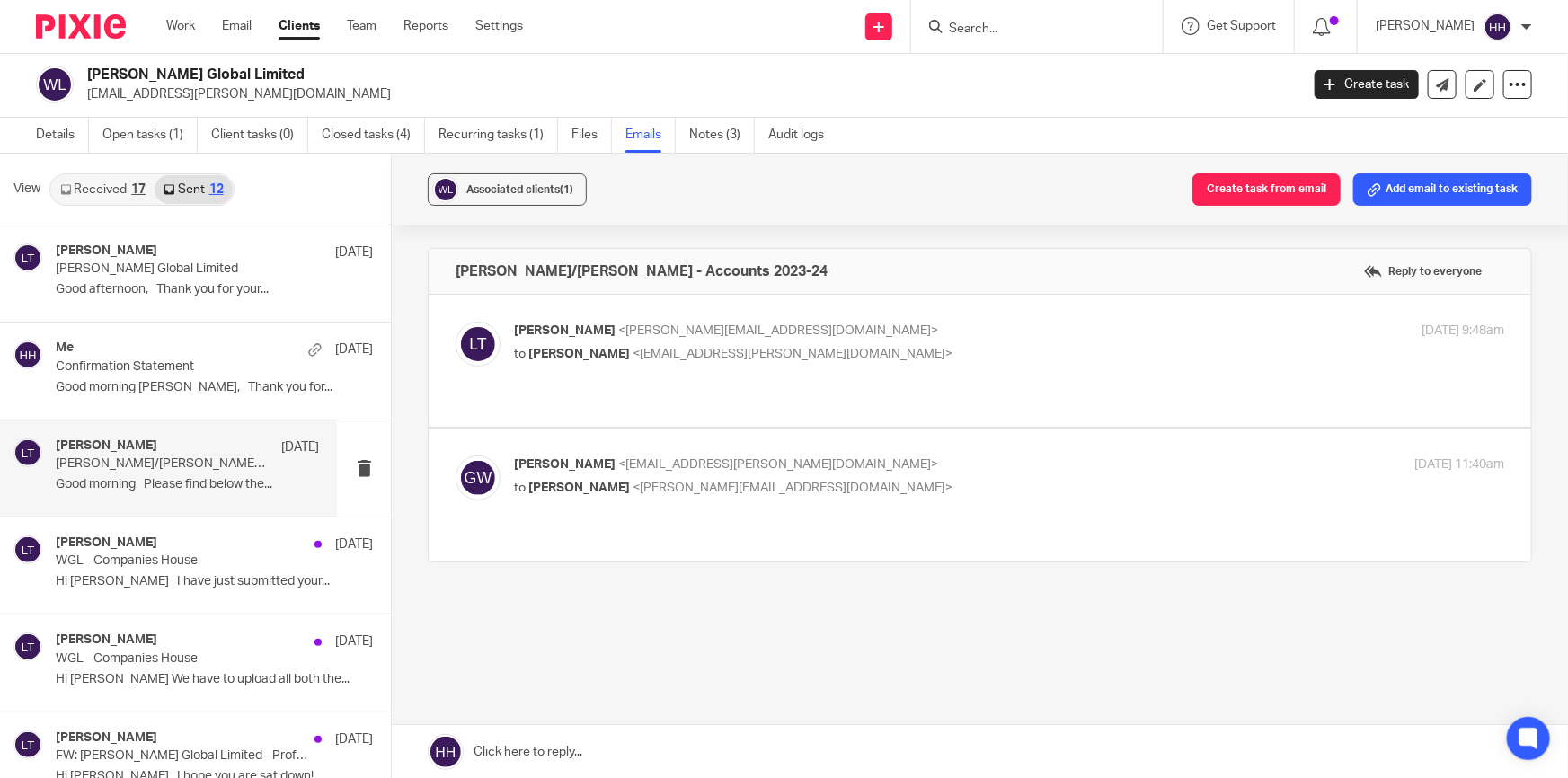
click at [873, 457] on div "Gavin Watson <info@gavin-watson.com> to Liz Turpin <liz@turpinaccounting.co.uk>" at bounding box center [844, 477] width 661 height 41
checkbox input "true"
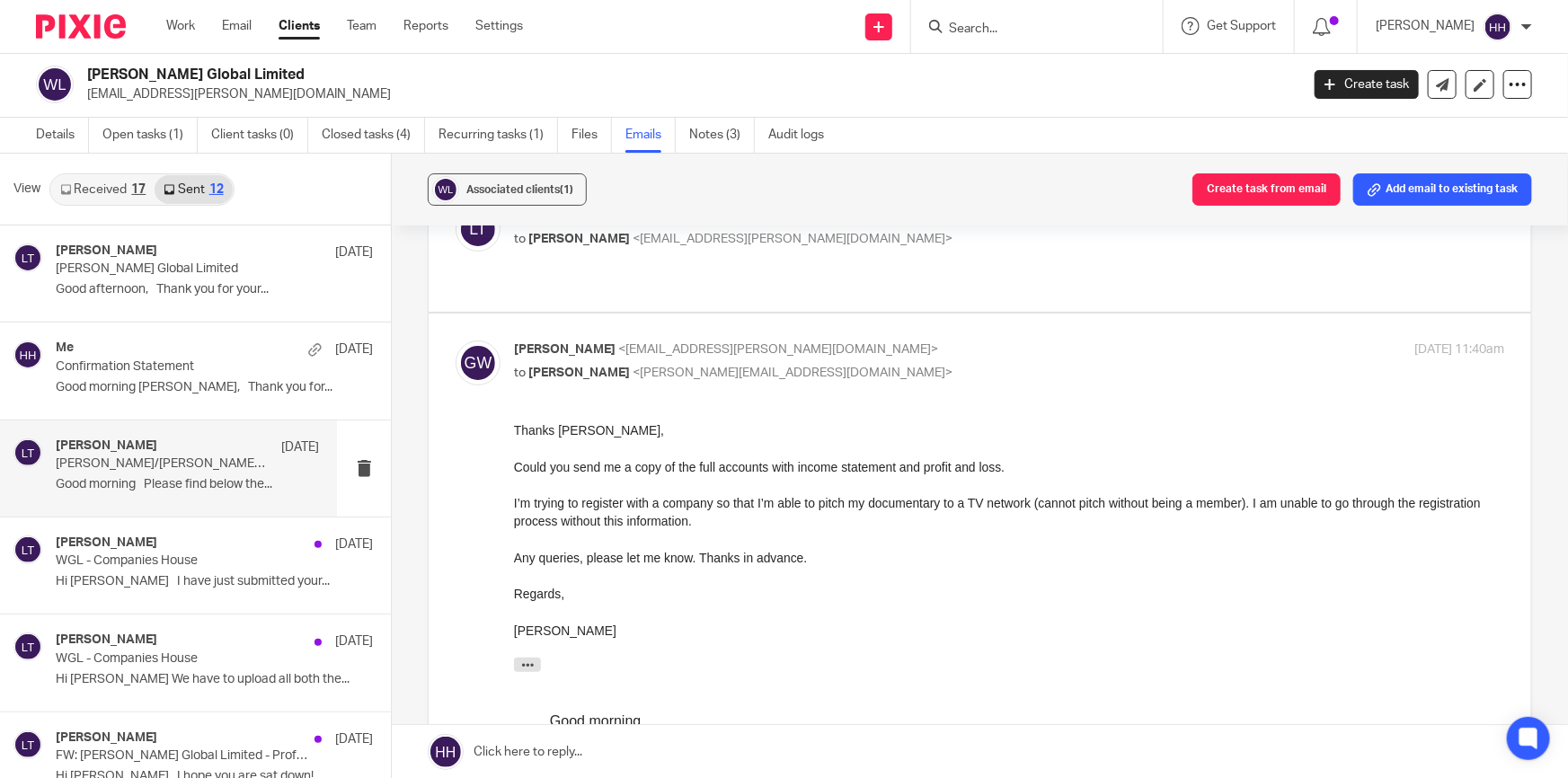
scroll to position [33, 0]
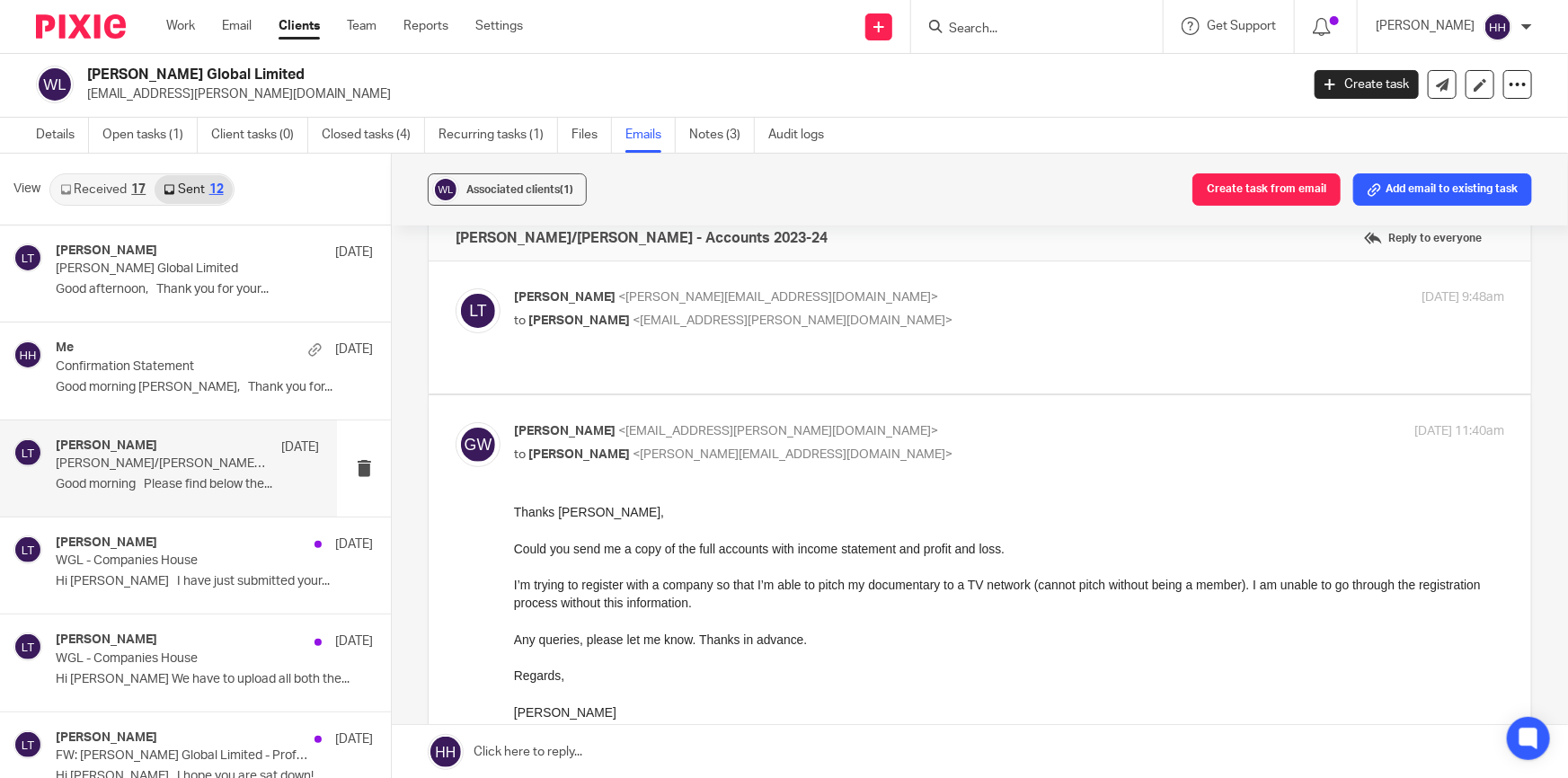
click at [882, 325] on p "to Gavin Watson <info@gavin-watson.com>" at bounding box center [844, 321] width 661 height 19
checkbox input "true"
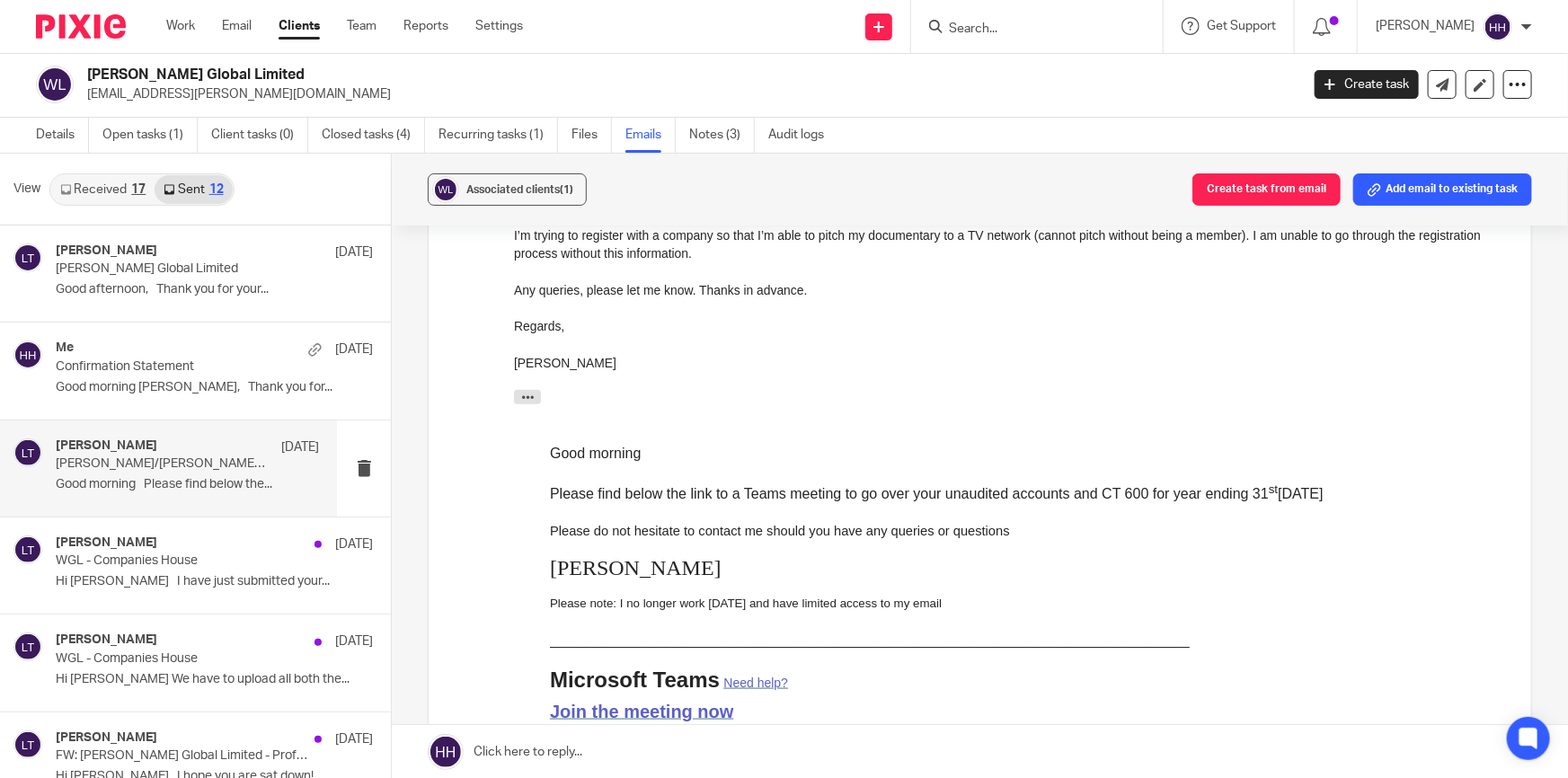
scroll to position [1399, 0]
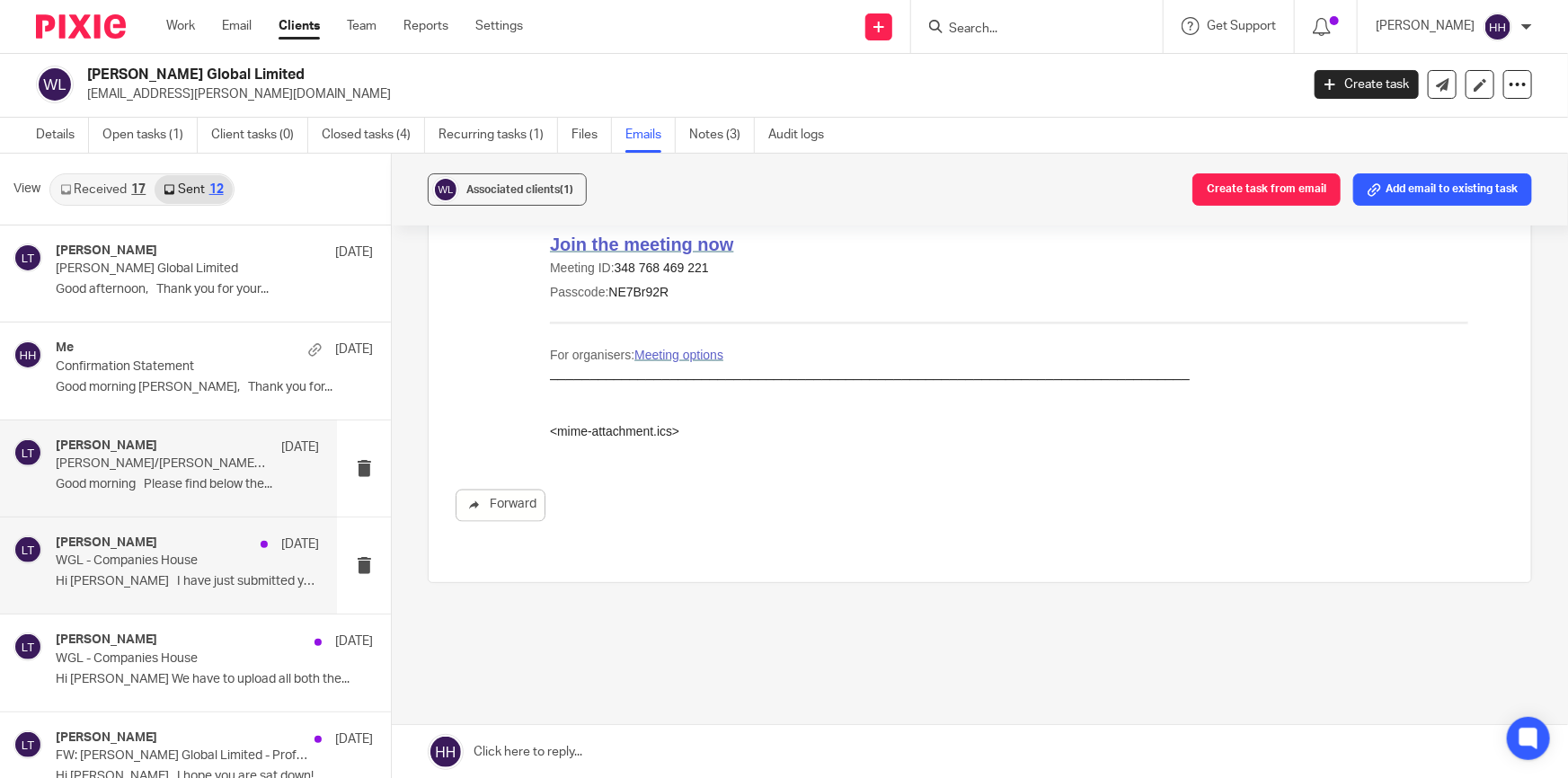
click at [149, 551] on div "Liz Turpin 31 Mar" at bounding box center [187, 544] width 263 height 18
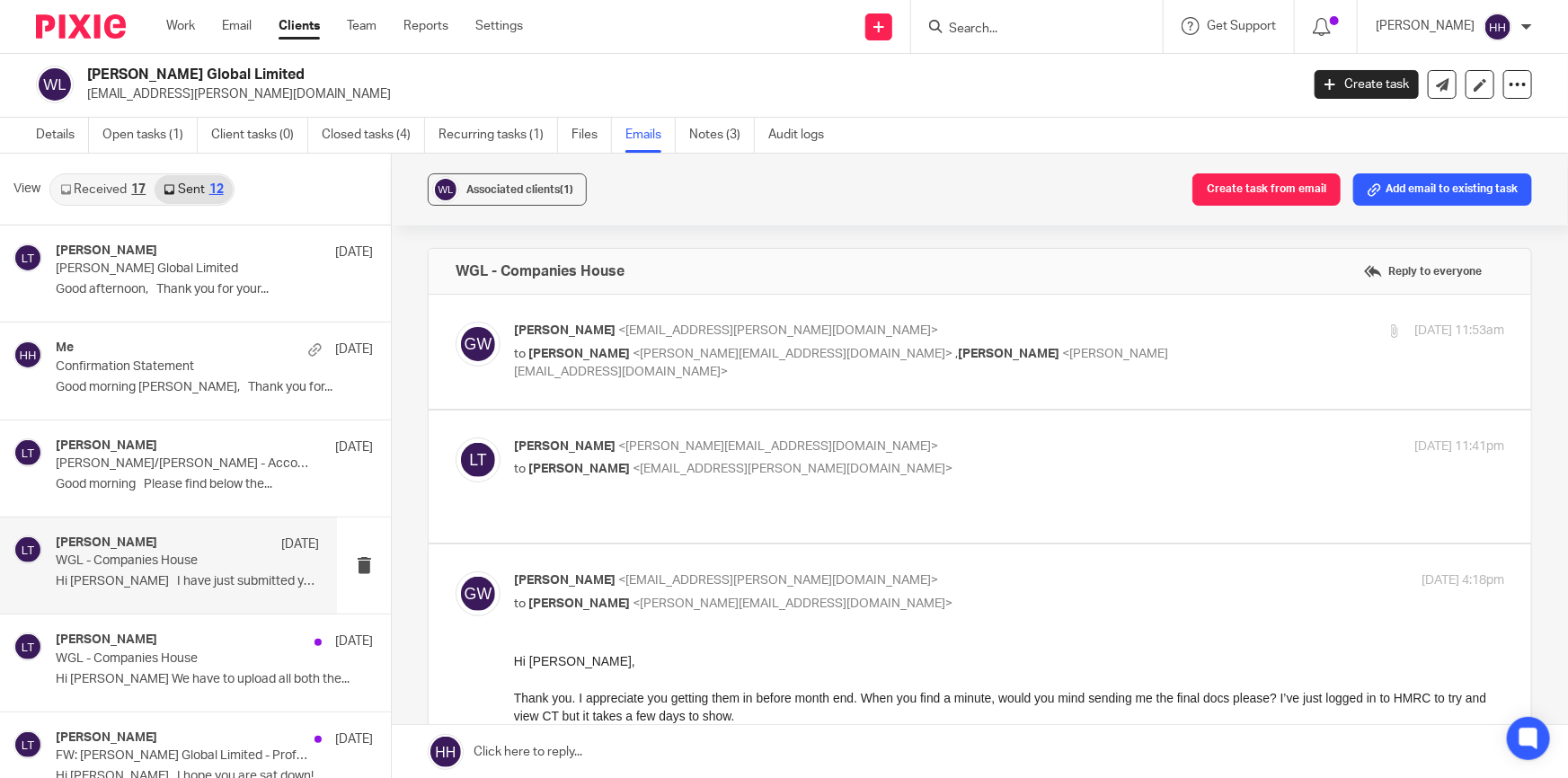
scroll to position [0, 0]
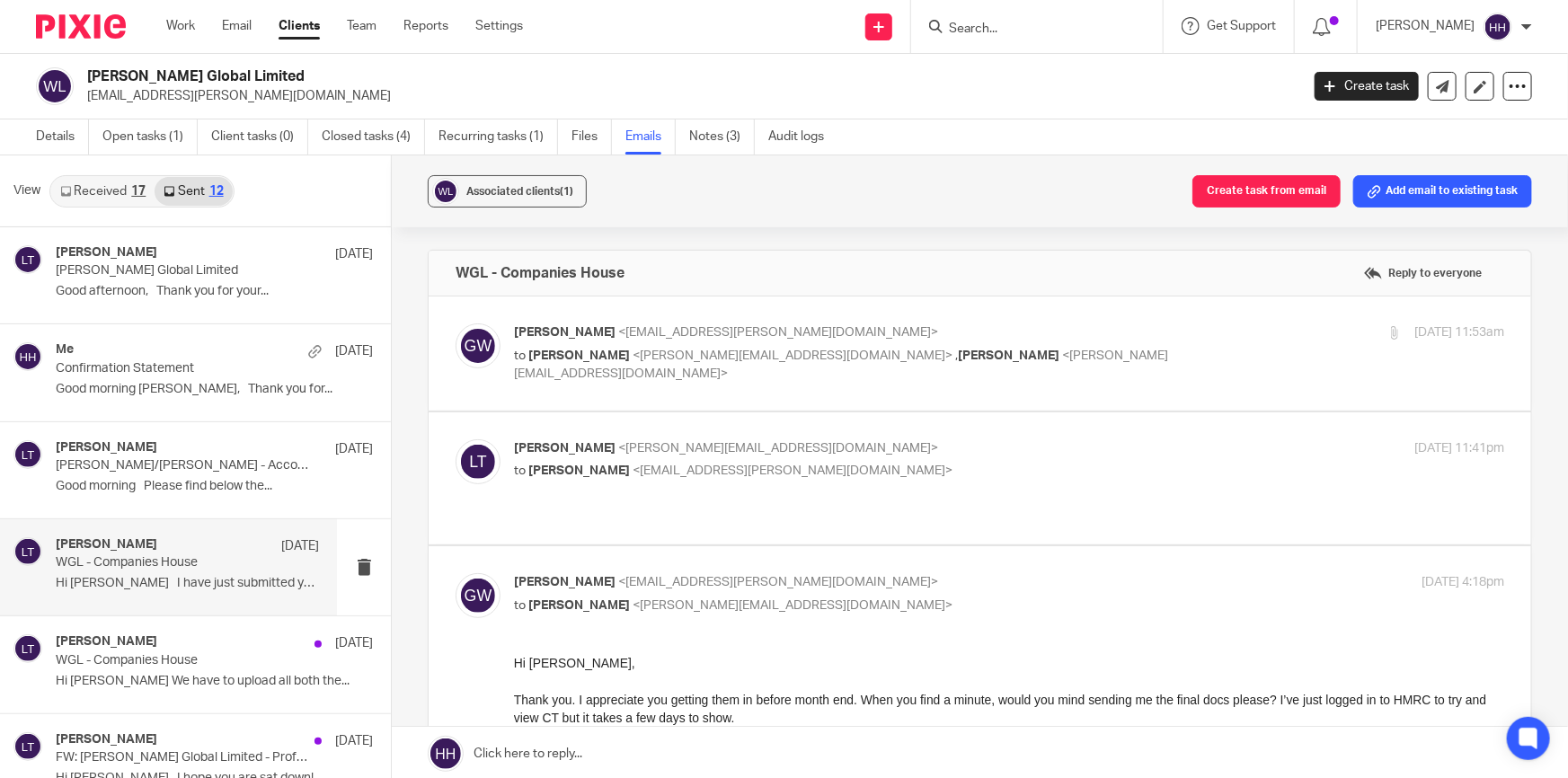
click at [313, 35] on link "Clients" at bounding box center [300, 25] width 41 height 18
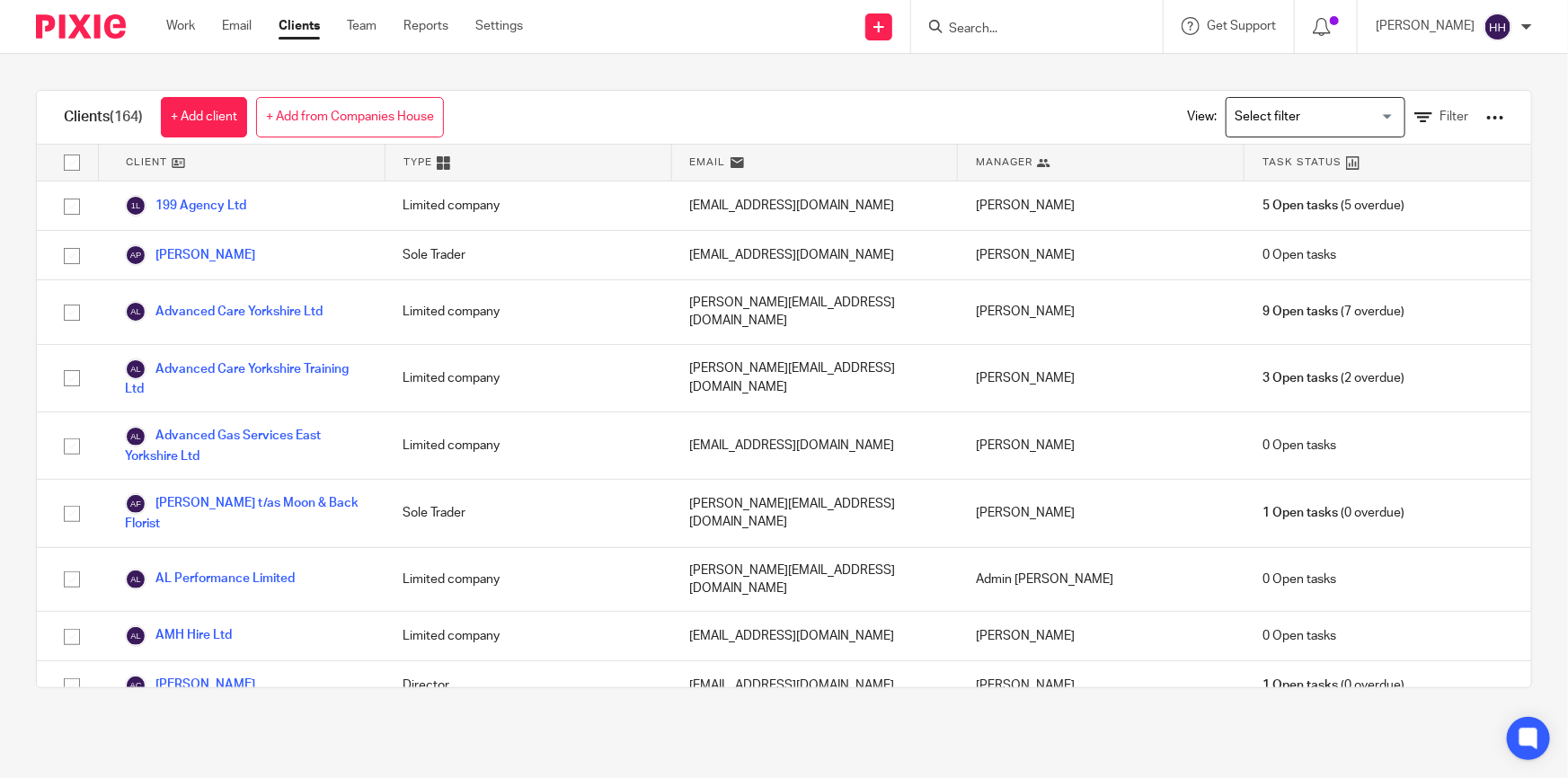
click at [1022, 23] on input "Search" at bounding box center [1028, 29] width 161 height 17
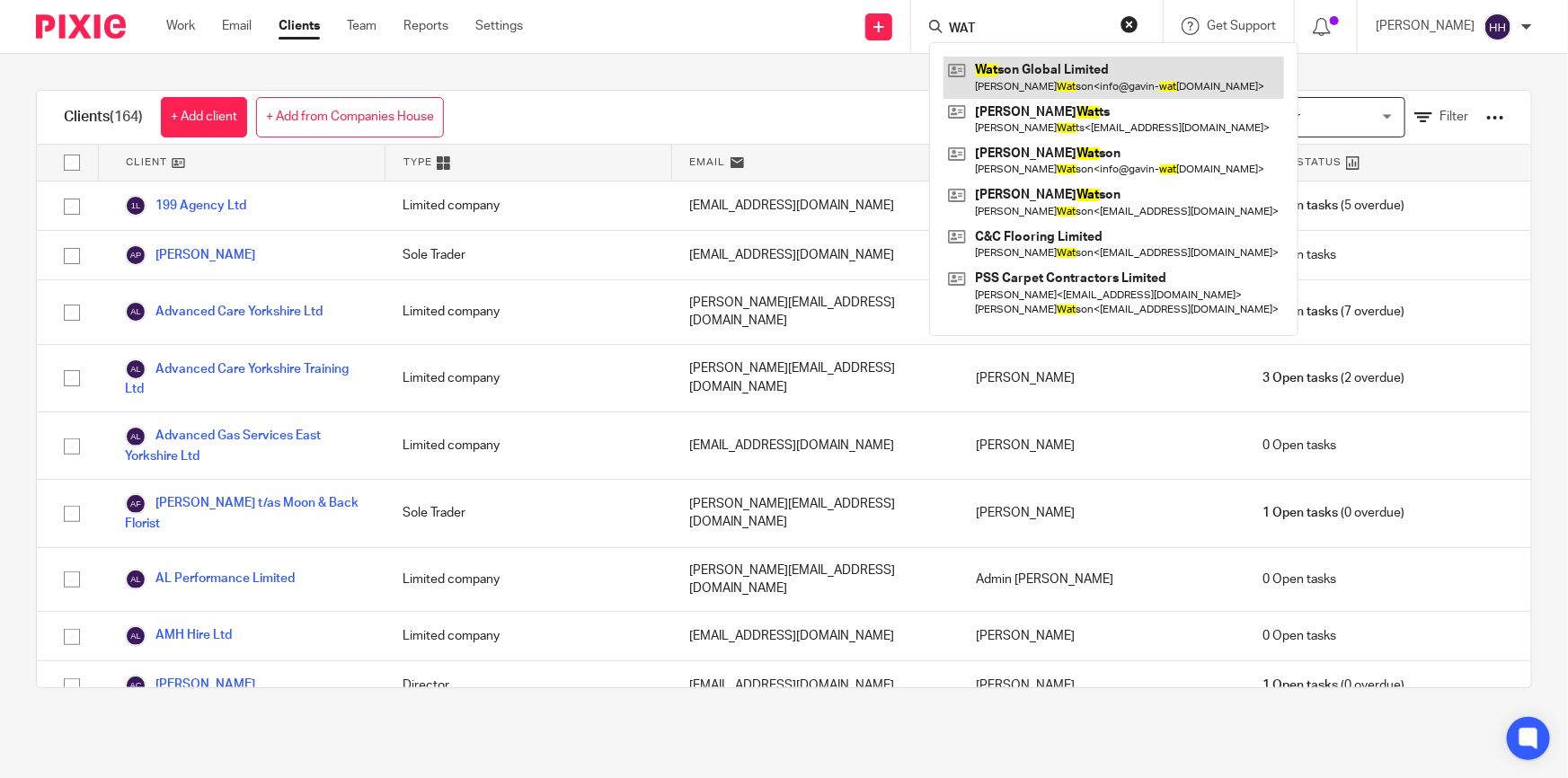
type input "WAT"
click at [1050, 78] on link at bounding box center [1114, 77] width 341 height 41
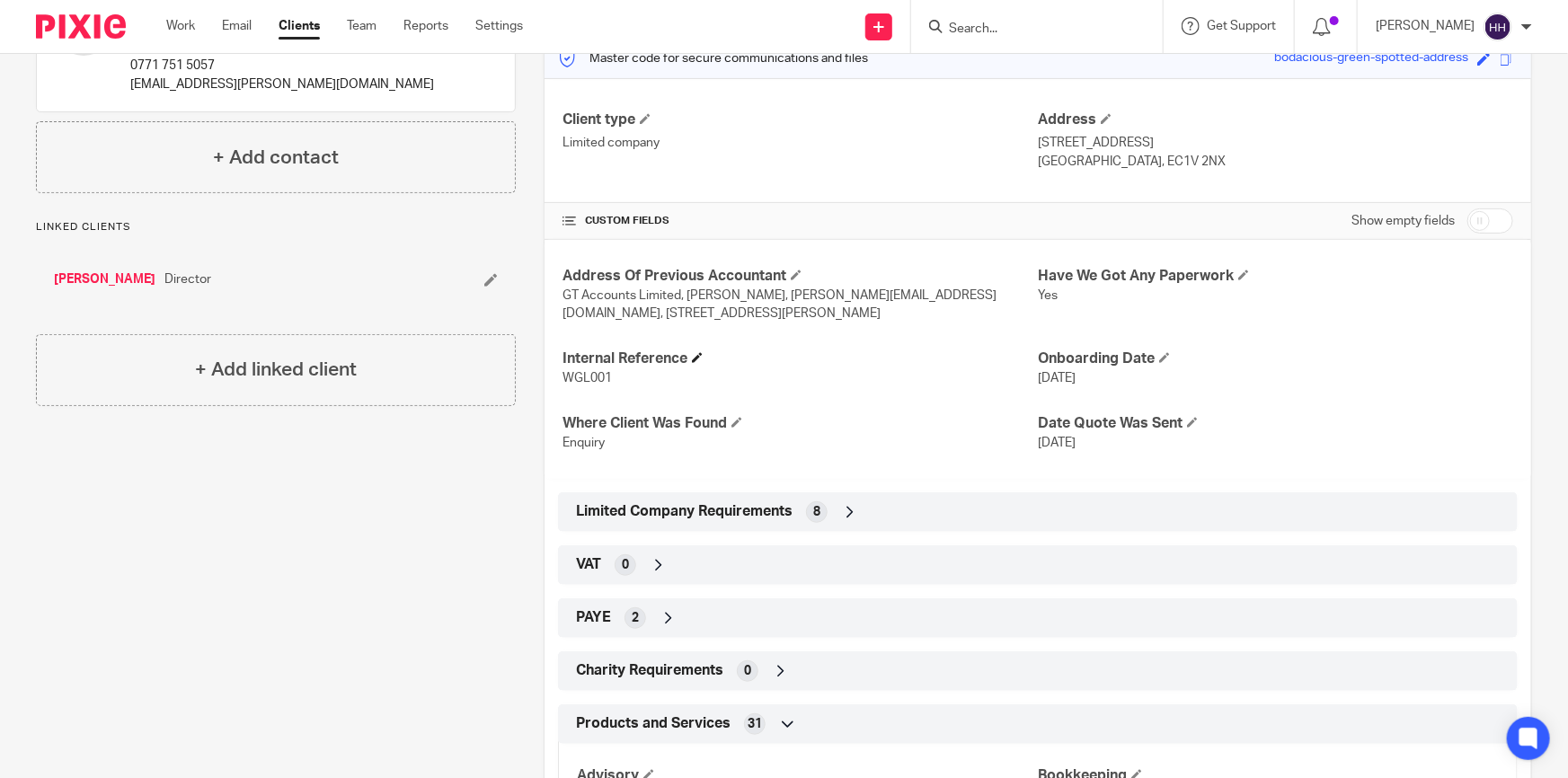
scroll to position [326, 0]
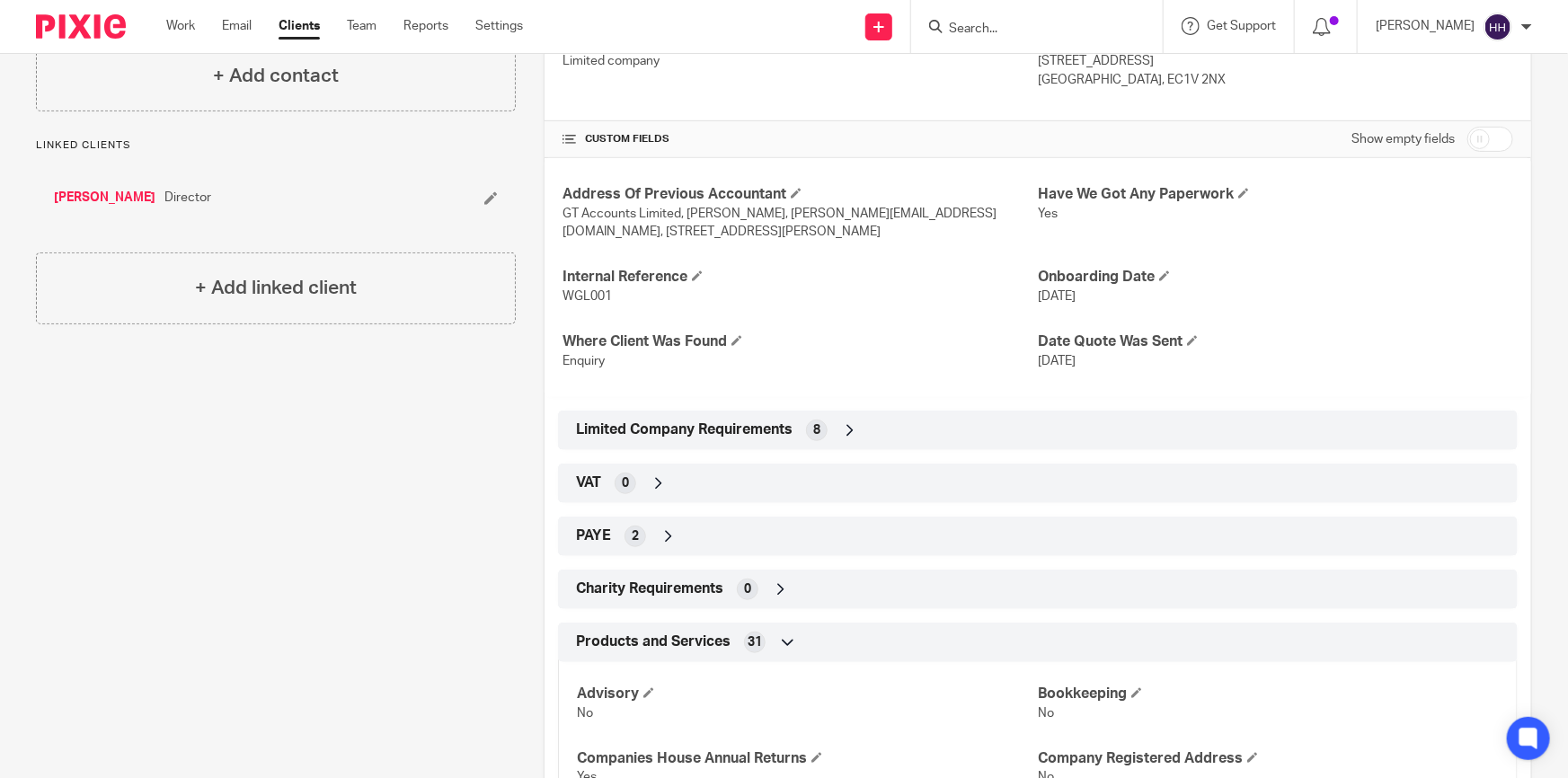
click at [836, 426] on div "Limited Company Requirements 8" at bounding box center [1038, 430] width 933 height 30
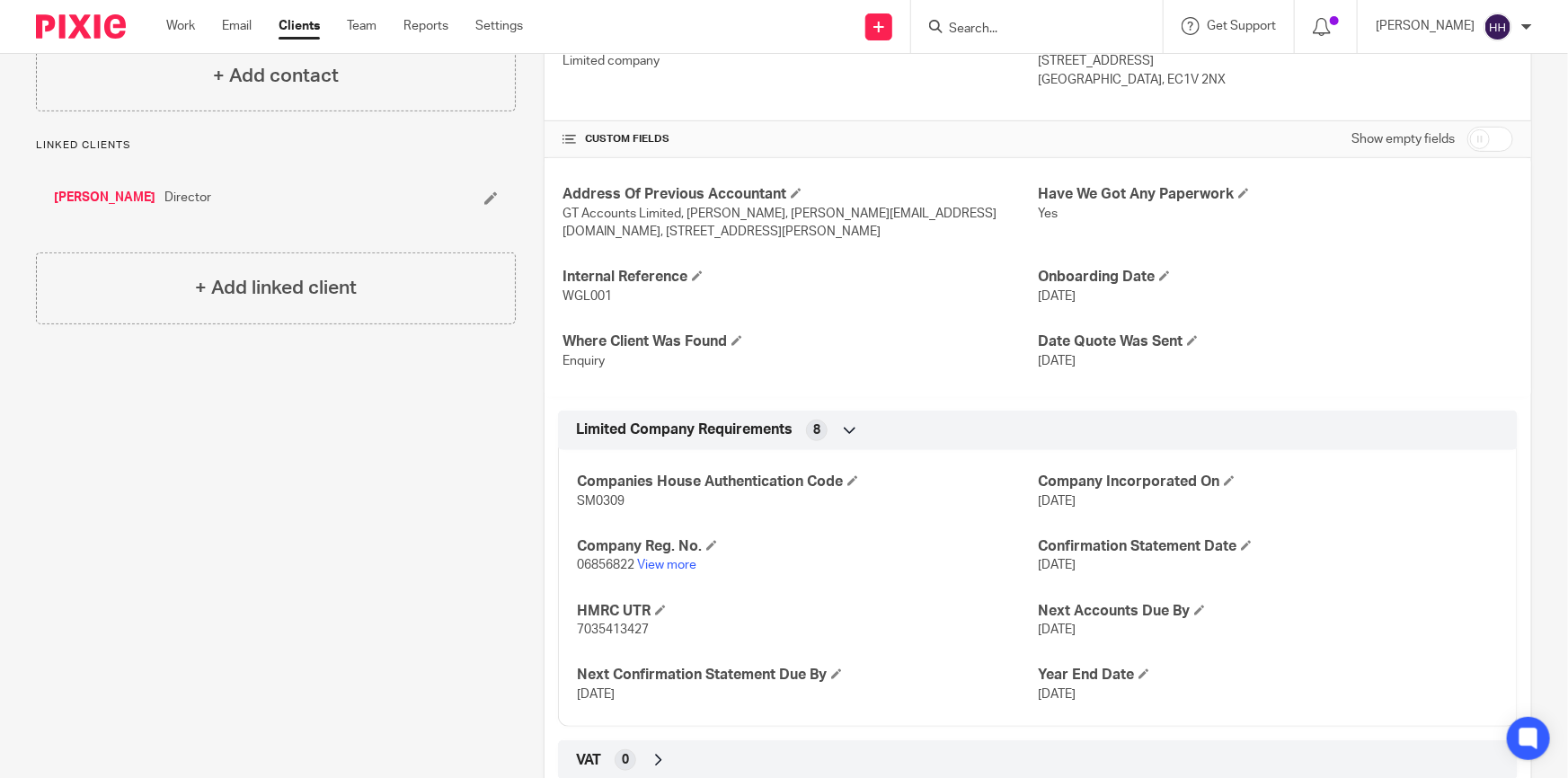
scroll to position [0, 0]
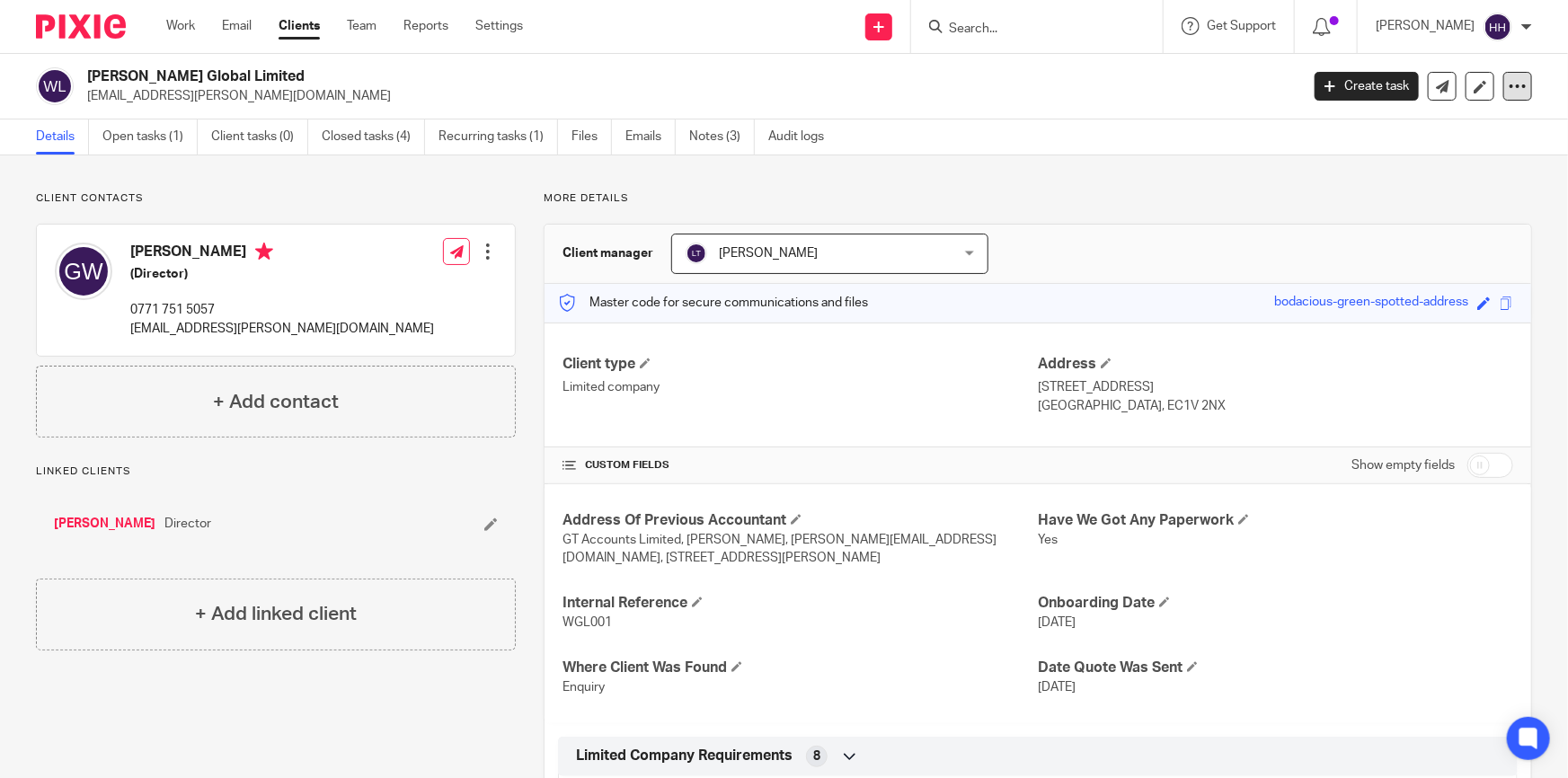
click at [1509, 91] on icon at bounding box center [1518, 86] width 18 height 18
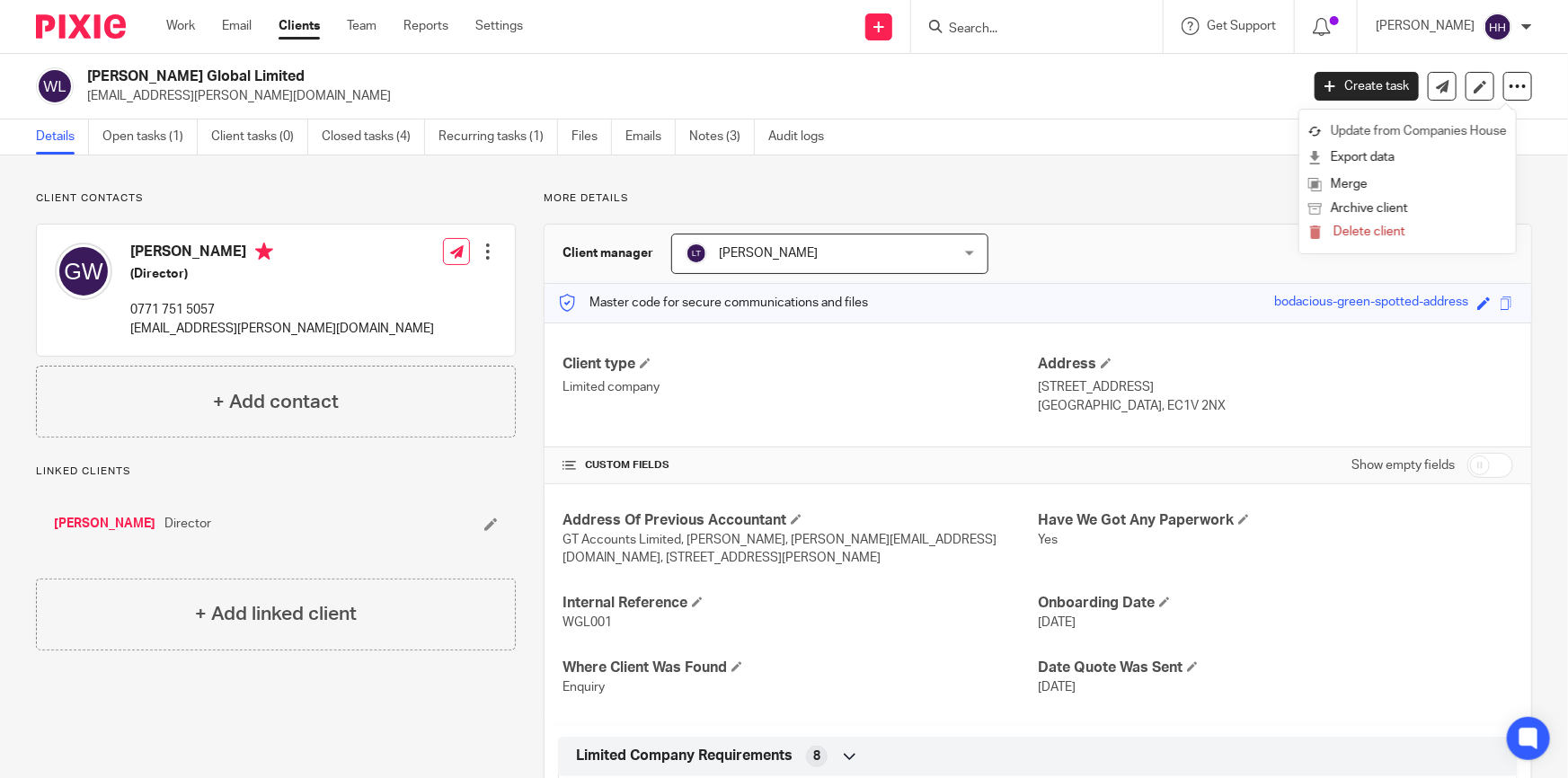
click at [1425, 131] on link "Update from Companies House" at bounding box center [1407, 131] width 199 height 26
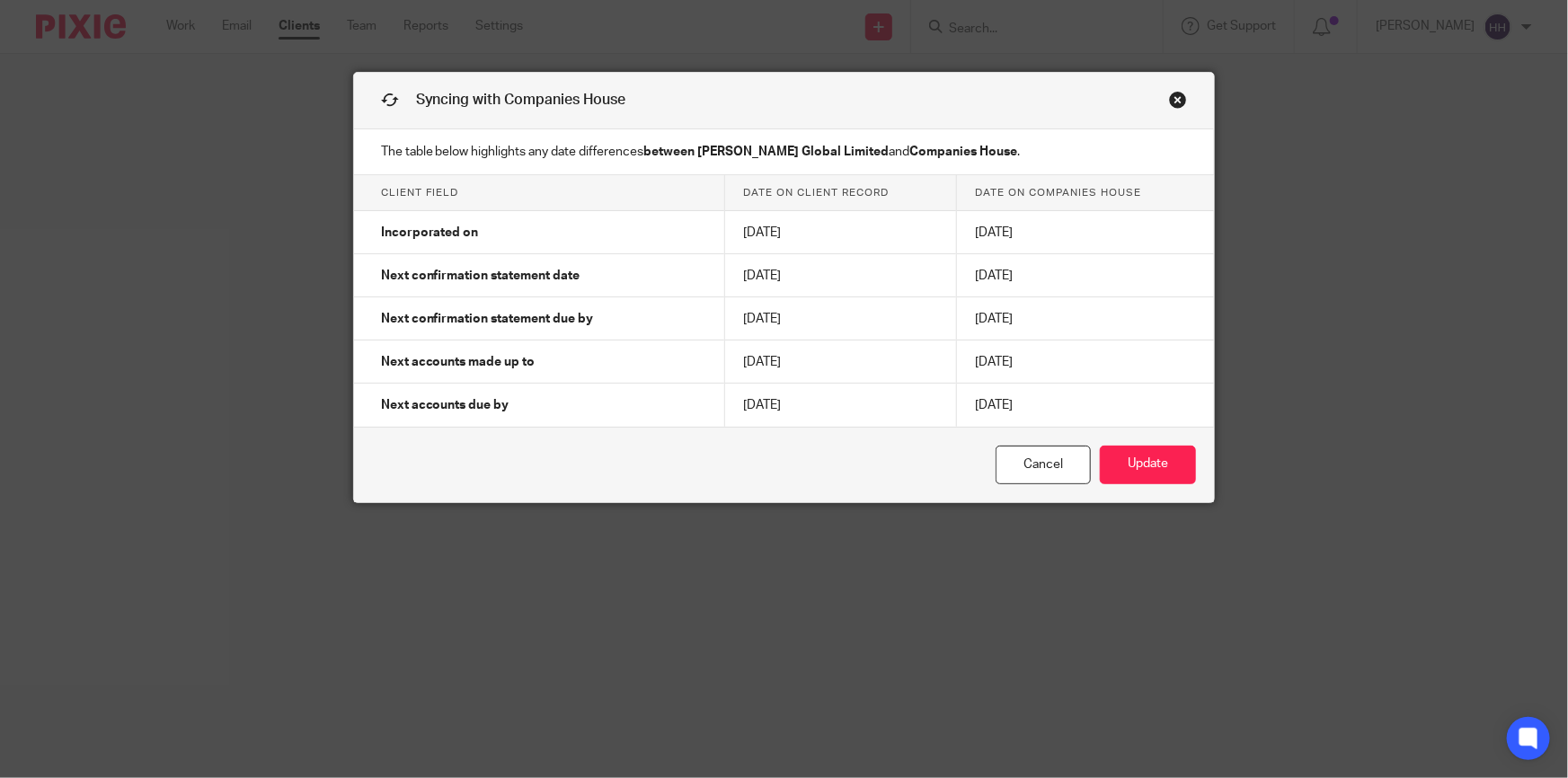
click at [1176, 97] on link "Close this dialog window" at bounding box center [1178, 103] width 18 height 24
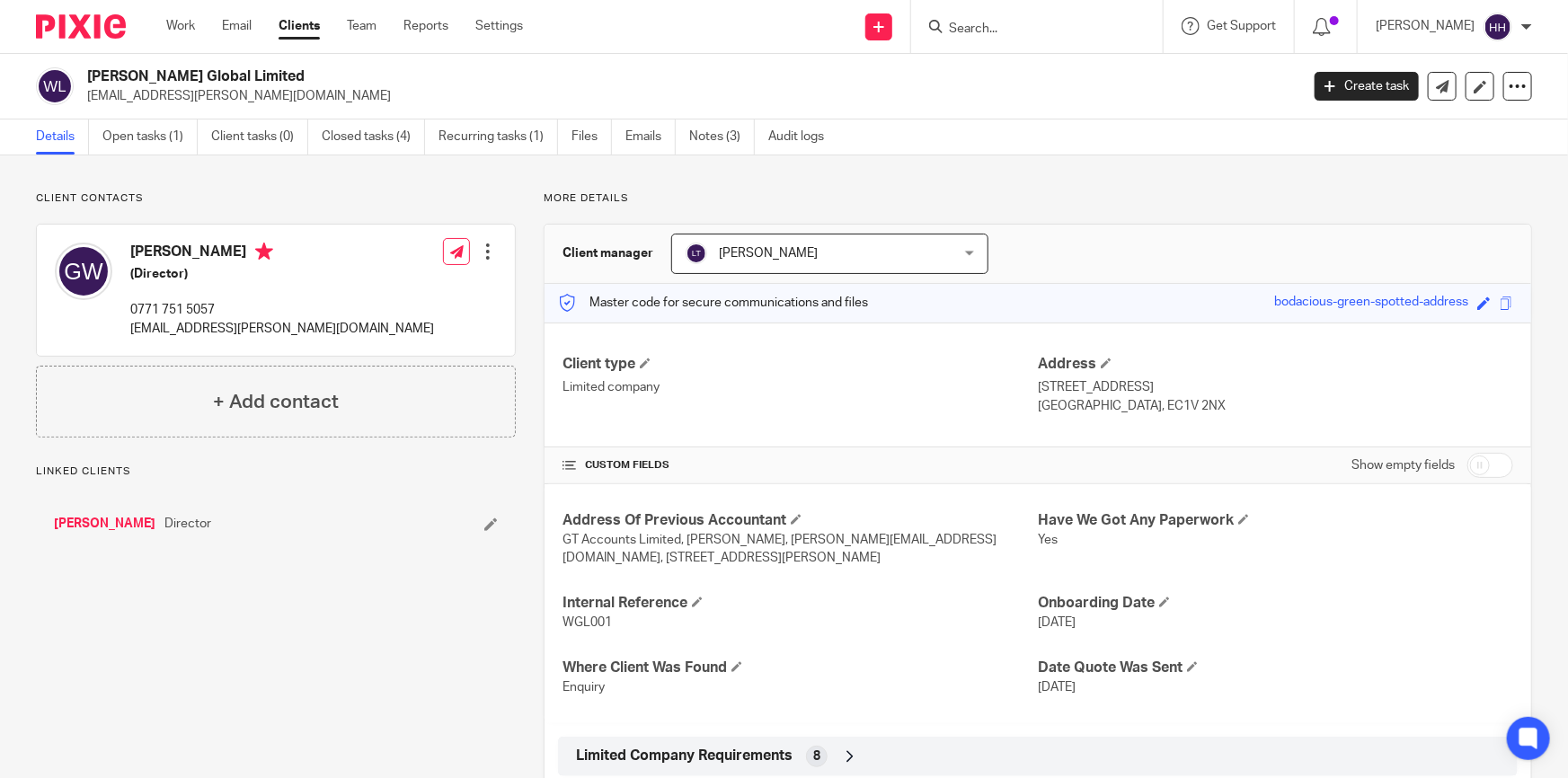
scroll to position [326, 0]
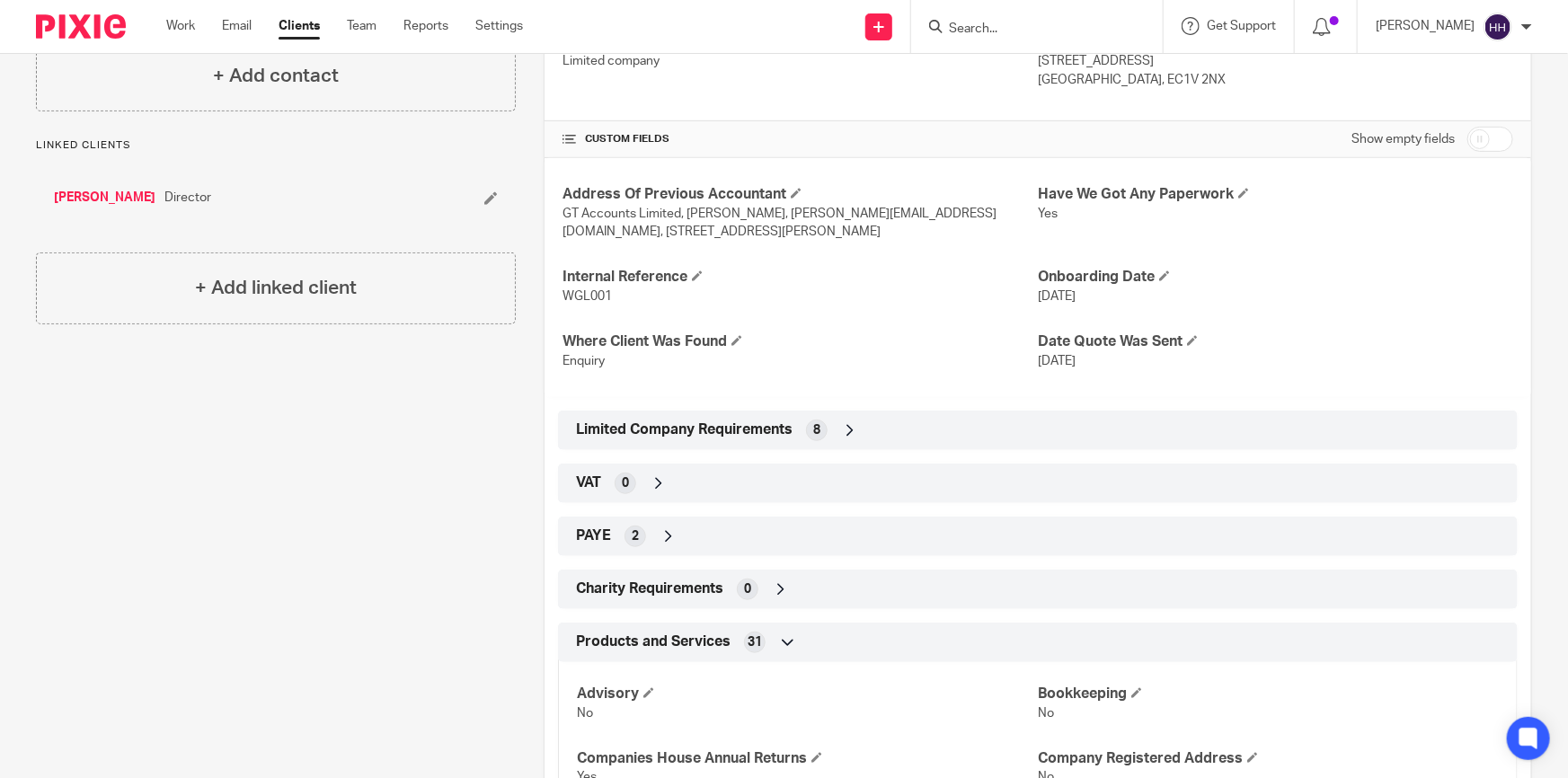
click at [847, 434] on icon at bounding box center [851, 431] width 18 height 18
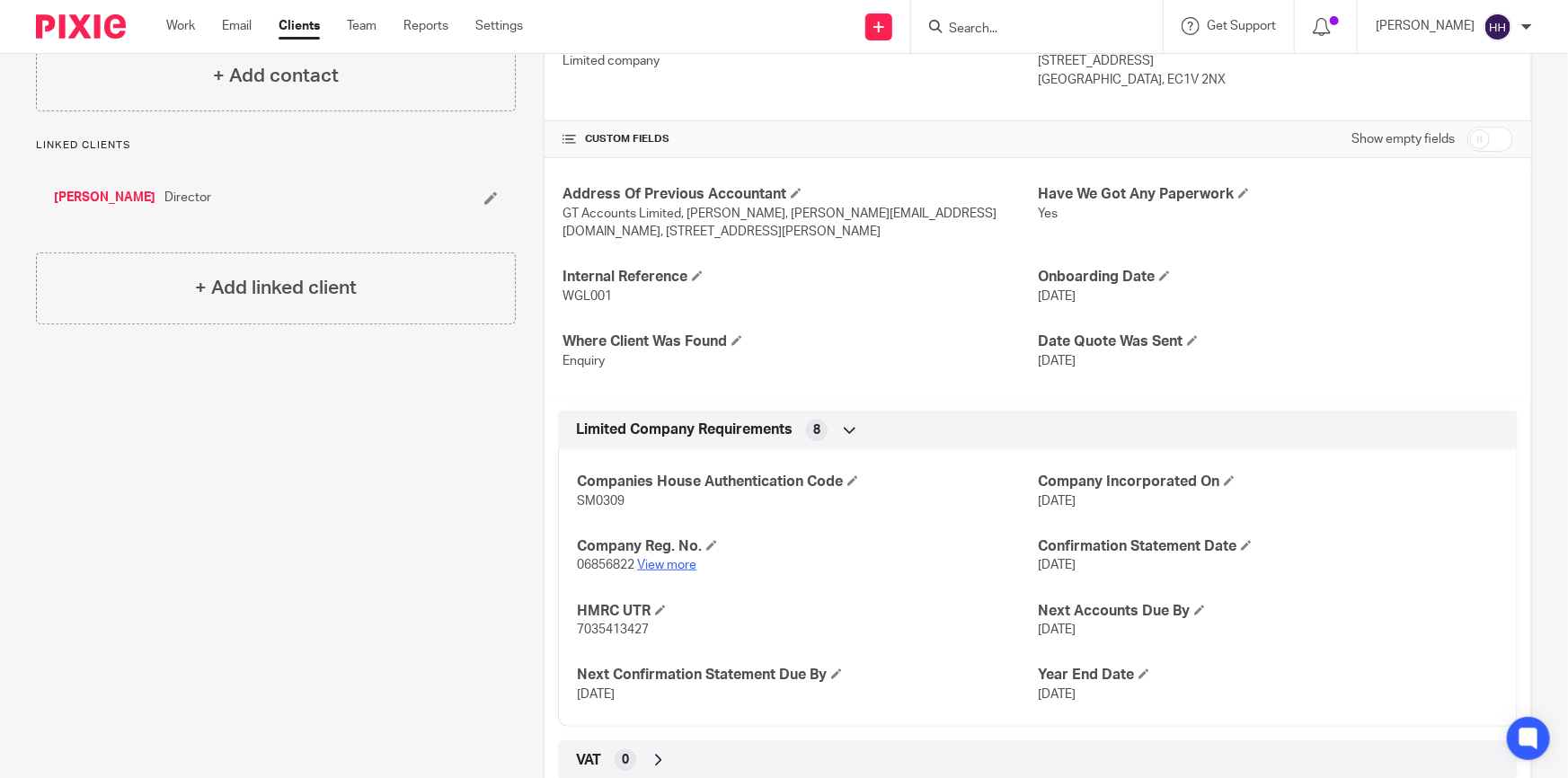
click at [664, 567] on link "View more" at bounding box center [667, 565] width 60 height 13
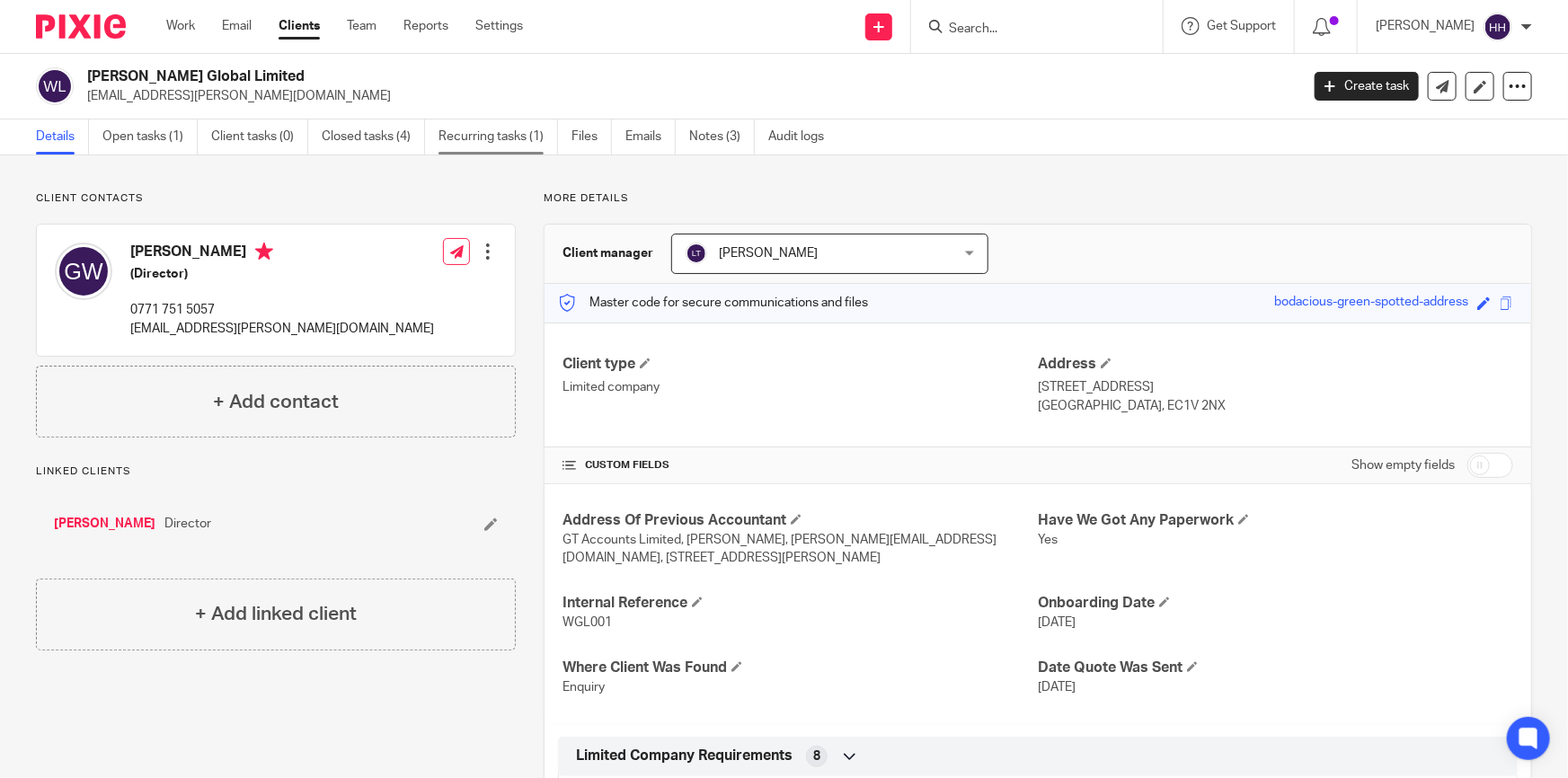
click at [487, 128] on link "Recurring tasks (1)" at bounding box center [498, 137] width 119 height 35
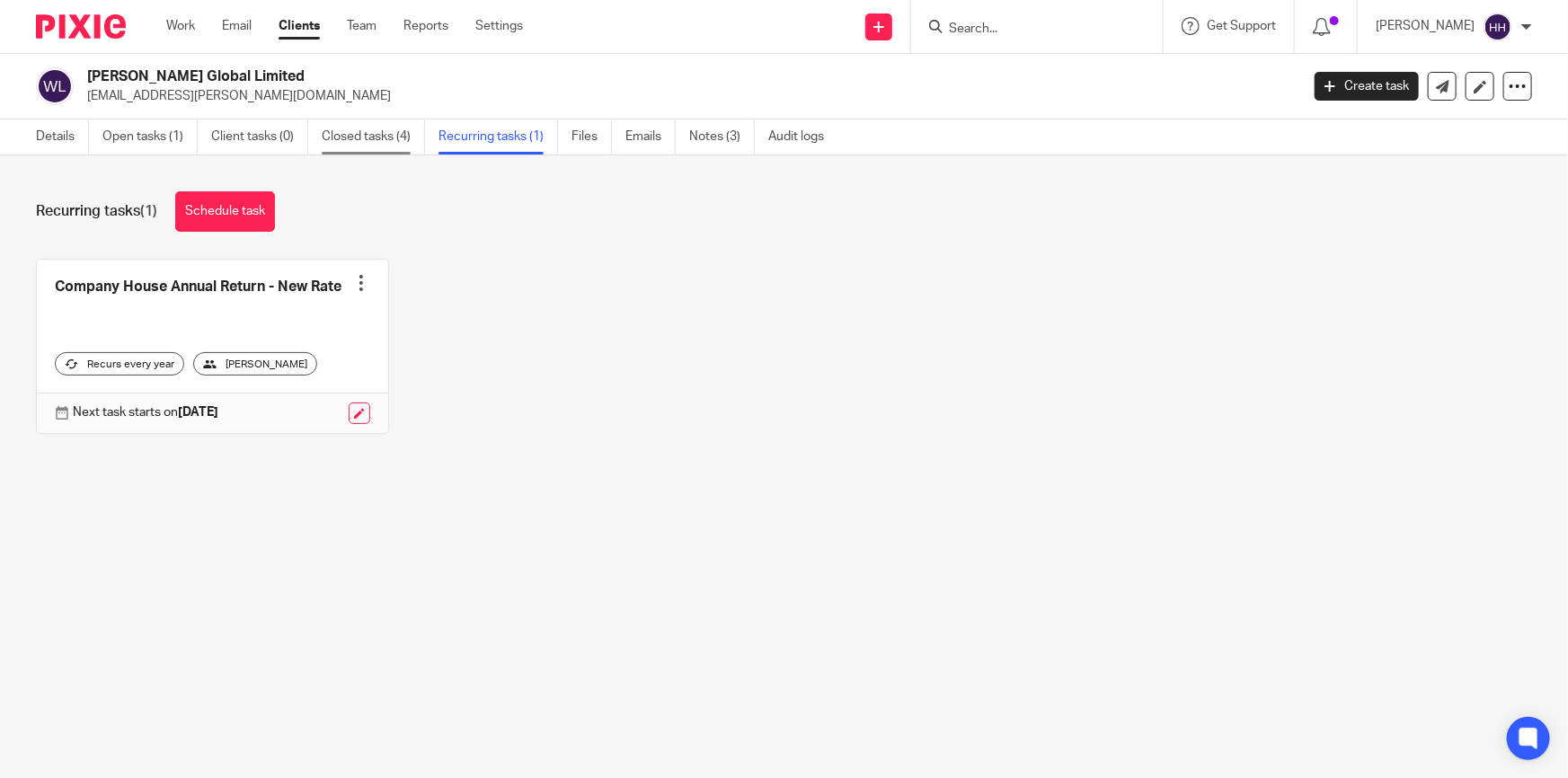
click at [367, 126] on link "Closed tasks (4)" at bounding box center [374, 137] width 104 height 35
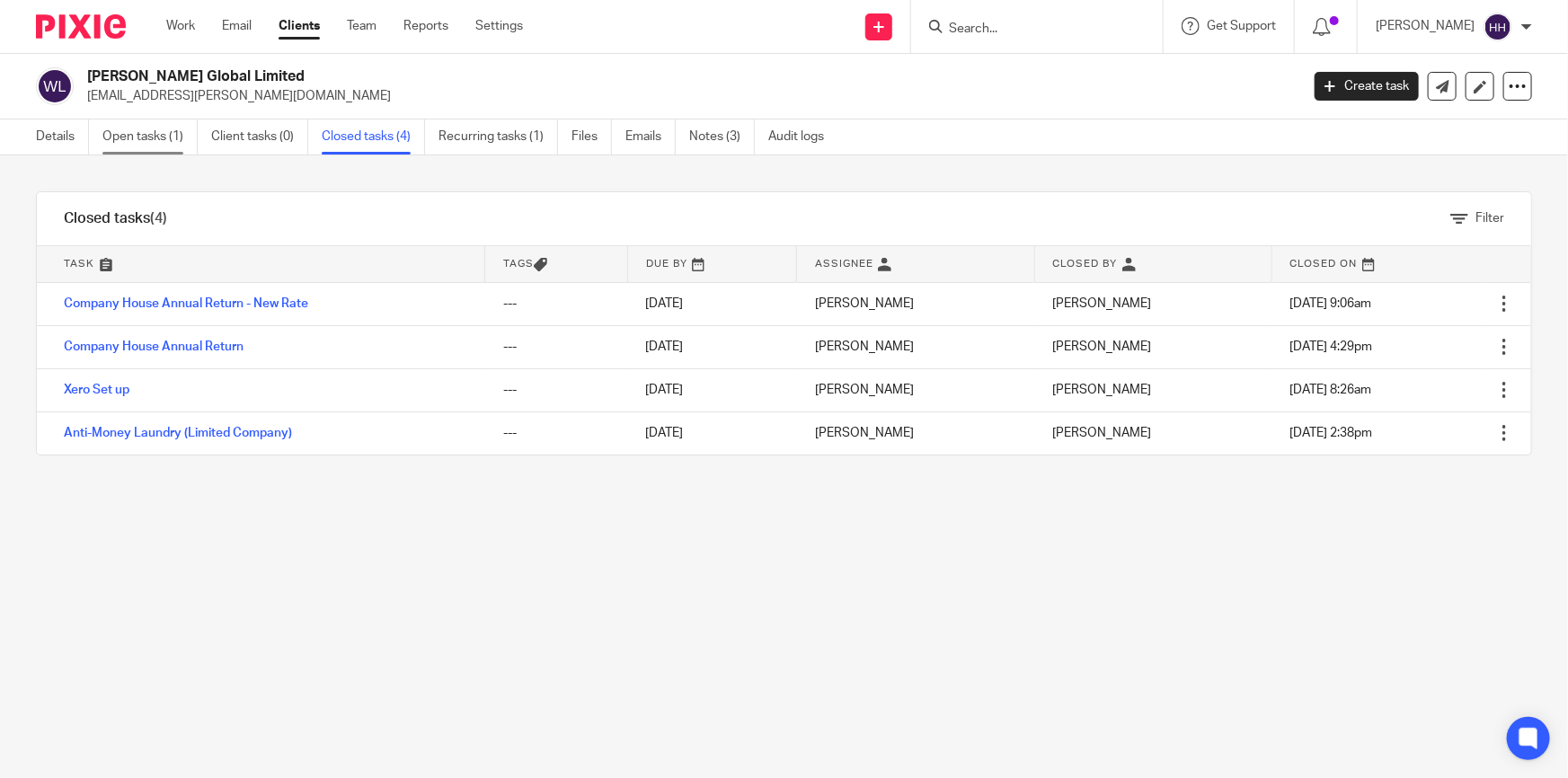
click at [136, 135] on link "Open tasks (1)" at bounding box center [150, 137] width 95 height 35
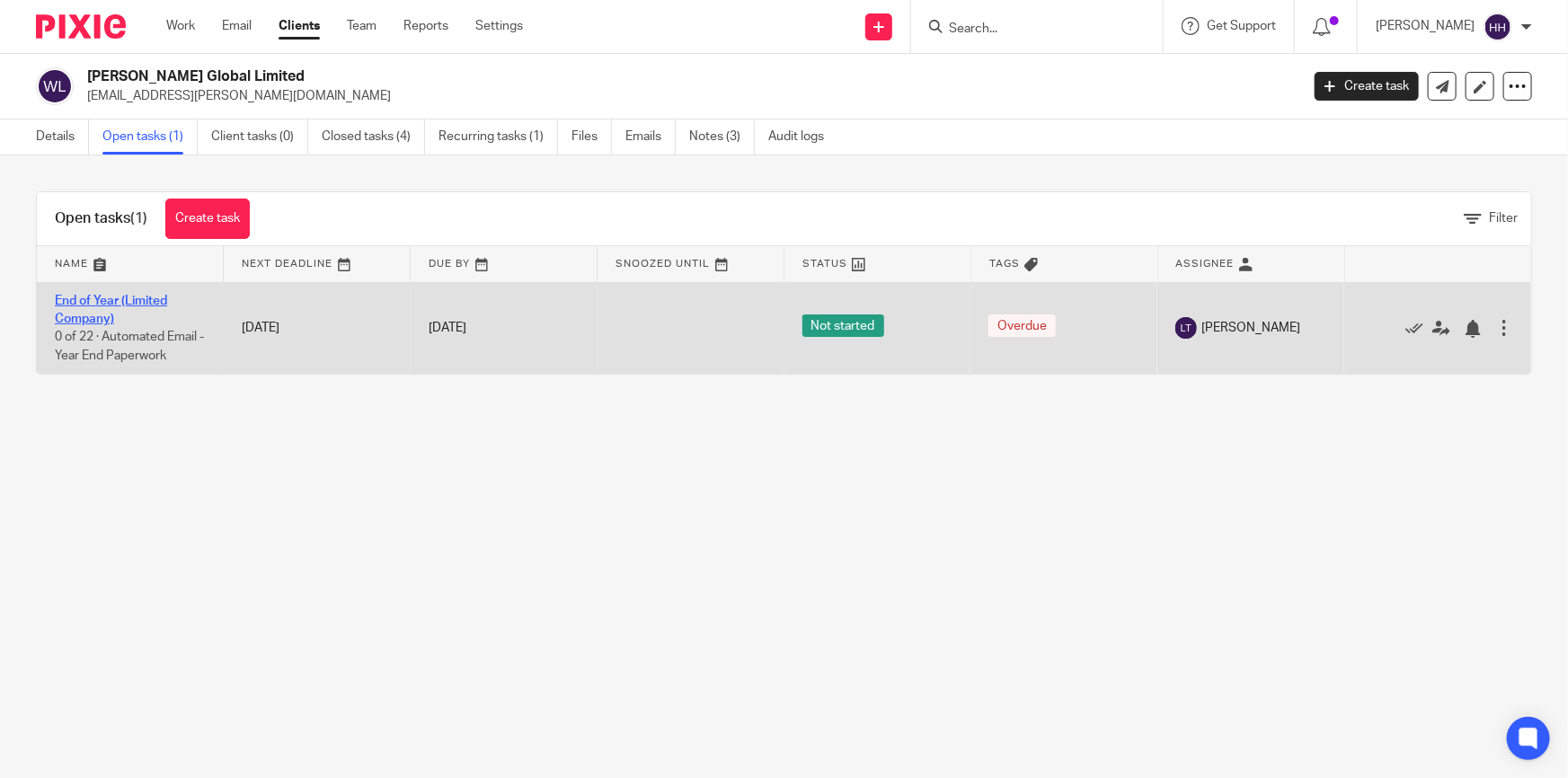
click at [98, 305] on link "End of Year (Limited Company)" at bounding box center [111, 309] width 113 height 30
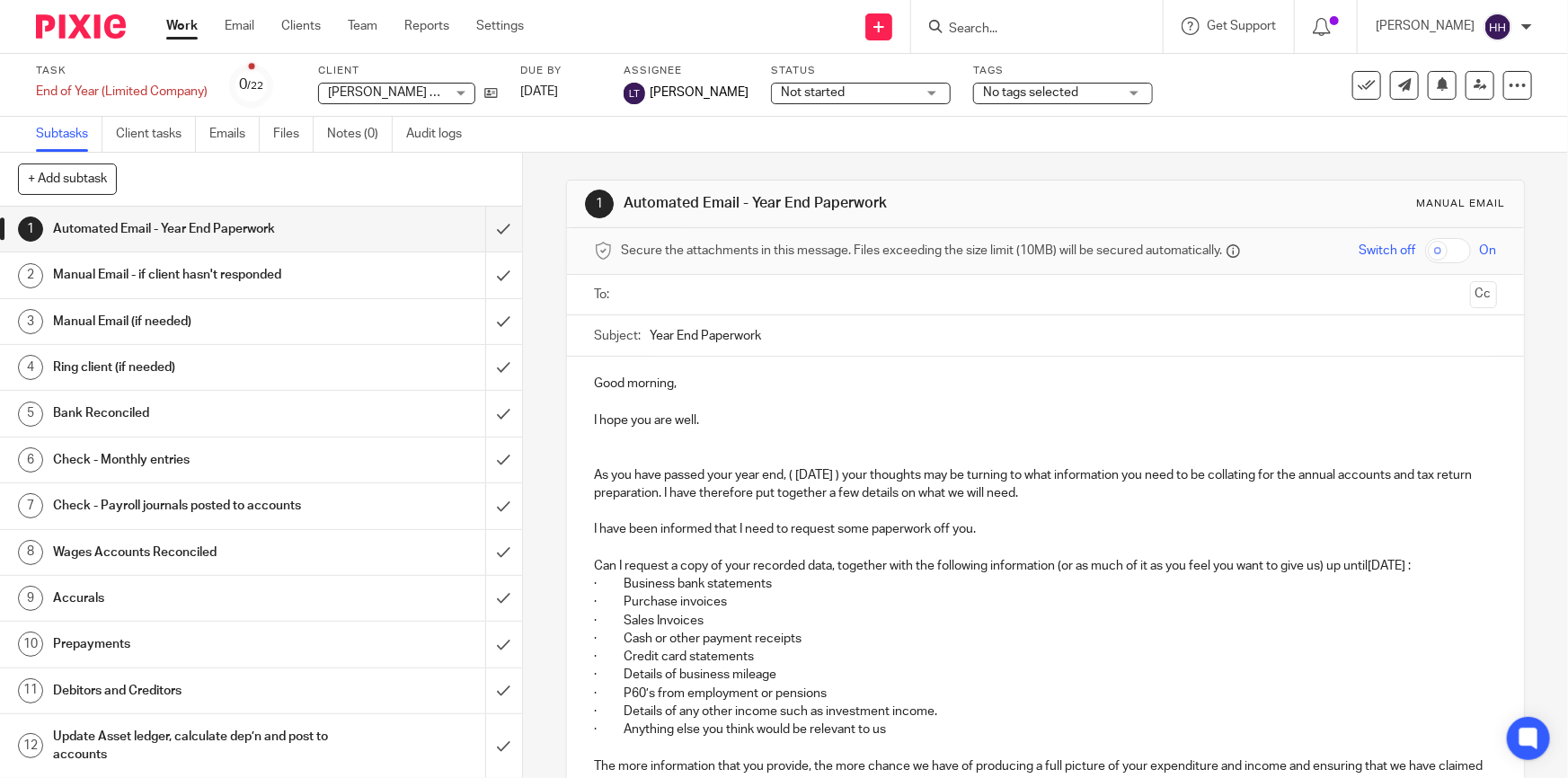
click at [672, 296] on input "text" at bounding box center [1044, 295] width 835 height 21
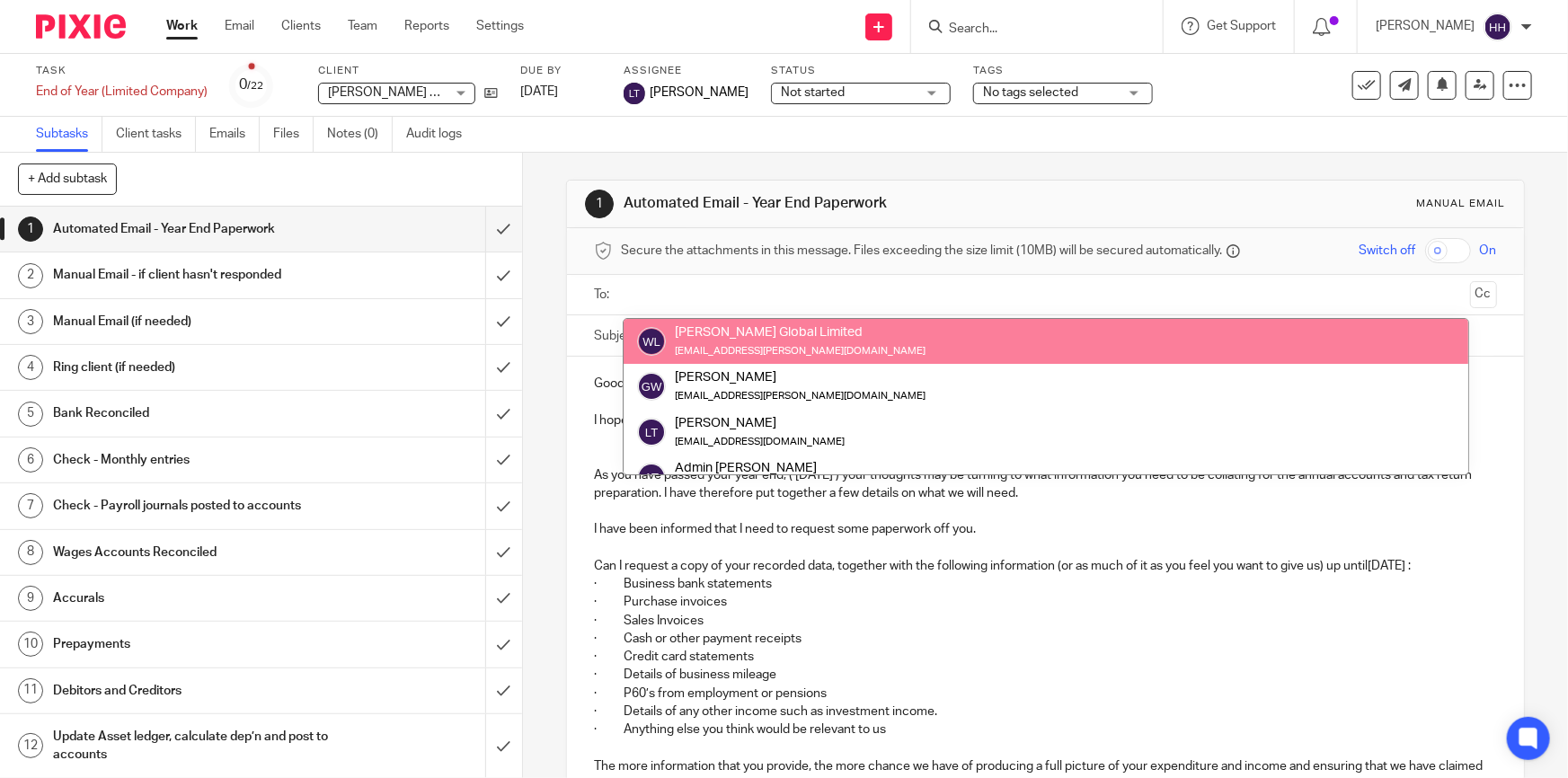
click at [534, 292] on div "1 Automated Email - Year End Paperwork Manual email Secure the attachments in t…" at bounding box center [1045, 465] width 1045 height 625
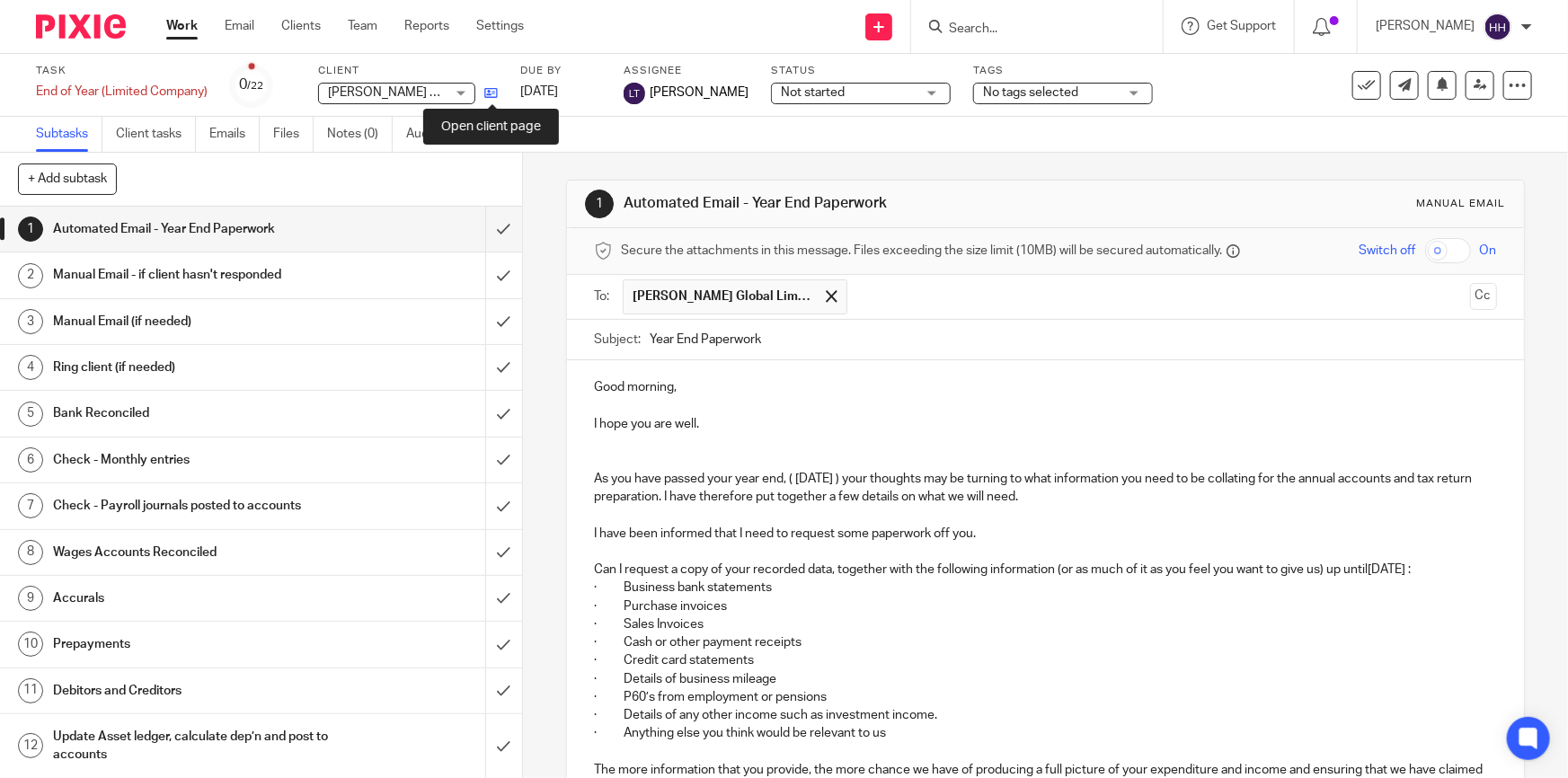
click at [494, 93] on icon at bounding box center [491, 93] width 14 height 14
